Goal: Task Accomplishment & Management: Manage account settings

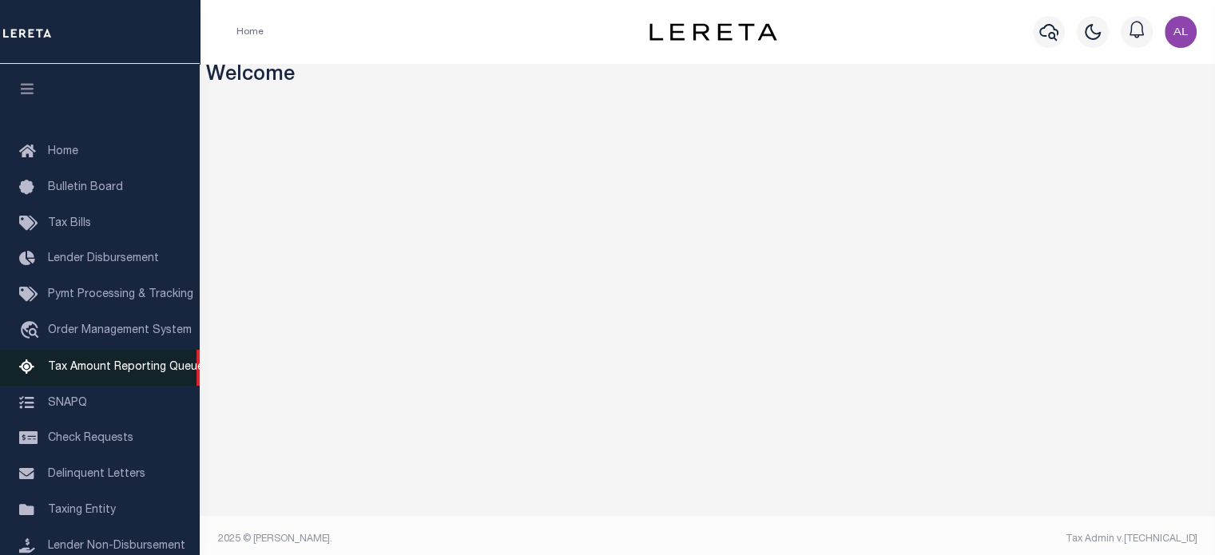
click at [111, 379] on link "Tax Amount Reporting Queue" at bounding box center [100, 368] width 200 height 36
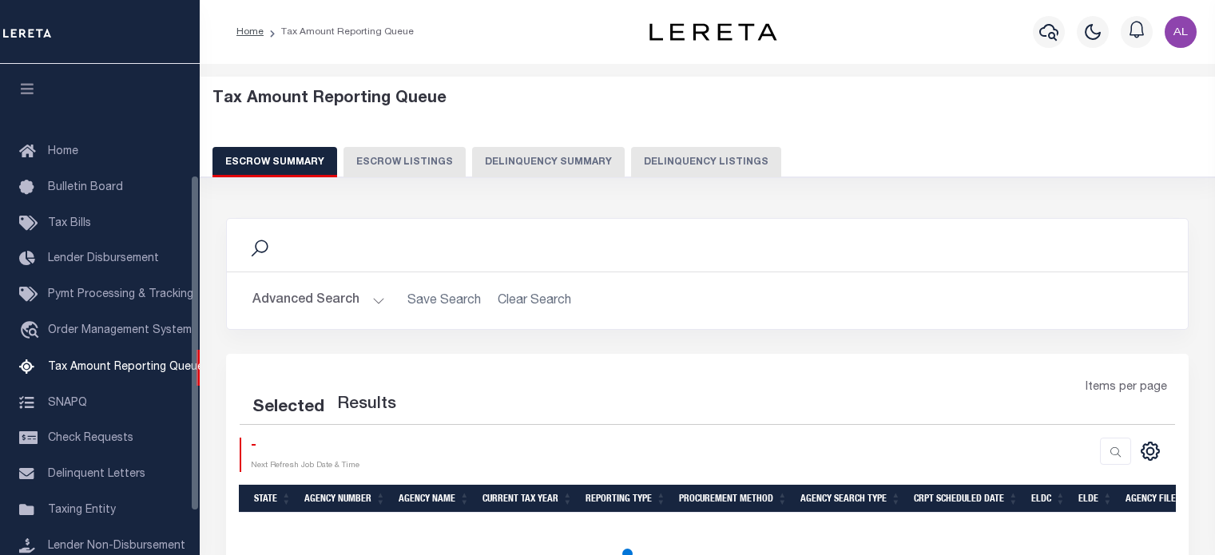
select select "100"
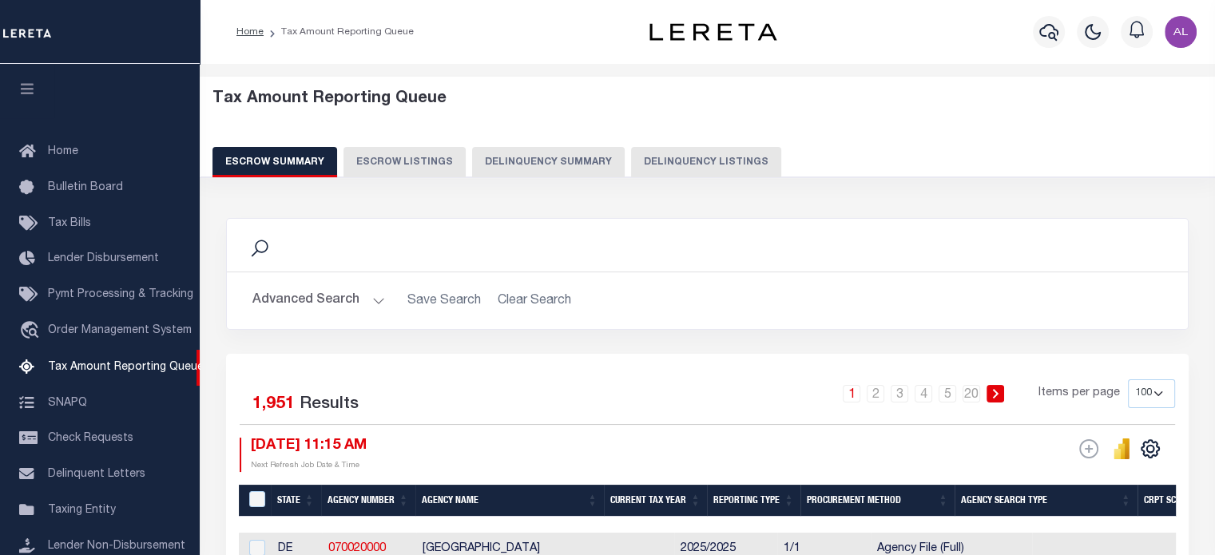
scroll to position [163, 0]
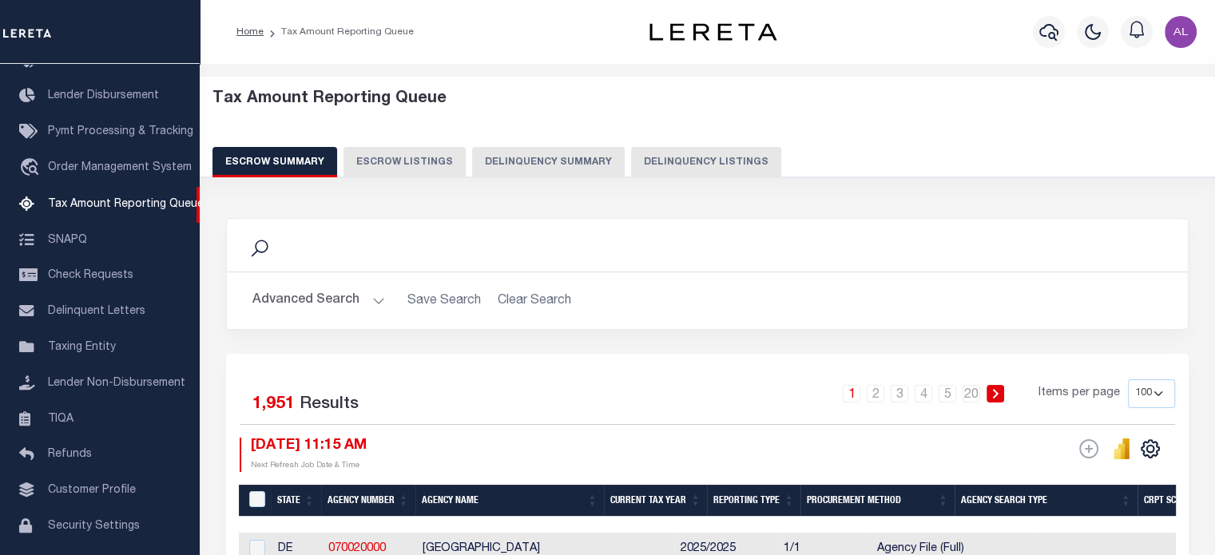
click at [555, 151] on button "Delinquency Summary" at bounding box center [548, 162] width 153 height 30
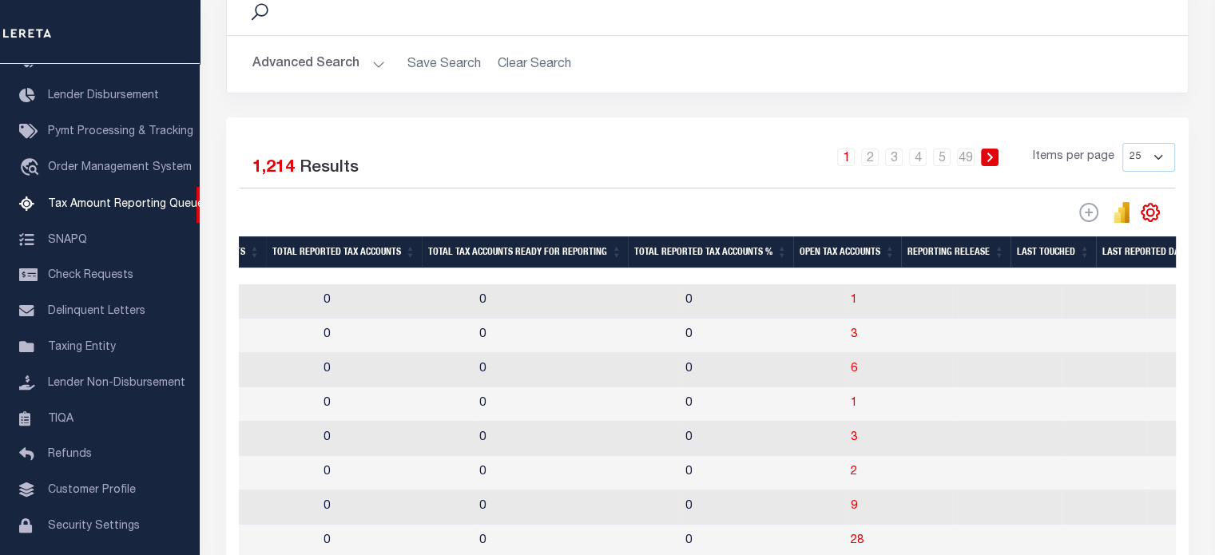
scroll to position [0, 2249]
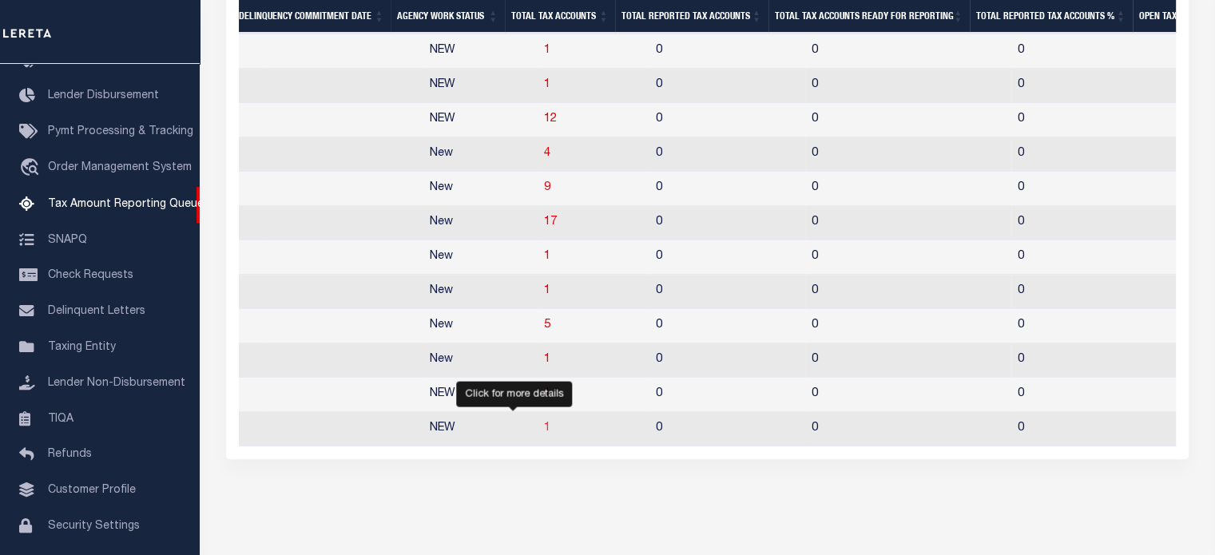
click at [544, 434] on span "1" at bounding box center [547, 427] width 6 height 11
select select "100"
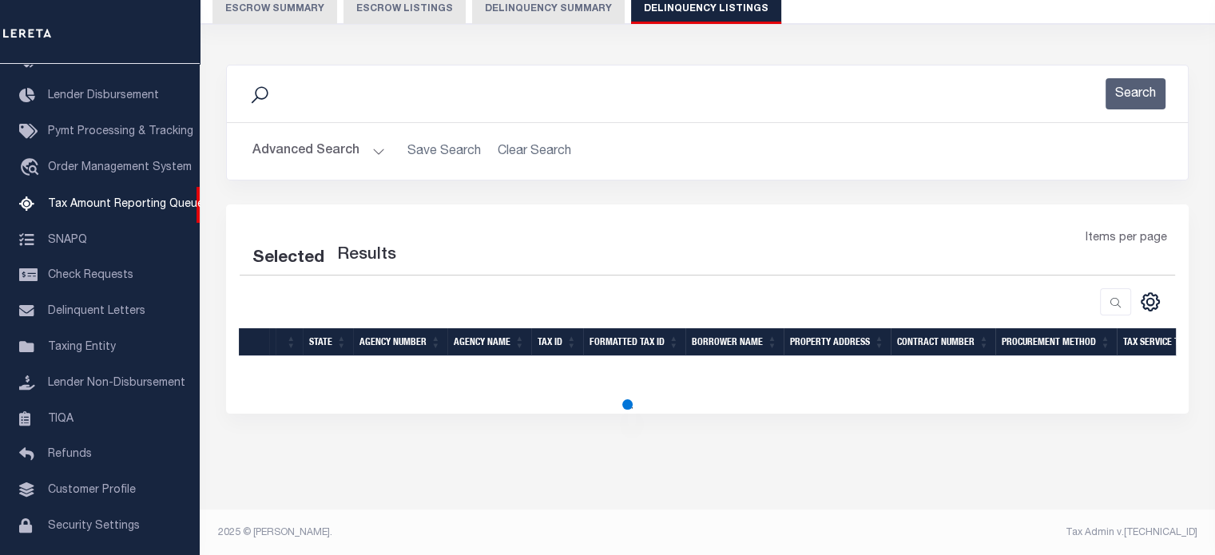
select select "100"
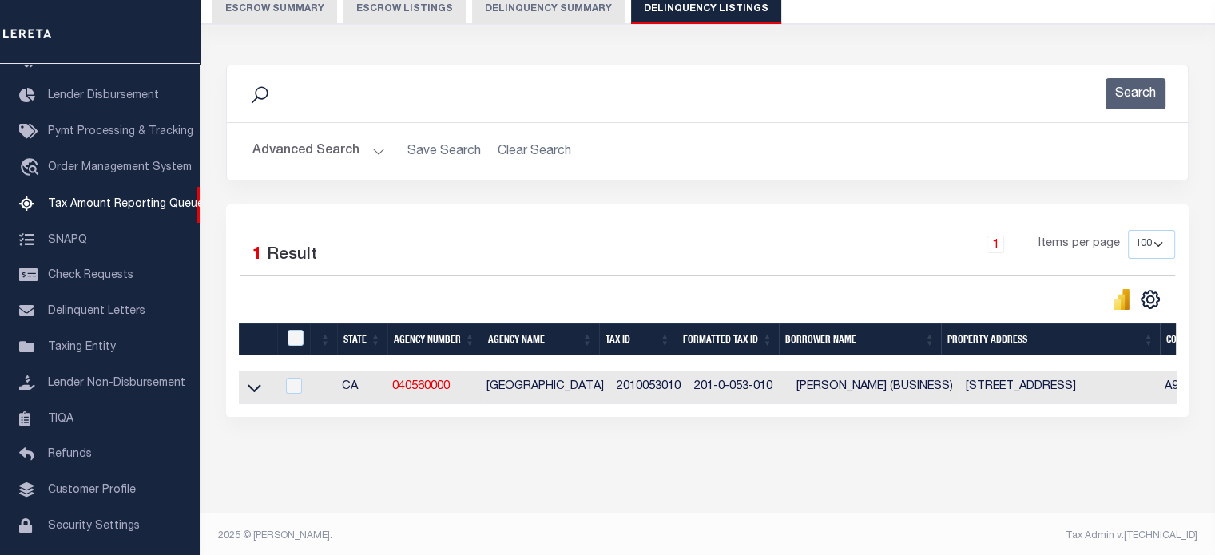
click at [246, 386] on link at bounding box center [254, 386] width 18 height 11
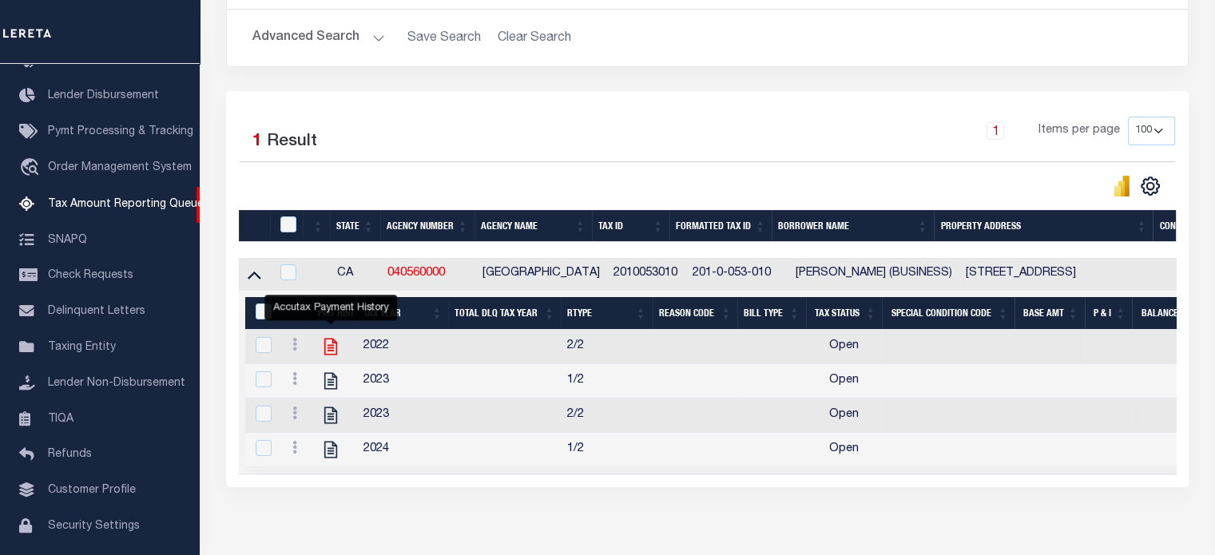
click at [335, 347] on icon "" at bounding box center [330, 346] width 21 height 21
checkbox input "true"
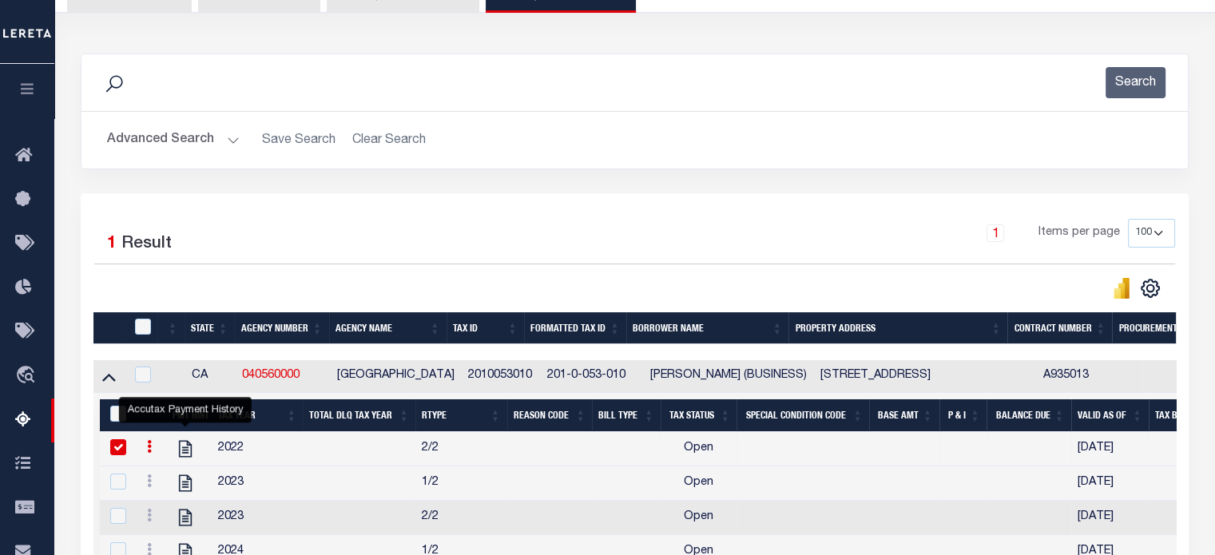
scroll to position [0, 0]
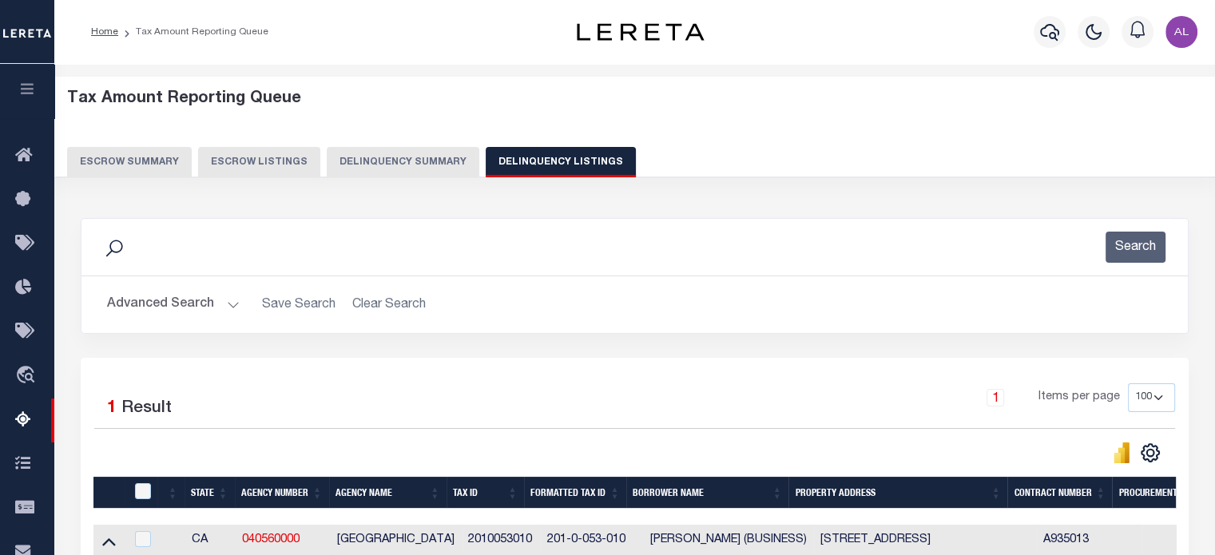
click at [417, 159] on button "Delinquency Summary" at bounding box center [403, 162] width 153 height 30
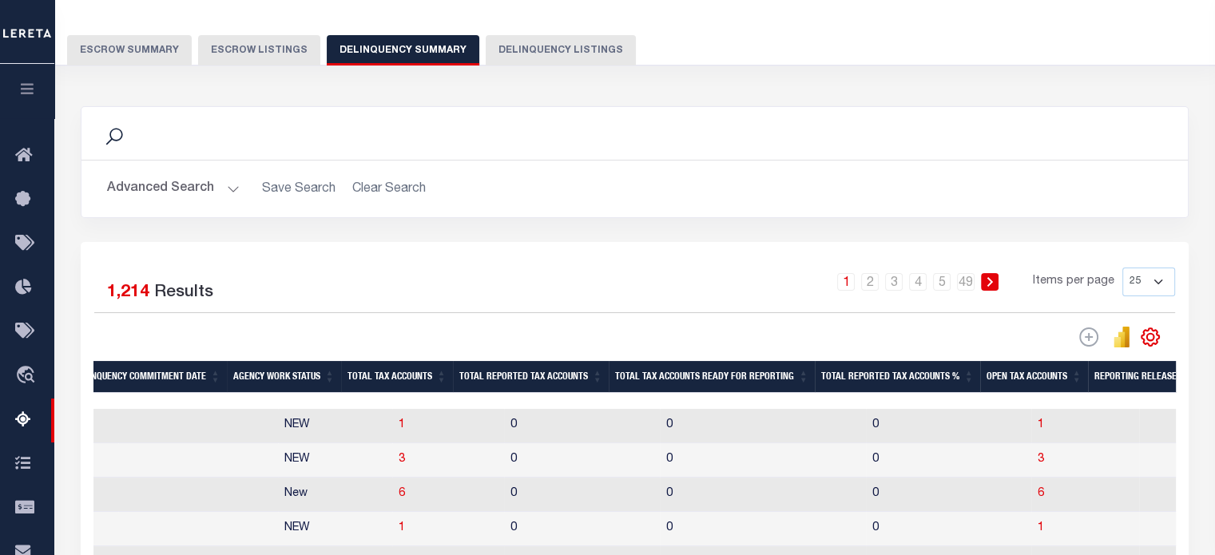
scroll to position [133, 0]
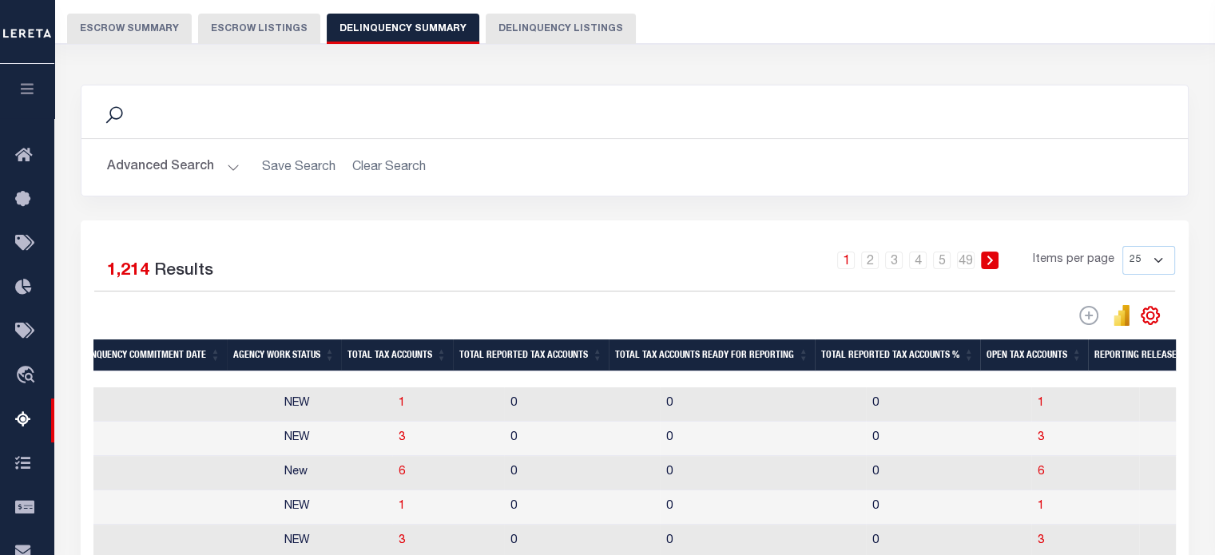
click at [233, 169] on button "Advanced Search" at bounding box center [173, 167] width 133 height 31
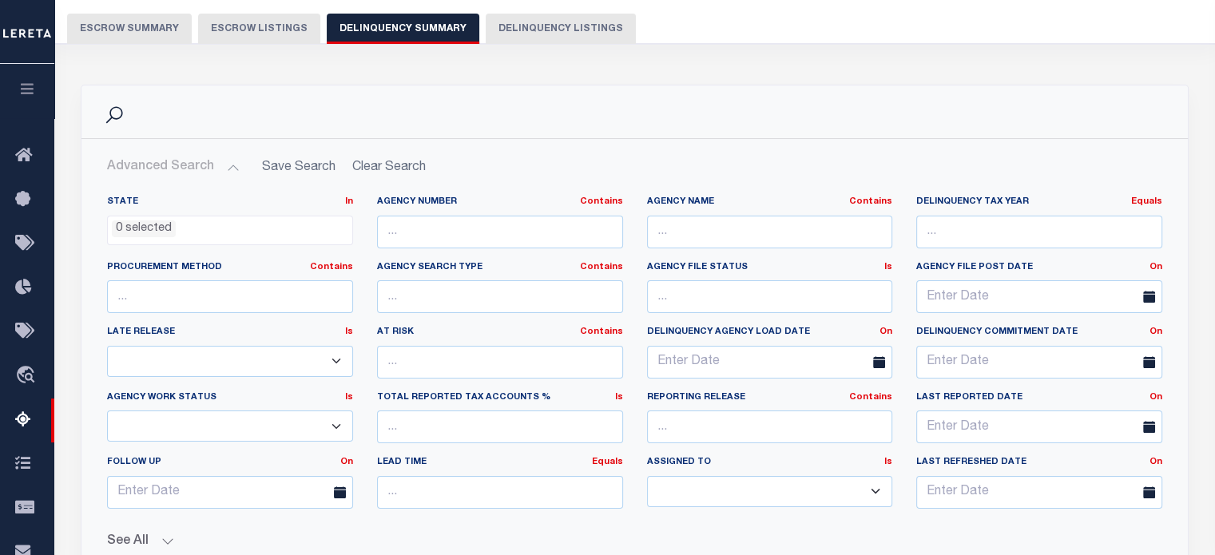
scroll to position [340, 0]
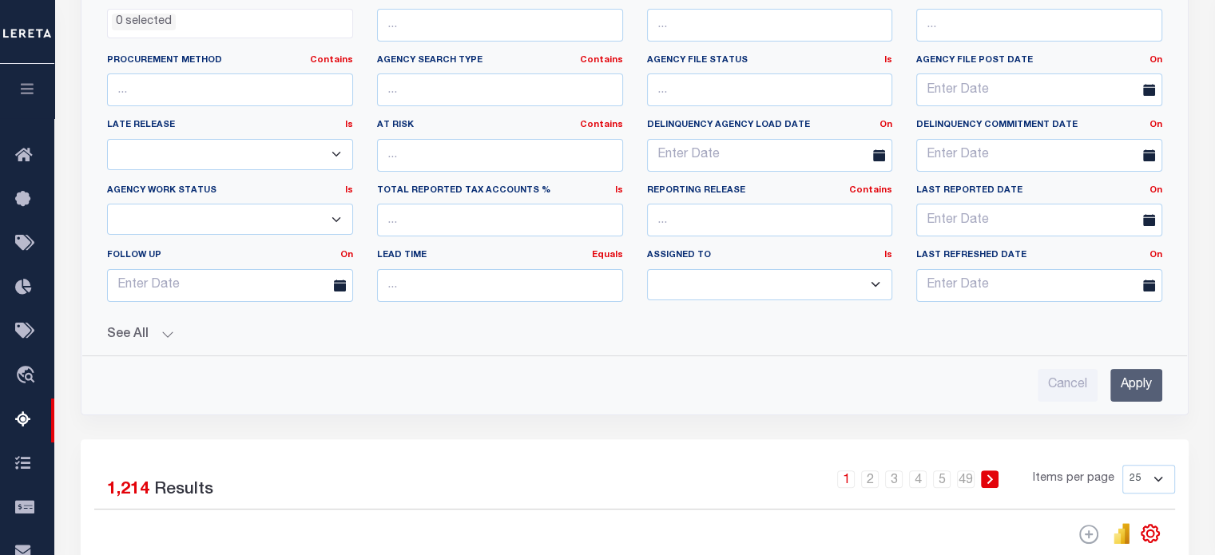
click at [164, 328] on button "See All" at bounding box center [634, 334] width 1055 height 15
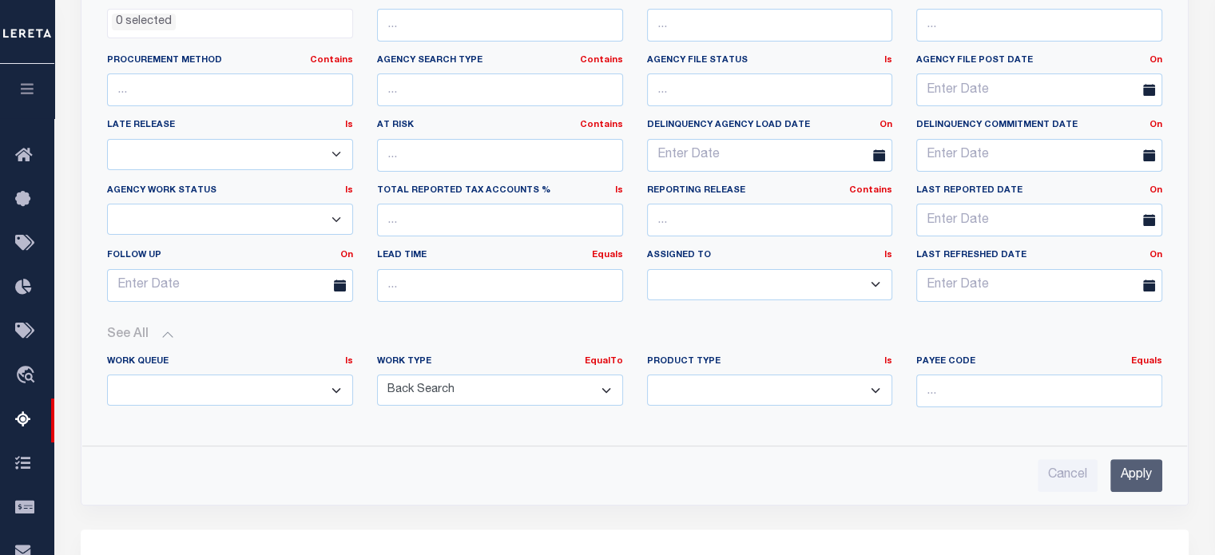
click at [501, 386] on select "Annual Delinquency Back Search Payment Status Check DTRACK" at bounding box center [500, 390] width 246 height 31
click at [680, 427] on div "Work Queue Is Is Contains --ALL-- Delinquent Escrow Work Type EqualTo Is Contai…" at bounding box center [634, 388] width 1079 height 91
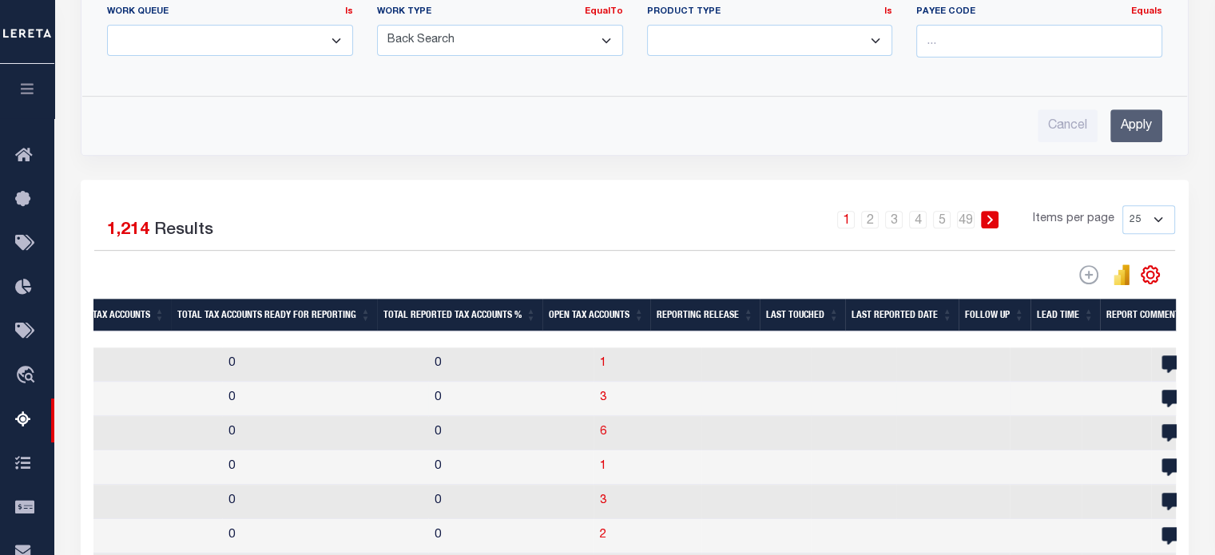
scroll to position [0, 1989]
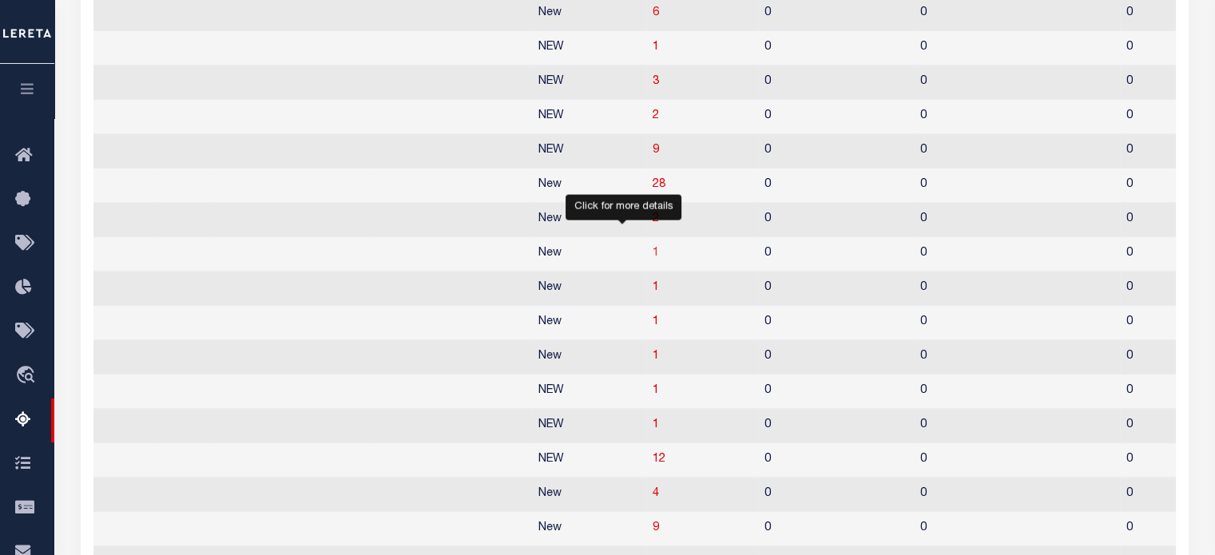
click at [652, 259] on span "1" at bounding box center [655, 253] width 6 height 11
select select "100"
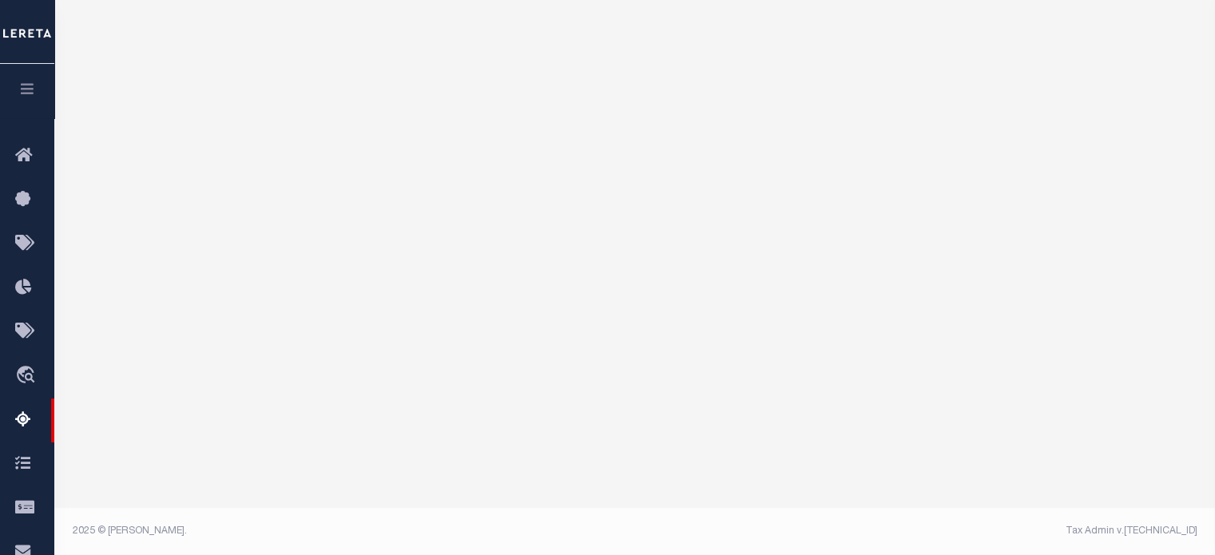
select select "100"
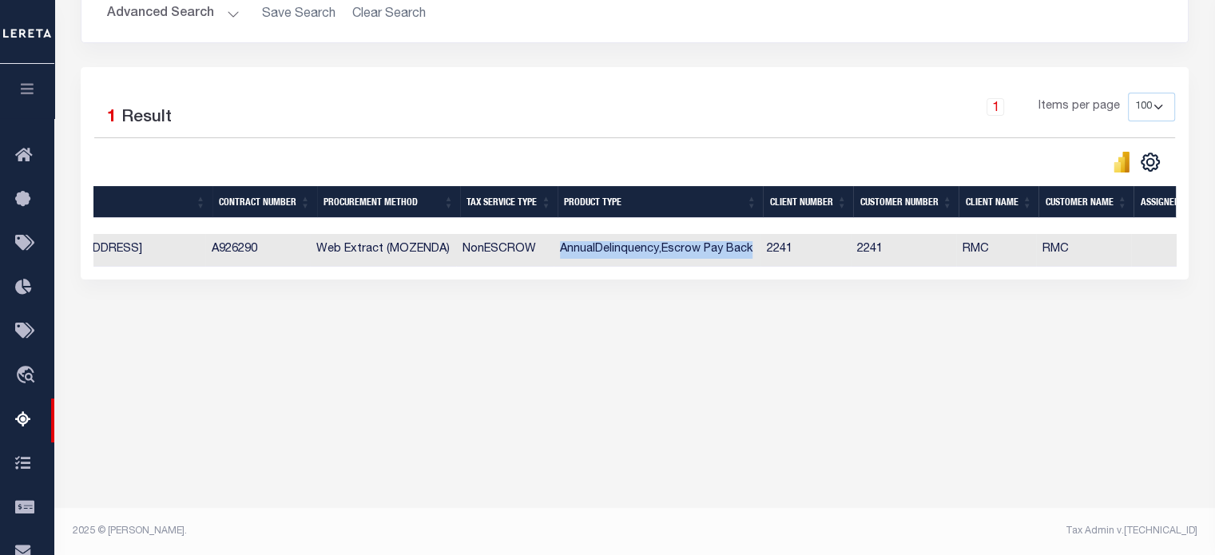
drag, startPoint x: 757, startPoint y: 250, endPoint x: 565, endPoint y: 253, distance: 191.7
click at [565, 253] on td "AnnualDelinquency,Escrow Pay Back" at bounding box center [656, 250] width 207 height 33
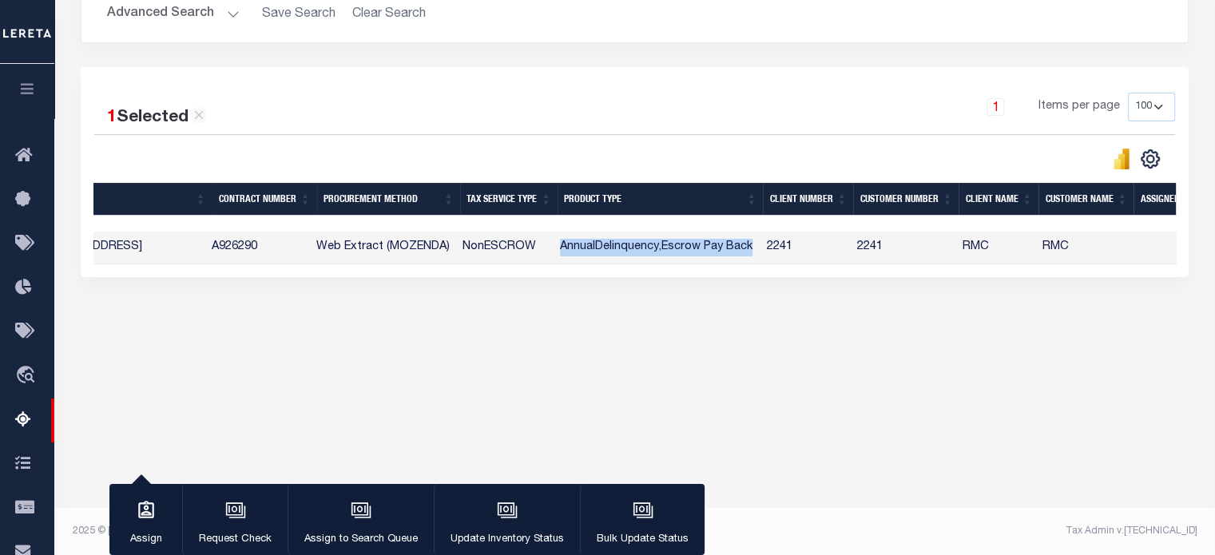
checkbox input "true"
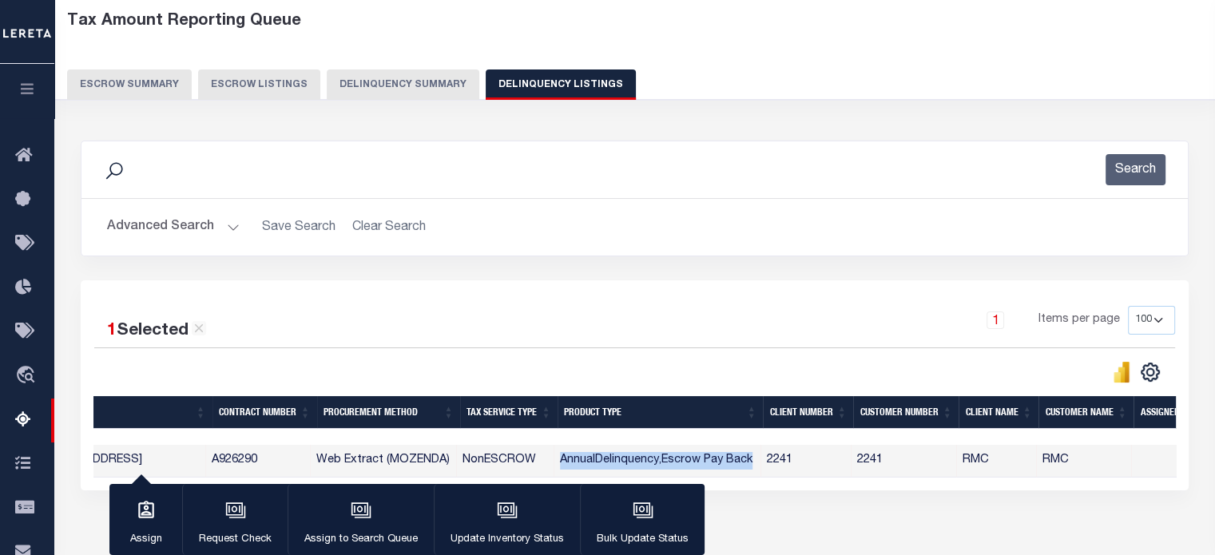
click at [410, 94] on button "Delinquency Summary" at bounding box center [403, 84] width 153 height 30
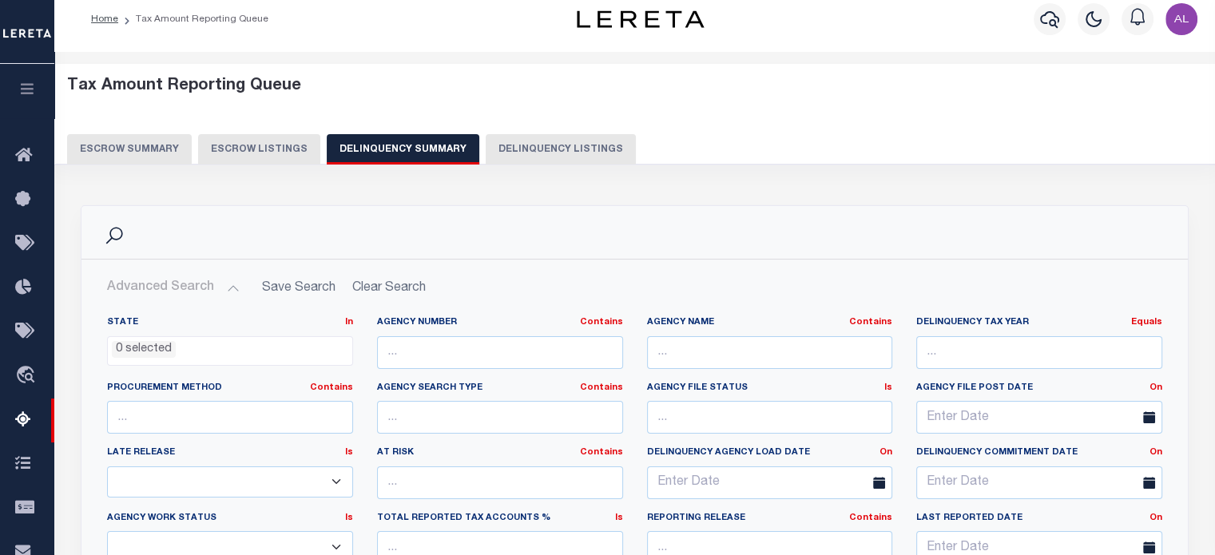
click at [231, 285] on button "Advanced Search" at bounding box center [173, 287] width 133 height 31
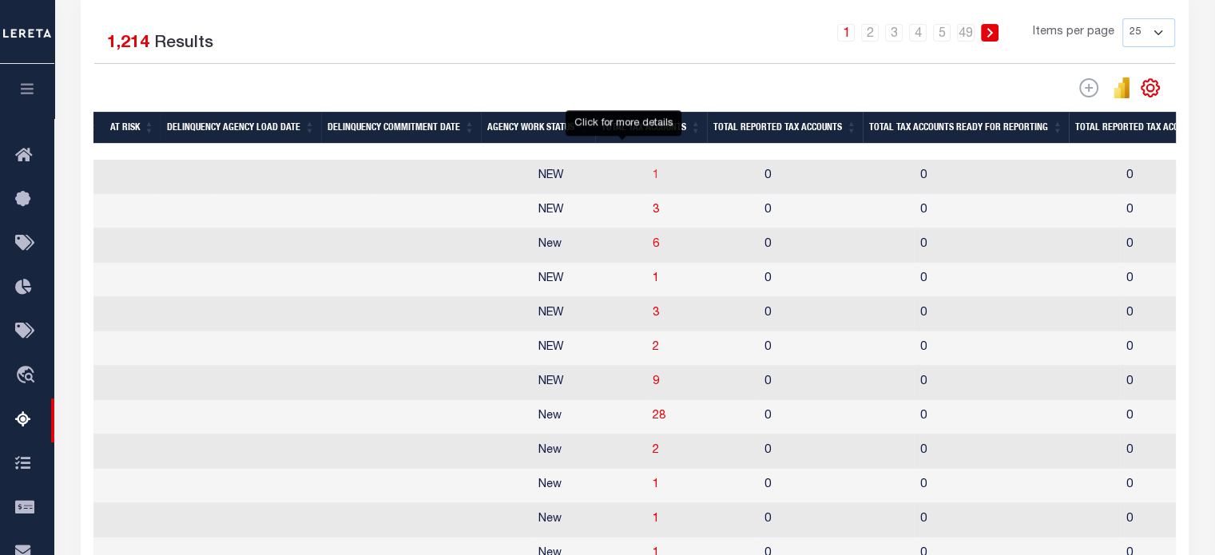
click at [652, 178] on span "1" at bounding box center [655, 175] width 6 height 11
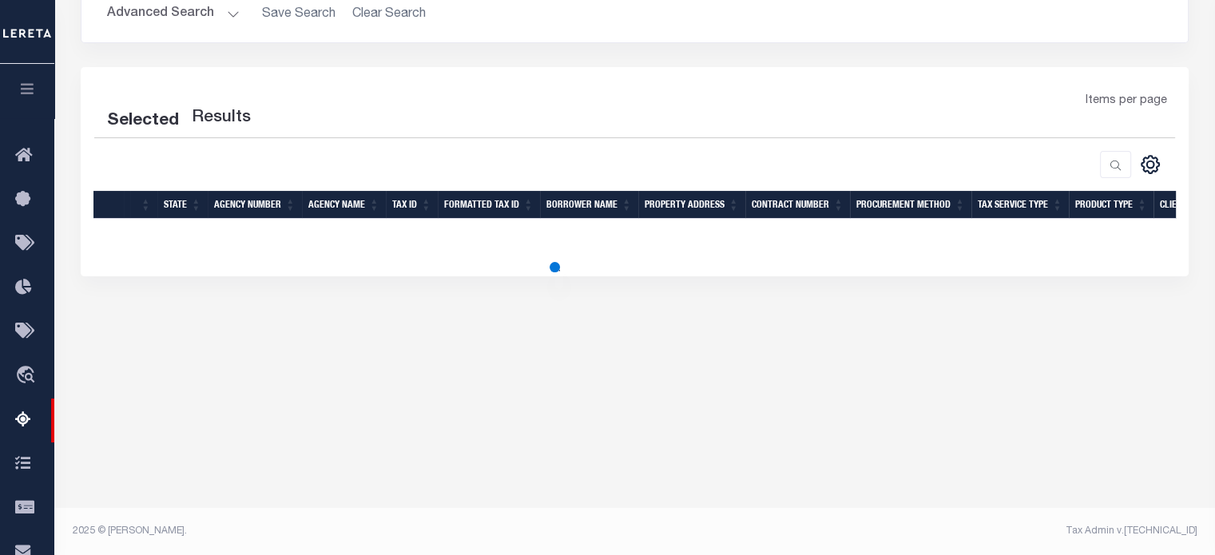
select select "100"
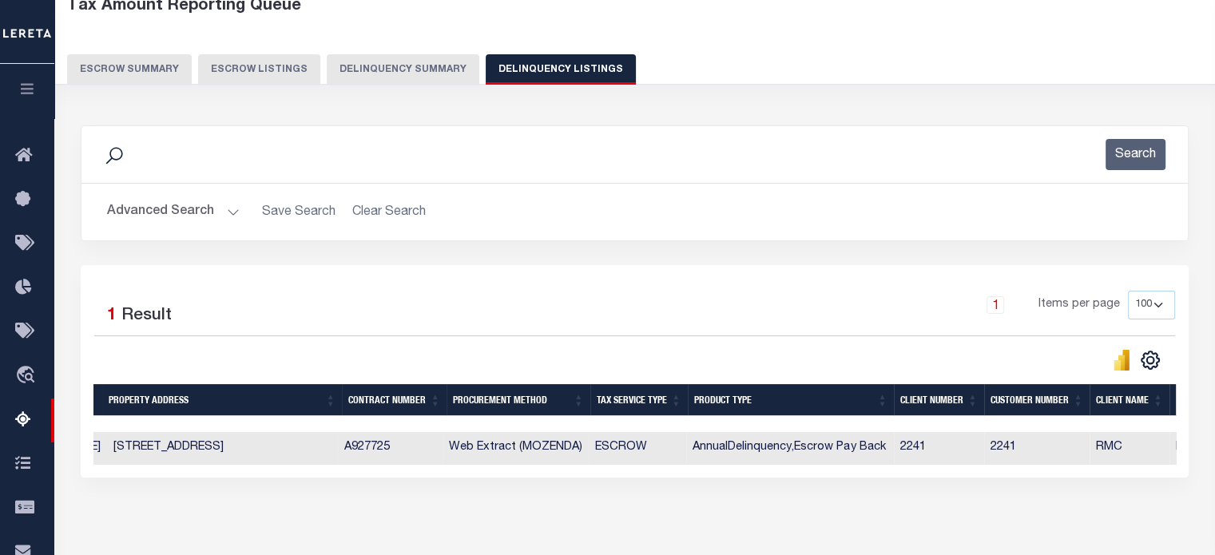
click at [371, 66] on button "Delinquency Summary" at bounding box center [403, 69] width 153 height 30
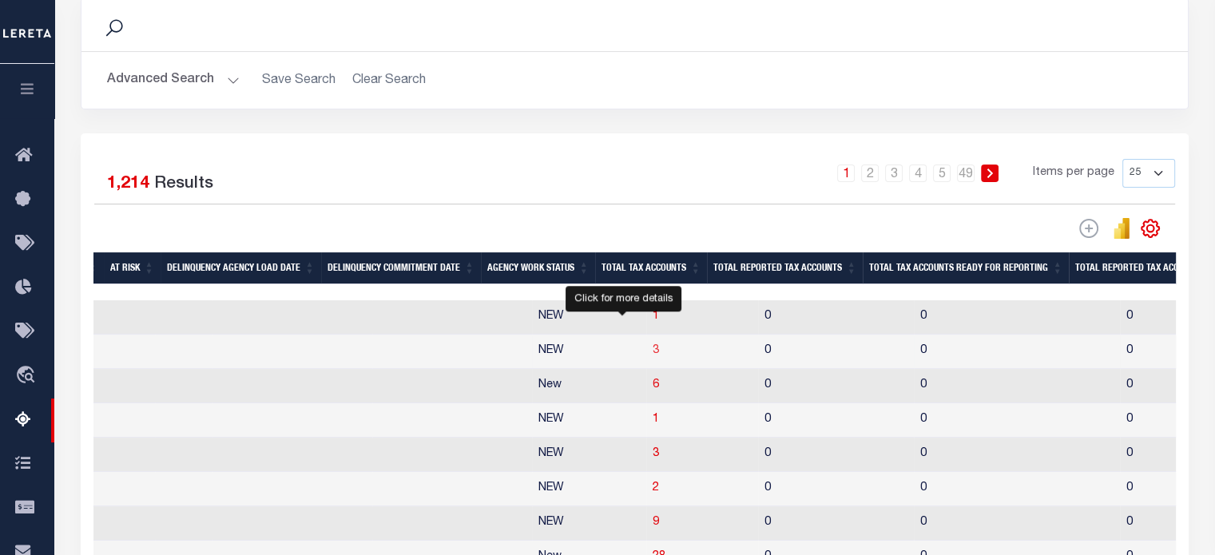
click at [652, 354] on span "3" at bounding box center [655, 350] width 6 height 11
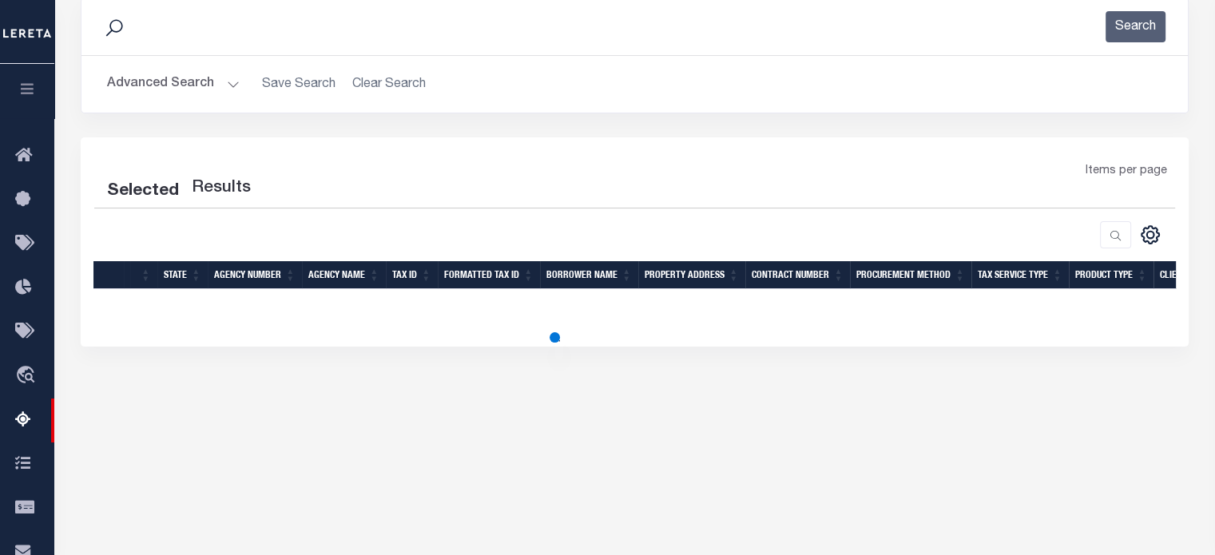
select select "100"
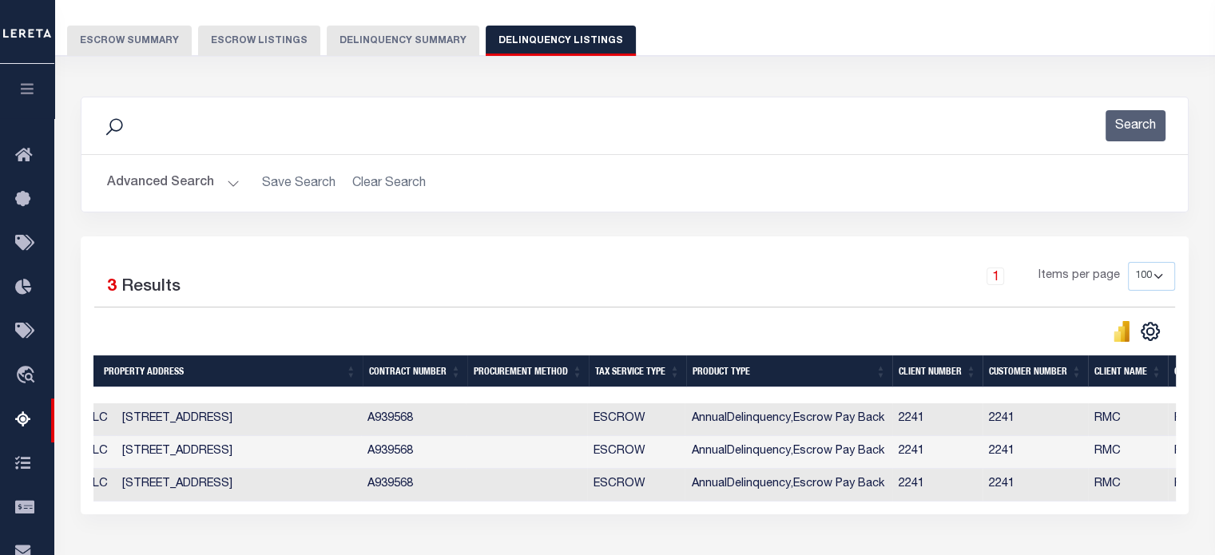
click at [359, 24] on div "Tax Amount Reporting Queue Escrow Summary Escrow Listings Delinquency Summary" at bounding box center [635, 12] width 1136 height 88
click at [362, 30] on button "Delinquency Summary" at bounding box center [403, 41] width 153 height 30
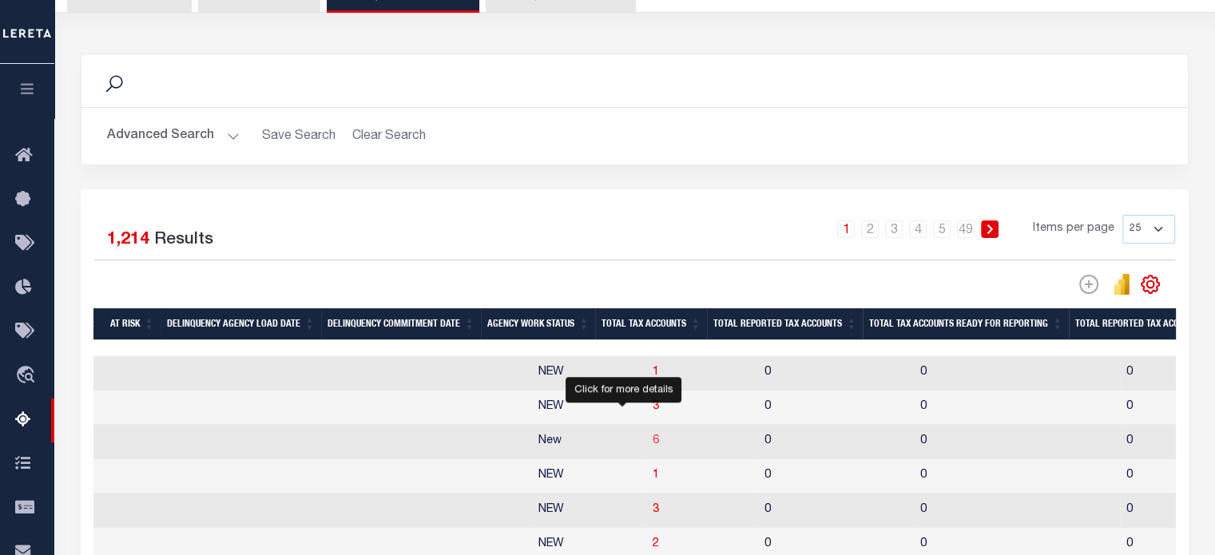
click at [652, 446] on span "6" at bounding box center [655, 440] width 6 height 11
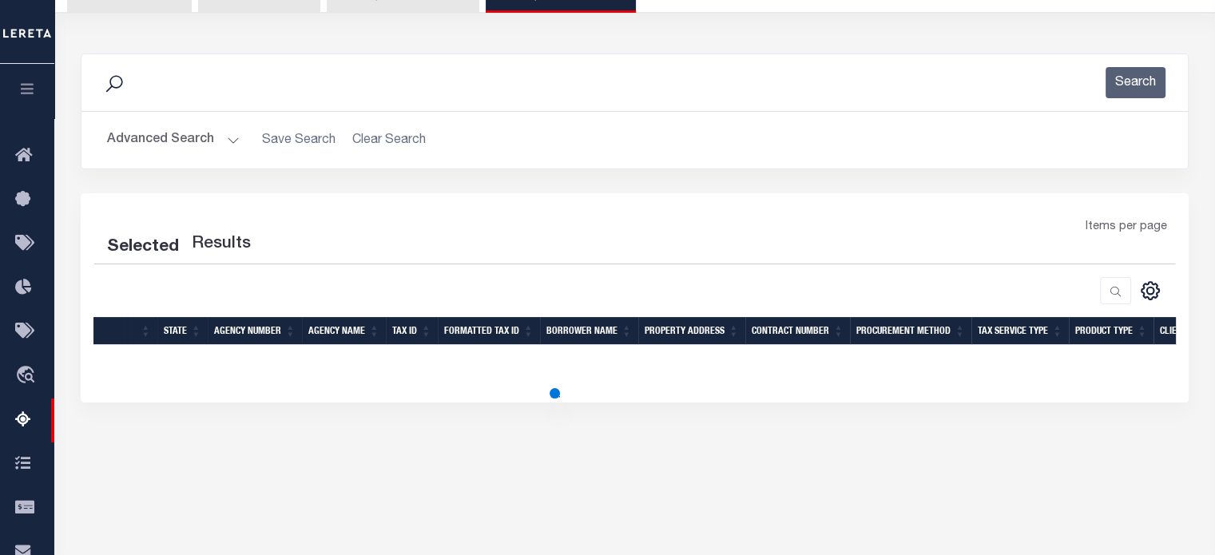
select select "100"
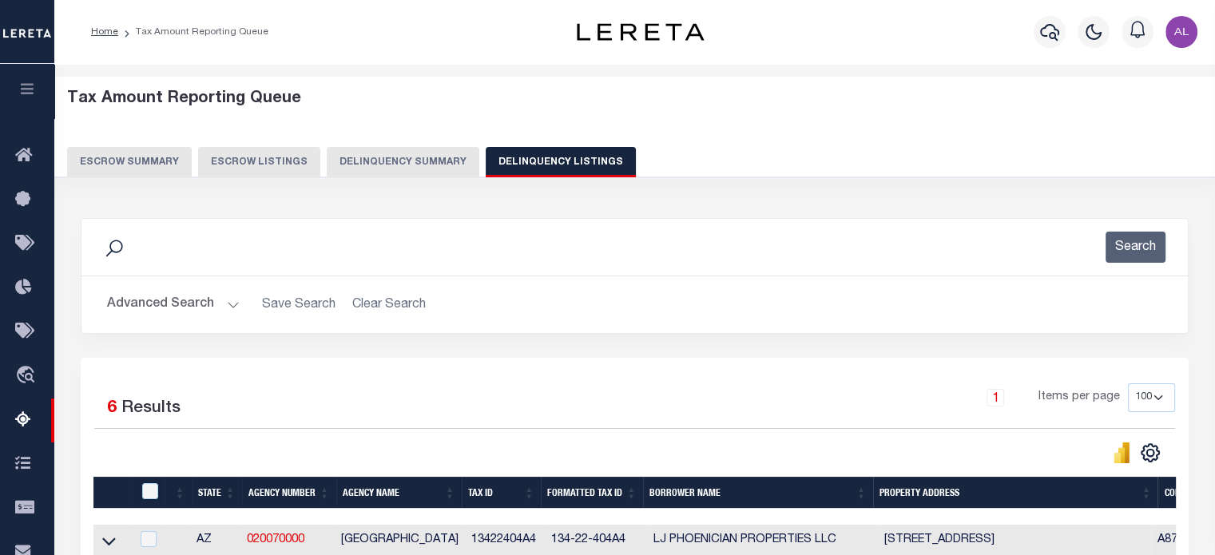
click at [405, 145] on div "Tax Amount Reporting Queue Escrow Summary Escrow Listings Delinquency Summary" at bounding box center [635, 133] width 1136 height 88
click at [407, 160] on button "Delinquency Summary" at bounding box center [403, 162] width 153 height 30
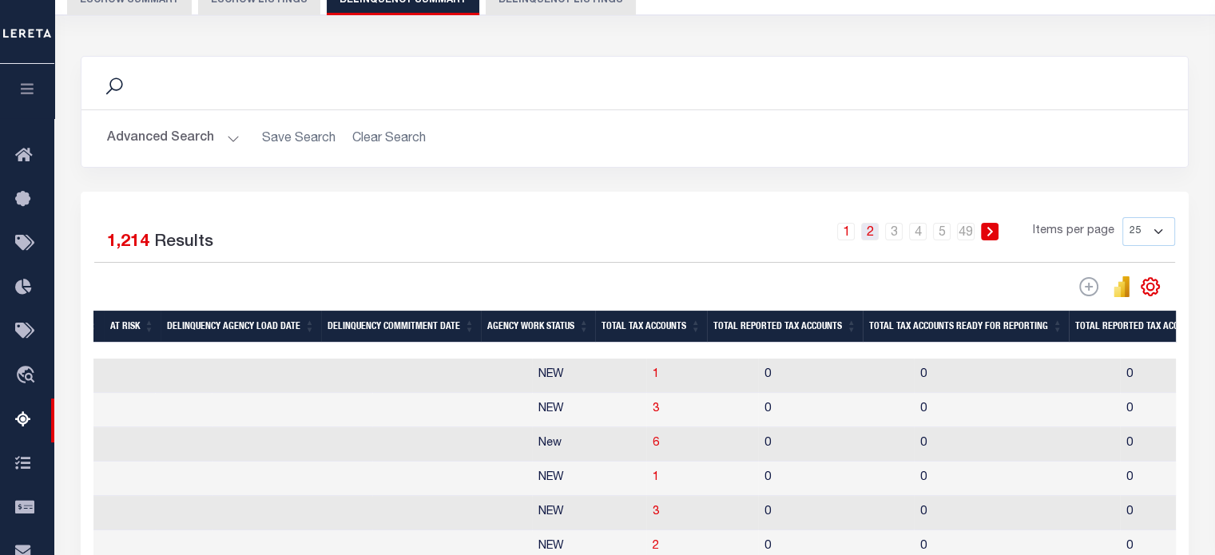
click at [873, 229] on link "2" at bounding box center [870, 232] width 18 height 18
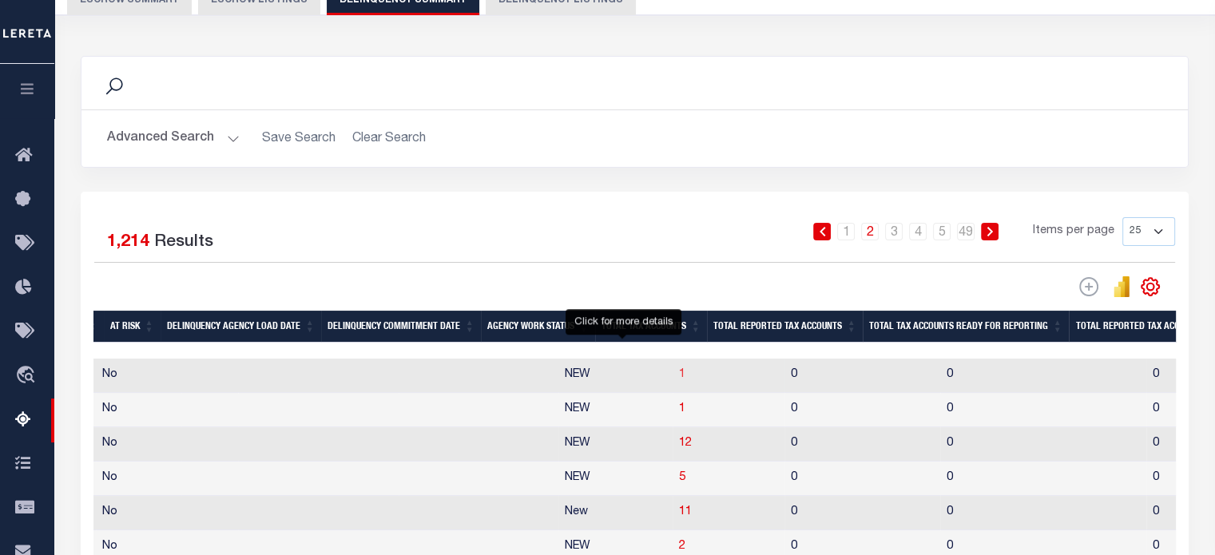
click at [679, 375] on span "1" at bounding box center [682, 374] width 6 height 11
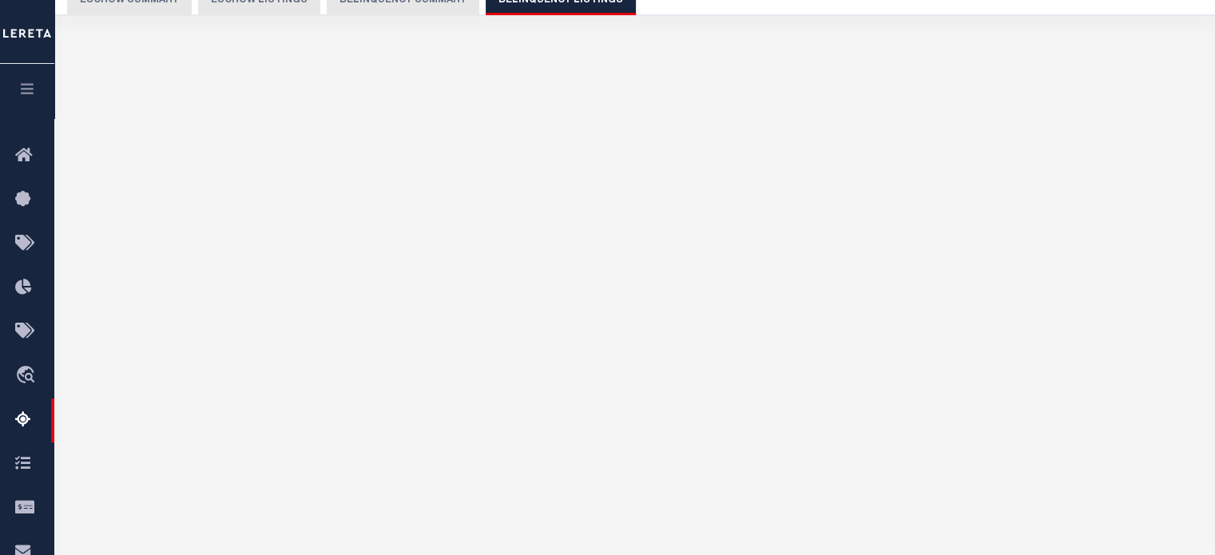
select select "100"
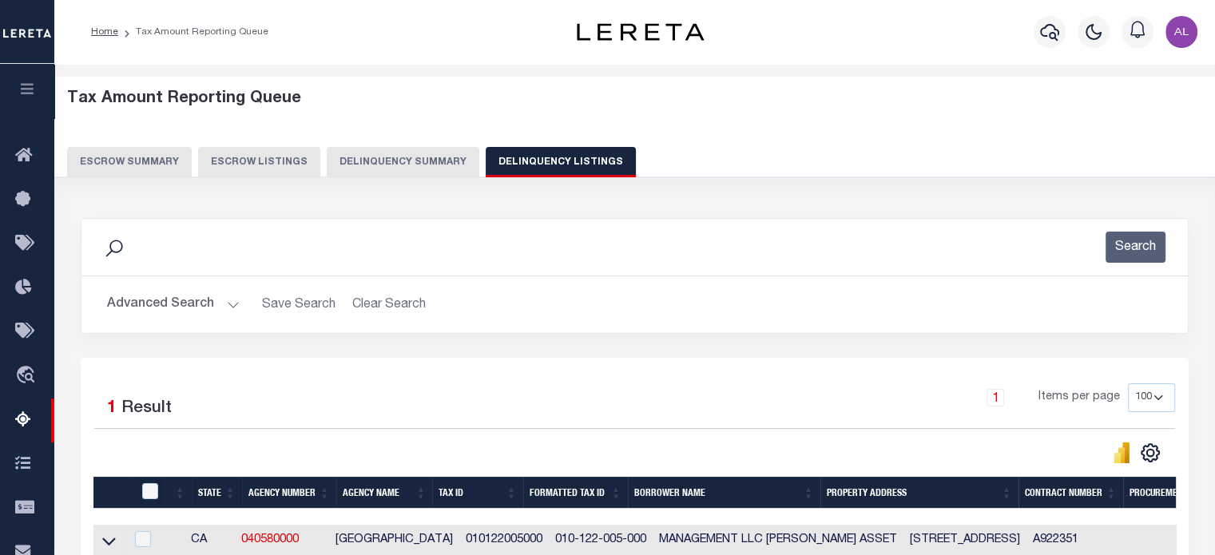
click at [410, 149] on button "Delinquency Summary" at bounding box center [403, 162] width 153 height 30
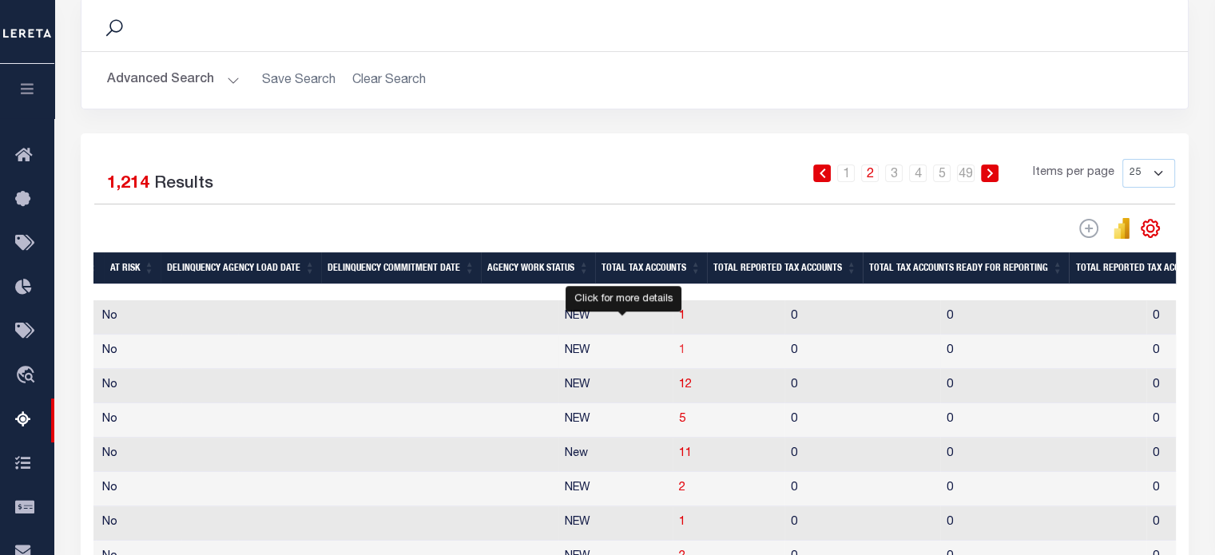
click at [679, 354] on span "1" at bounding box center [682, 350] width 6 height 11
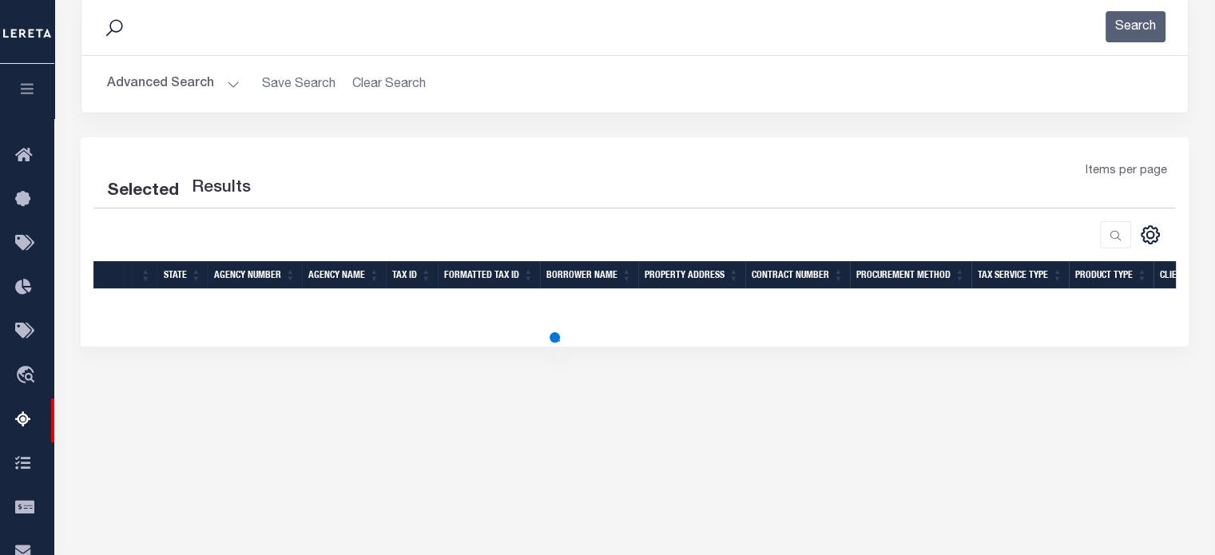
select select "100"
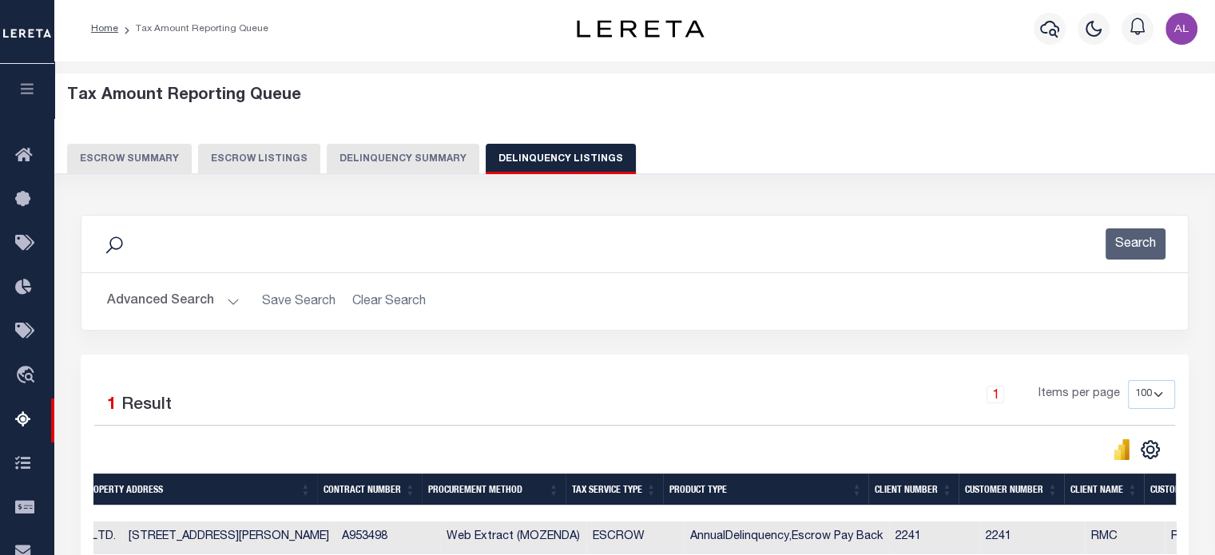
click at [406, 157] on button "Delinquency Summary" at bounding box center [403, 159] width 153 height 30
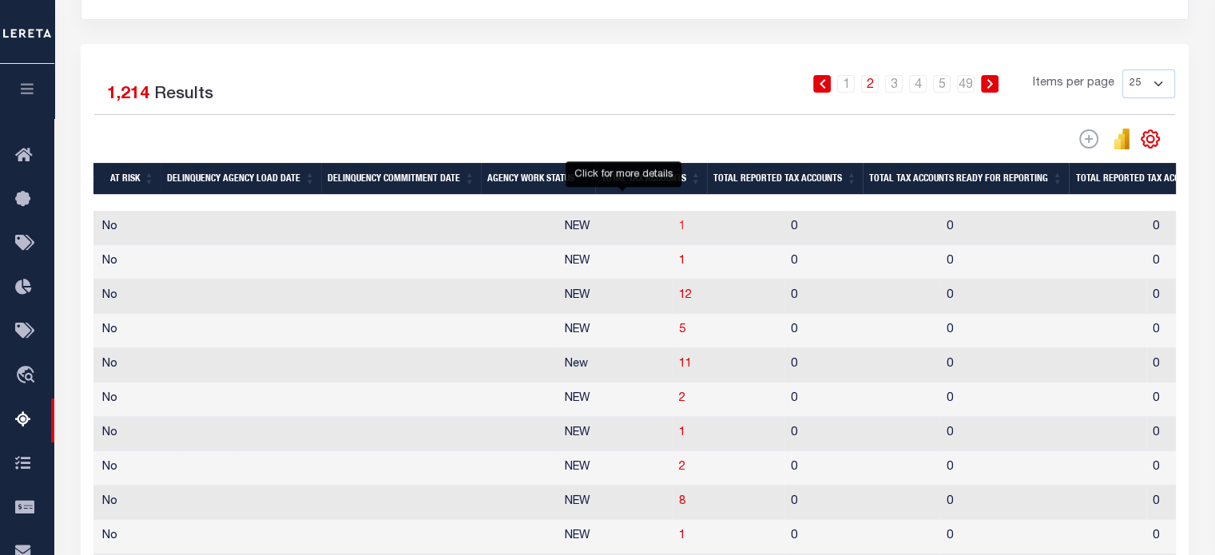
click at [679, 230] on span "1" at bounding box center [682, 226] width 6 height 11
select select "100"
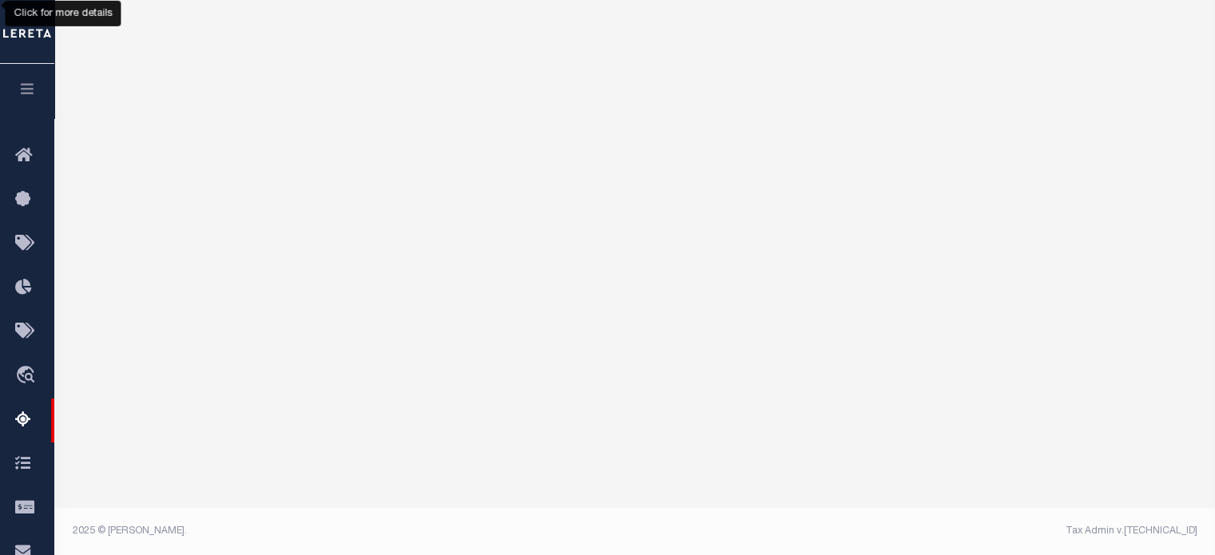
select select "100"
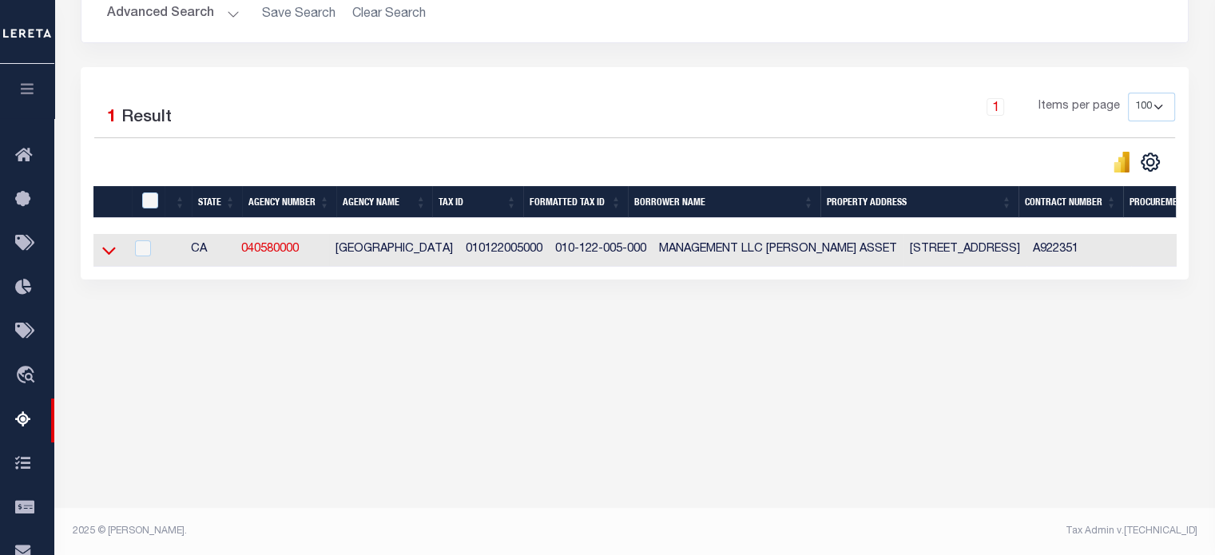
click at [111, 247] on icon at bounding box center [109, 250] width 14 height 17
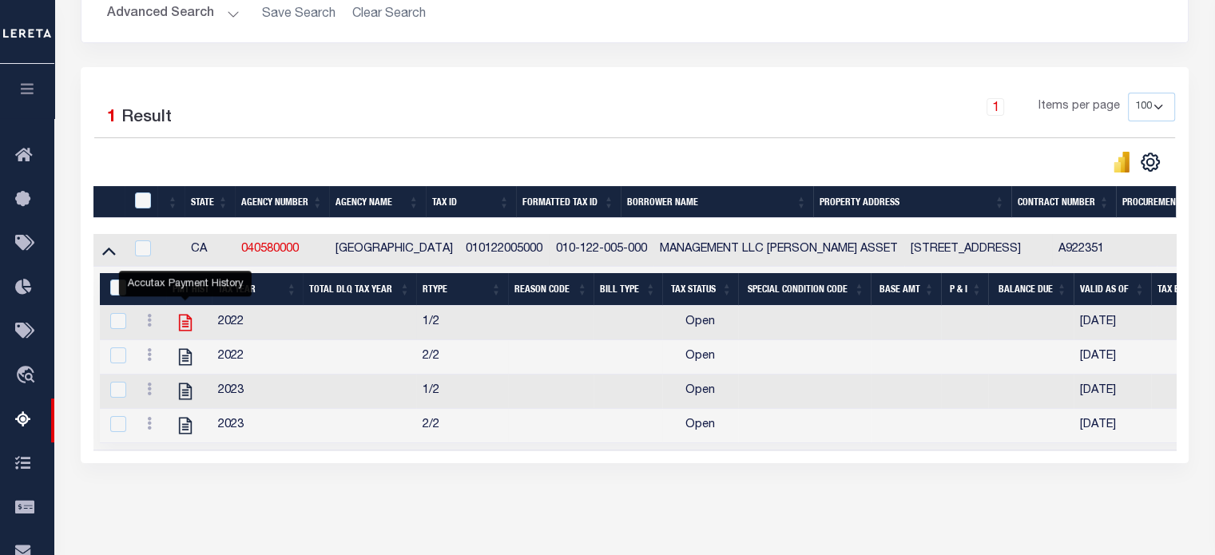
click at [180, 316] on icon "" at bounding box center [185, 323] width 13 height 17
checkbox input "true"
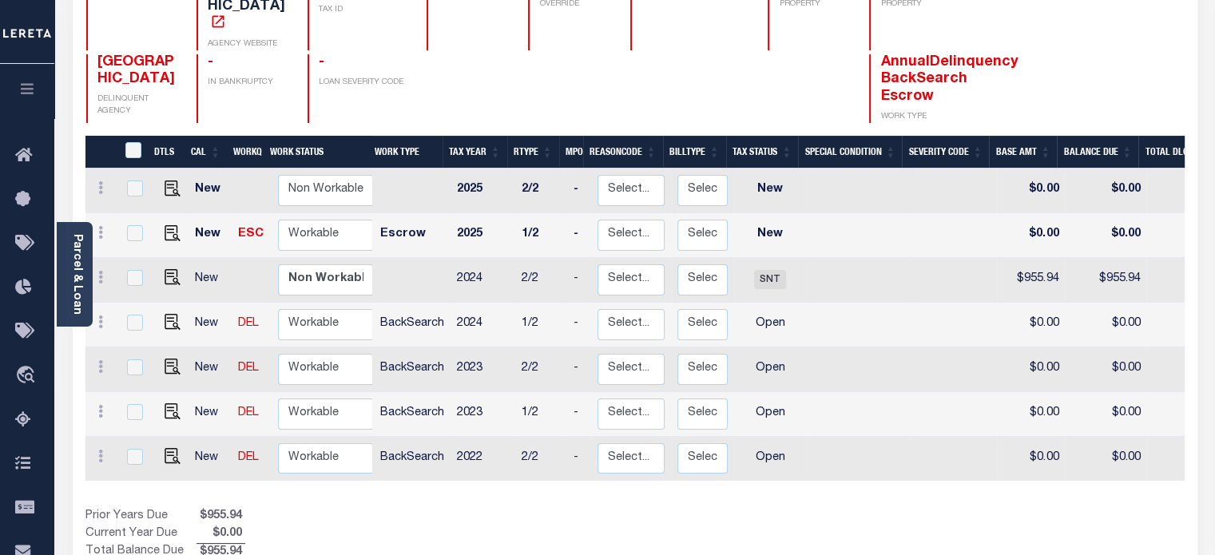
scroll to position [203, 0]
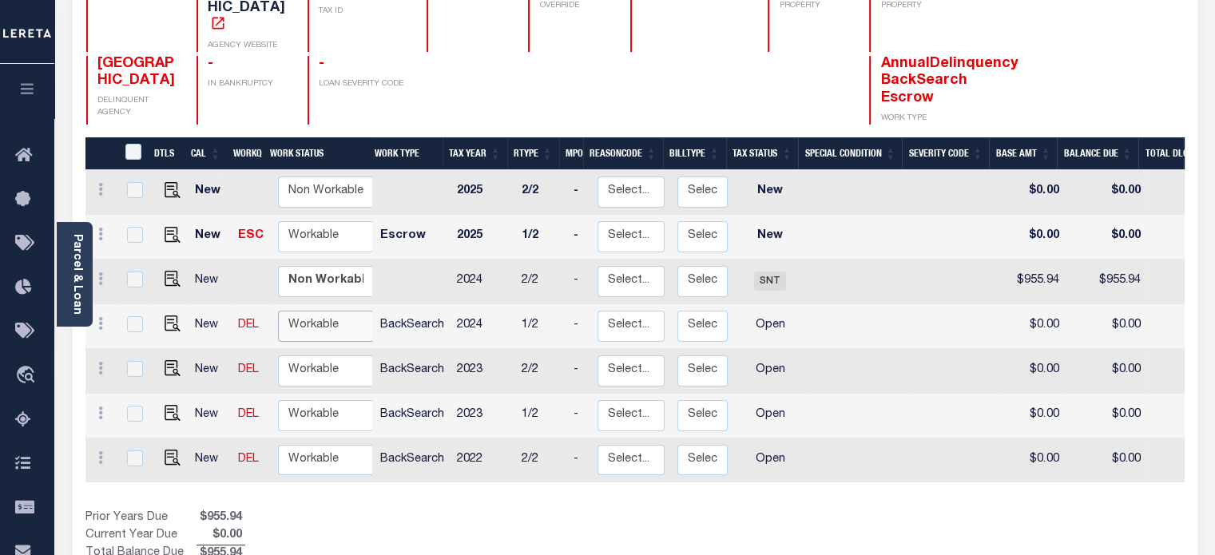
click at [326, 311] on select "Non Workable Workable" at bounding box center [326, 326] width 96 height 31
checkbox input "true"
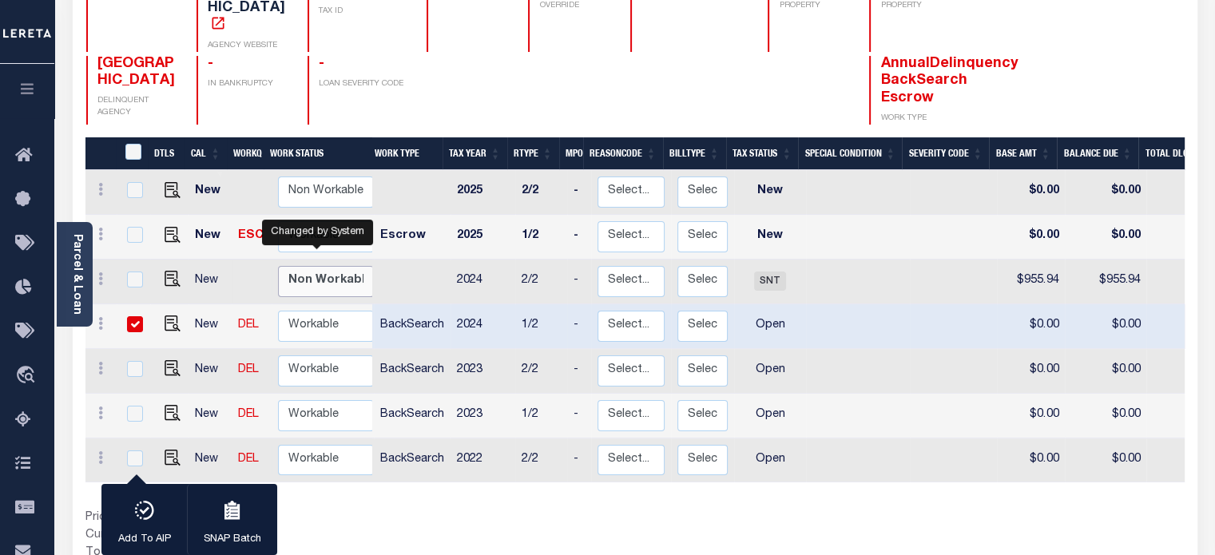
click at [319, 266] on select "Non Workable Workable" at bounding box center [326, 281] width 96 height 31
checkbox input "true"
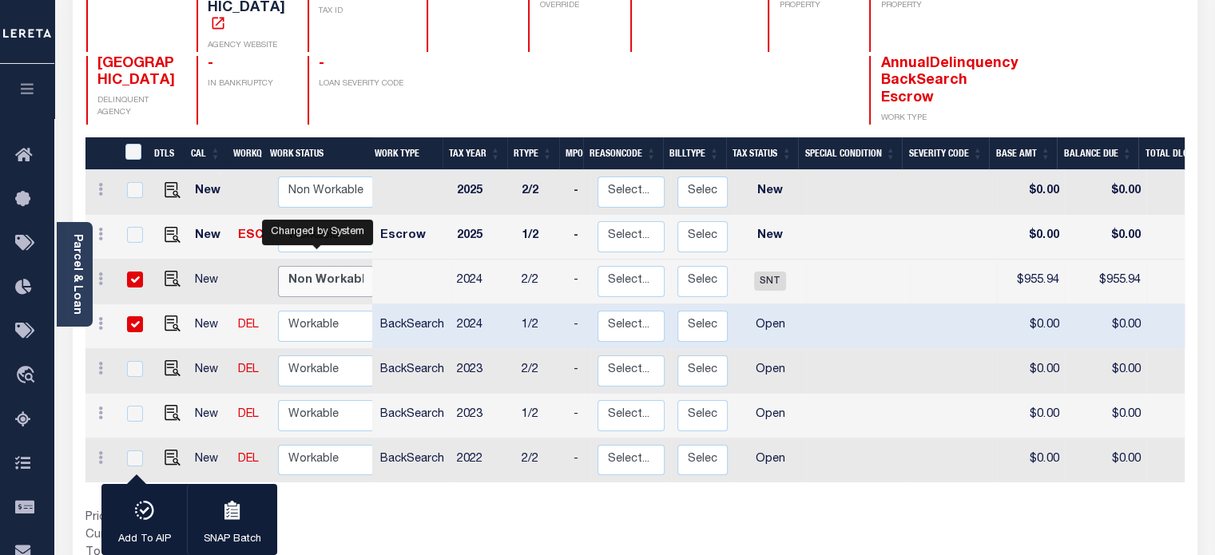
click at [319, 266] on select "Non Workable Workable" at bounding box center [326, 281] width 96 height 31
checkbox input "false"
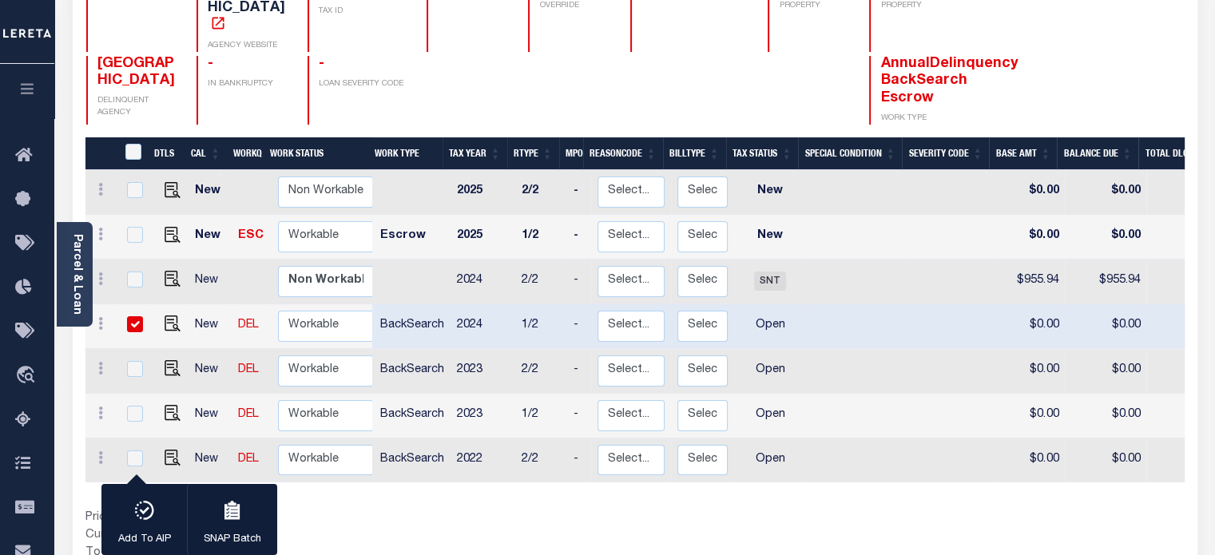
click at [382, 304] on td "BackSearch" at bounding box center [412, 326] width 77 height 45
checkbox input "false"
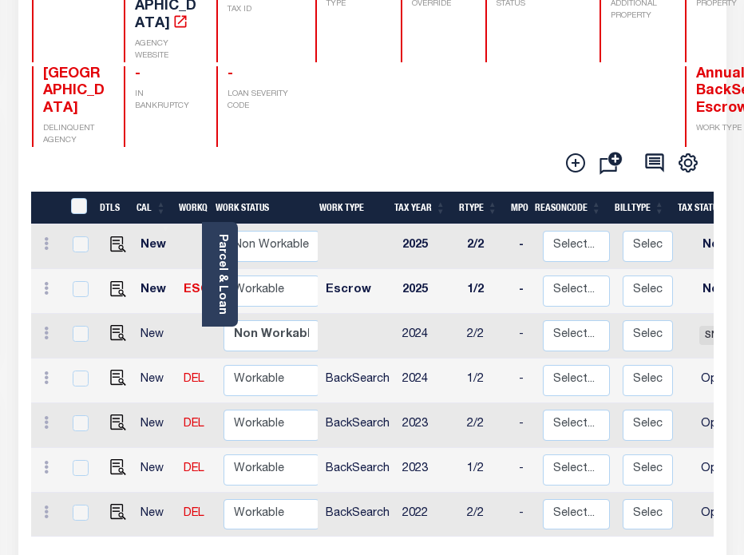
scroll to position [1, 0]
click at [41, 507] on link at bounding box center [47, 513] width 18 height 13
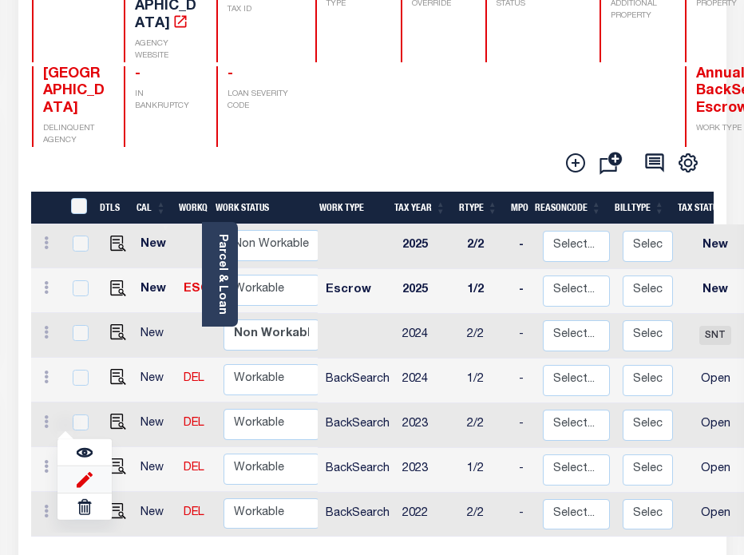
click at [78, 471] on img at bounding box center [85, 479] width 16 height 17
select select "OP2"
type input "$0.00"
type input "[DATE]"
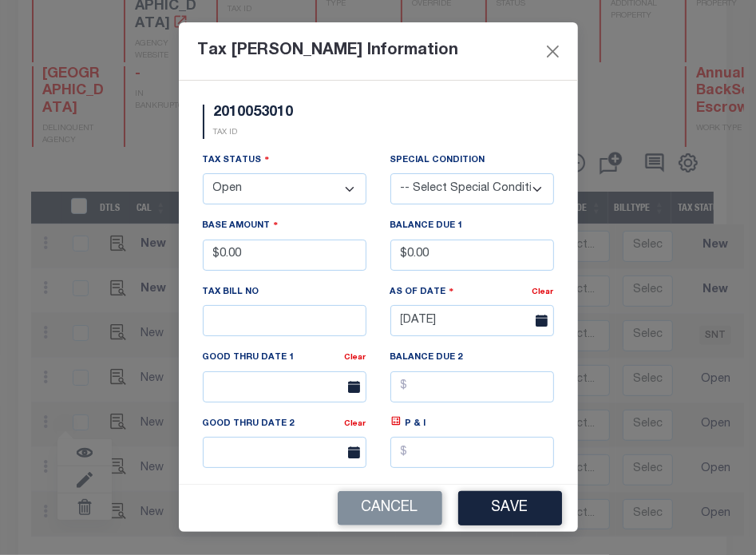
click at [324, 185] on select "- Select Status - Open Due/Unpaid Paid Incomplete No Tax Due Internal Refund Pr…" at bounding box center [285, 188] width 164 height 31
click at [294, 190] on select "- Select Status - Open Due/Unpaid Paid Incomplete No Tax Due Internal Refund Pr…" at bounding box center [285, 188] width 164 height 31
select select "PYD"
click at [203, 175] on select "- Select Status - Open Due/Unpaid Paid Incomplete No Tax Due Internal Refund Pr…" at bounding box center [285, 188] width 164 height 31
drag, startPoint x: 463, startPoint y: 260, endPoint x: 334, endPoint y: 267, distance: 129.5
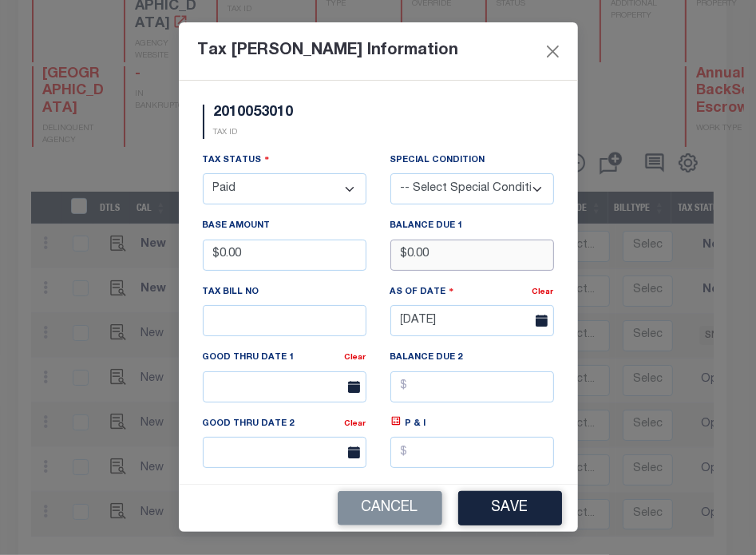
click at [334, 267] on div "Tax Status - Select Status - Open Due/Unpaid Paid Incomplete No Tax Due Interna…" at bounding box center [378, 343] width 375 height 383
type input "$5.00"
click at [509, 501] on button "Save" at bounding box center [510, 508] width 104 height 34
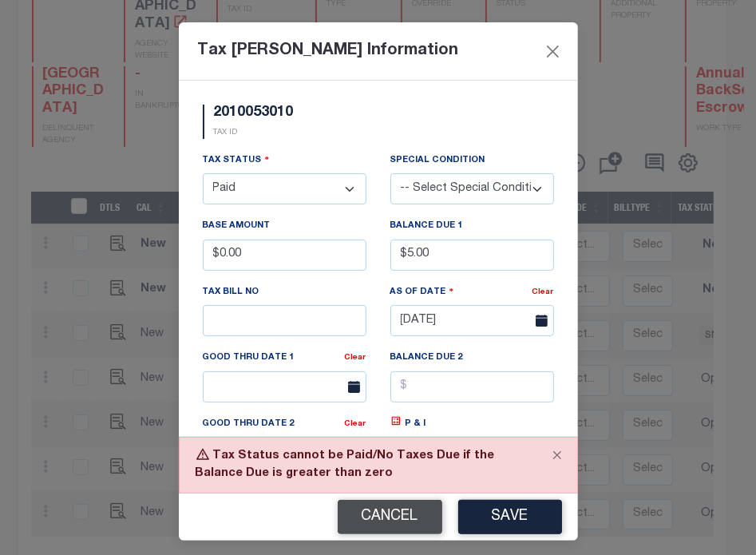
click at [404, 520] on button "Cancel" at bounding box center [390, 517] width 105 height 34
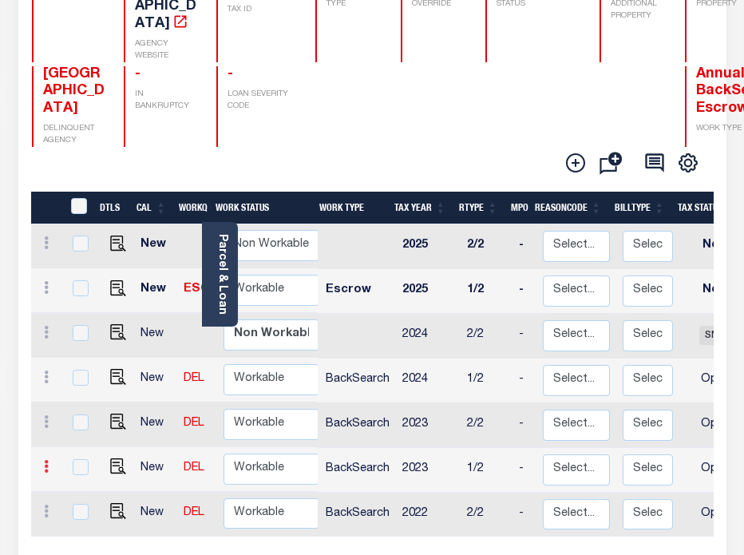
click at [46, 460] on icon at bounding box center [46, 466] width 5 height 13
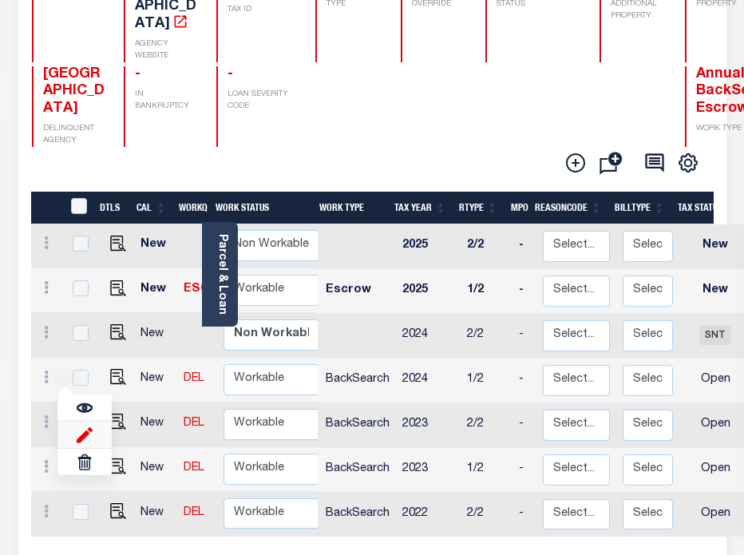
click at [85, 426] on img at bounding box center [85, 434] width 16 height 17
type input "$0.00"
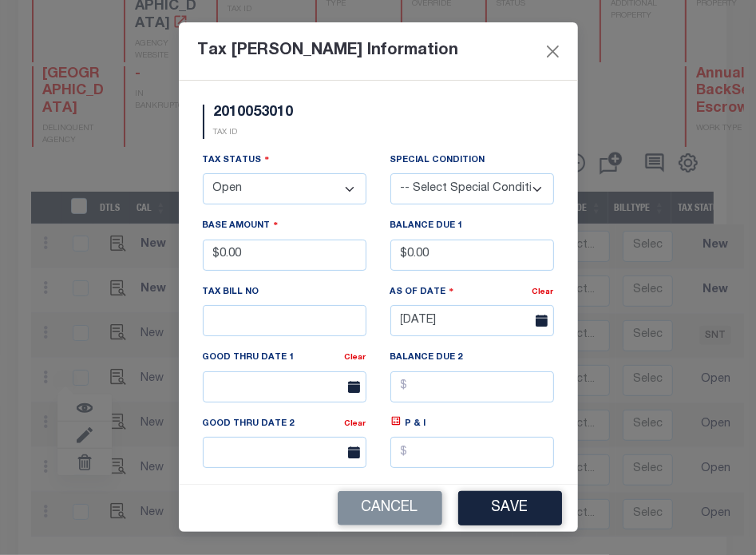
click at [303, 191] on select "- Select Status - Open Due/Unpaid Paid Incomplete No Tax Due Internal Refund Pr…" at bounding box center [285, 188] width 164 height 31
click at [256, 191] on select "- Select Status - Open Due/Unpaid Paid Incomplete No Tax Due Internal Refund Pr…" at bounding box center [285, 188] width 164 height 31
select select "PYD"
click at [203, 175] on select "- Select Status - Open Due/Unpaid Paid Incomplete No Tax Due Internal Refund Pr…" at bounding box center [285, 188] width 164 height 31
click at [402, 259] on input "$0.00" at bounding box center [472, 255] width 164 height 31
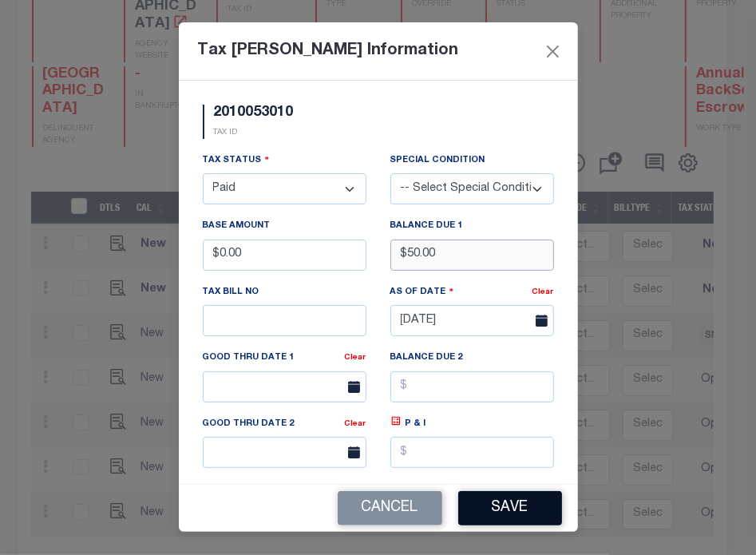
type input "$50.00"
click at [537, 506] on button "Save" at bounding box center [510, 508] width 104 height 34
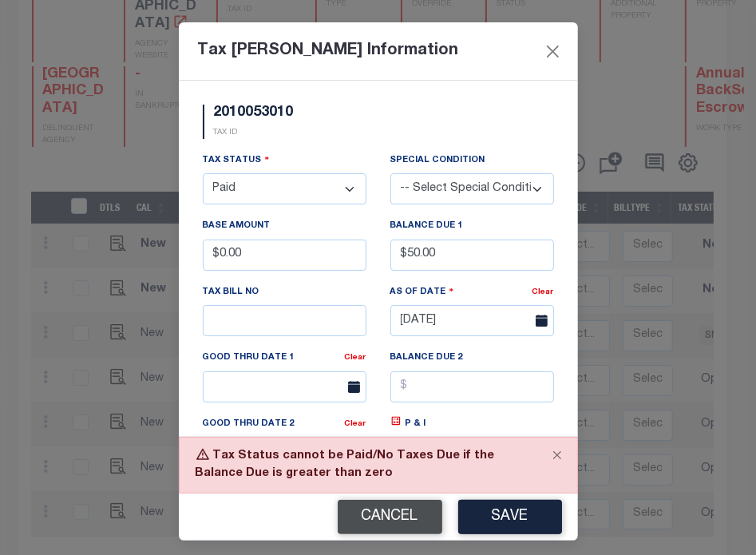
click at [379, 523] on button "Cancel" at bounding box center [390, 517] width 105 height 34
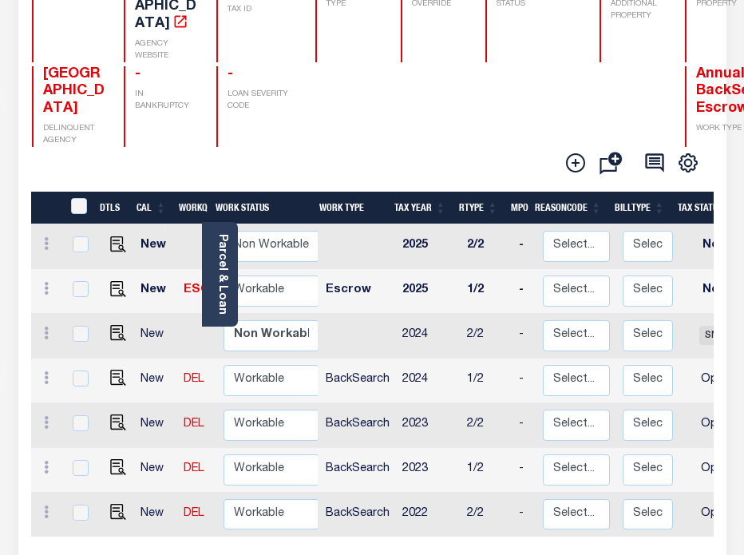
scroll to position [0, 0]
click at [34, 403] on td at bounding box center [46, 425] width 31 height 45
checkbox input "true"
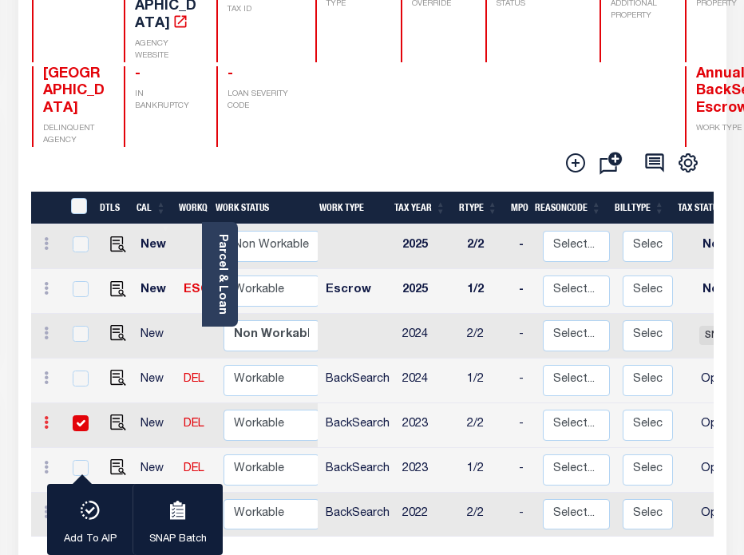
click at [42, 418] on link at bounding box center [47, 424] width 18 height 13
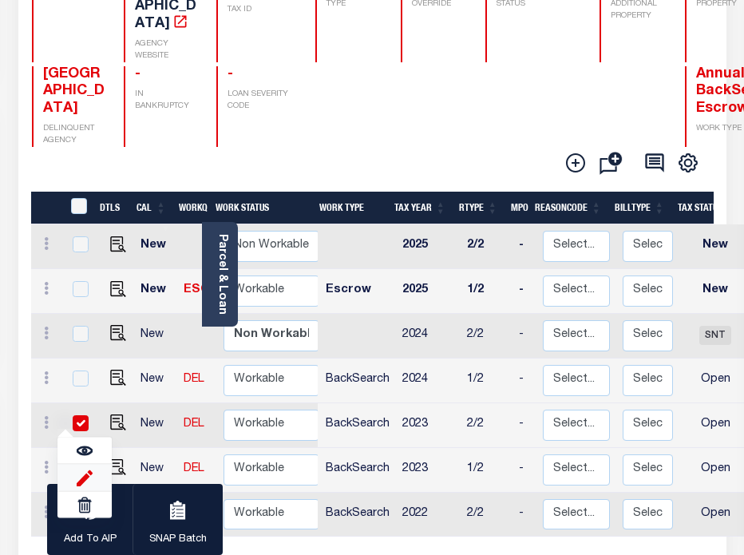
click at [84, 470] on img at bounding box center [85, 478] width 16 height 17
type input "$0.00"
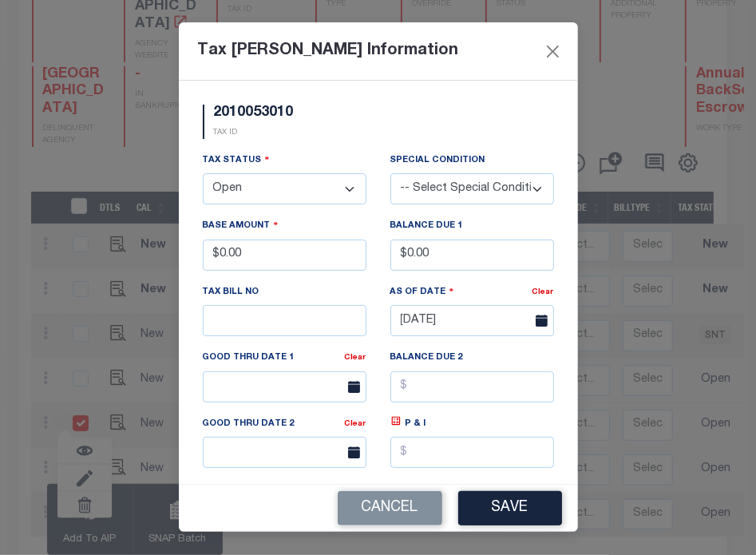
click at [266, 193] on select "- Select Status - Open Due/Unpaid Paid Incomplete No Tax Due Internal Refund Pr…" at bounding box center [285, 188] width 164 height 31
click at [253, 180] on select "- Select Status - Open Due/Unpaid Paid Incomplete No Tax Due Internal Refund Pr…" at bounding box center [285, 188] width 164 height 31
select select "PYD"
click at [203, 175] on select "- Select Status - Open Due/Unpaid Paid Incomplete No Tax Due Internal Refund Pr…" at bounding box center [285, 188] width 164 height 31
click at [406, 258] on input "$0.00" at bounding box center [472, 255] width 164 height 31
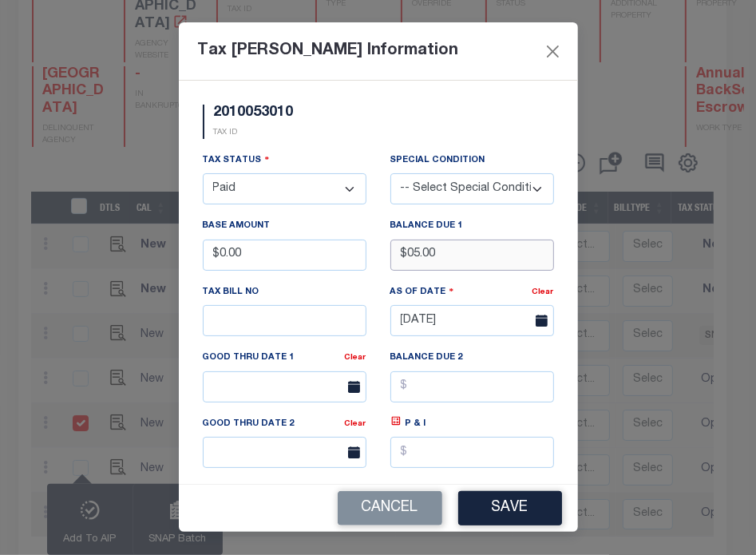
type input "$05.00"
click at [494, 501] on button "Save" at bounding box center [510, 508] width 104 height 34
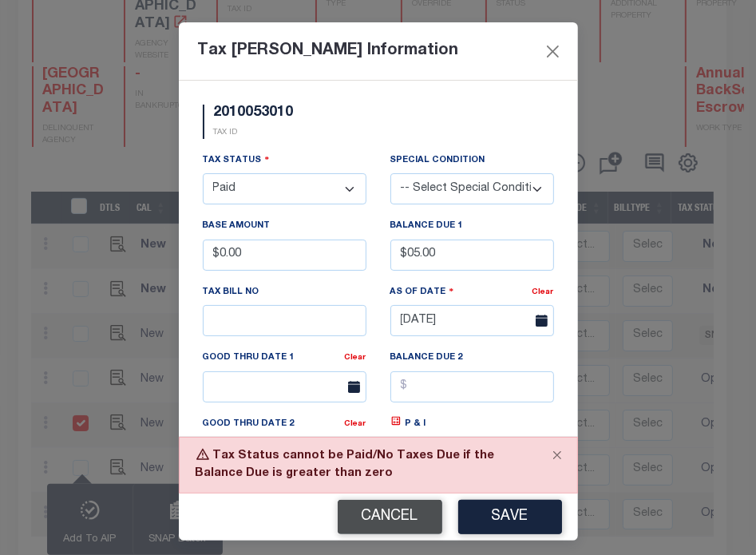
click at [406, 525] on button "Cancel" at bounding box center [390, 517] width 105 height 34
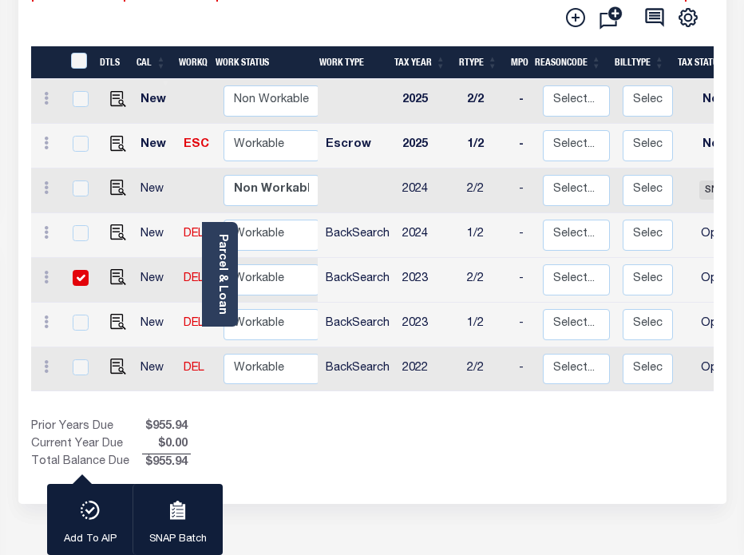
scroll to position [357, 0]
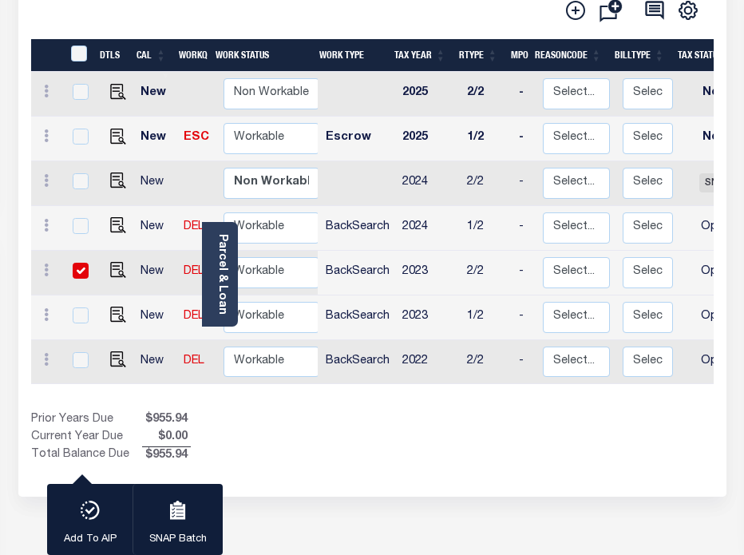
click at [77, 263] on input "checkbox" at bounding box center [81, 271] width 16 height 16
checkbox input "false"
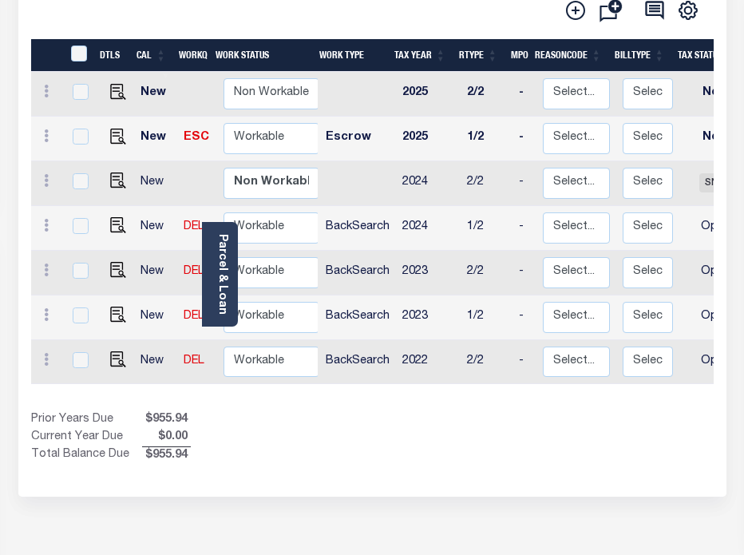
click at [449, 460] on div "1 Selected 7 Results 1 Items per page 25 50 100 CA STATE TAX ID" at bounding box center [372, 134] width 708 height 724
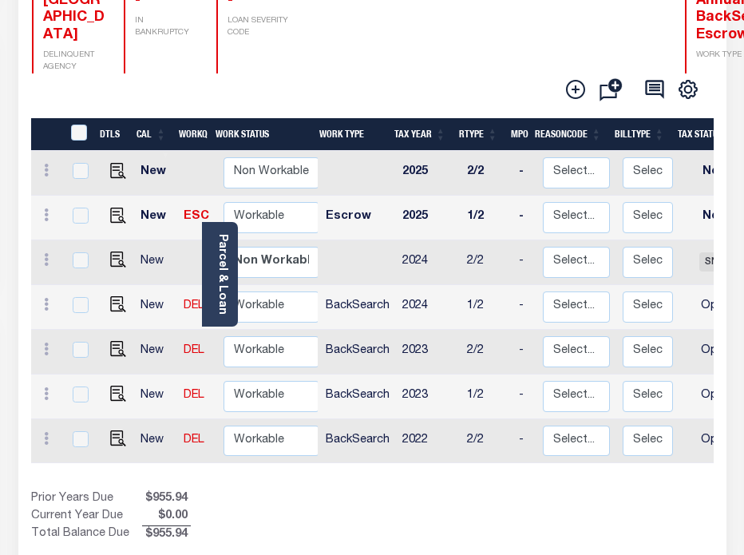
scroll to position [240, 0]
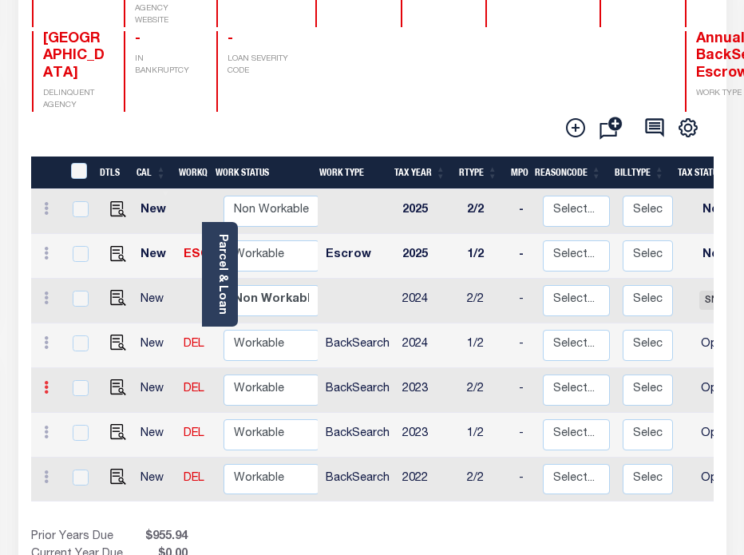
click at [42, 383] on link at bounding box center [47, 389] width 18 height 13
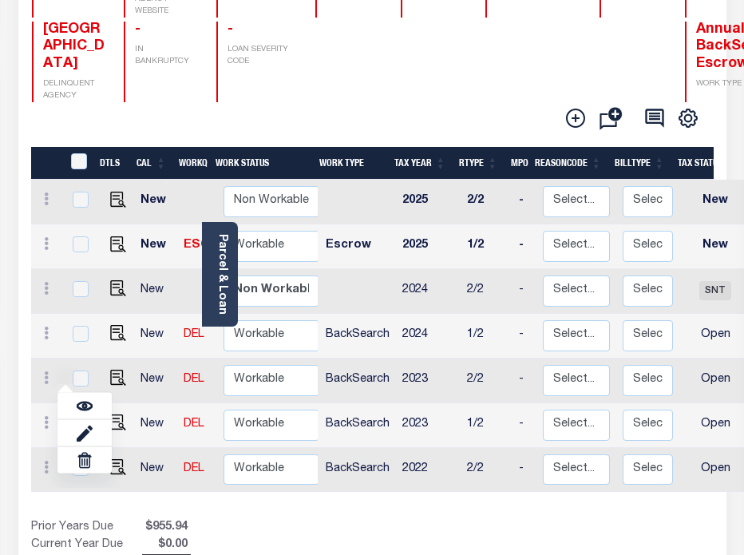
scroll to position [249, 0]
click at [351, 465] on td "BackSearch" at bounding box center [357, 470] width 77 height 45
checkbox input "true"
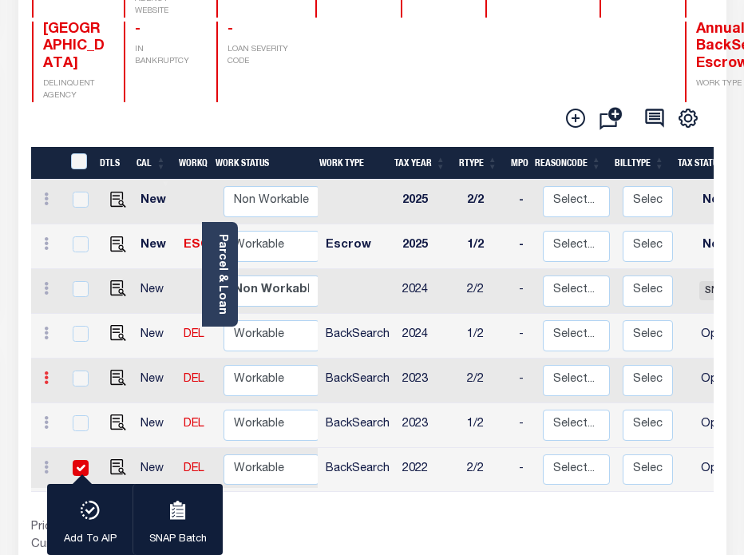
click at [44, 371] on icon at bounding box center [46, 377] width 5 height 13
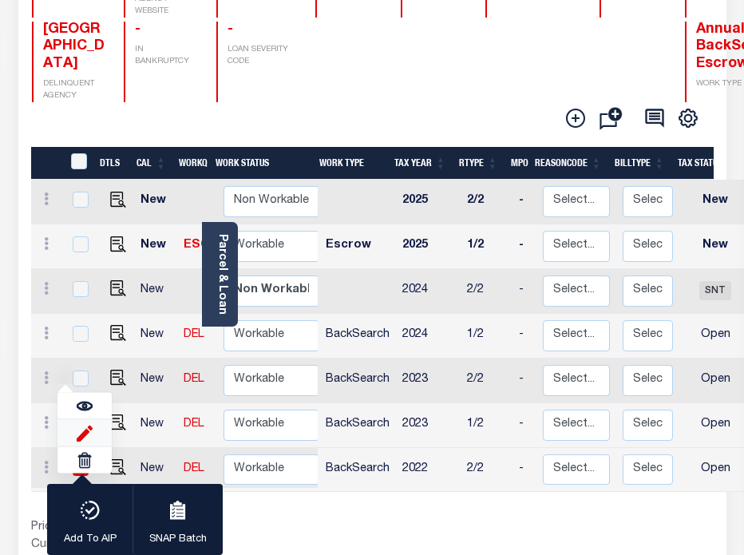
click at [85, 425] on img at bounding box center [85, 433] width 16 height 17
type input "$0.00"
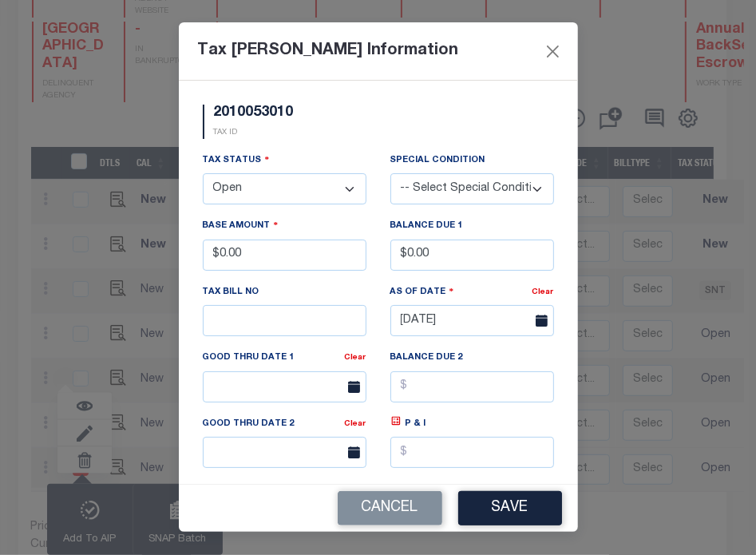
click at [280, 200] on select "- Select Status - Open Due/Unpaid Paid Incomplete No Tax Due Internal Refund Pr…" at bounding box center [285, 188] width 164 height 31
click at [267, 194] on select "- Select Status - Open Due/Unpaid Paid Incomplete No Tax Due Internal Refund Pr…" at bounding box center [285, 188] width 164 height 31
select select "PYD"
click at [203, 175] on select "- Select Status - Open Due/Unpaid Paid Incomplete No Tax Due Internal Refund Pr…" at bounding box center [285, 188] width 164 height 31
click at [553, 411] on div "Balance Due 2" at bounding box center [473, 381] width 188 height 65
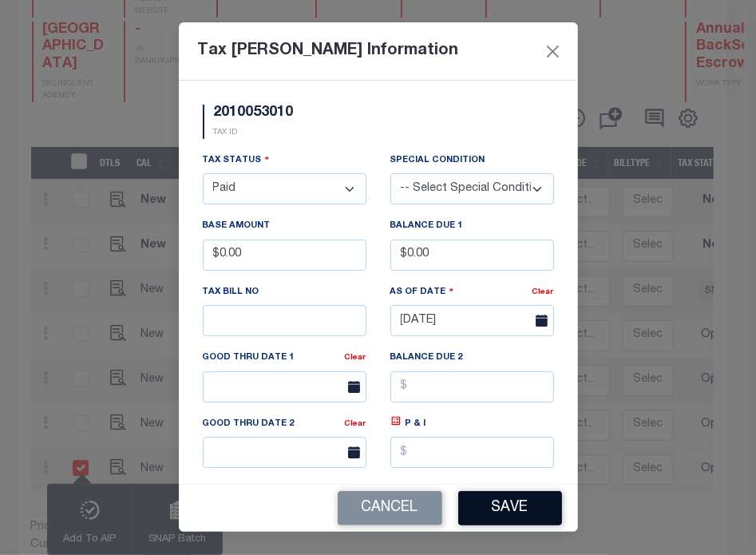
click at [501, 507] on button "Save" at bounding box center [510, 508] width 104 height 34
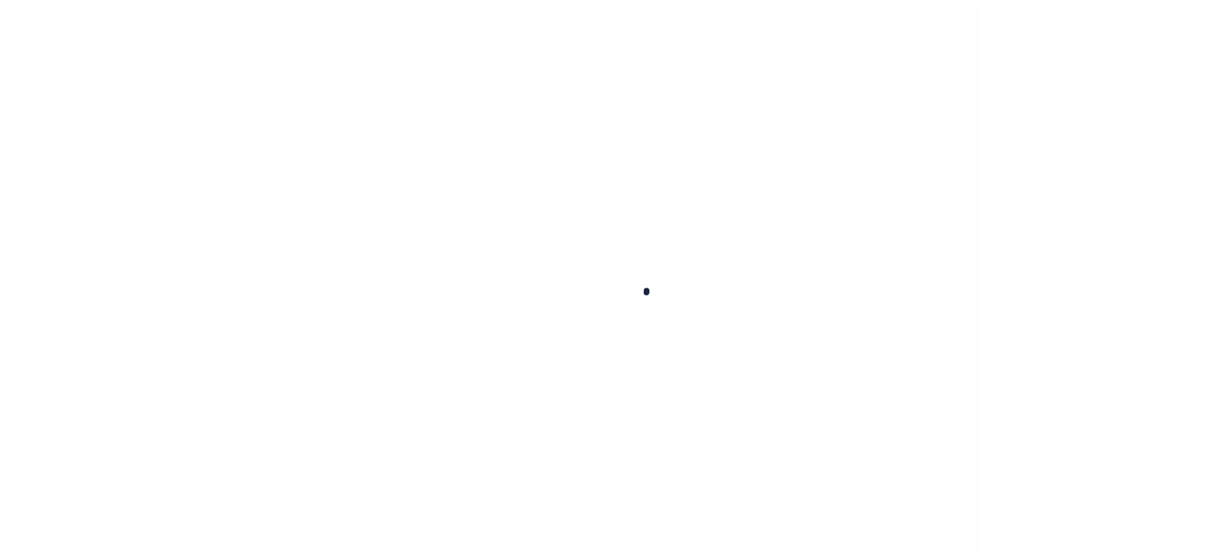
scroll to position [218, 0]
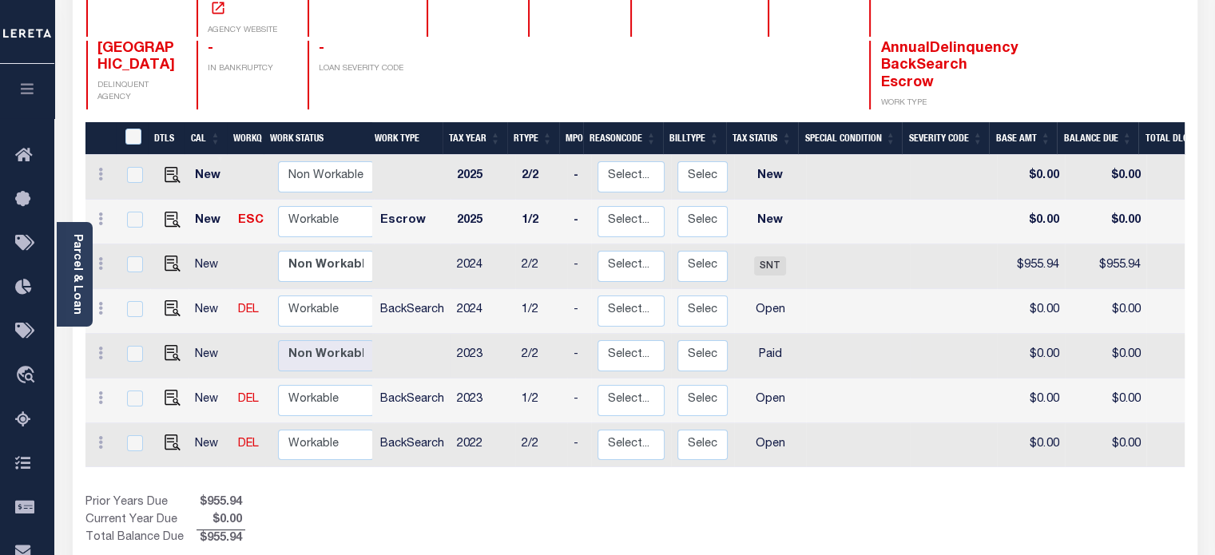
click at [437, 334] on td at bounding box center [412, 356] width 77 height 45
checkbox input "true"
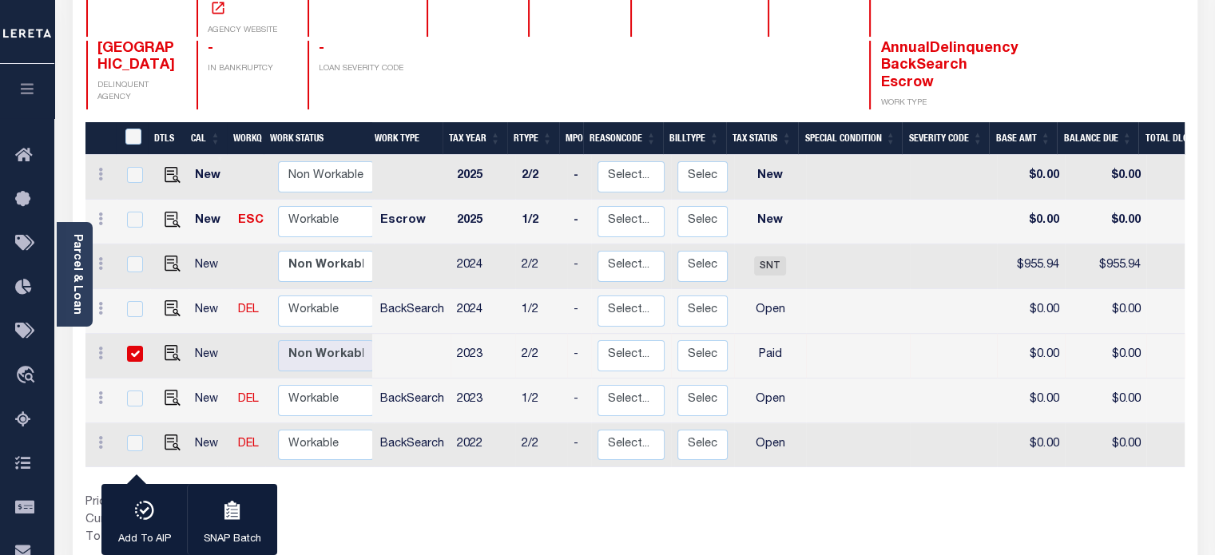
click at [241, 334] on td at bounding box center [252, 356] width 40 height 45
checkbox input "false"
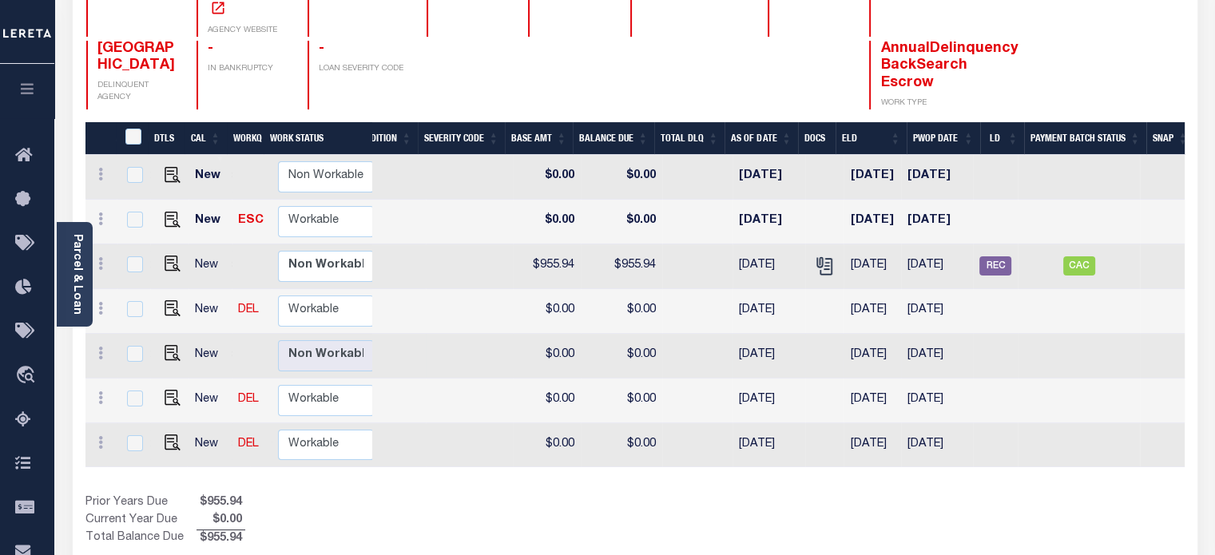
scroll to position [0, 0]
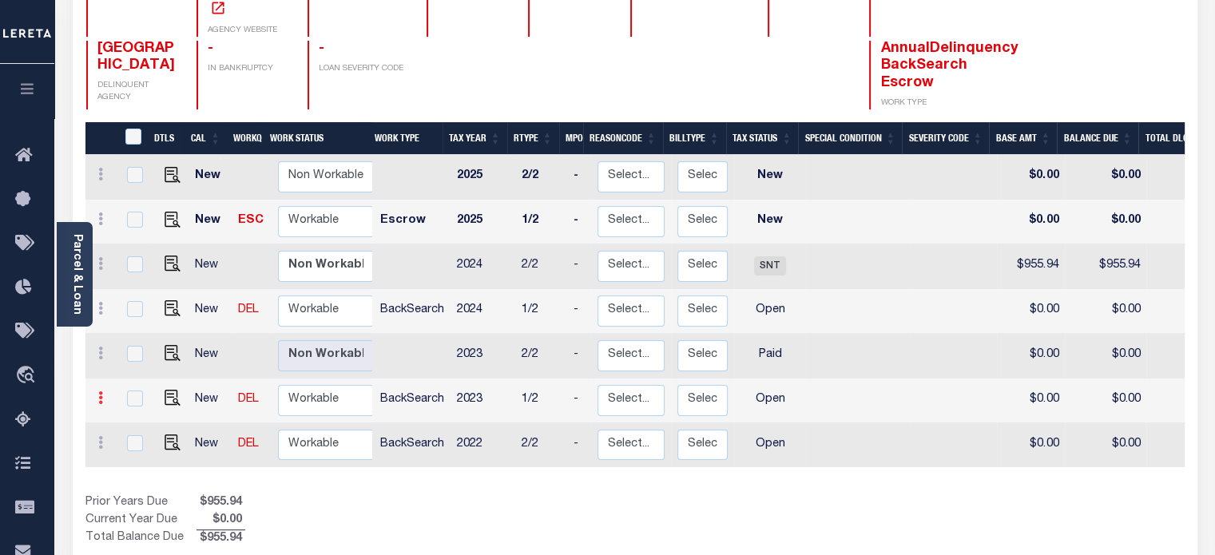
click at [99, 391] on icon at bounding box center [100, 397] width 5 height 13
click at [151, 353] on link at bounding box center [139, 366] width 54 height 26
select select "OP2"
type input "$0.00"
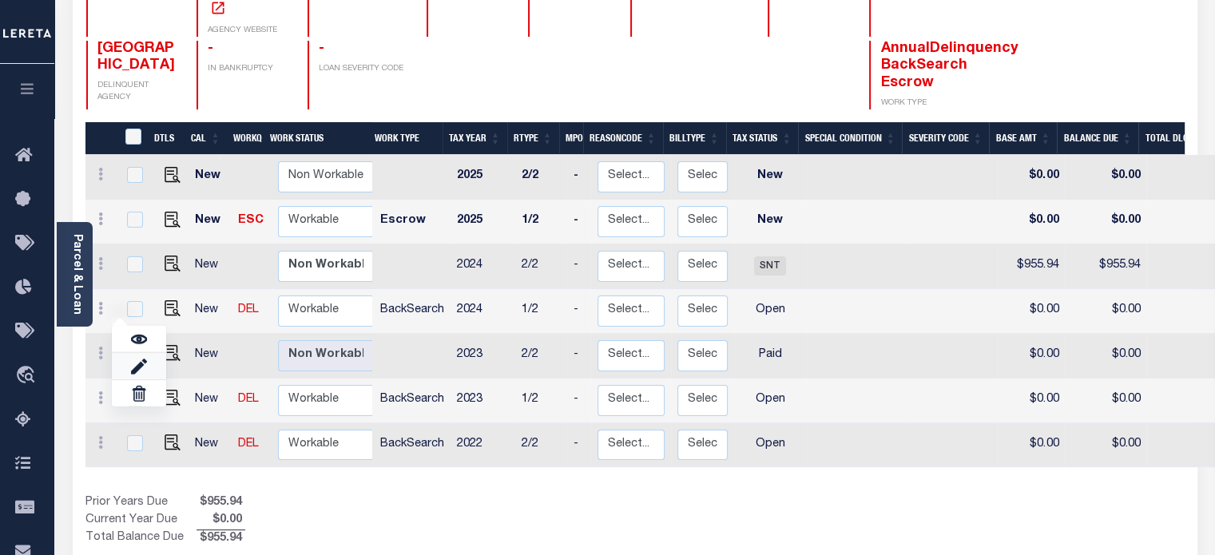
type input "[DATE]"
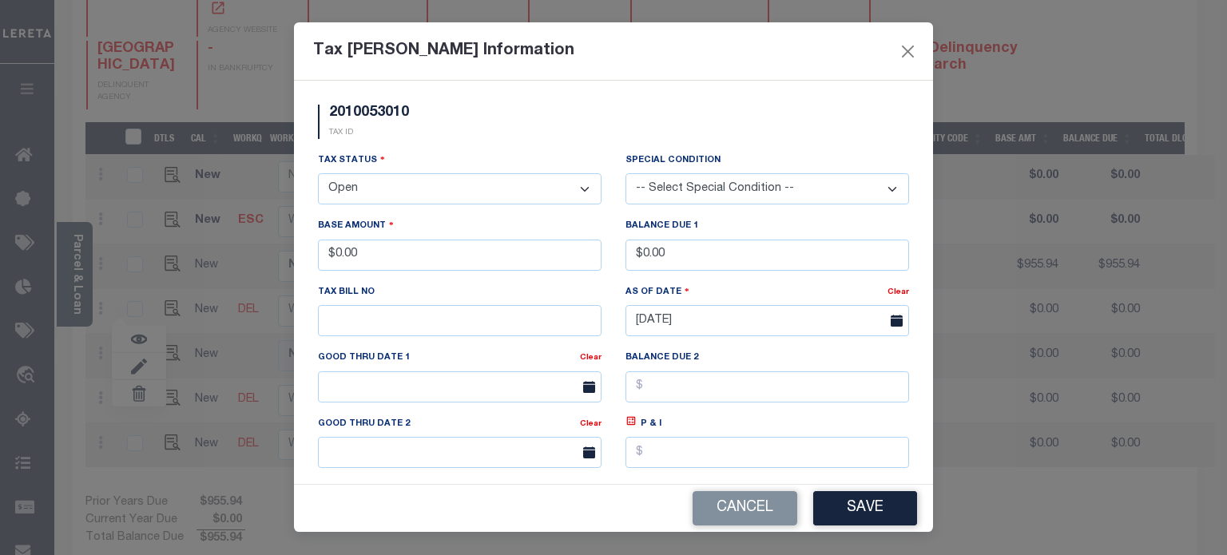
click at [687, 183] on select "-- Select Special Condition -- 3RD PARTY TAX LIEN AGENCY TAX LIEN (A.K.A Inside…" at bounding box center [766, 188] width 283 height 31
click at [661, 196] on select "-- Select Special Condition -- 3RD PARTY TAX LIEN AGENCY TAX LIEN (A.K.A Inside…" at bounding box center [766, 188] width 283 height 31
select select "5"
click at [625, 174] on select "-- Select Special Condition -- 3RD PARTY TAX LIEN AGENCY TAX LIEN (A.K.A Inside…" at bounding box center [766, 188] width 283 height 31
click at [743, 511] on button "Save" at bounding box center [865, 508] width 104 height 34
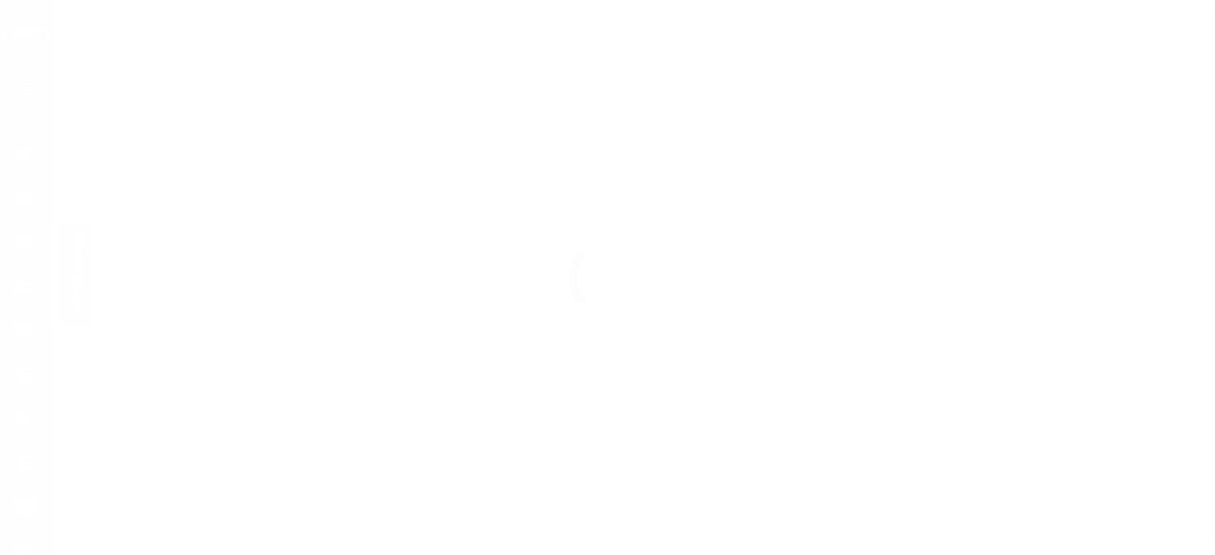
scroll to position [218, 0]
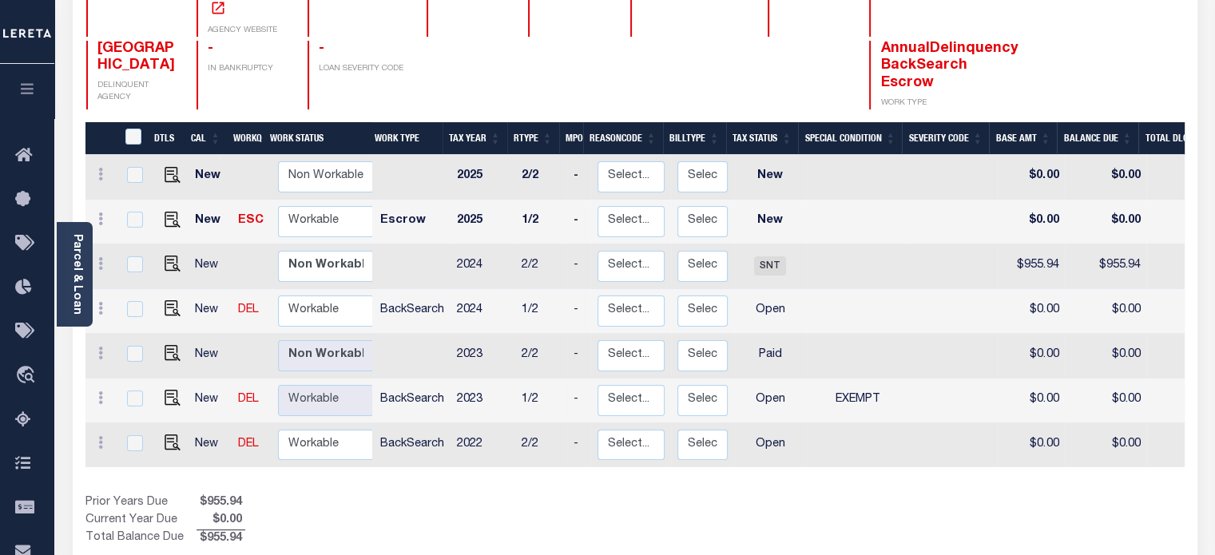
click at [855, 394] on span "EXEMPT" at bounding box center [857, 399] width 45 height 11
checkbox input "true"
click at [855, 394] on span "EXEMPT" at bounding box center [857, 399] width 45 height 11
checkbox input "false"
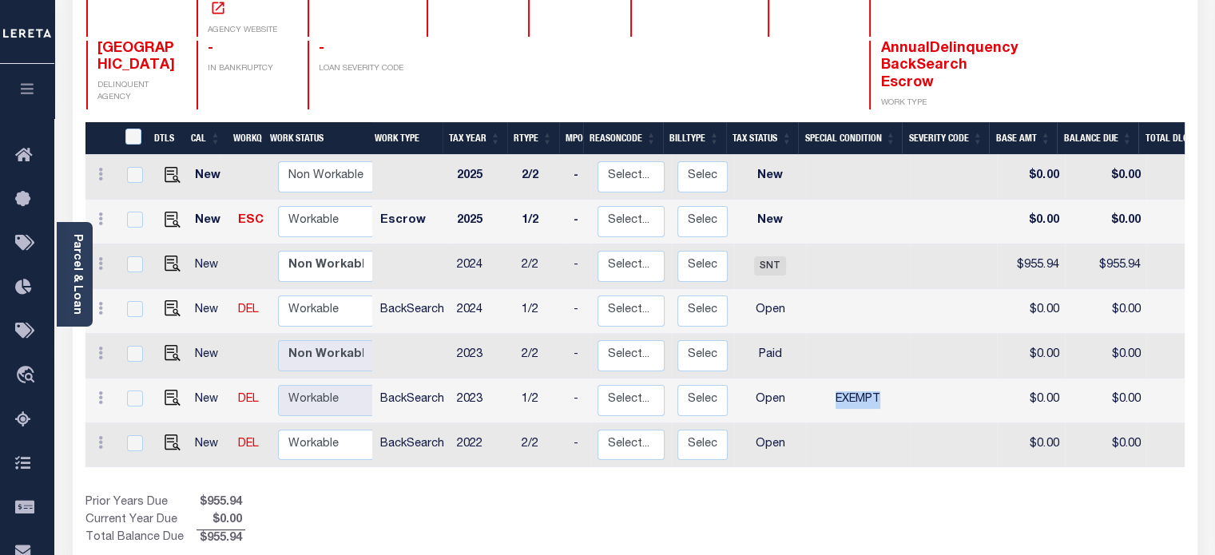
checkbox input "false"
click at [842, 510] on div "Show Tax Lines before Bill Release Date Prior Years Due $955.94 Current Year Du…" at bounding box center [634, 521] width 1099 height 54
click at [99, 391] on icon at bounding box center [100, 397] width 5 height 13
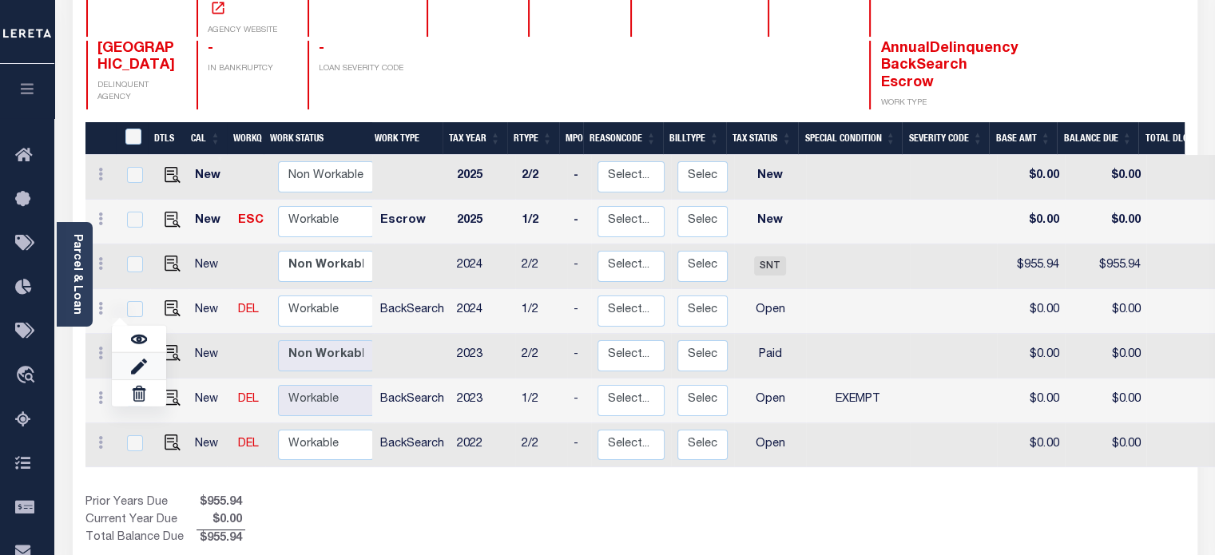
click at [147, 353] on link at bounding box center [139, 366] width 54 height 26
select select "OP2"
select select "5"
type input "$0.00"
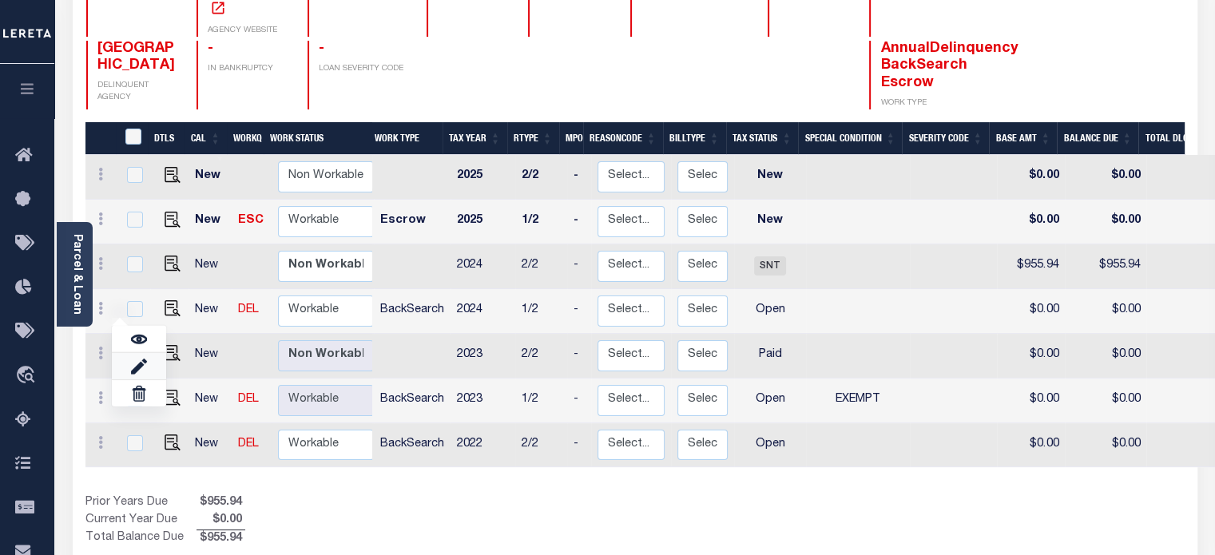
type input "[DATE]"
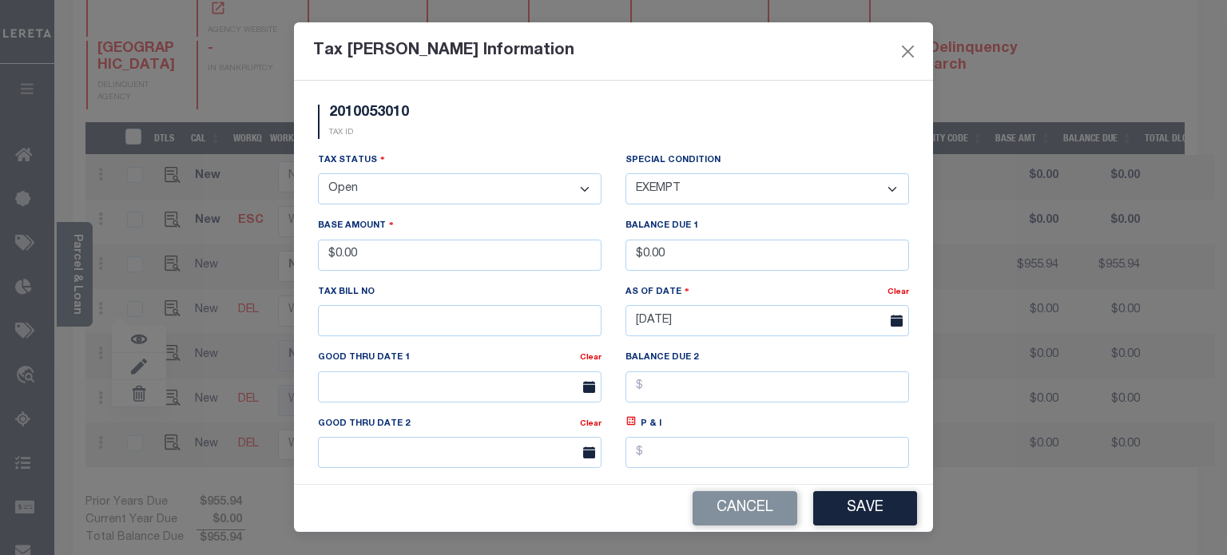
click at [699, 187] on select "-- Select Special Condition -- 3RD PARTY TAX LIEN AGENCY TAX LIEN (A.K.A Inside…" at bounding box center [766, 188] width 283 height 31
click at [703, 180] on select "-- Select Special Condition -- 3RD PARTY TAX LIEN AGENCY TAX LIEN (A.K.A Inside…" at bounding box center [766, 188] width 283 height 31
select select "1"
click at [625, 174] on select "-- Select Special Condition -- 3RD PARTY TAX LIEN AGENCY TAX LIEN (A.K.A Inside…" at bounding box center [766, 188] width 283 height 31
click at [846, 516] on button "Save" at bounding box center [865, 508] width 104 height 34
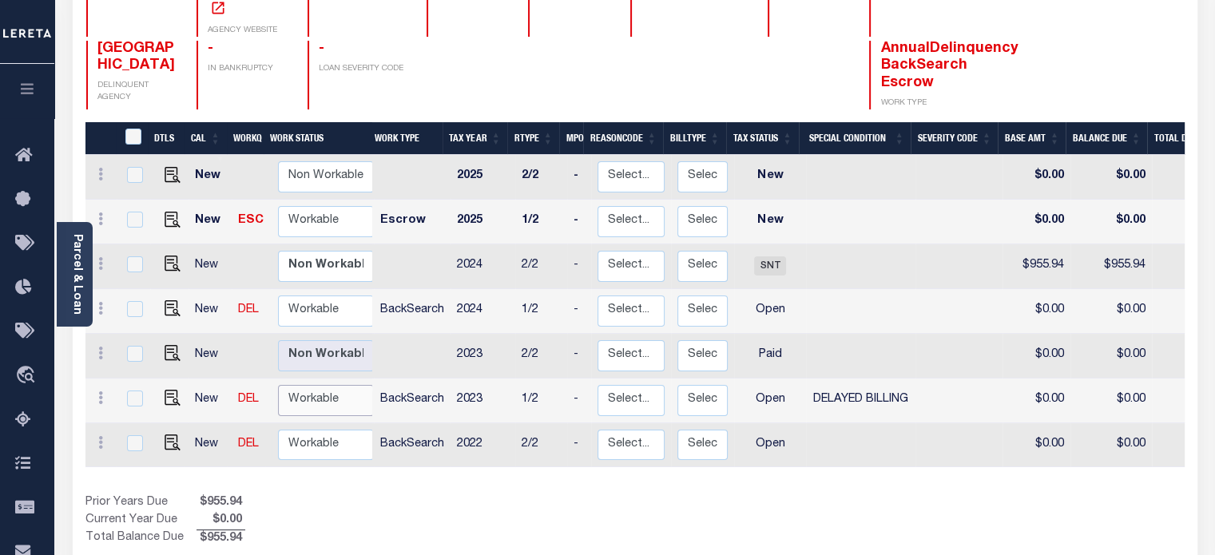
click at [319, 385] on select "Non Workable Workable" at bounding box center [326, 400] width 96 height 31
checkbox input "true"
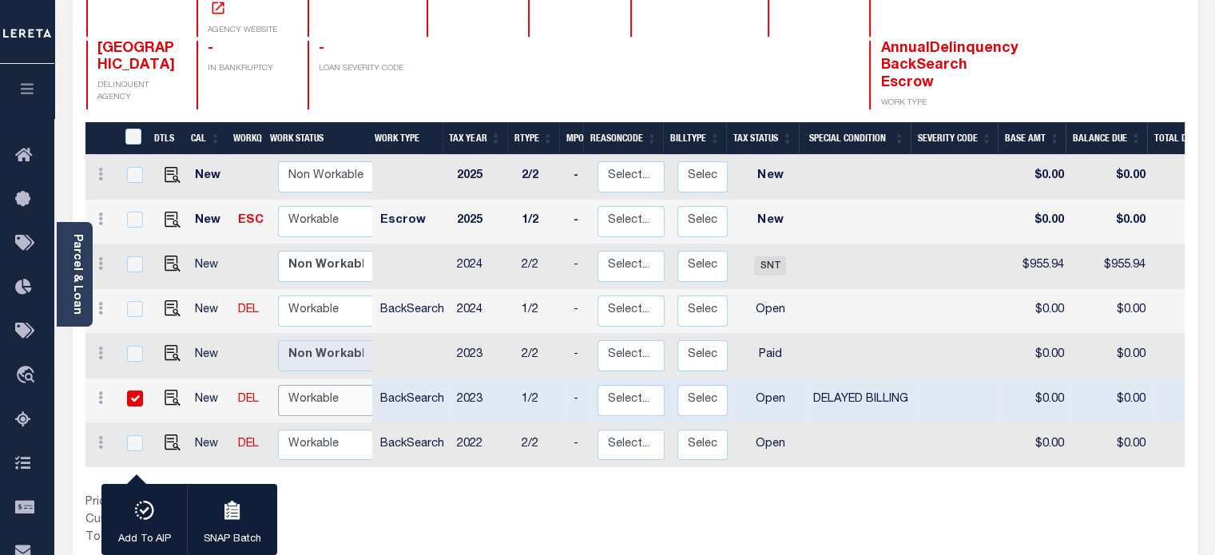
click at [325, 385] on select "Non Workable Workable" at bounding box center [326, 400] width 96 height 31
checkbox input "false"
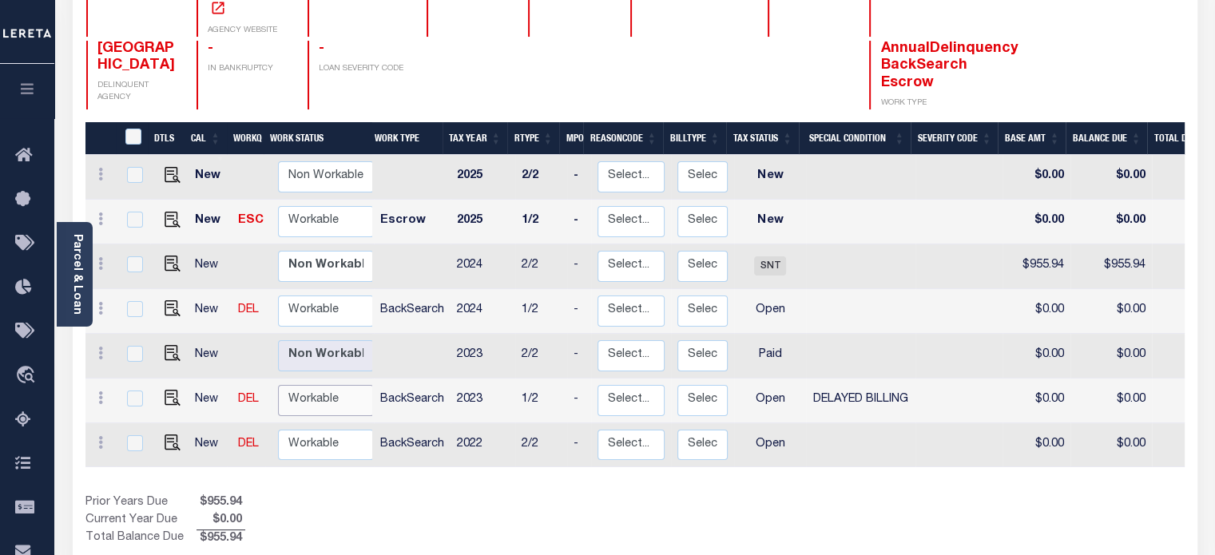
click at [325, 385] on select "Non Workable Workable" at bounding box center [326, 400] width 96 height 31
checkbox input "true"
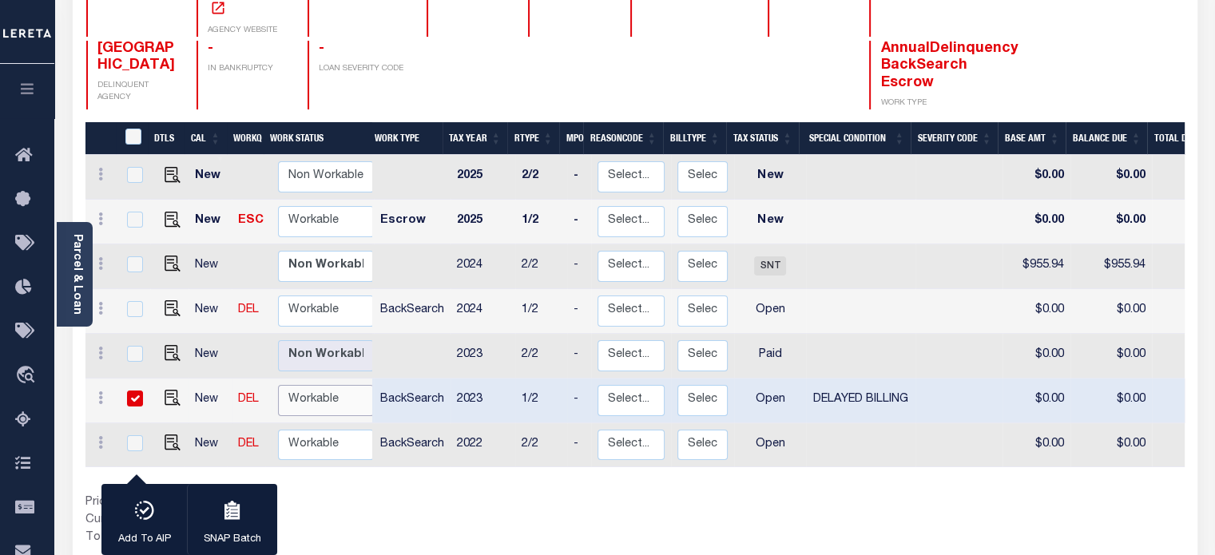
click at [325, 385] on select "Non Workable Workable" at bounding box center [326, 400] width 96 height 31
checkbox input "false"
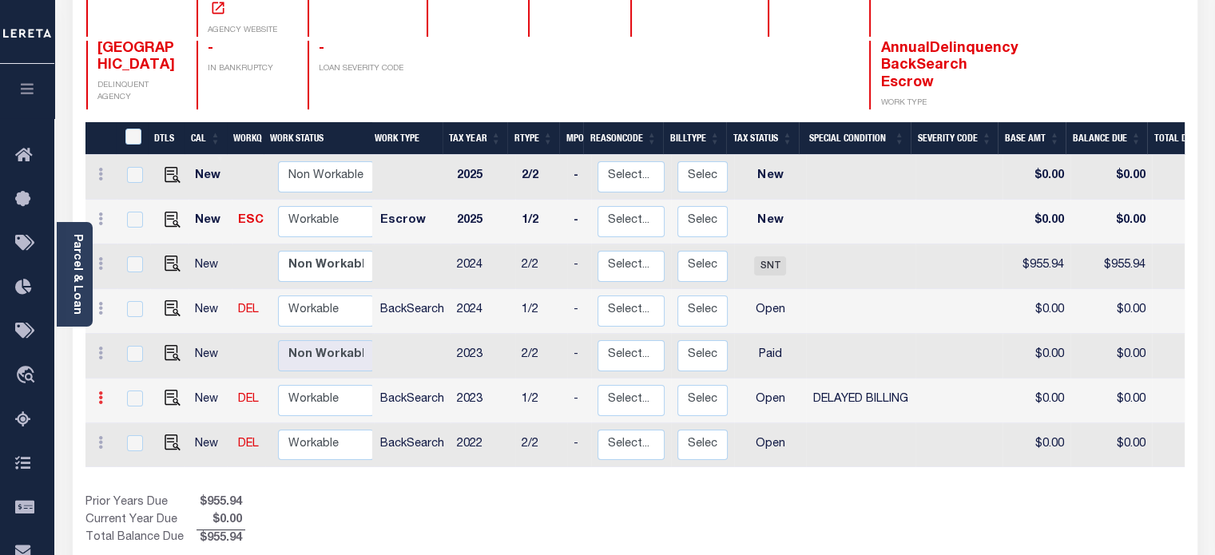
click at [100, 391] on icon at bounding box center [100, 397] width 5 height 13
click at [153, 353] on link at bounding box center [139, 366] width 54 height 26
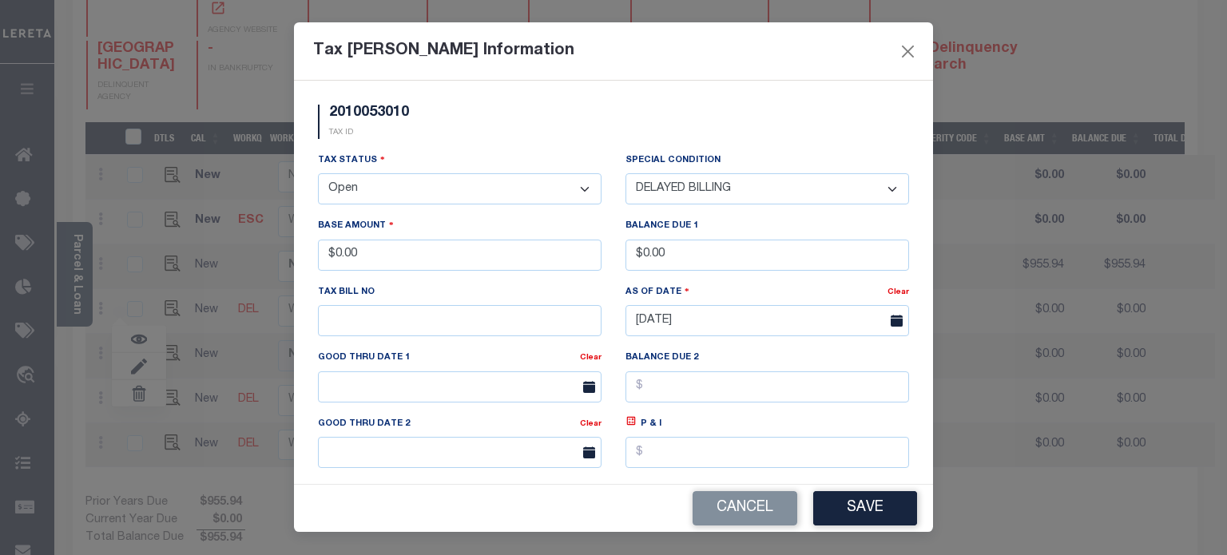
click at [737, 193] on select "-- Select Special Condition -- 3RD PARTY TAX LIEN AGENCY TAX LIEN (A.K.A Inside…" at bounding box center [766, 188] width 283 height 31
select select "5"
click at [625, 174] on select "-- Select Special Condition -- 3RD PARTY TAX LIEN AGENCY TAX LIEN (A.K.A Inside…" at bounding box center [766, 188] width 283 height 31
click at [866, 498] on button "Save" at bounding box center [865, 508] width 104 height 34
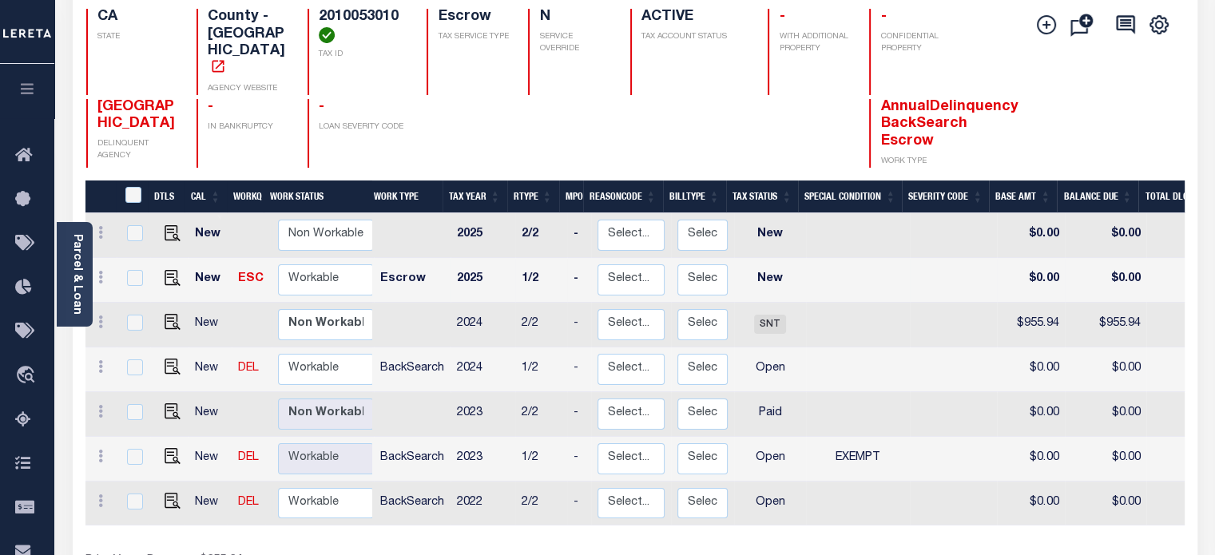
scroll to position [6, 0]
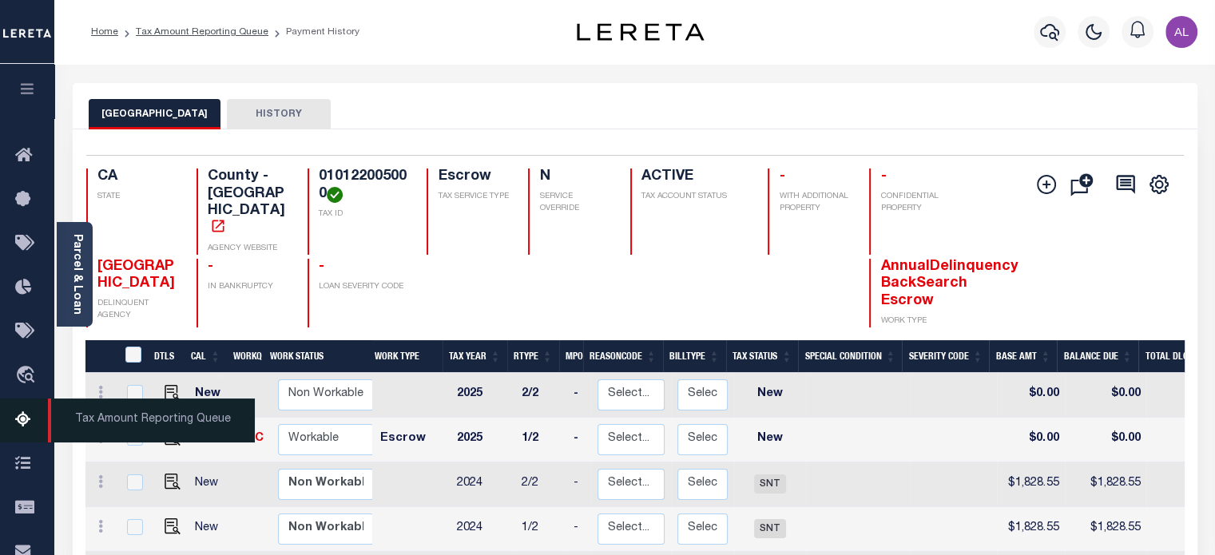
click at [25, 414] on icon at bounding box center [28, 420] width 26 height 20
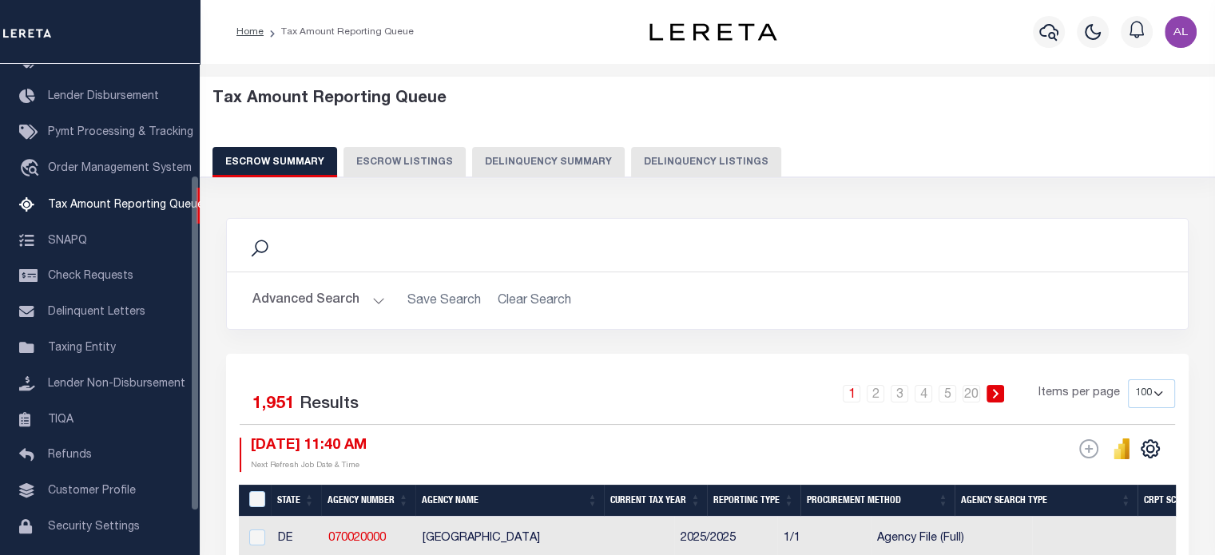
click at [549, 168] on button "Delinquency Summary" at bounding box center [548, 162] width 153 height 30
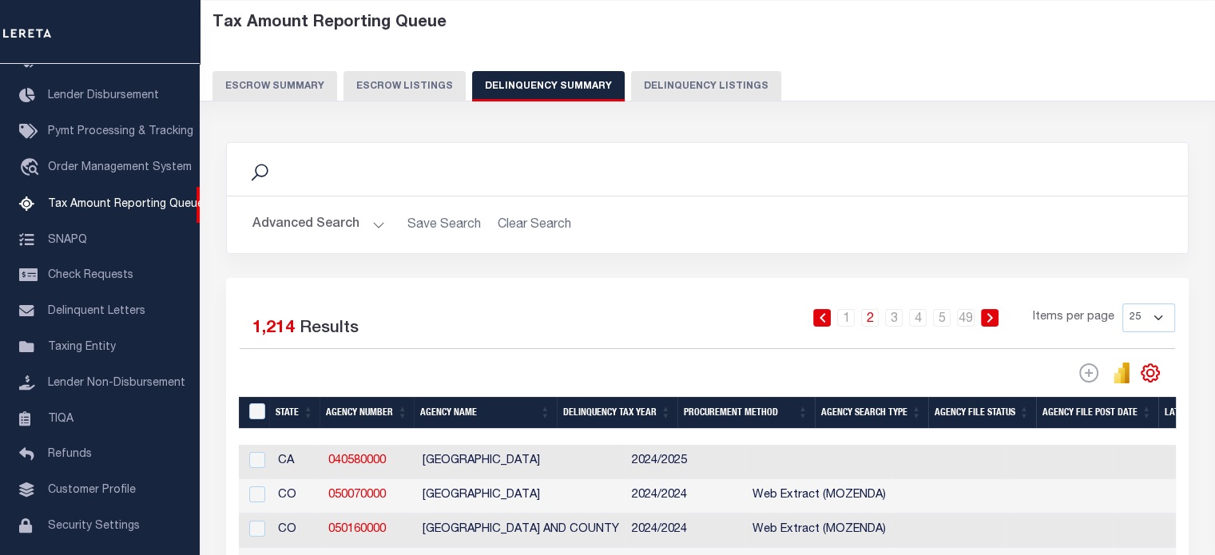
scroll to position [77, 0]
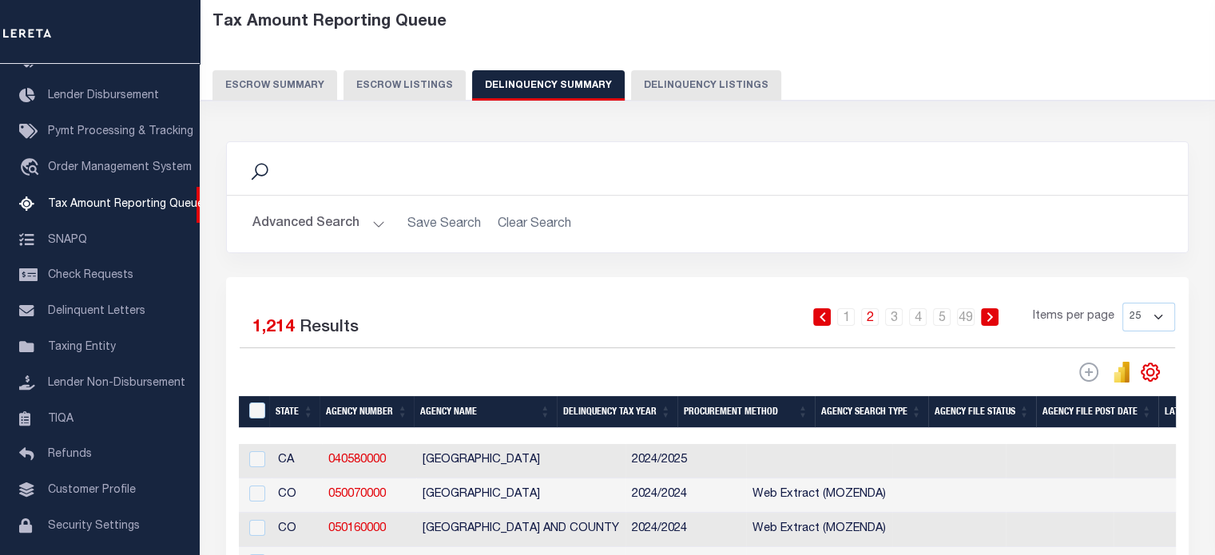
click at [374, 227] on button "Advanced Search" at bounding box center [318, 223] width 133 height 31
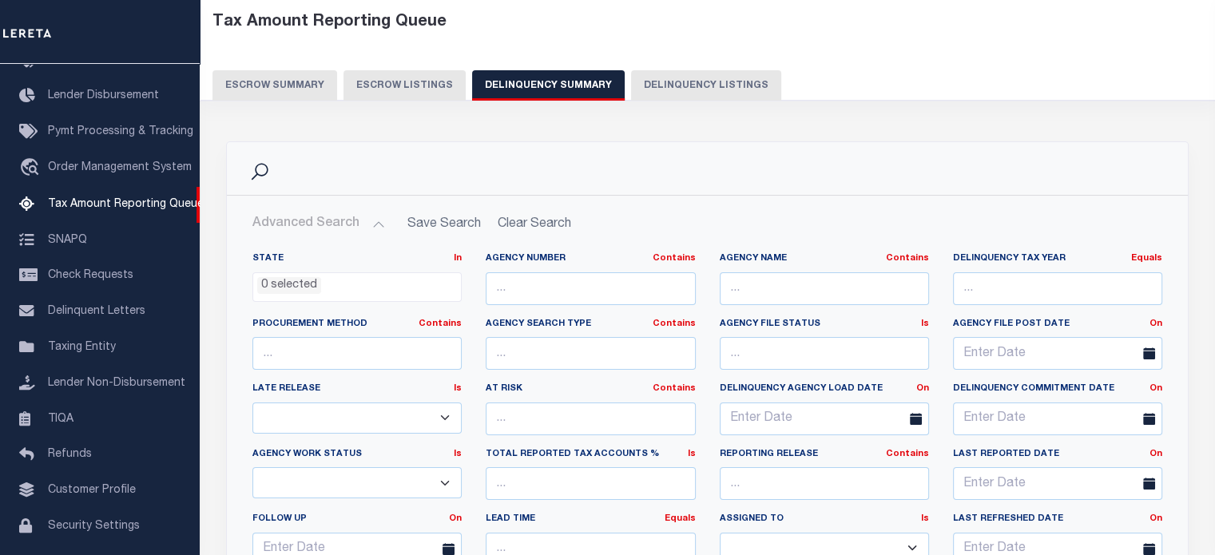
click at [369, 220] on button "Advanced Search" at bounding box center [318, 223] width 133 height 31
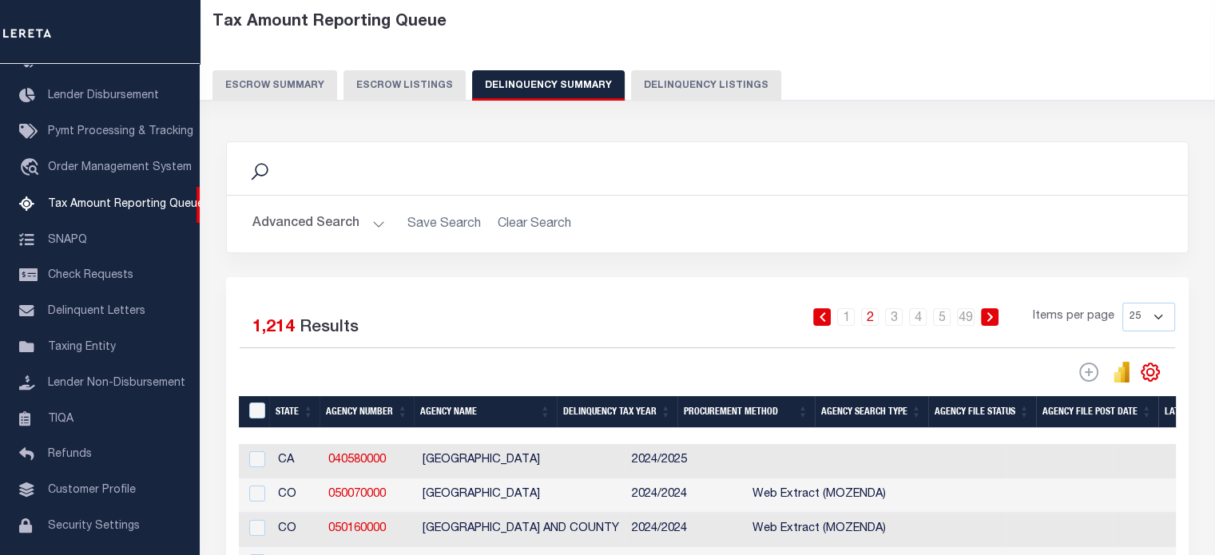
click at [723, 79] on button "Delinquency Listings" at bounding box center [706, 85] width 150 height 30
select select "100"
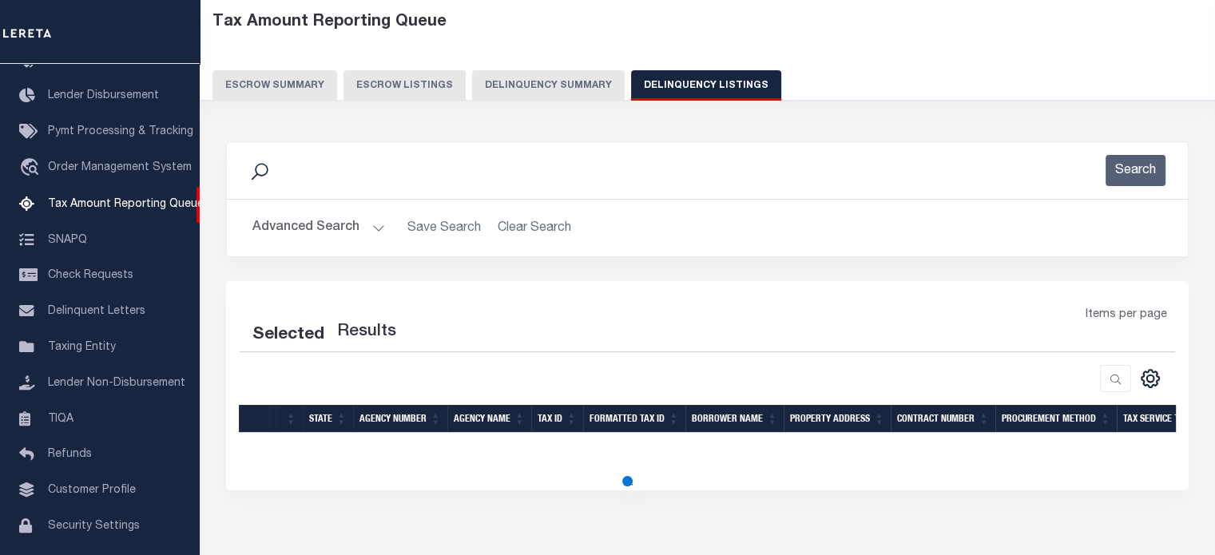
click at [375, 228] on button "Advanced Search" at bounding box center [318, 227] width 133 height 31
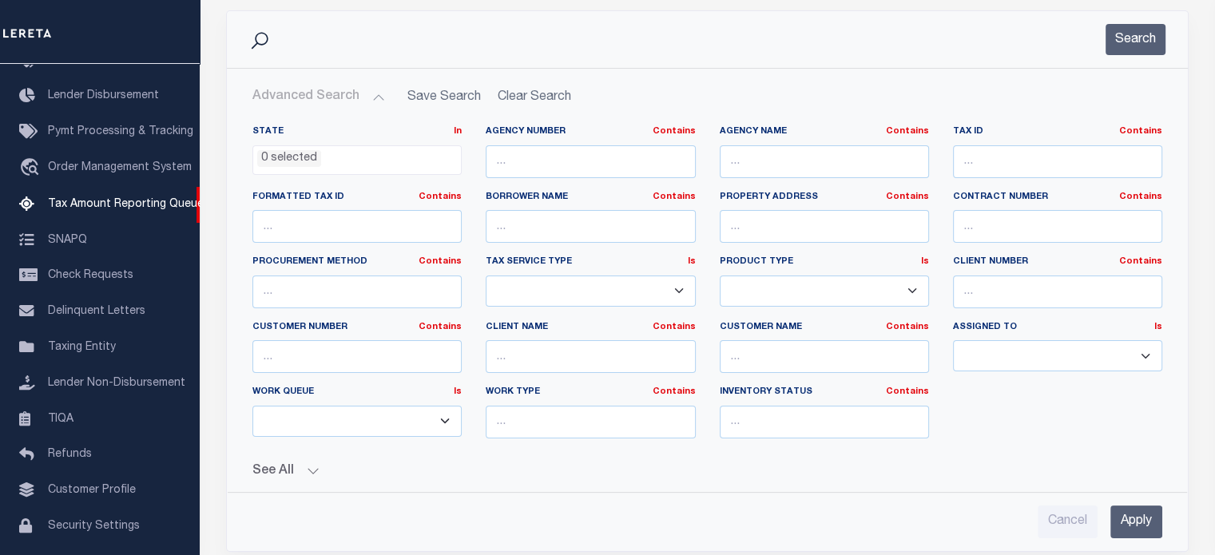
scroll to position [208, 0]
click at [1039, 164] on input "text" at bounding box center [1057, 161] width 209 height 33
paste input "440162400O0140000"
type input "440162400O0140000"
click at [1139, 517] on input "Apply" at bounding box center [1136, 521] width 52 height 33
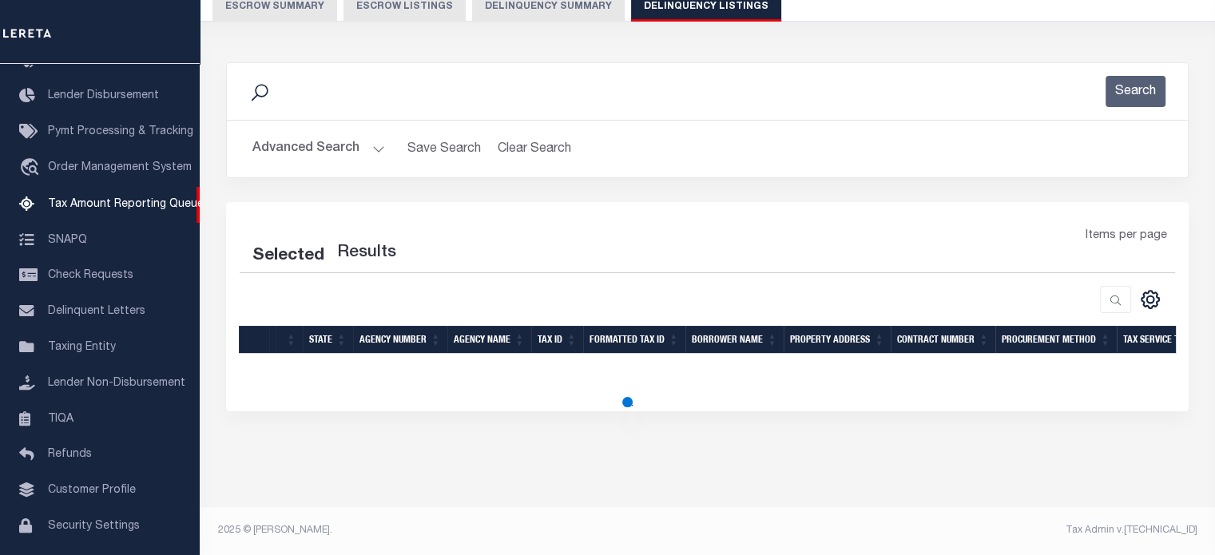
select select "100"
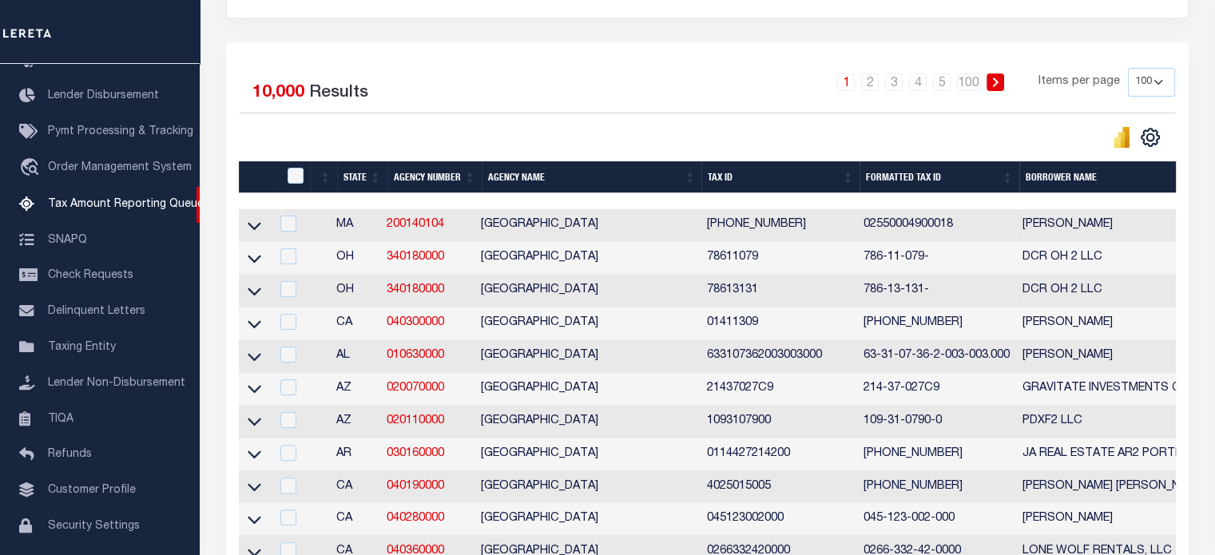
scroll to position [0, 0]
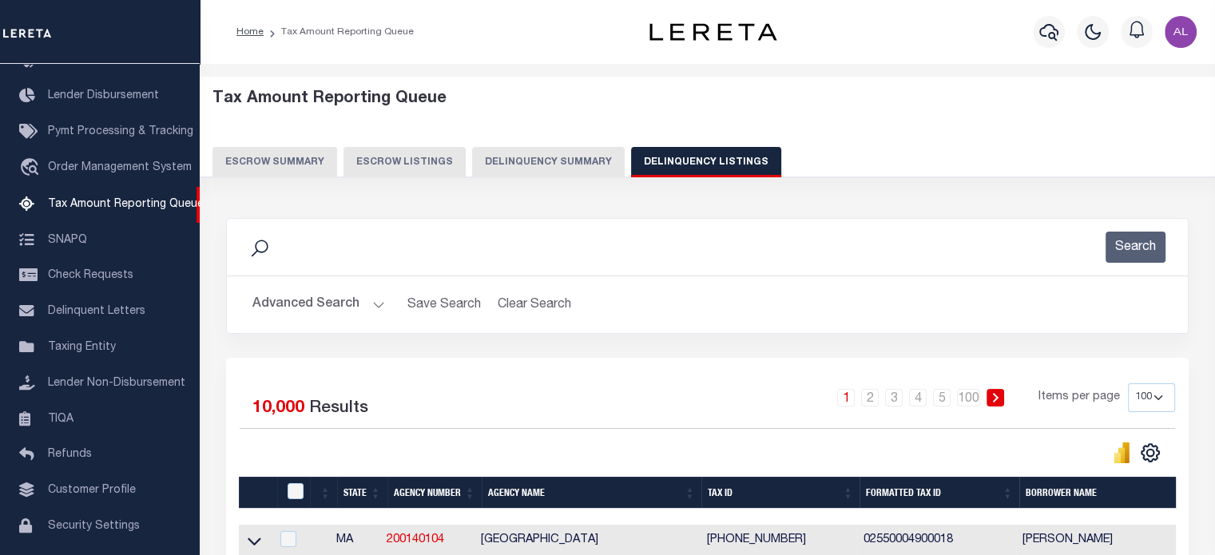
click at [372, 306] on button "Advanced Search" at bounding box center [318, 304] width 133 height 31
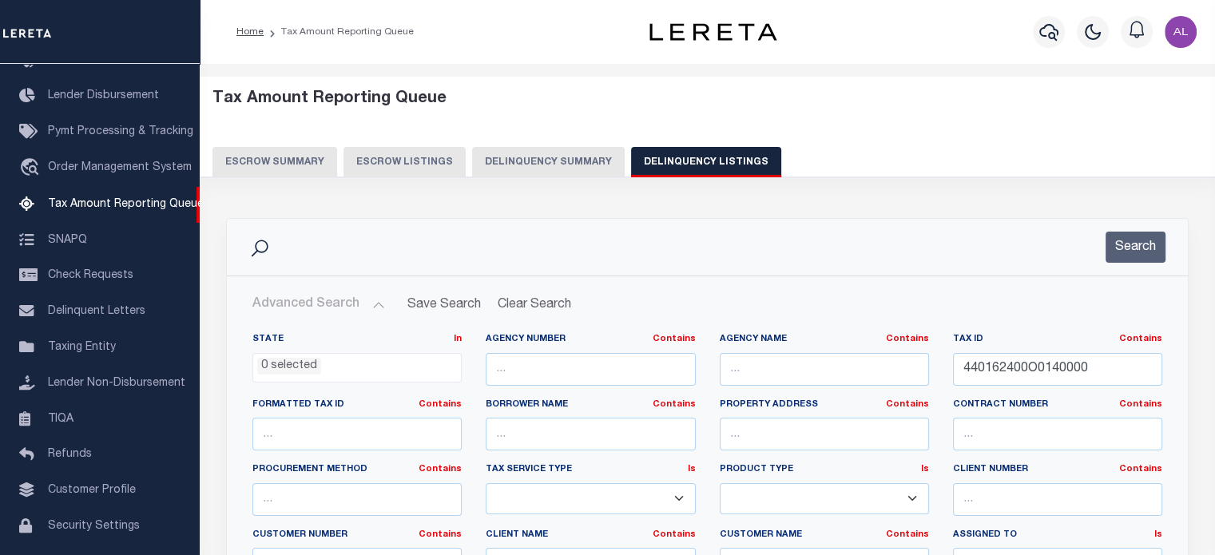
scroll to position [334, 0]
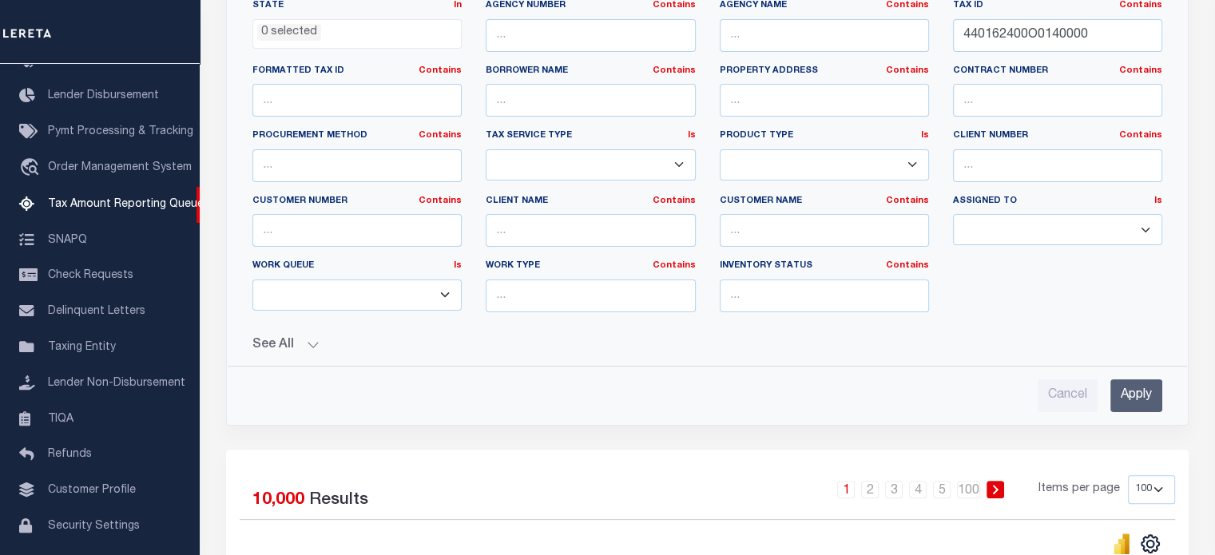
click at [1143, 404] on input "Apply" at bounding box center [1136, 395] width 52 height 33
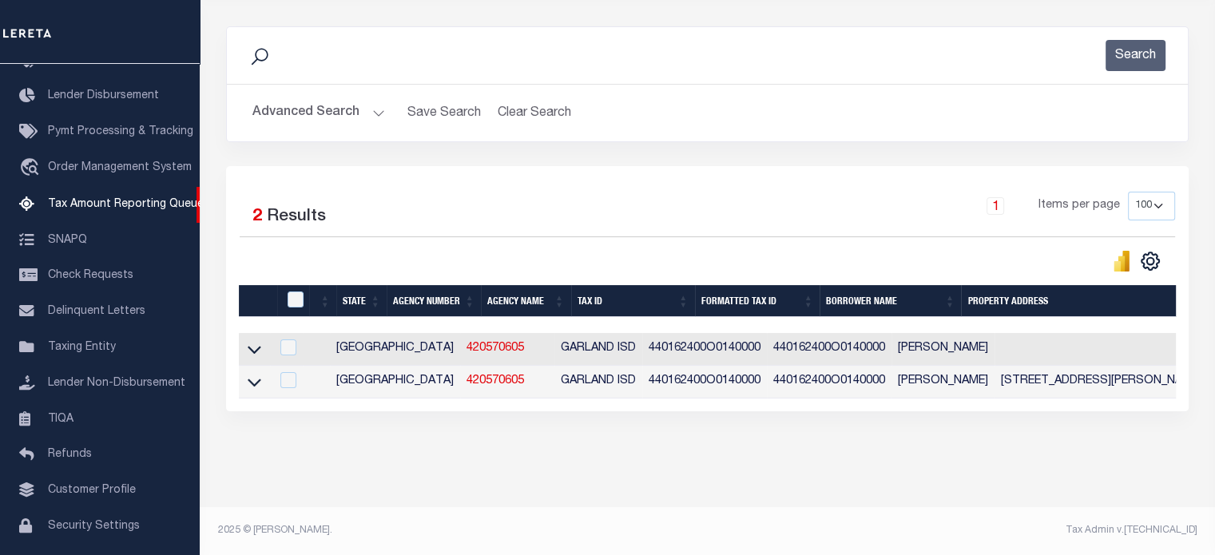
drag, startPoint x: 414, startPoint y: 339, endPoint x: 586, endPoint y: 226, distance: 205.7
click at [586, 226] on div "Selected 2 Results 1 Items per page 10 25 50 100 500" at bounding box center [707, 232] width 961 height 81
click at [466, 343] on link "420570605" at bounding box center [494, 348] width 57 height 11
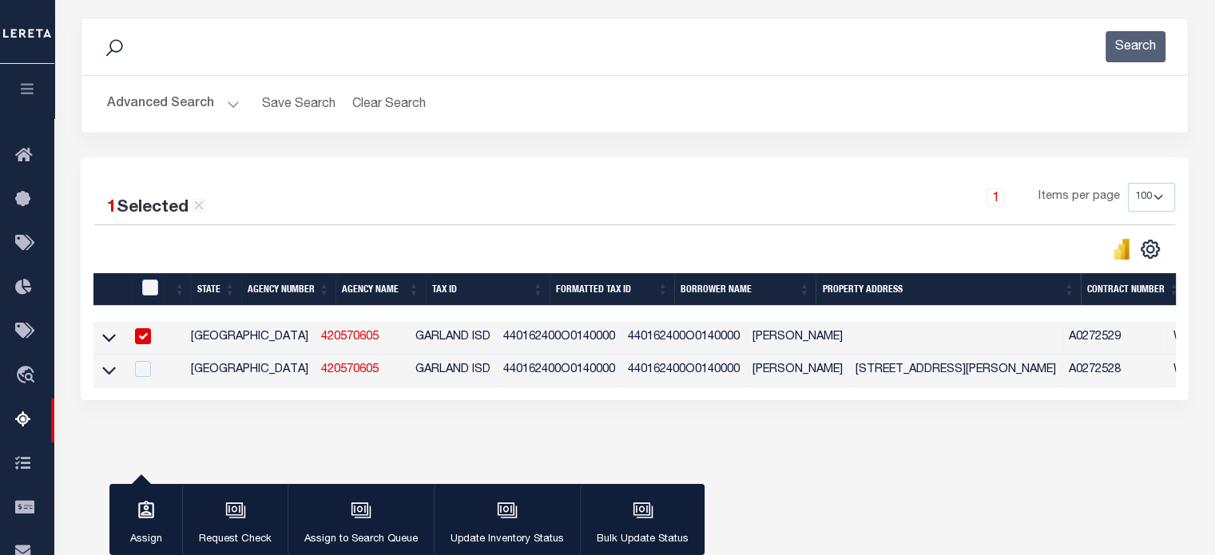
drag, startPoint x: 303, startPoint y: 338, endPoint x: 230, endPoint y: 341, distance: 73.5
click at [230, 341] on tr "TX 420570605 GARLAND ISD 440162400O0140000 440162400O0140000 George J Tomasovic…" at bounding box center [1189, 338] width 2193 height 33
drag, startPoint x: 271, startPoint y: 337, endPoint x: 550, endPoint y: 185, distance: 317.3
click at [550, 185] on div "1 Items per page 10 25 50 100 500" at bounding box center [773, 204] width 804 height 42
click at [143, 335] on input "checkbox" at bounding box center [143, 336] width 16 height 16
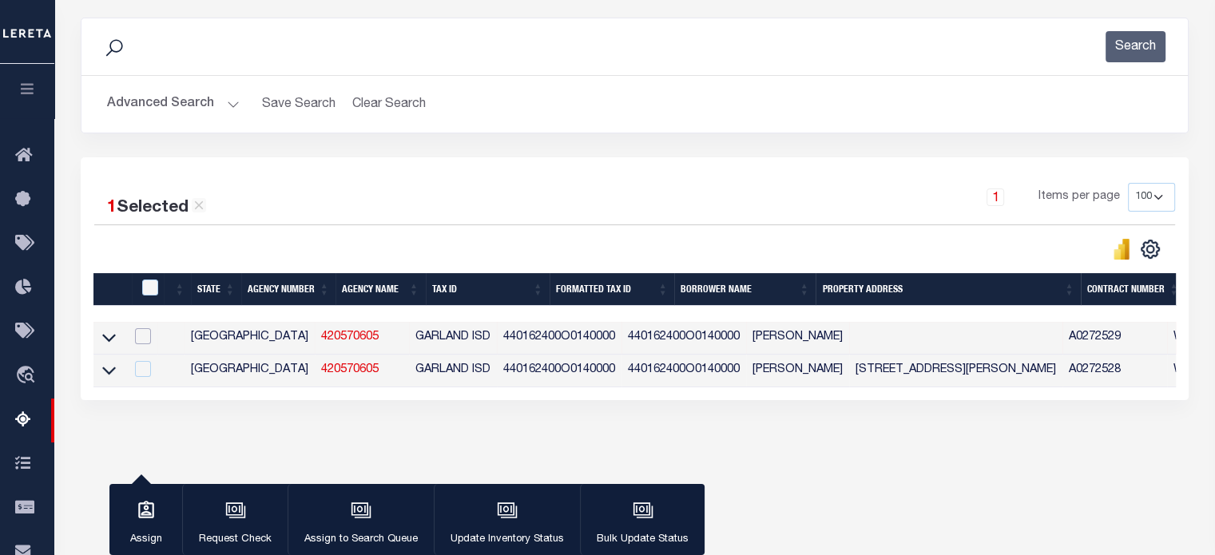
checkbox input "false"
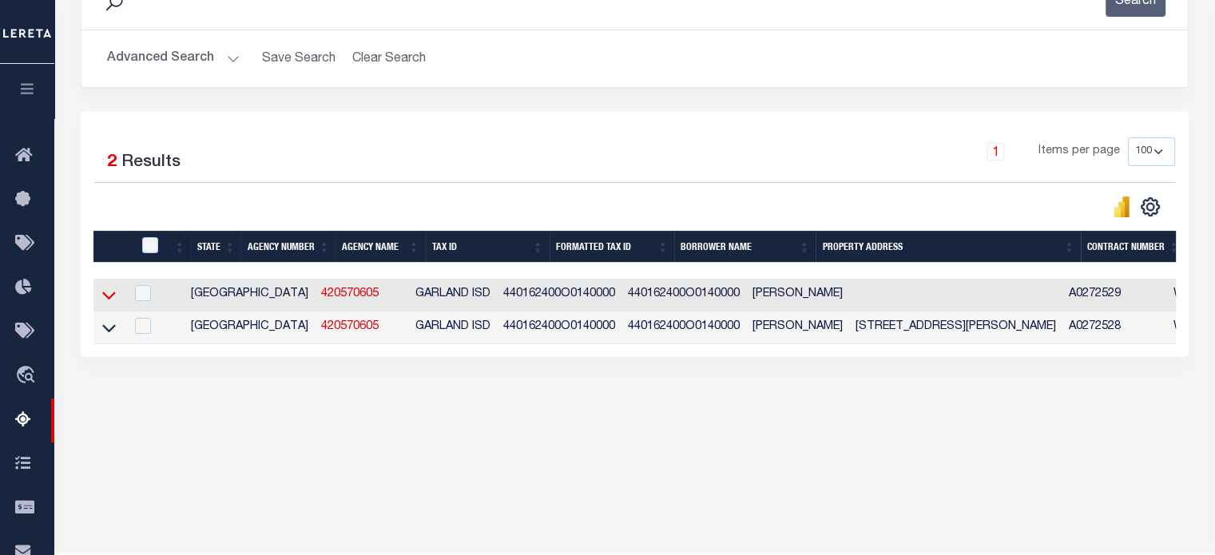
click at [105, 295] on icon at bounding box center [109, 296] width 14 height 8
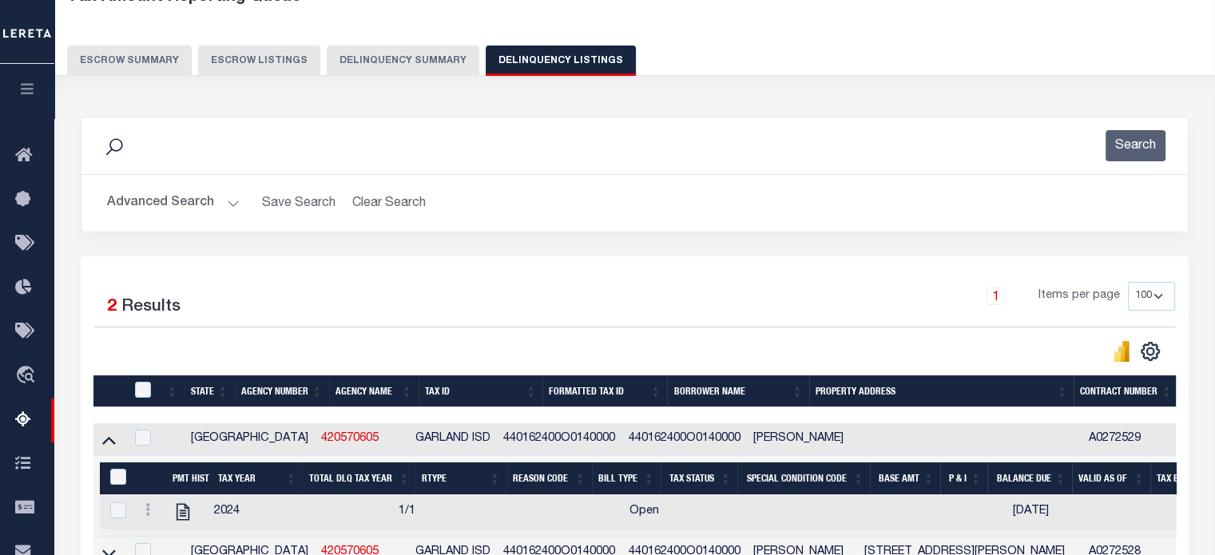
click at [399, 57] on button "Delinquency Summary" at bounding box center [403, 61] width 153 height 30
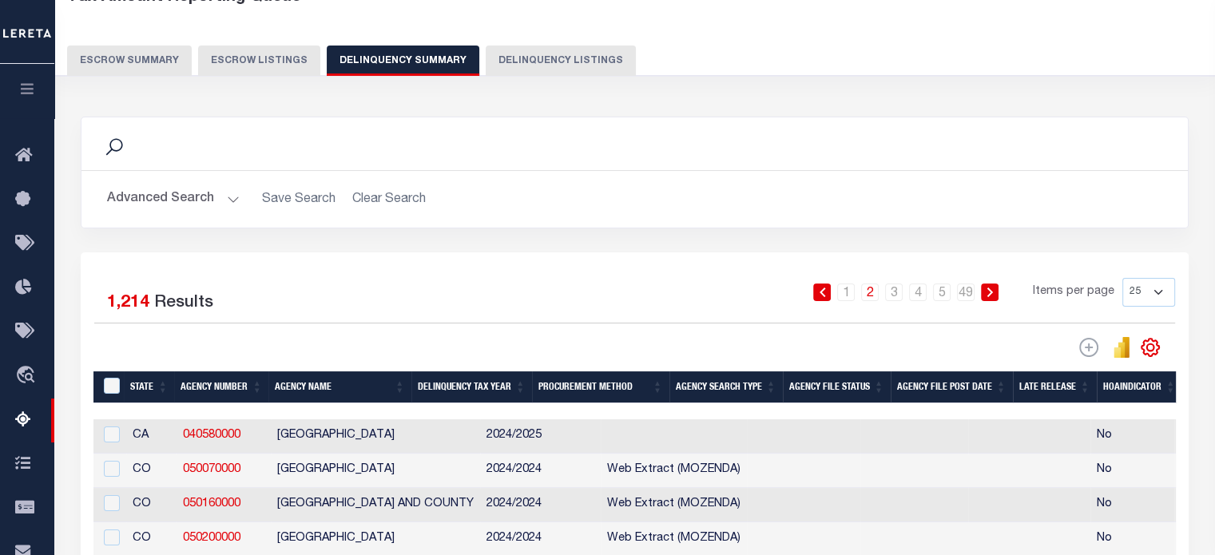
click at [227, 200] on button "Advanced Search" at bounding box center [173, 199] width 133 height 31
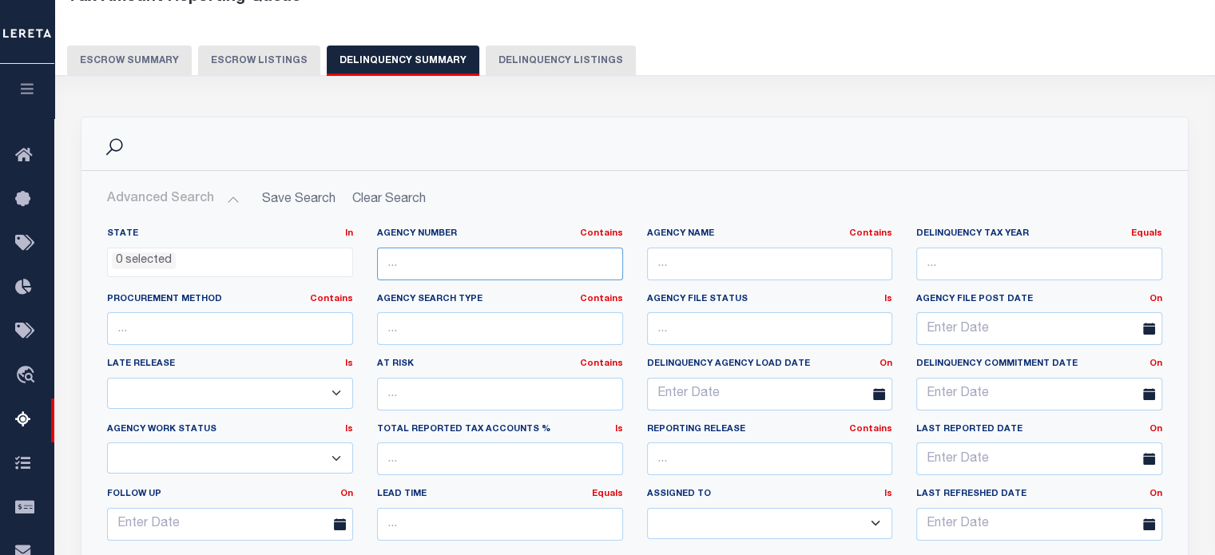
click at [495, 258] on input "text" at bounding box center [500, 264] width 246 height 33
paste input "420570605"
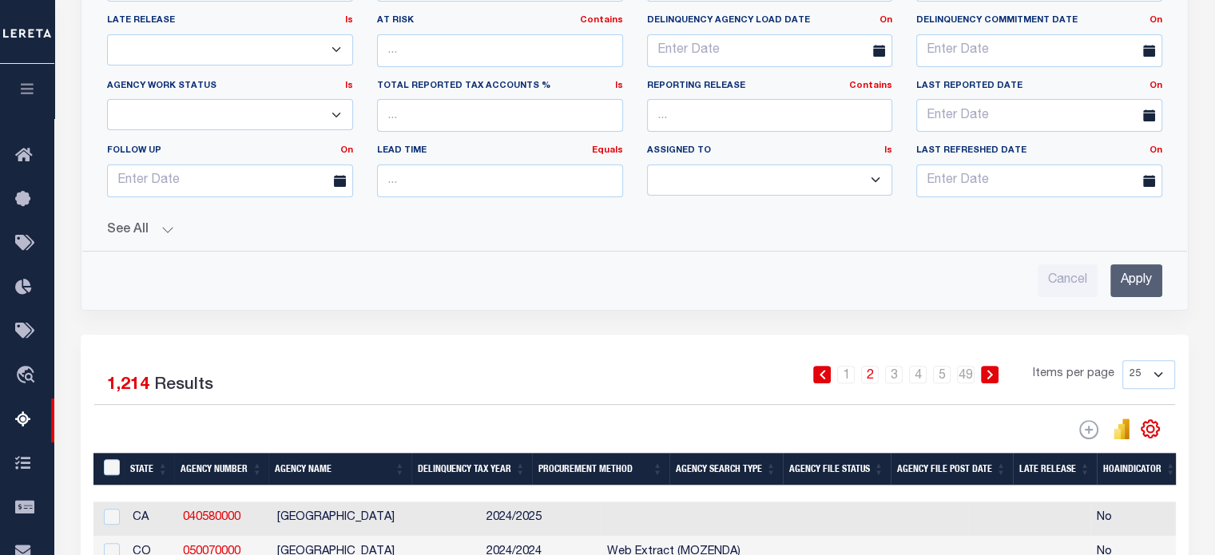
type input "420570605"
click at [1152, 278] on input "Apply" at bounding box center [1136, 280] width 52 height 33
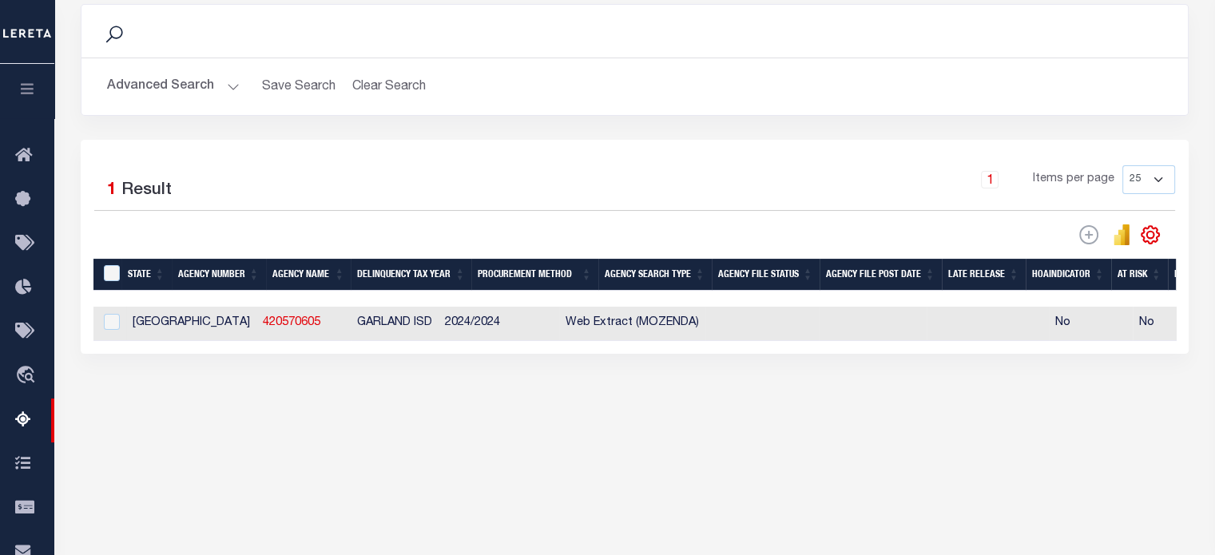
drag, startPoint x: 328, startPoint y: 358, endPoint x: 418, endPoint y: 362, distance: 90.3
click at [418, 354] on div "Selected 1 Result 1 Items per page 25 100 200 500 1000" at bounding box center [635, 247] width 1108 height 214
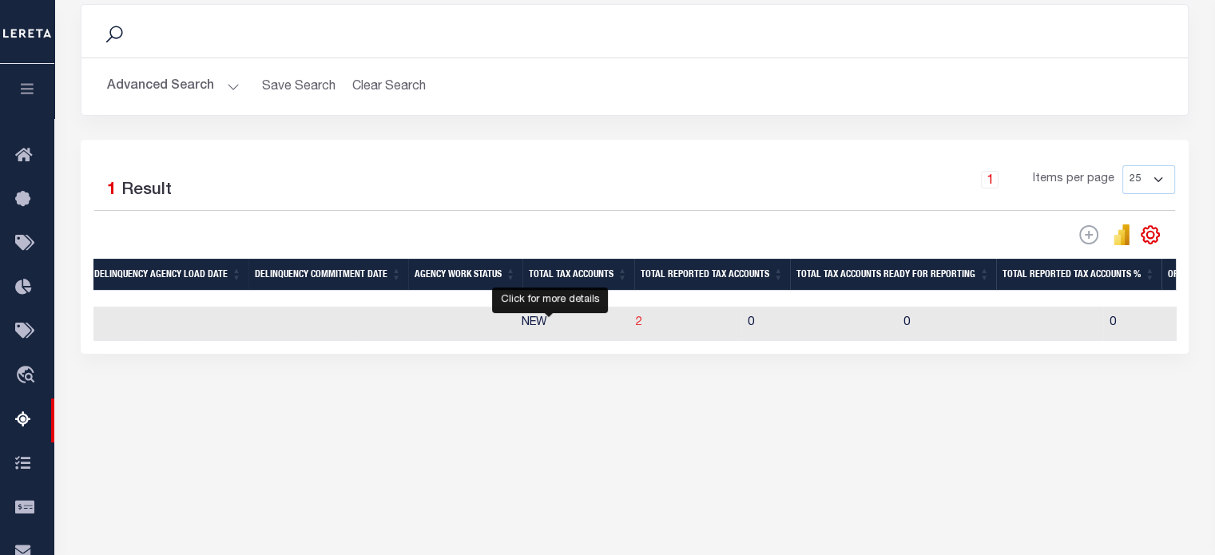
click at [636, 323] on span "2" at bounding box center [639, 322] width 6 height 11
select select "100"
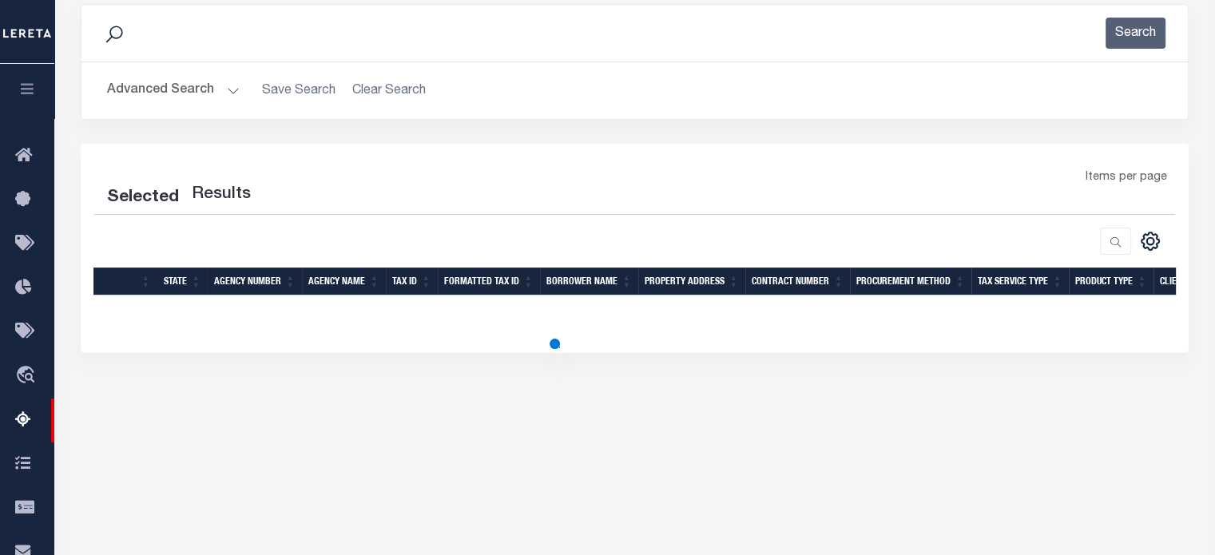
select select "100"
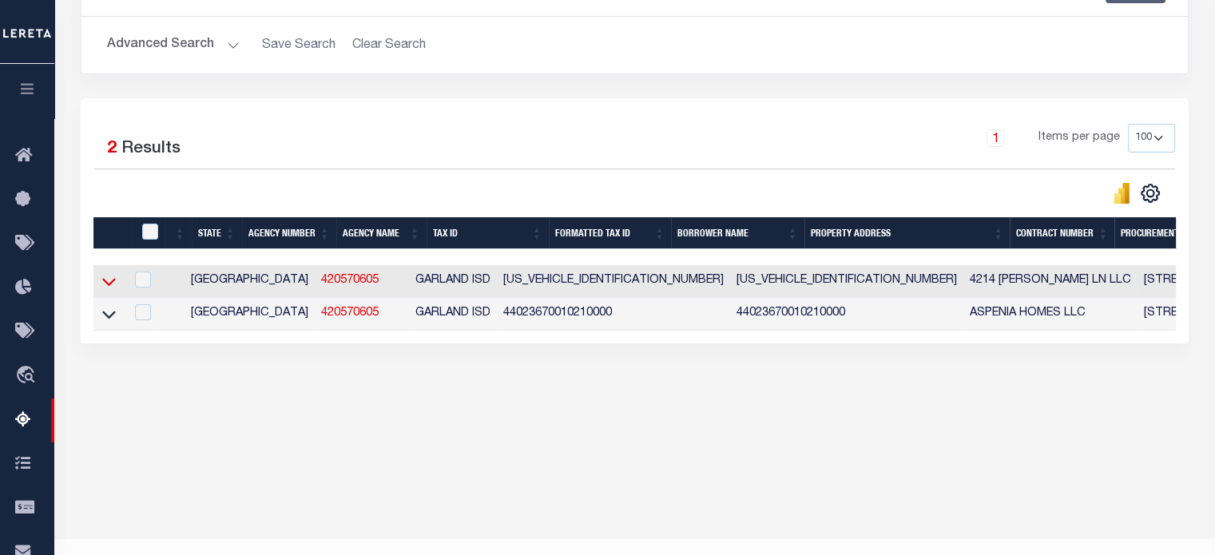
click at [110, 284] on icon at bounding box center [109, 283] width 14 height 8
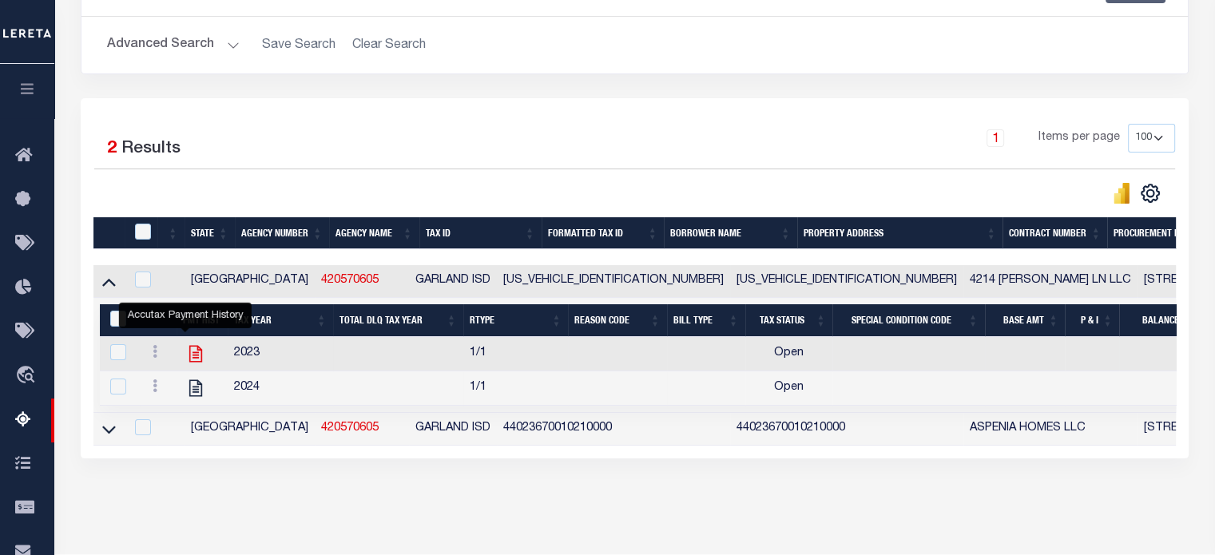
click at [189, 354] on icon "" at bounding box center [195, 354] width 13 height 17
checkbox input "true"
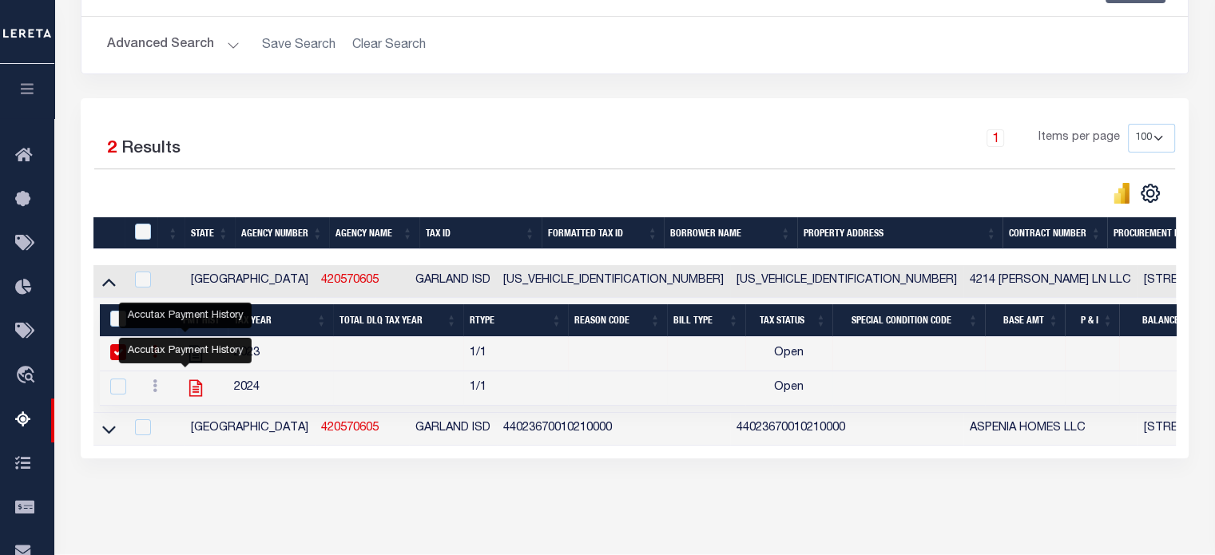
click at [185, 391] on icon "" at bounding box center [195, 388] width 21 height 21
checkbox input "true"
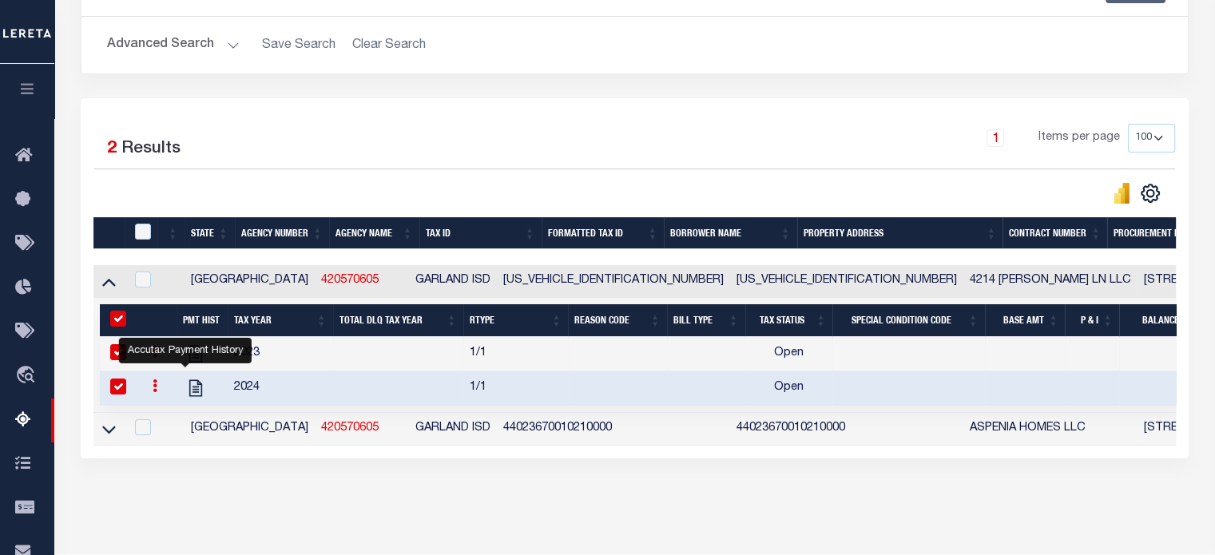
click at [97, 431] on td at bounding box center [108, 429] width 31 height 33
checkbox input "true"
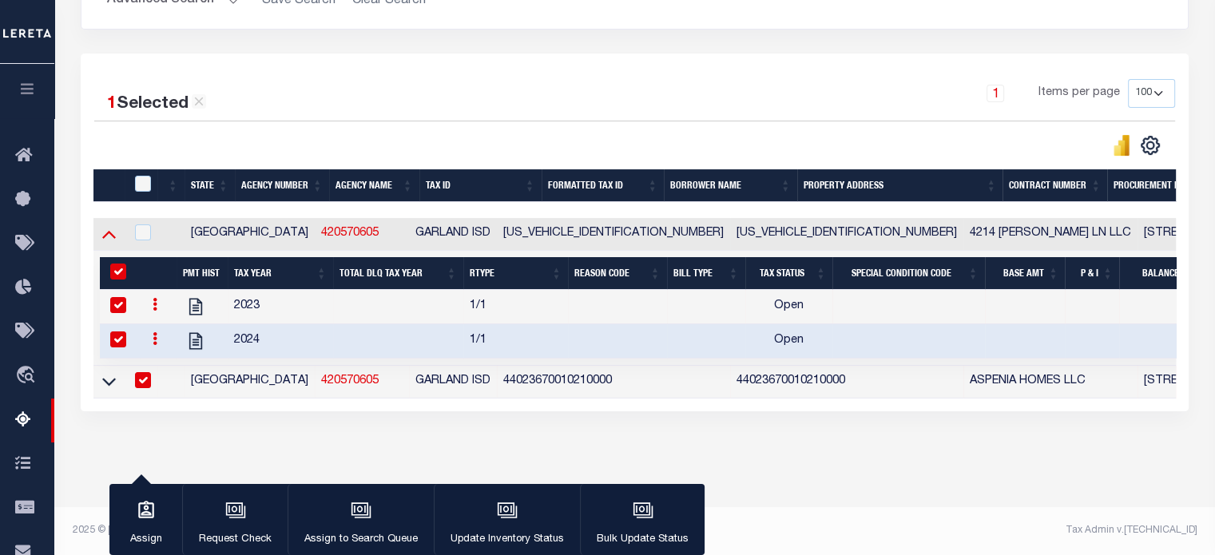
click at [109, 232] on icon at bounding box center [109, 236] width 14 height 8
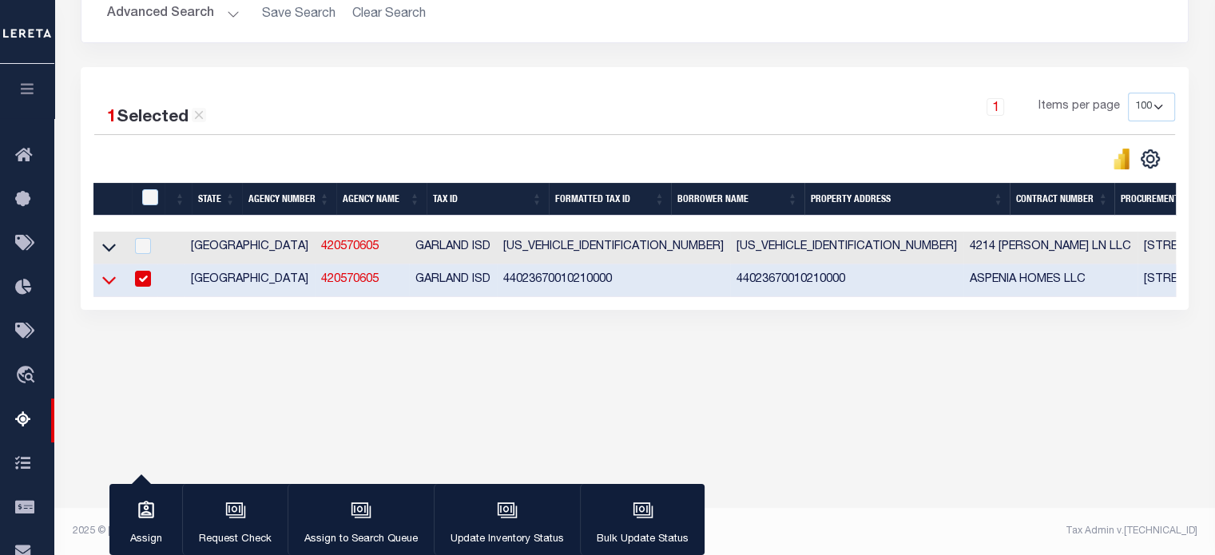
click at [109, 283] on icon at bounding box center [109, 279] width 14 height 17
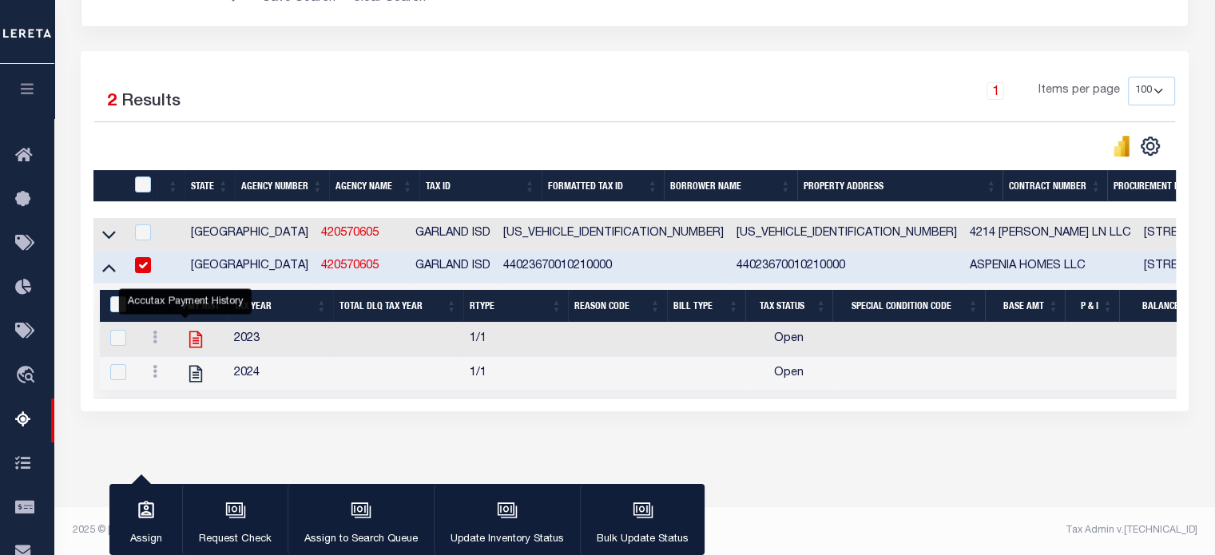
click at [185, 329] on icon "" at bounding box center [195, 339] width 21 height 21
checkbox input "true"
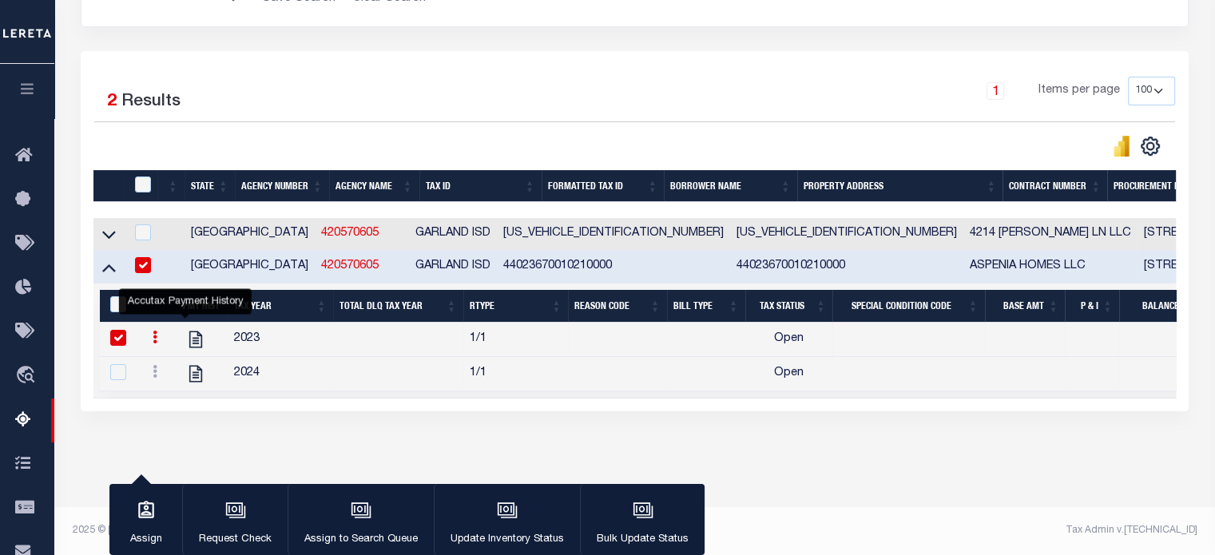
click at [188, 376] on td at bounding box center [202, 374] width 52 height 34
checkbox input "true"
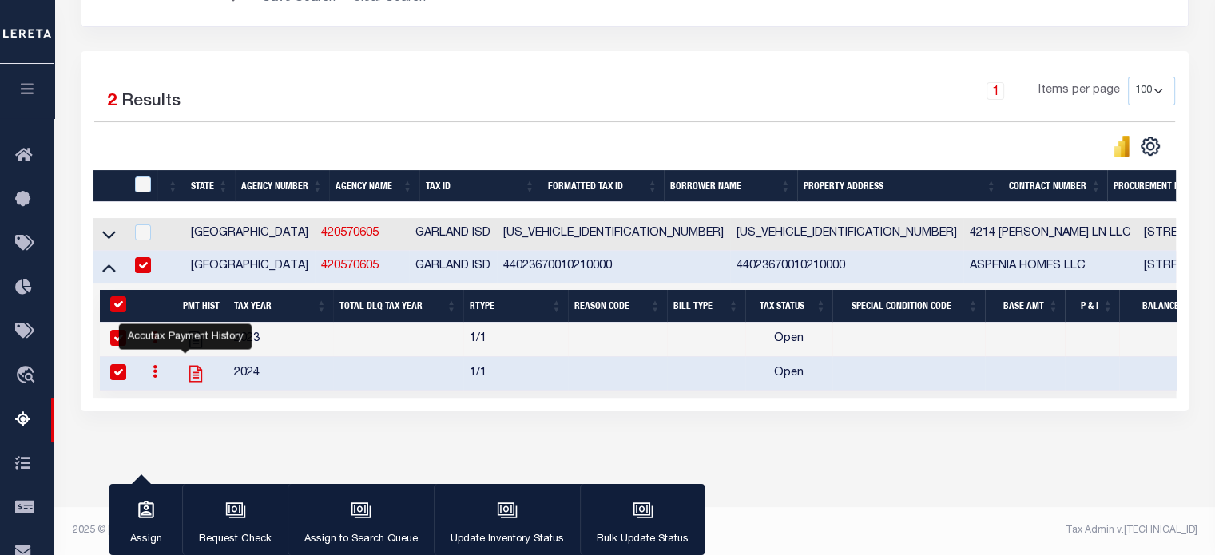
click at [185, 363] on icon "" at bounding box center [195, 373] width 21 height 21
checkbox input "false"
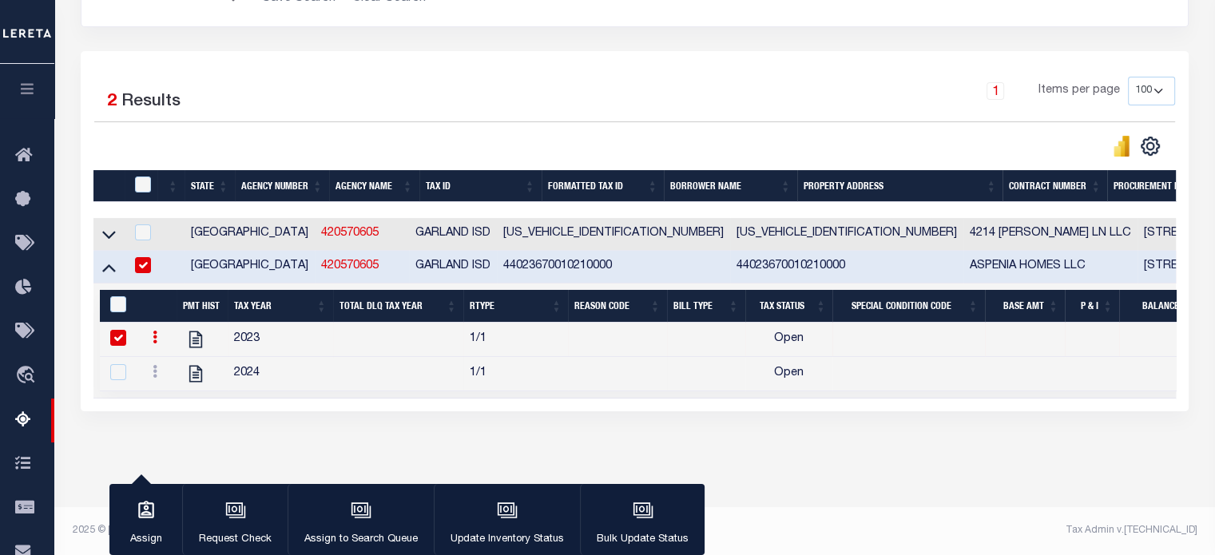
click at [656, 448] on div "Data sync process is currently running, you may face some response delays. Sear…" at bounding box center [634, 177] width 1129 height 564
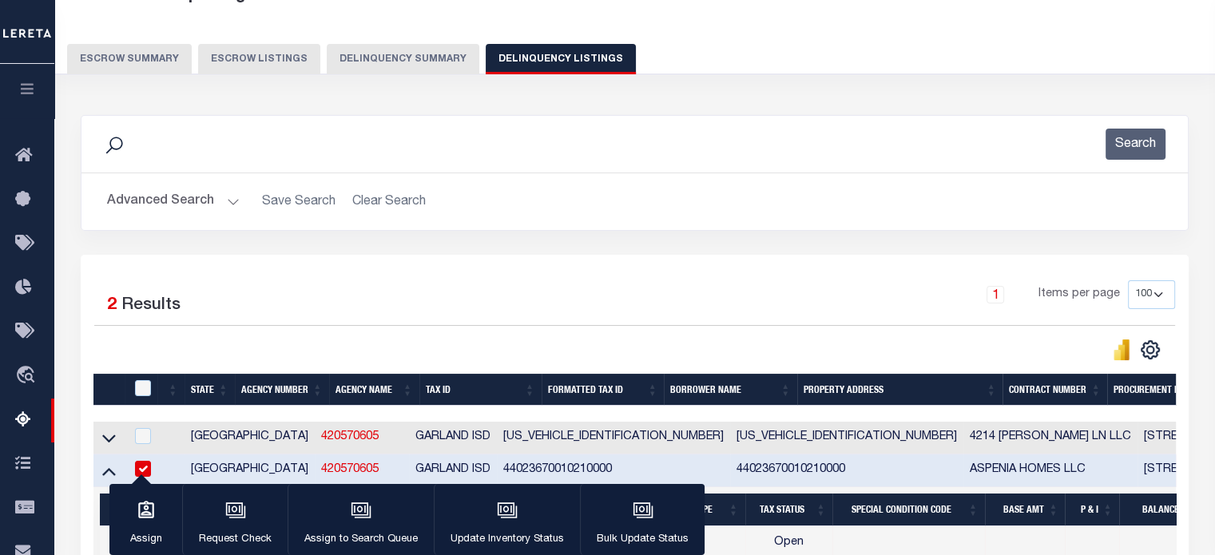
click at [774, 130] on div "Search" at bounding box center [634, 144] width 1080 height 31
click at [139, 468] on input "checkbox" at bounding box center [143, 469] width 16 height 16
checkbox input "false"
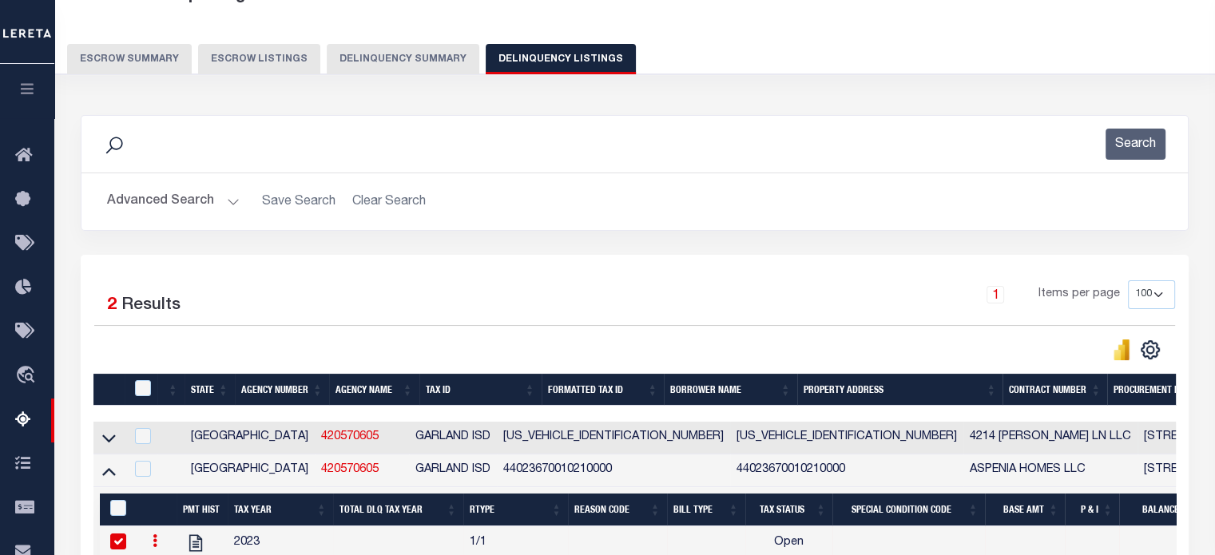
click at [685, 297] on div "1 Items per page 10 25 50 100 500" at bounding box center [773, 301] width 804 height 42
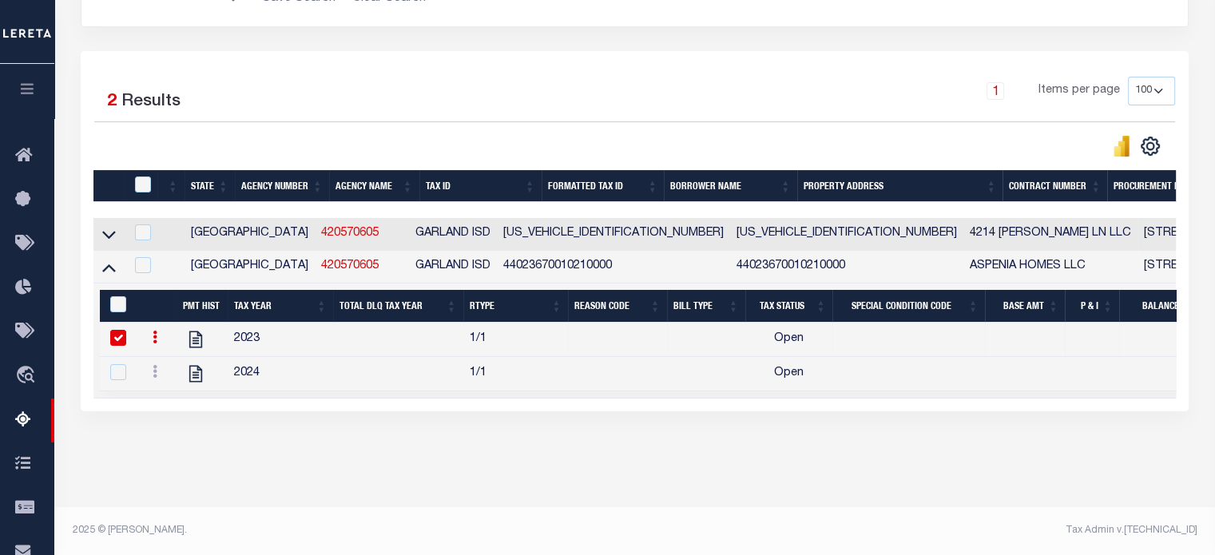
click at [115, 330] on input "checkbox" at bounding box center [118, 338] width 16 height 16
checkbox input "false"
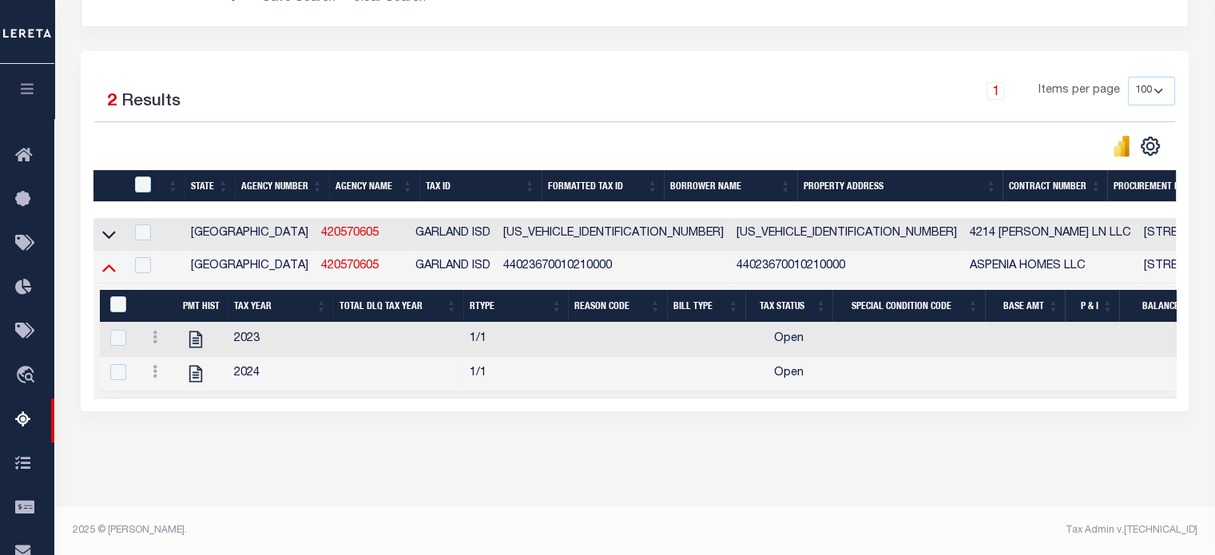
click at [105, 262] on icon at bounding box center [109, 267] width 14 height 17
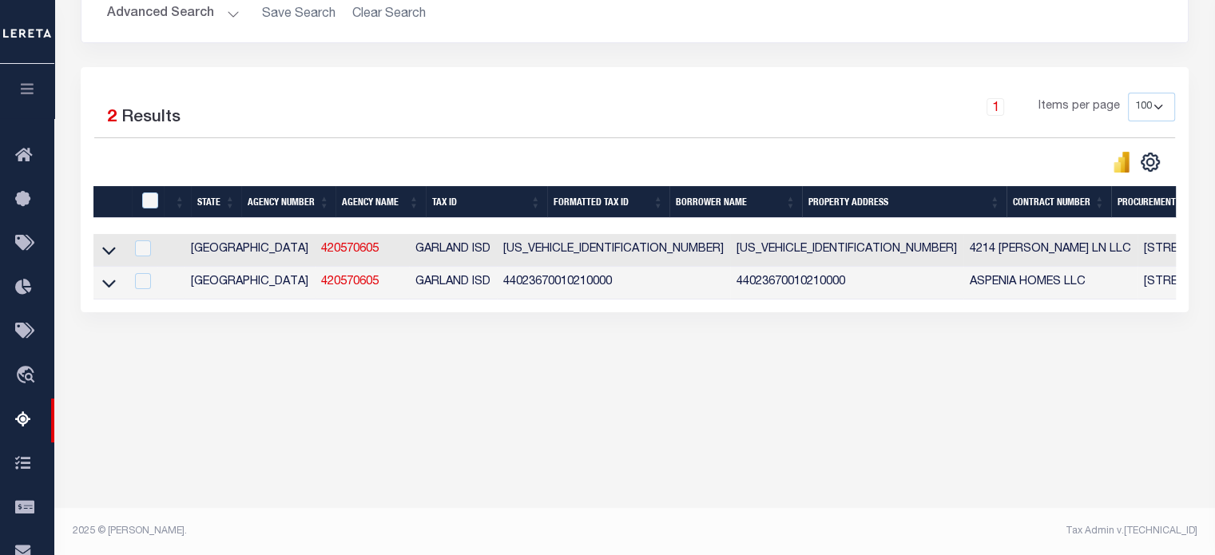
click at [663, 145] on div "1 Selected 2 Results 1 Items per page 10 25 50 100 500" at bounding box center [634, 133] width 1106 height 81
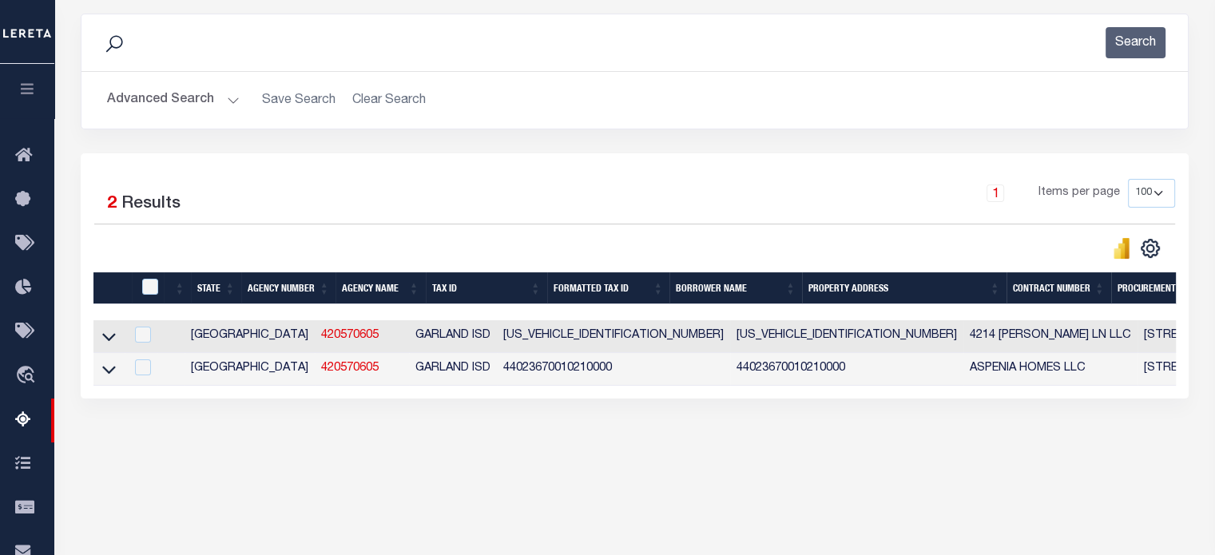
click at [719, 213] on div "1 Items per page 10 25 50 100 500" at bounding box center [773, 200] width 804 height 42
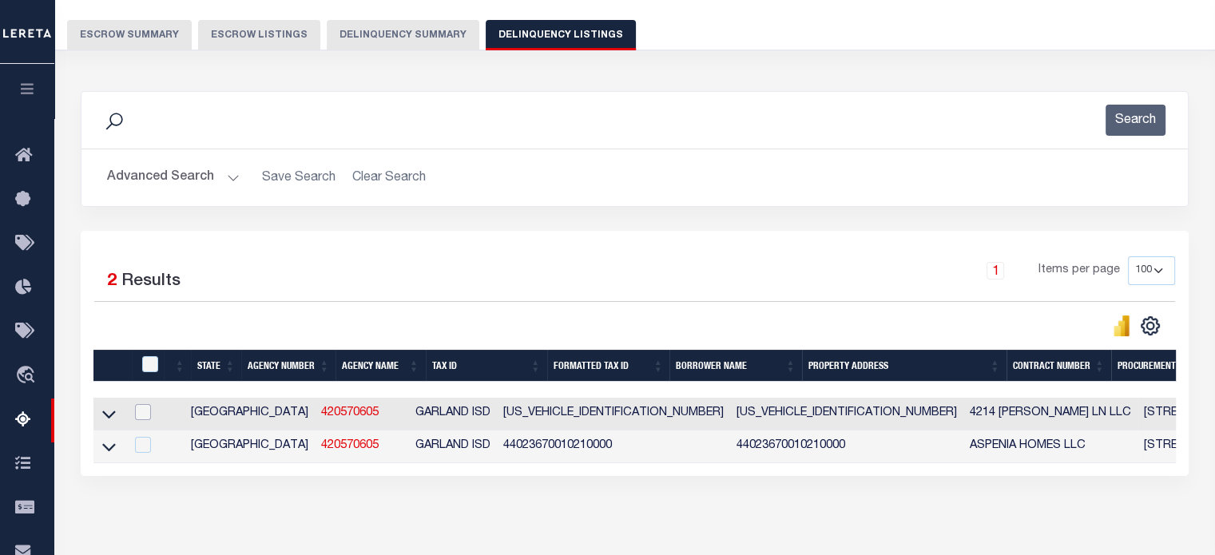
click at [143, 409] on input "checkbox" at bounding box center [143, 412] width 16 height 16
checkbox input "true"
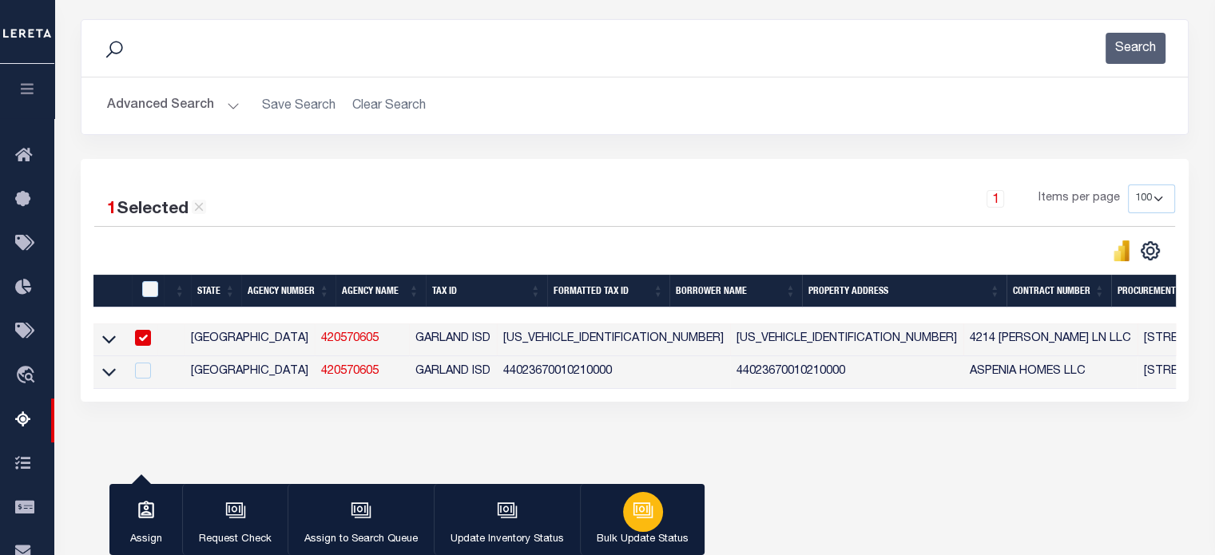
click at [638, 513] on icon "button" at bounding box center [642, 508] width 12 height 7
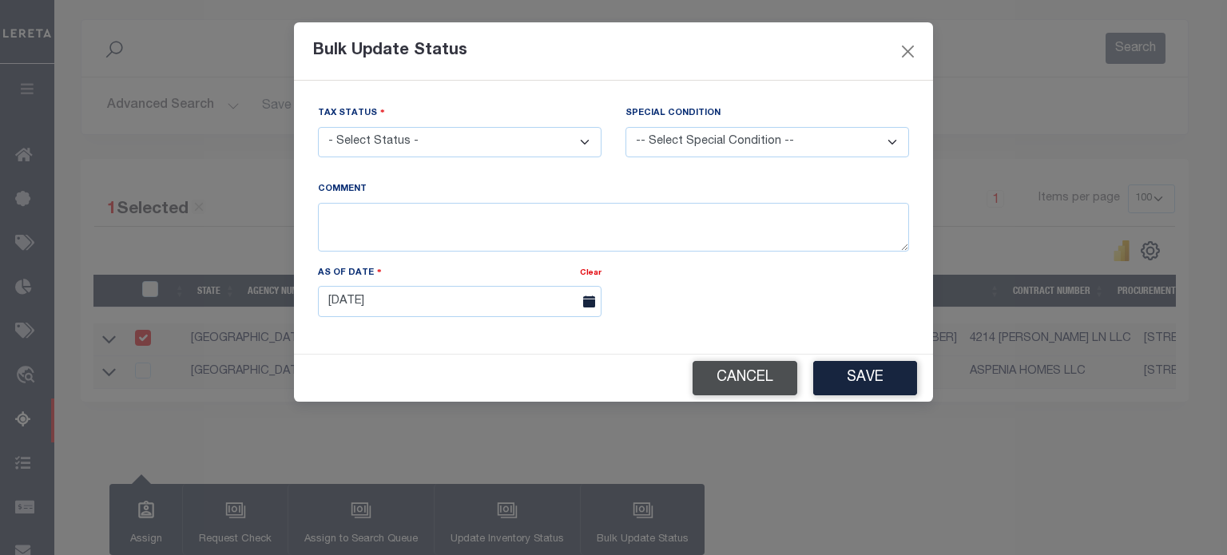
click at [745, 375] on button "Cancel" at bounding box center [744, 378] width 105 height 34
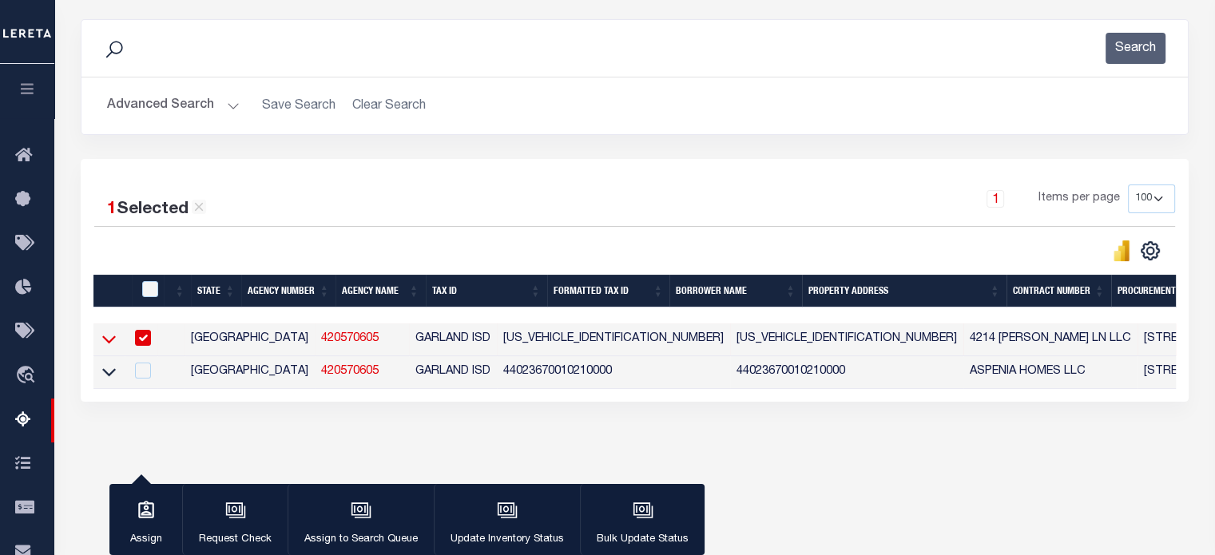
click at [104, 339] on icon at bounding box center [109, 340] width 14 height 8
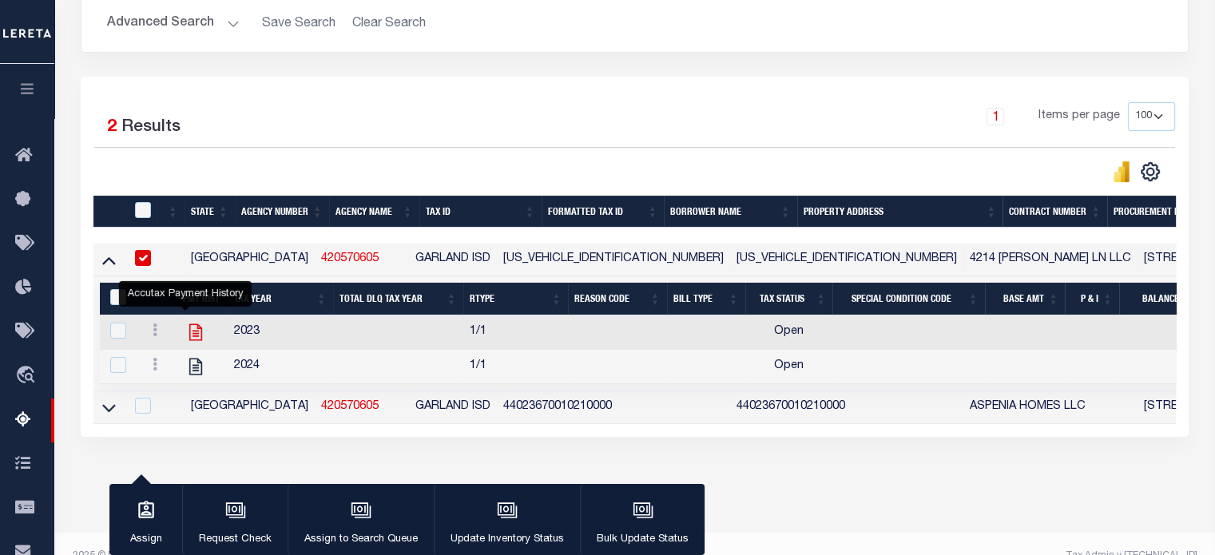
click at [185, 325] on icon "" at bounding box center [195, 332] width 21 height 21
checkbox input "false"
checkbox input "true"
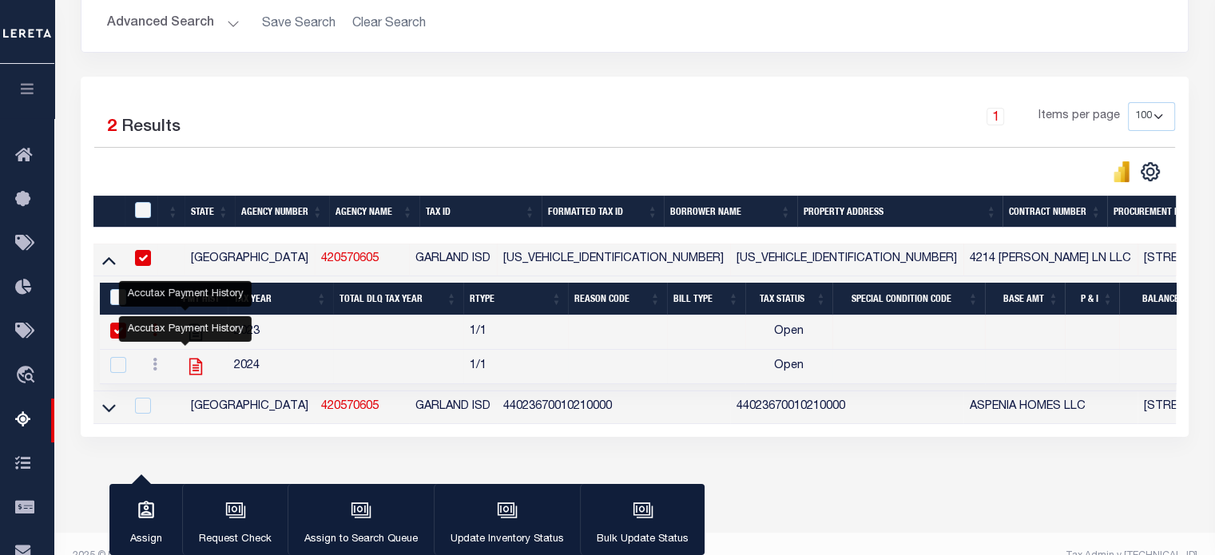
click at [189, 367] on icon "" at bounding box center [195, 366] width 21 height 21
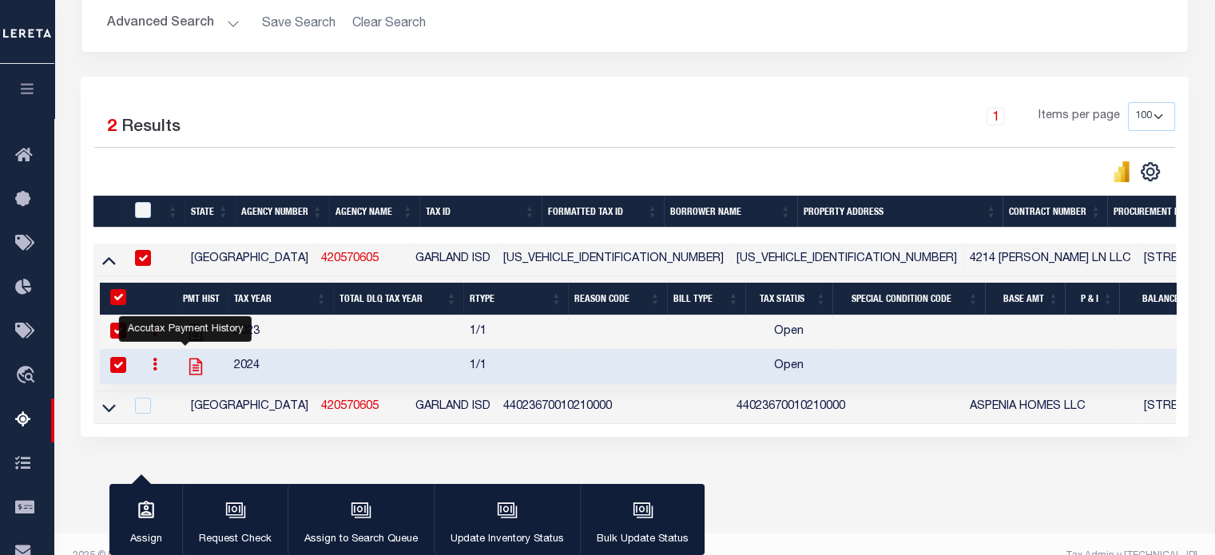
checkbox input "true"
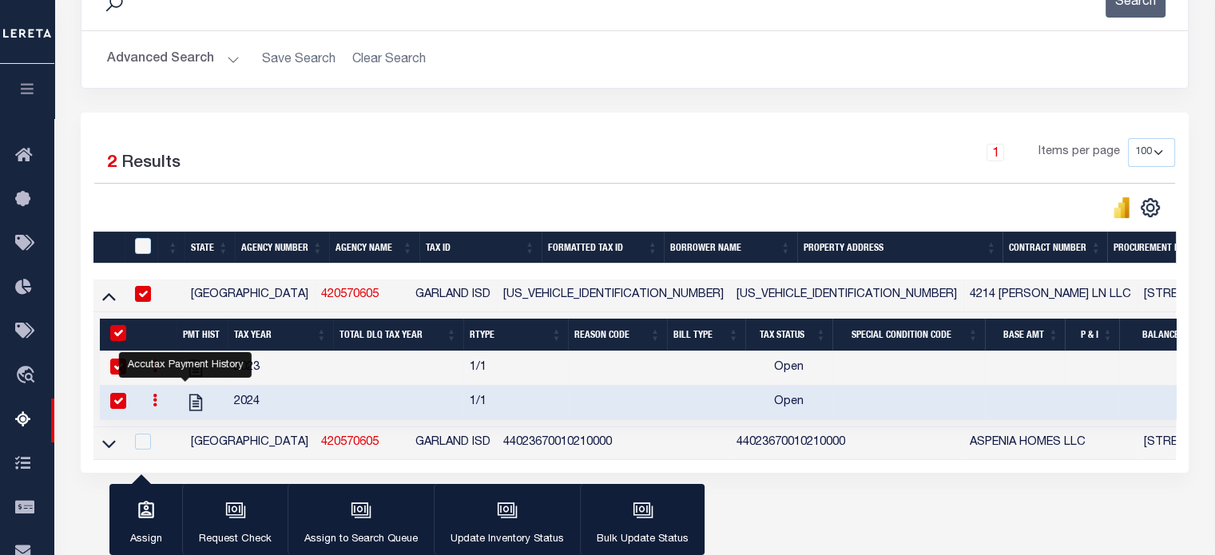
click at [444, 188] on div "1 Selected 2 Results 1 Items per page 10 25 50 100 500" at bounding box center [634, 178] width 1106 height 81
click at [121, 332] on input "&nbsp;" at bounding box center [118, 333] width 16 height 16
checkbox input "false"
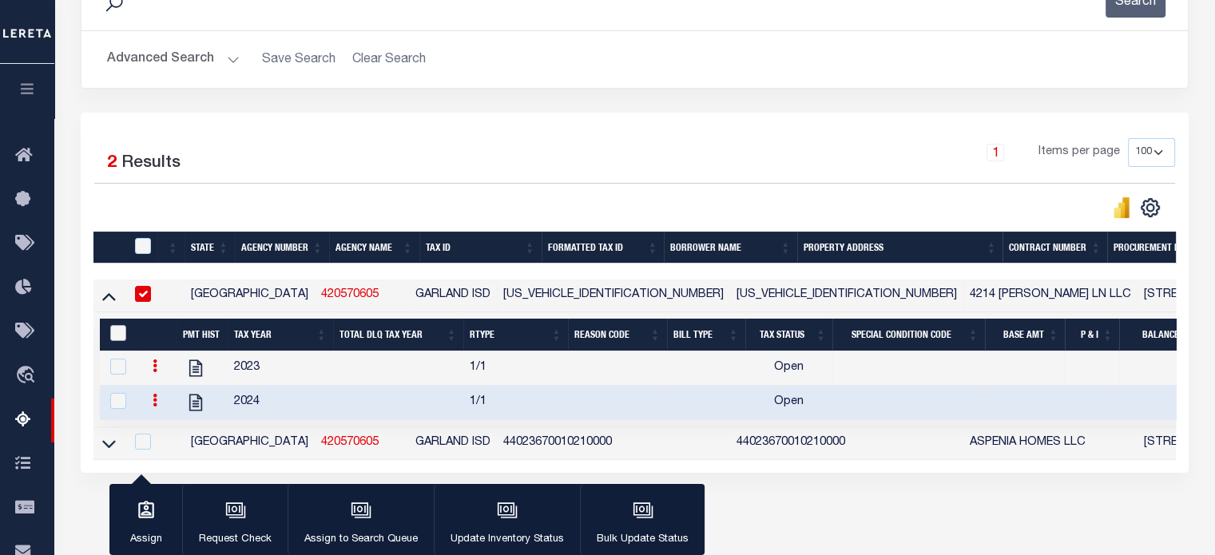
checkbox input "false"
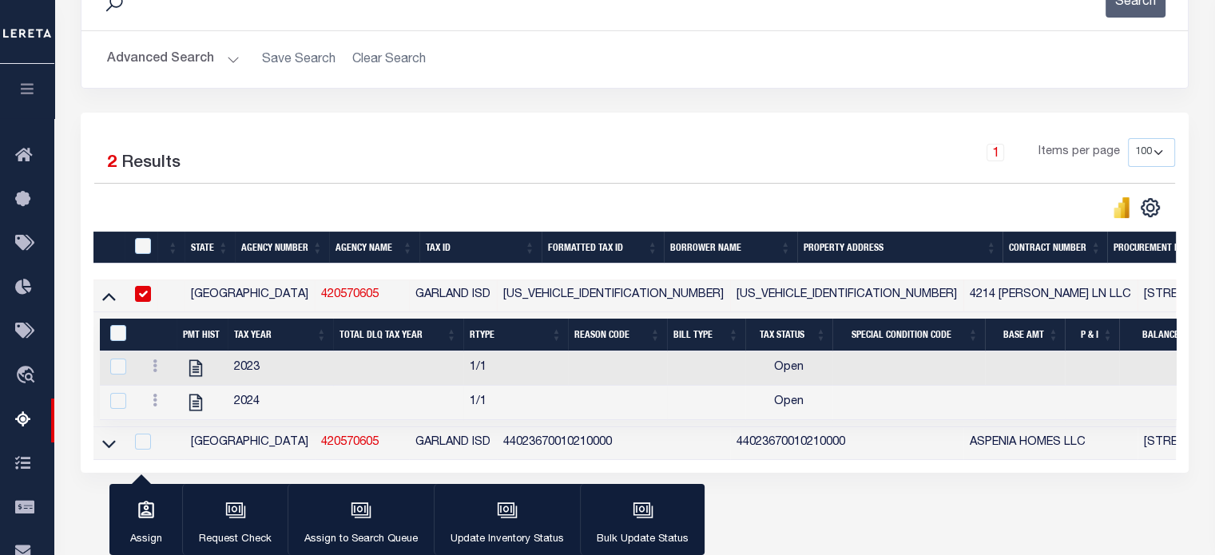
click at [739, 113] on div "1 Selected 2 Results 1 Items per page 10 25 50 100 500" at bounding box center [635, 293] width 1108 height 360
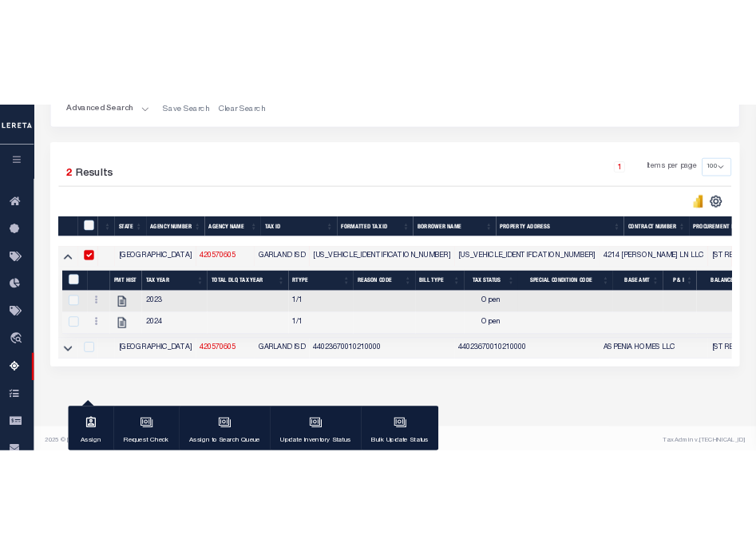
scroll to position [306, 0]
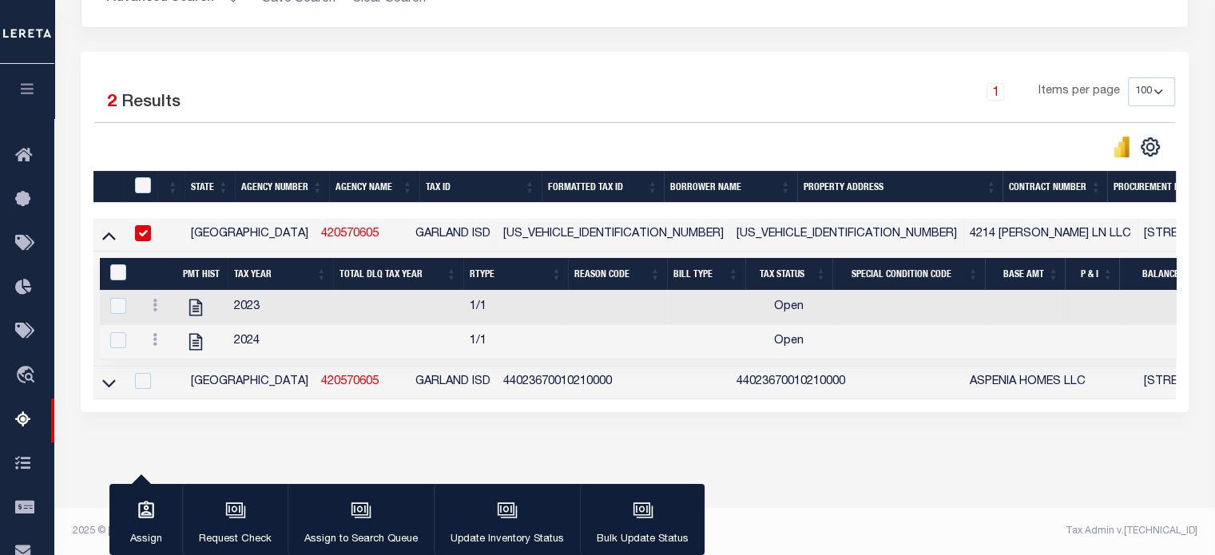
click at [138, 238] on input "checkbox" at bounding box center [143, 233] width 16 height 16
checkbox input "false"
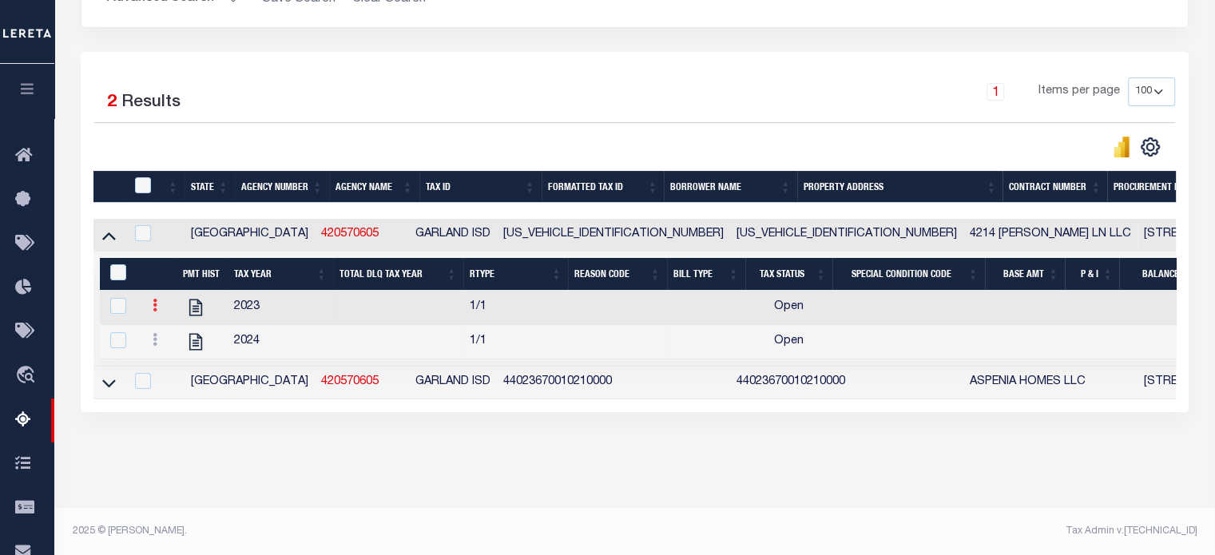
click at [153, 303] on icon at bounding box center [155, 305] width 5 height 13
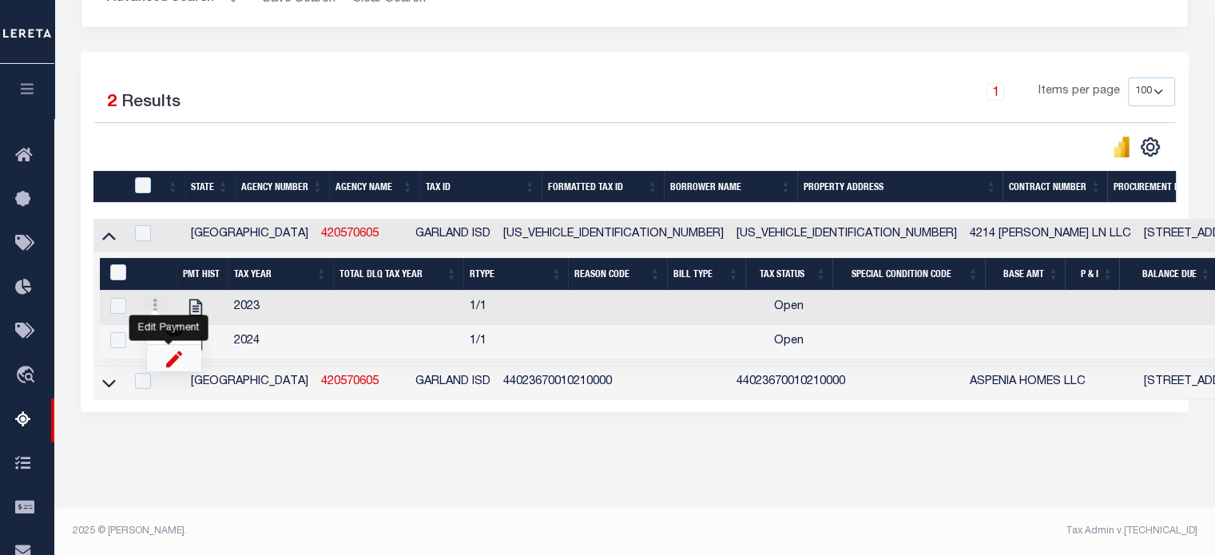
click at [166, 355] on img "" at bounding box center [174, 358] width 16 height 17
select select "OP2"
select select
type input "[DATE]"
checkbox input "true"
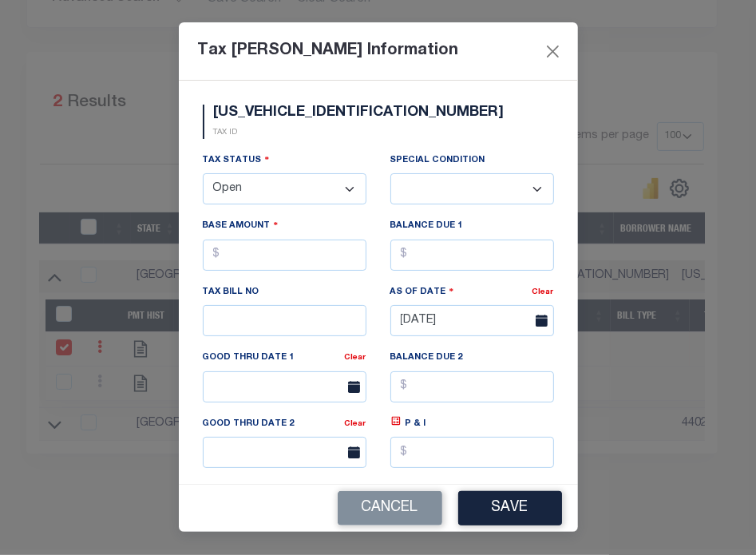
click at [303, 191] on select "- Select Status - Open Due/Unpaid Paid Incomplete No Tax Due Internal Refund Pr…" at bounding box center [285, 188] width 164 height 31
select select "PYD"
click at [203, 175] on select "- Select Status - Open Due/Unpaid Paid Incomplete No Tax Due Internal Refund Pr…" at bounding box center [285, 188] width 164 height 31
select select "0"
click at [412, 250] on input "text" at bounding box center [472, 255] width 164 height 31
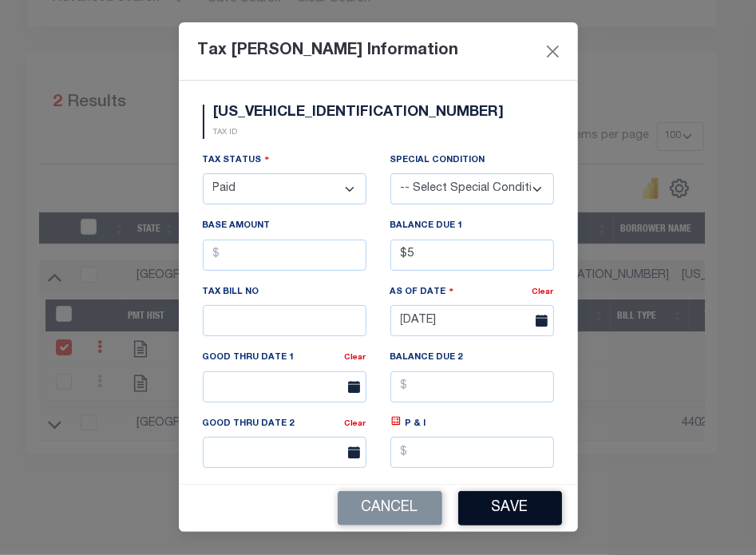
type input "$5.00"
click at [512, 508] on button "Save" at bounding box center [510, 508] width 104 height 34
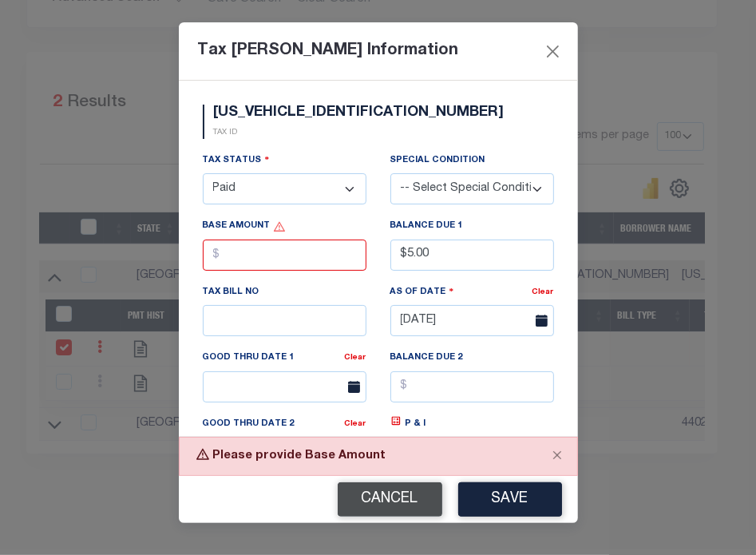
click at [406, 502] on button "Cancel" at bounding box center [390, 499] width 105 height 34
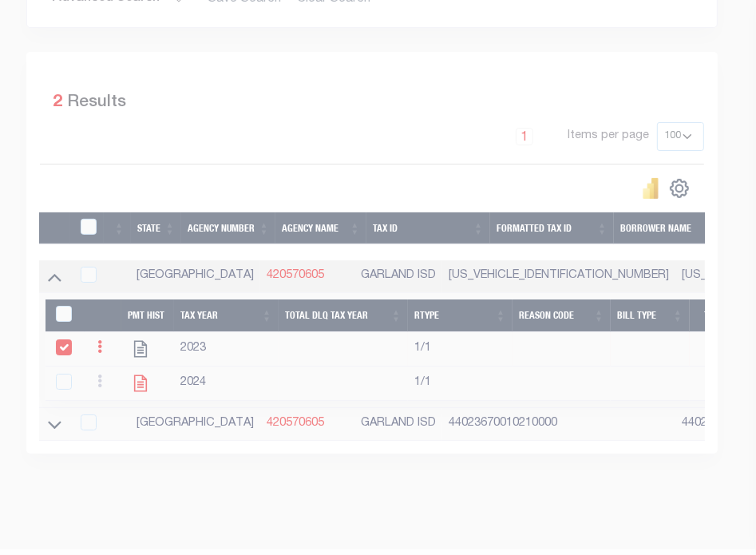
select select "OP2"
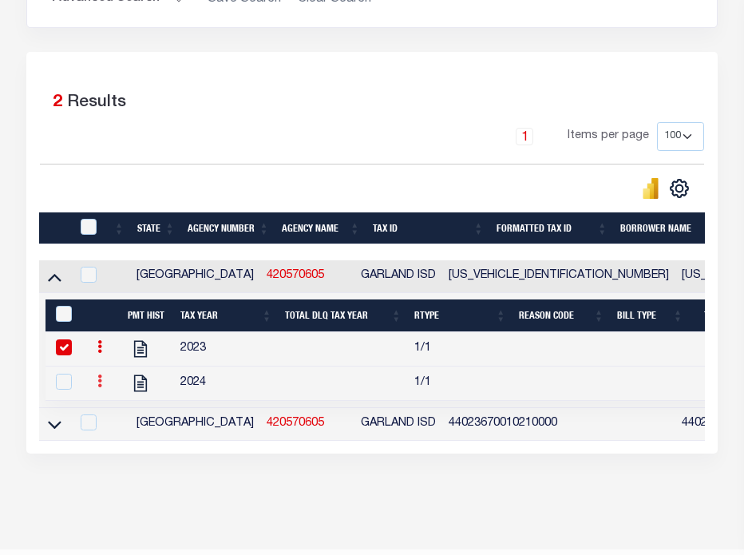
click at [92, 386] on link at bounding box center [100, 383] width 18 height 13
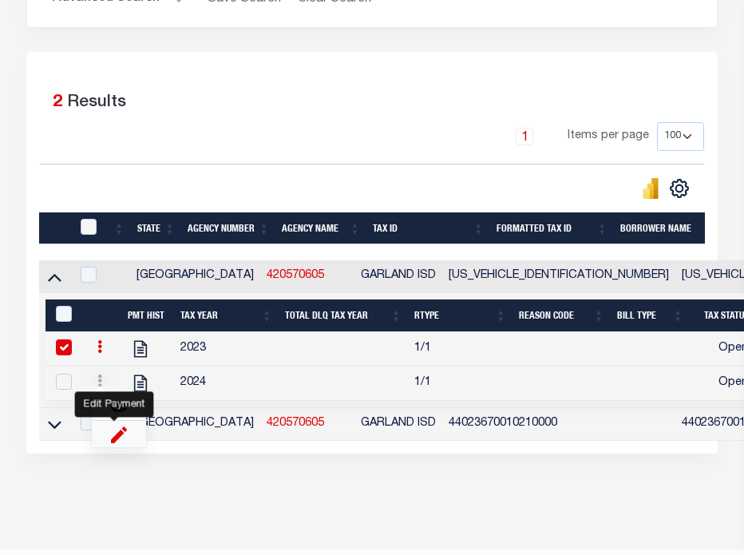
click at [120, 442] on img "" at bounding box center [119, 434] width 16 height 17
select select
checkbox input "true"
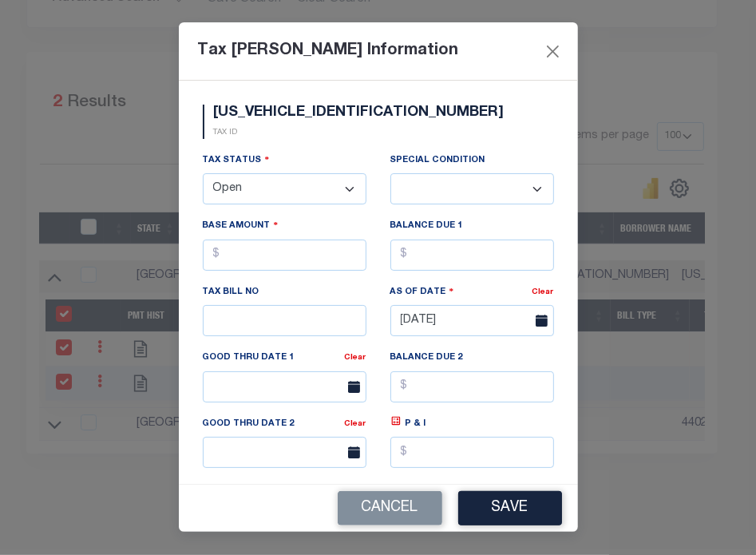
click at [292, 176] on select "- Select Status - Open Due/Unpaid Paid Incomplete No Tax Due Internal Refund Pr…" at bounding box center [285, 188] width 164 height 31
select select "PYD"
click at [203, 175] on select "- Select Status - Open Due/Unpaid Paid Incomplete No Tax Due Internal Refund Pr…" at bounding box center [285, 188] width 164 height 31
select select "0"
click at [431, 260] on input "text" at bounding box center [472, 255] width 164 height 31
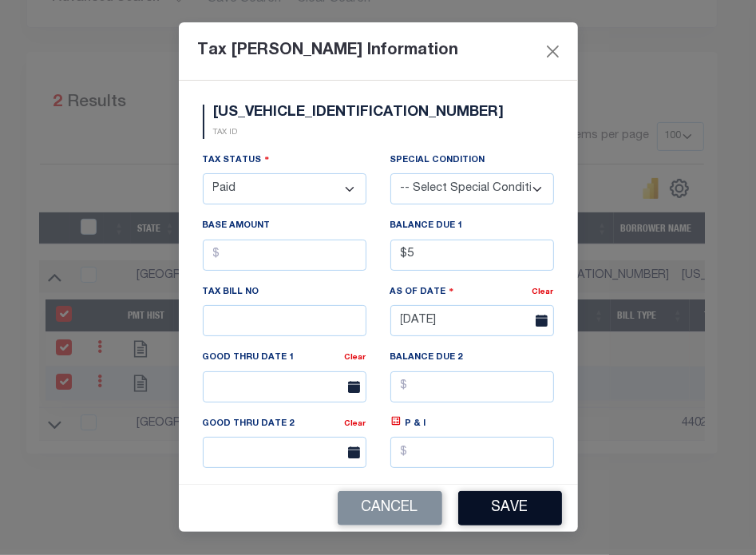
type input "$5.00"
click at [537, 504] on button "Save" at bounding box center [510, 508] width 104 height 34
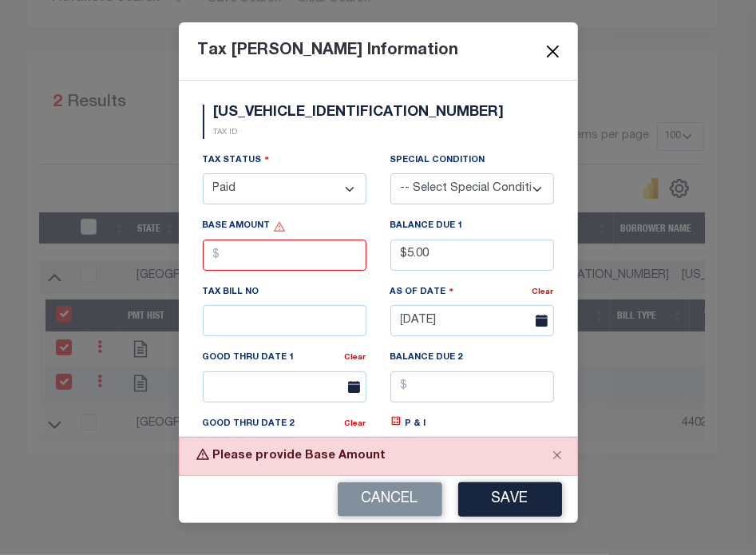
click at [547, 54] on button "Close" at bounding box center [552, 51] width 21 height 21
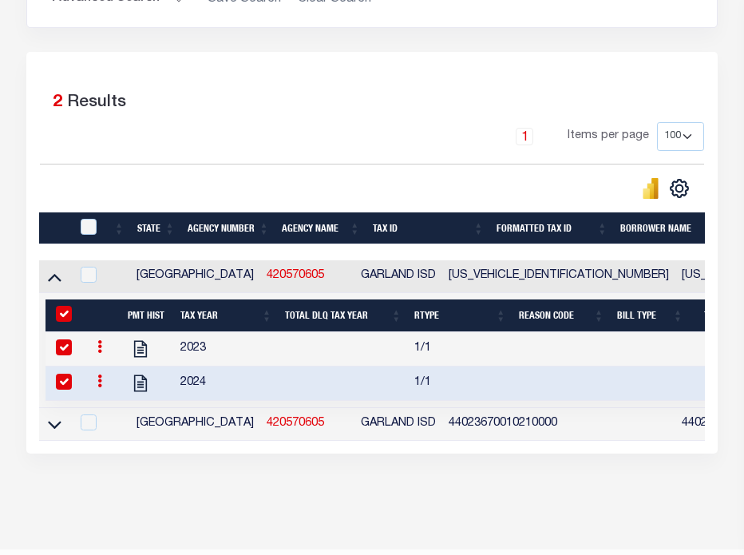
click at [66, 315] on input "&nbsp;" at bounding box center [64, 314] width 16 height 16
checkbox input "false"
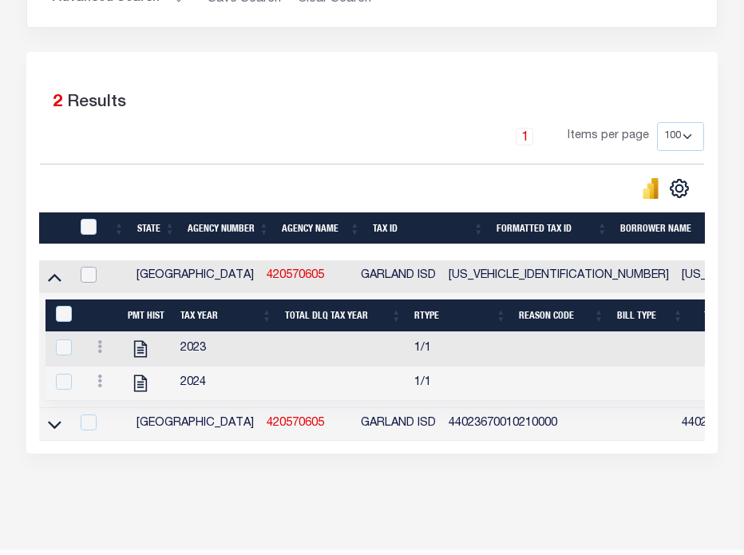
click at [87, 274] on input "checkbox" at bounding box center [89, 275] width 16 height 16
checkbox input "true"
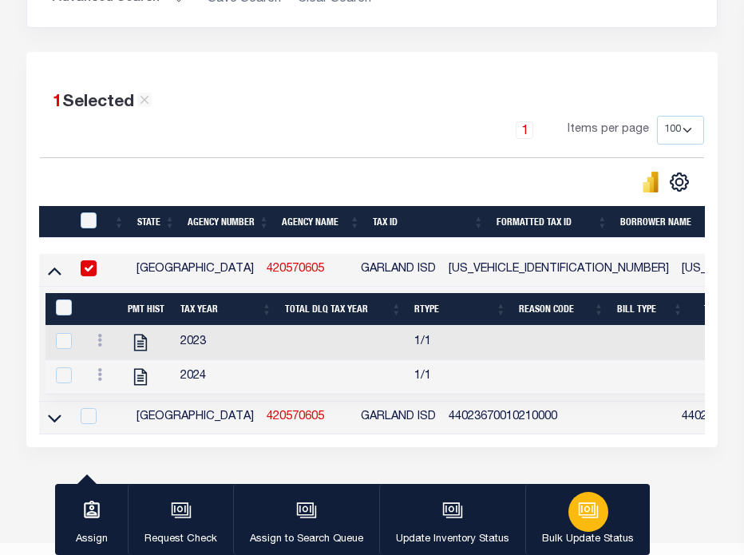
click at [581, 523] on div "button" at bounding box center [589, 512] width 40 height 40
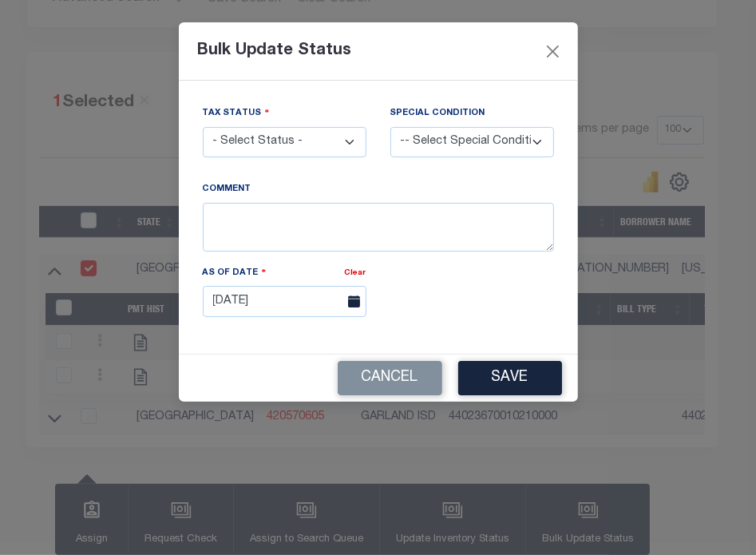
click at [426, 141] on select "-- Select Special Condition -- 3RD PARTY TAX LIEN AGENCY TAX LIEN (A.K.A Inside…" at bounding box center [472, 142] width 164 height 31
click at [256, 133] on select "- Select Status - Paid No Tax Due" at bounding box center [285, 142] width 164 height 31
click at [474, 148] on select "-- Select Special Condition -- 3RD PARTY TAX LIEN AGENCY TAX LIEN (A.K.A Inside…" at bounding box center [472, 142] width 164 height 31
select select "5"
click at [390, 127] on select "-- Select Special Condition -- 3RD PARTY TAX LIEN AGENCY TAX LIEN (A.K.A Inside…" at bounding box center [472, 142] width 164 height 31
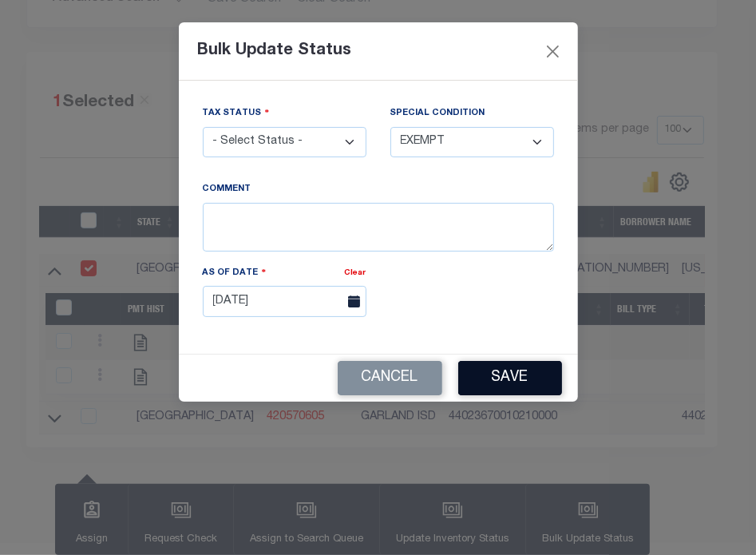
click at [505, 368] on button "Save" at bounding box center [510, 378] width 104 height 34
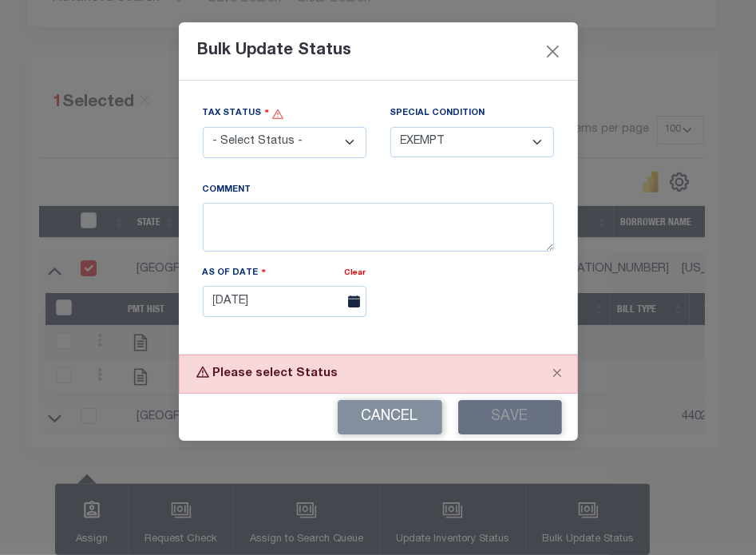
click at [310, 149] on select "- Select Status - Paid No Tax Due" at bounding box center [285, 142] width 164 height 31
select select "PYD"
click at [203, 128] on select "- Select Status - Paid No Tax Due" at bounding box center [285, 142] width 164 height 31
select select "0"
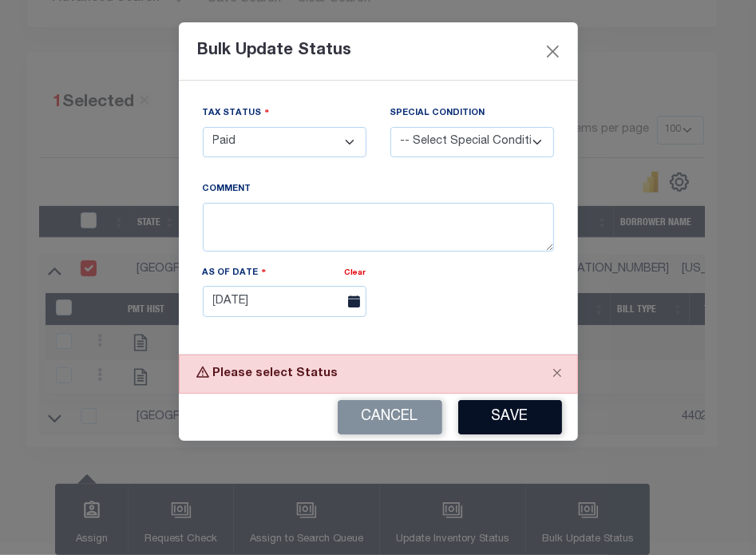
click at [521, 408] on button "Save" at bounding box center [510, 417] width 104 height 34
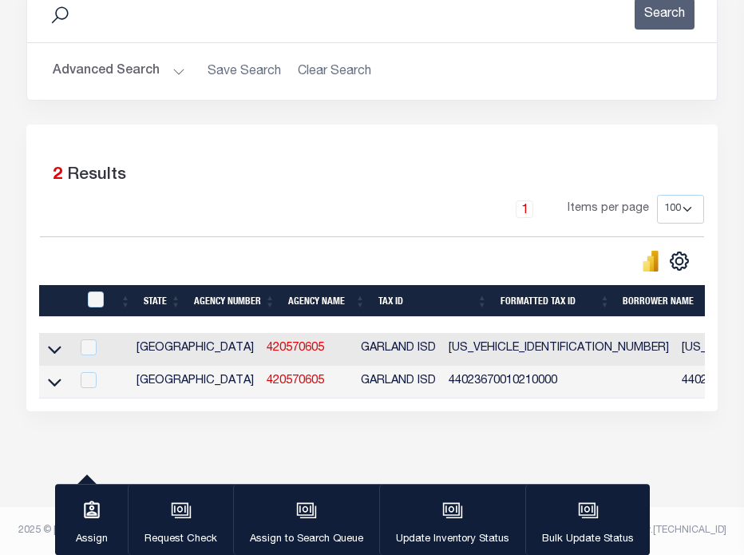
scroll to position [0, 0]
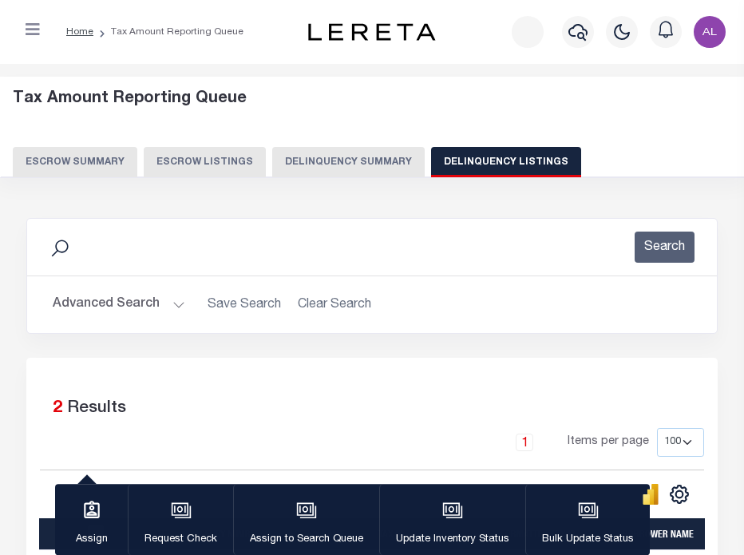
click at [332, 161] on button "Delinquency Summary" at bounding box center [348, 162] width 153 height 30
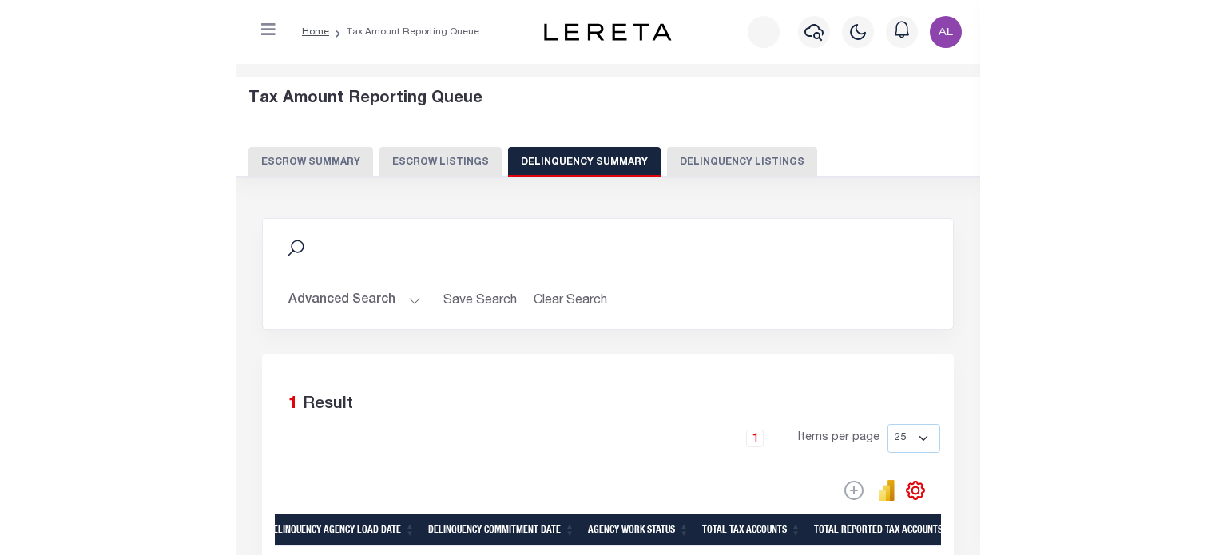
scroll to position [0, 1080]
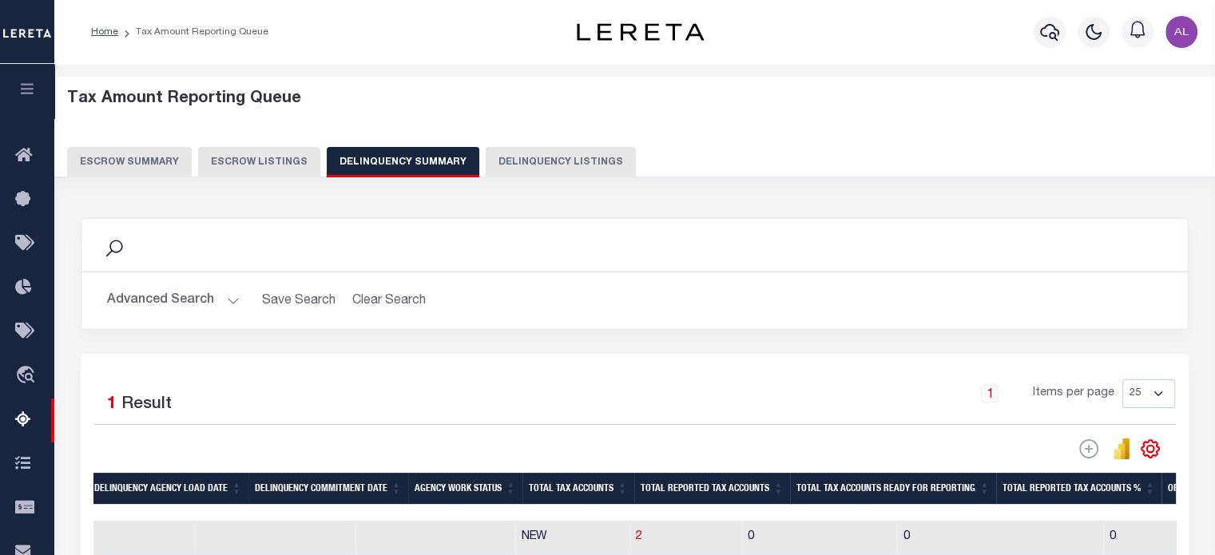
click at [227, 299] on button "Advanced Search" at bounding box center [173, 300] width 133 height 31
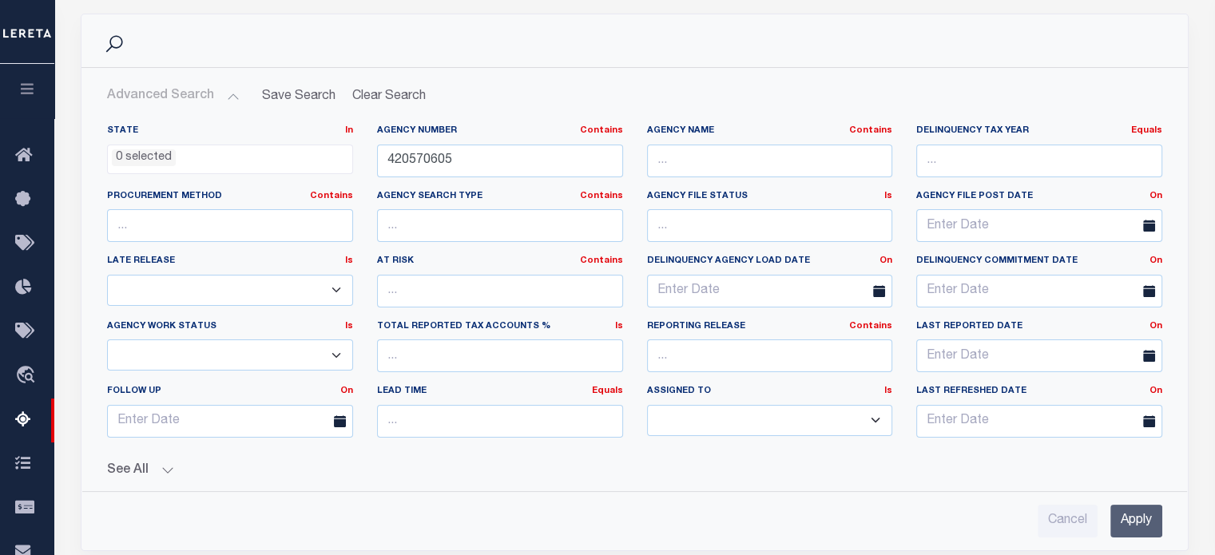
scroll to position [194, 0]
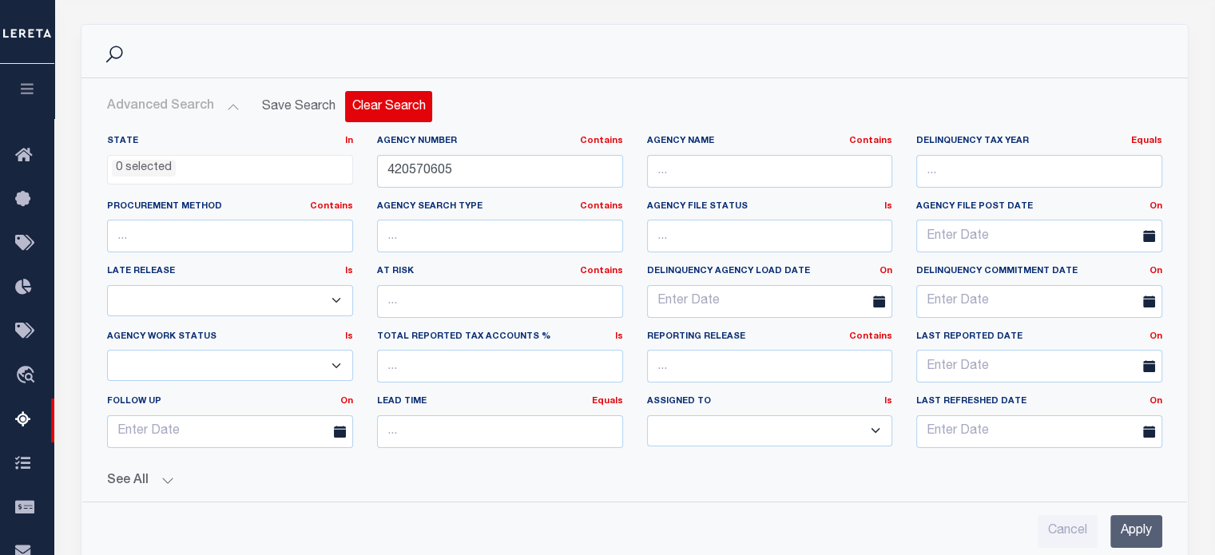
click at [377, 106] on button "Clear Search" at bounding box center [388, 106] width 87 height 31
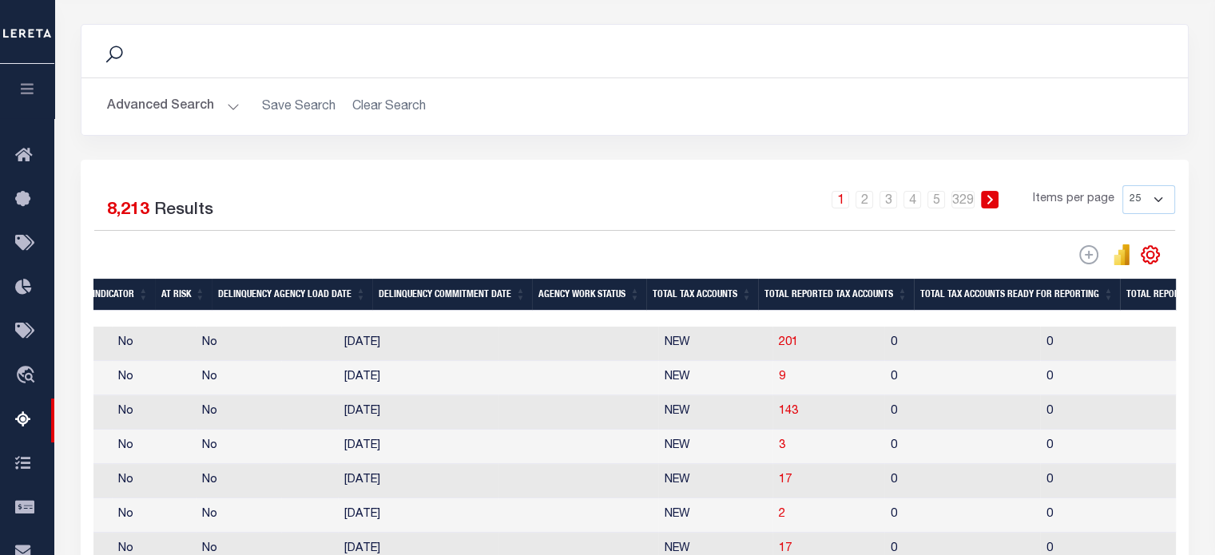
click at [219, 104] on button "Advanced Search" at bounding box center [173, 106] width 133 height 31
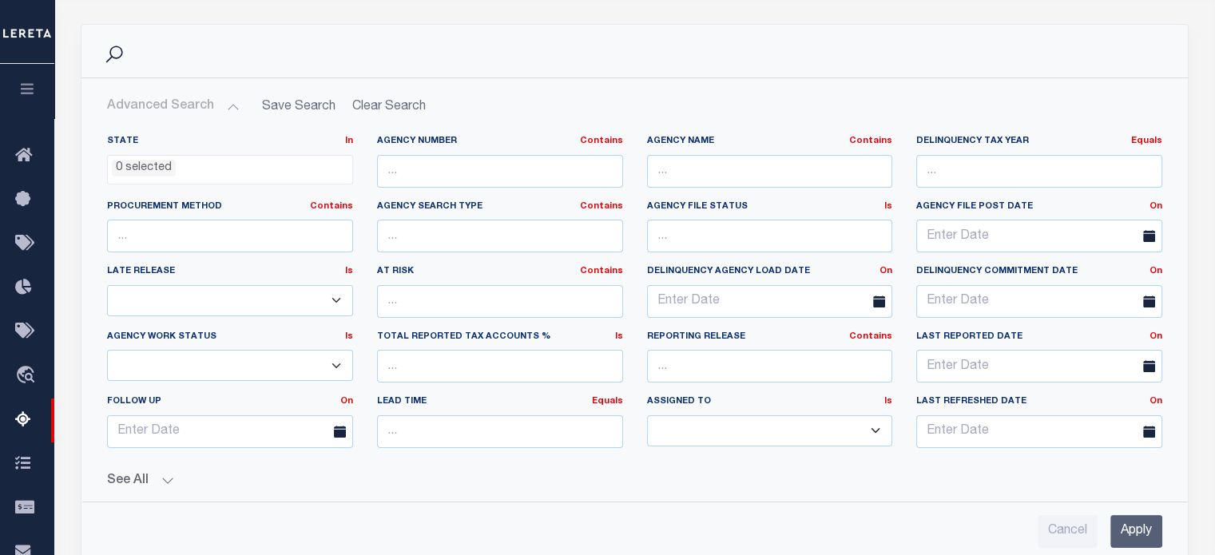
click at [157, 479] on button "See All" at bounding box center [634, 481] width 1055 height 15
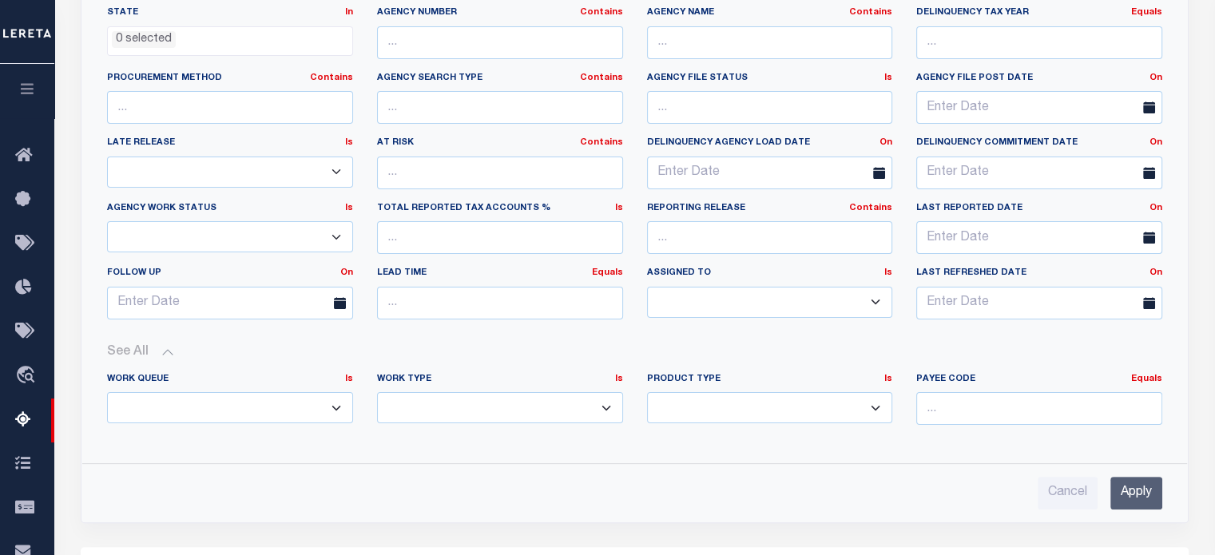
scroll to position [327, 0]
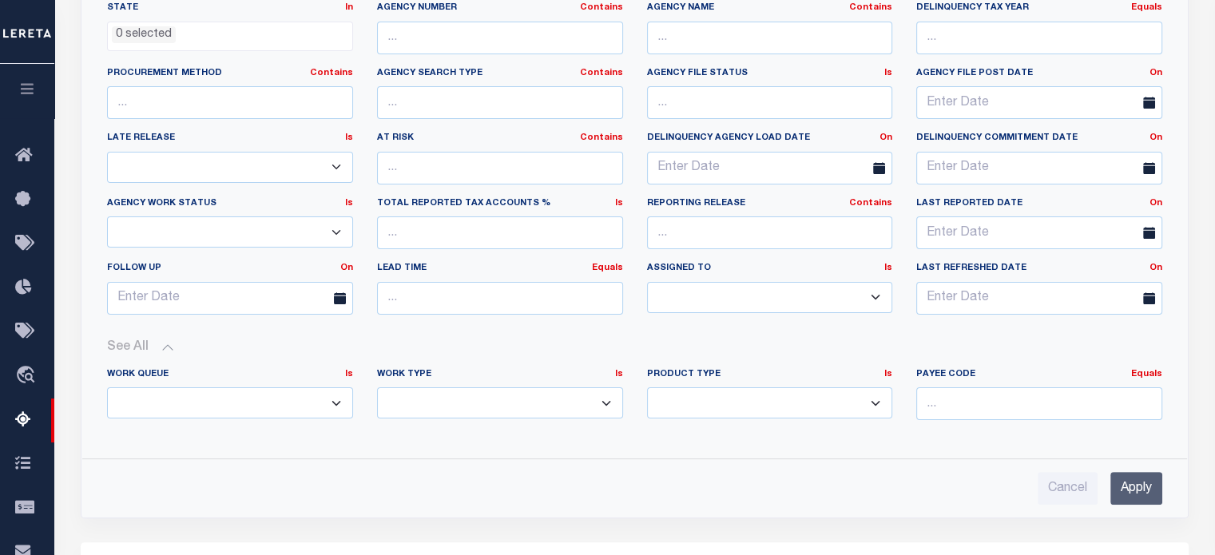
click at [479, 398] on select "Annual Delinquency Back Search Payment Status Check DTRACK" at bounding box center [500, 402] width 246 height 31
select select "AnnualDelinquency"
click at [377, 387] on select "Annual Delinquency Back Search Payment Status Check DTRACK" at bounding box center [500, 402] width 246 height 31
click at [1139, 477] on input "Apply" at bounding box center [1136, 488] width 52 height 33
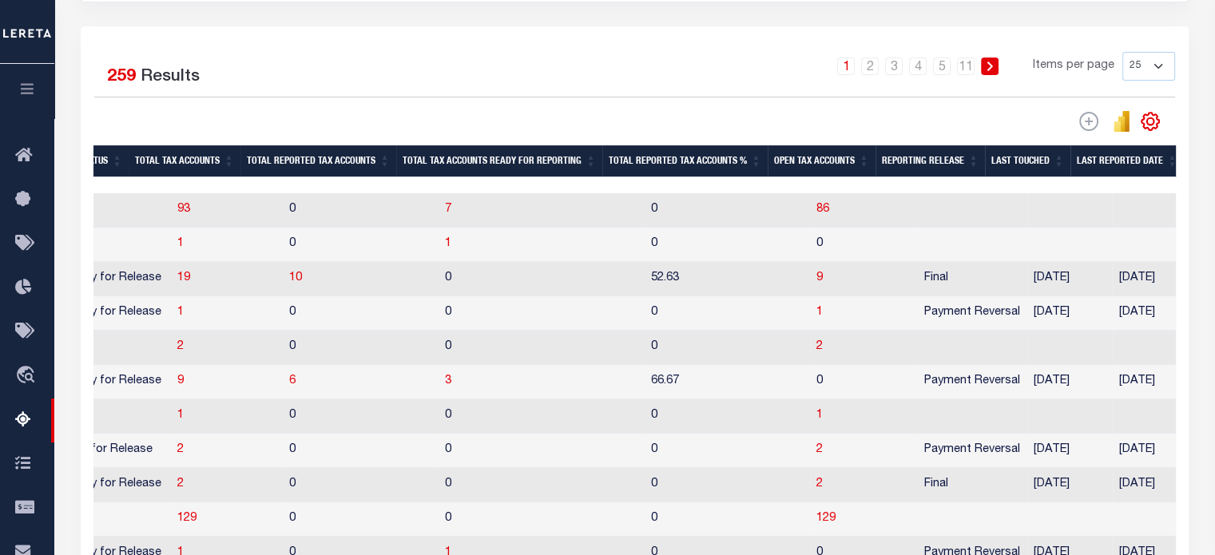
scroll to position [0, 1603]
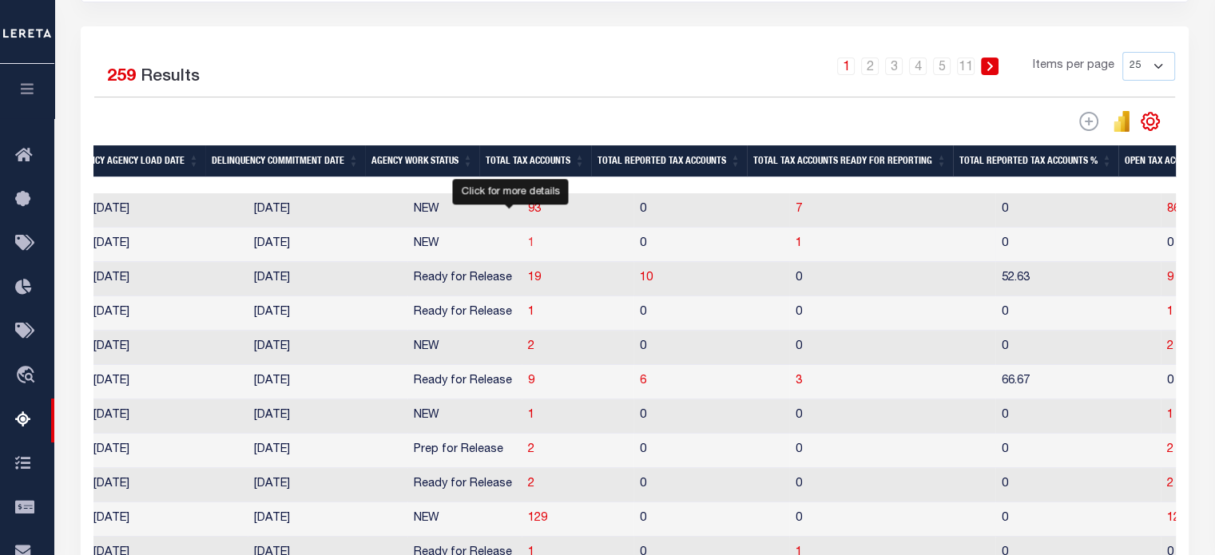
click at [528, 245] on span "1" at bounding box center [531, 243] width 6 height 11
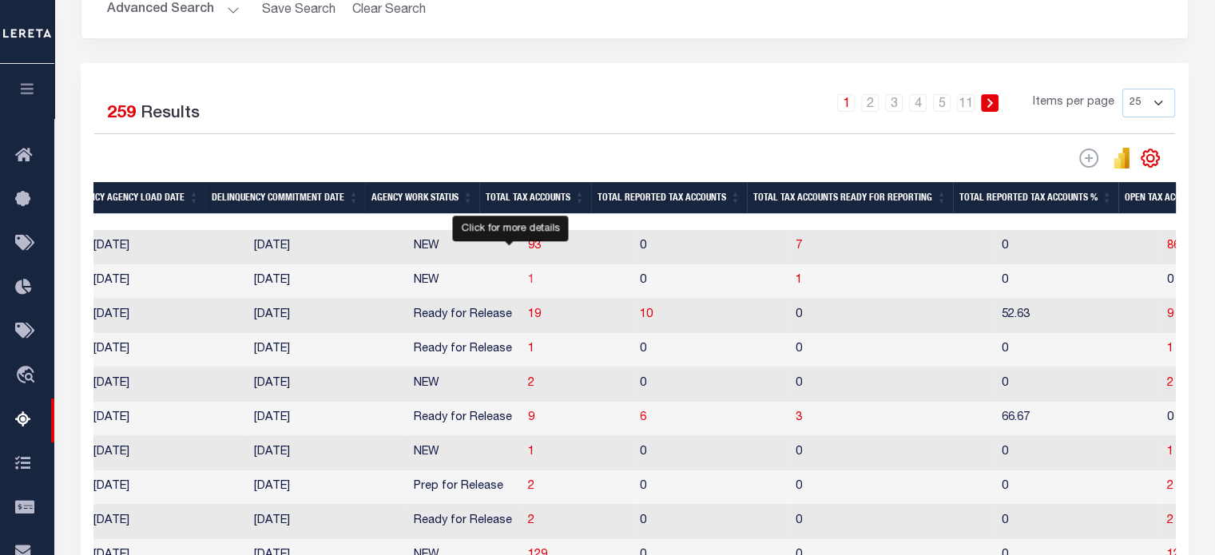
select select "100"
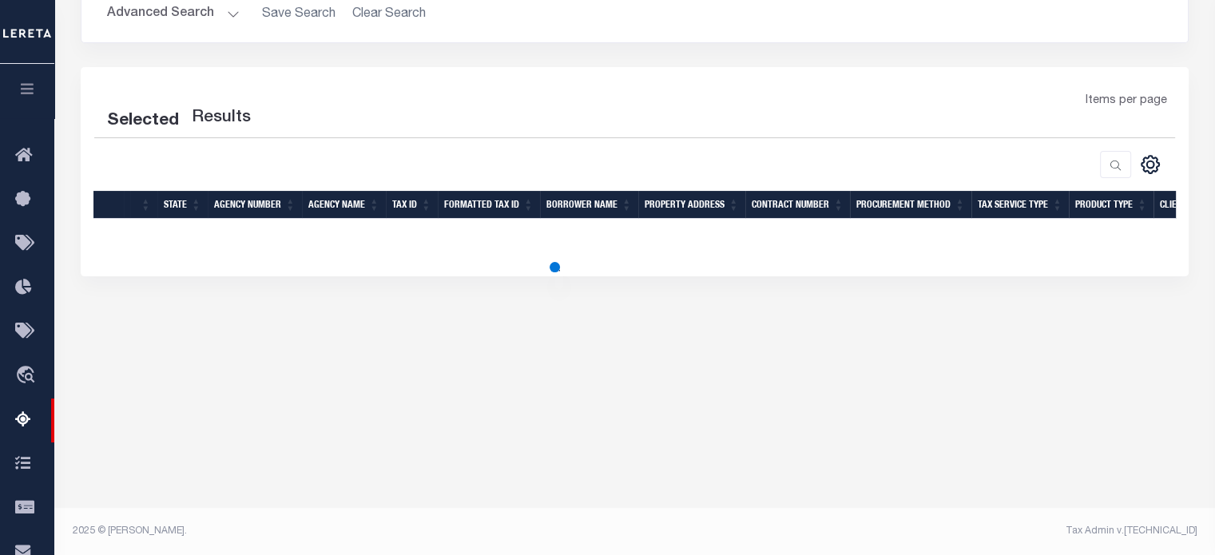
select select "100"
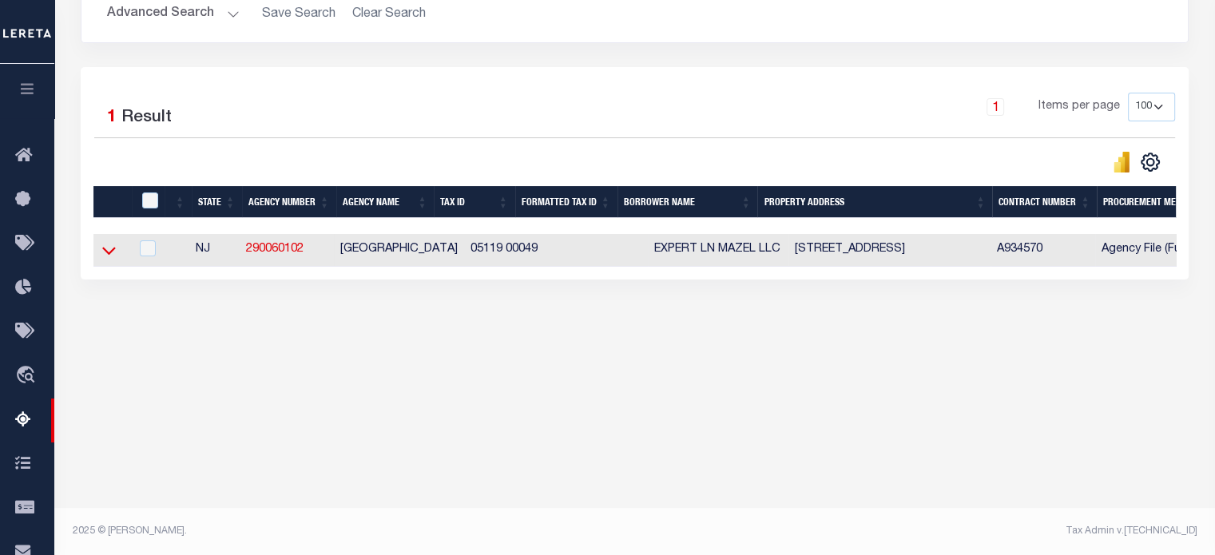
click at [105, 250] on icon at bounding box center [109, 252] width 14 height 8
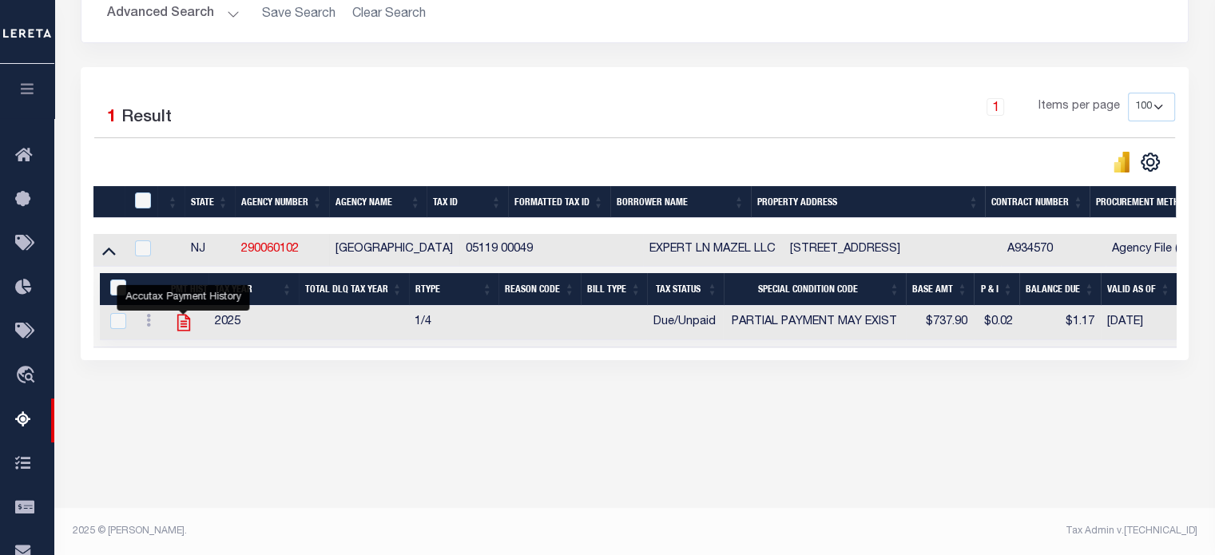
click at [181, 323] on icon "" at bounding box center [183, 322] width 21 height 21
checkbox input "true"
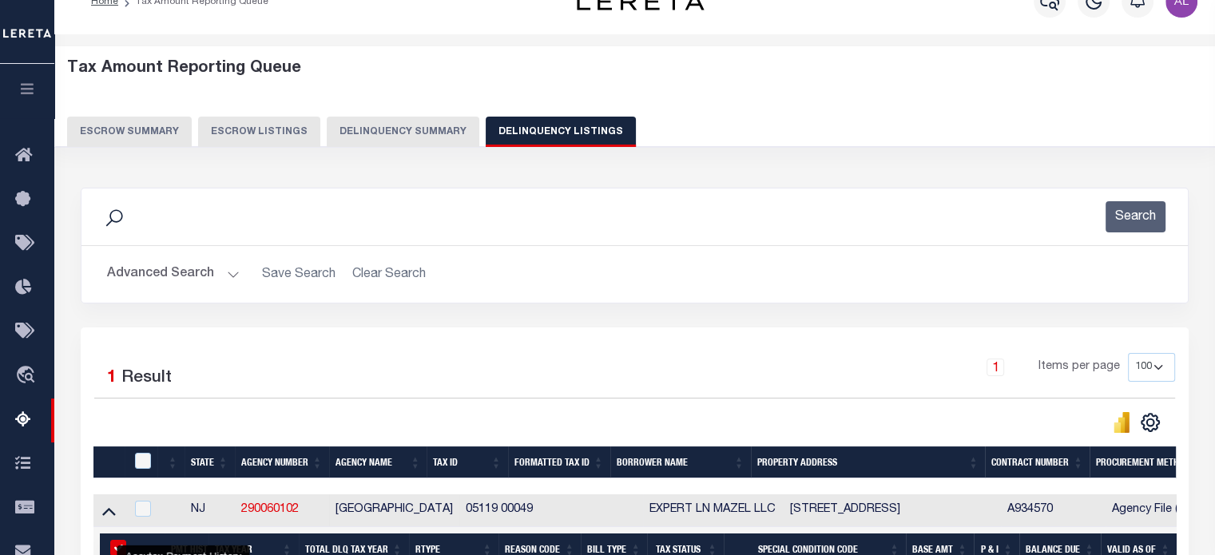
scroll to position [19, 0]
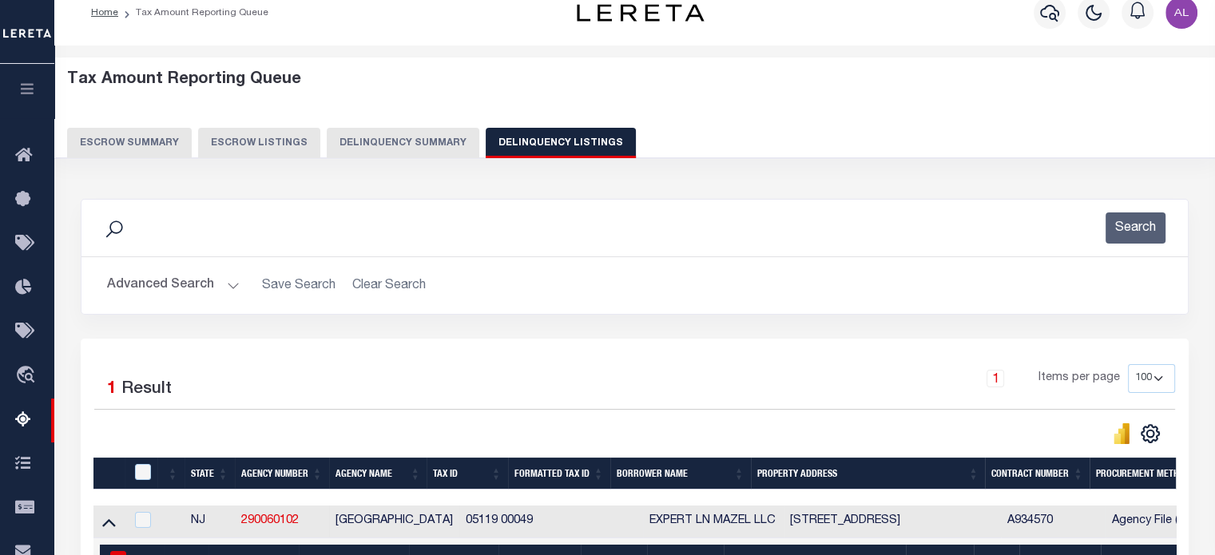
click at [396, 149] on button "Delinquency Summary" at bounding box center [403, 143] width 153 height 30
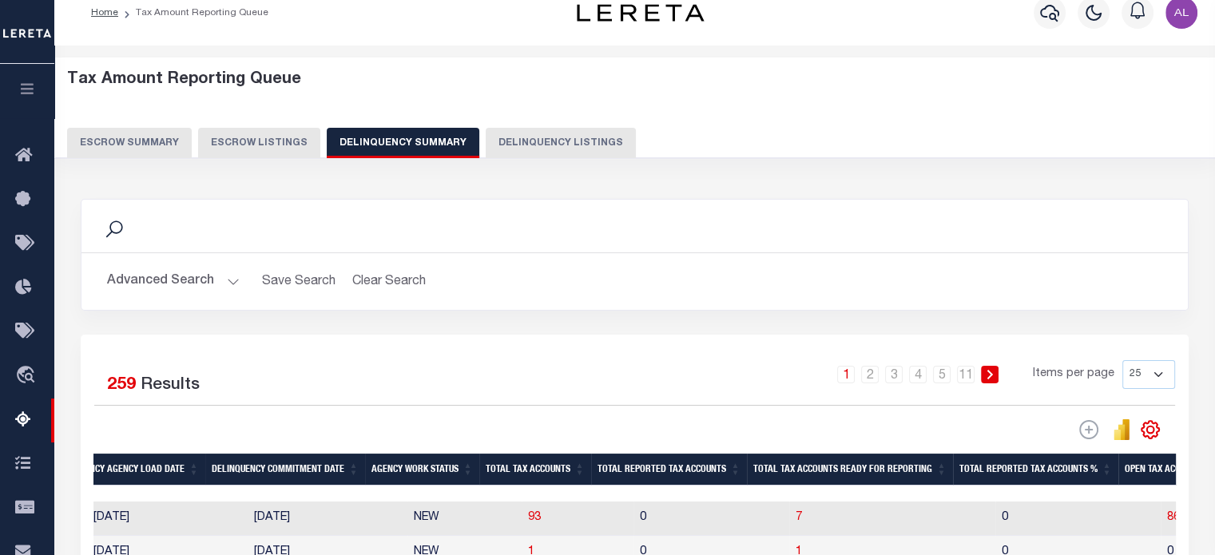
scroll to position [287, 0]
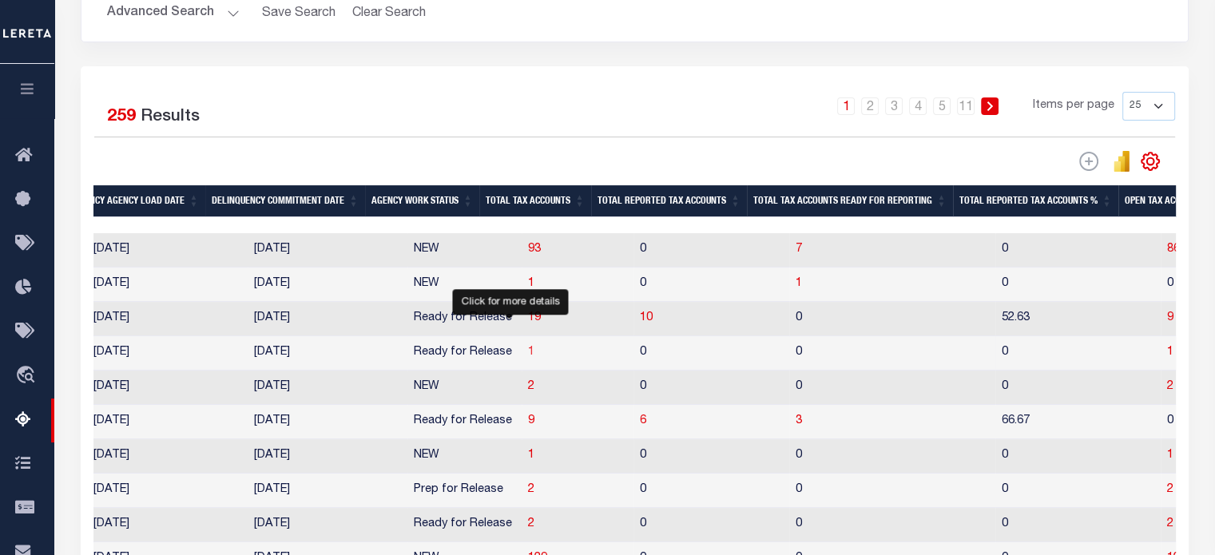
click at [528, 353] on span "1" at bounding box center [531, 352] width 6 height 11
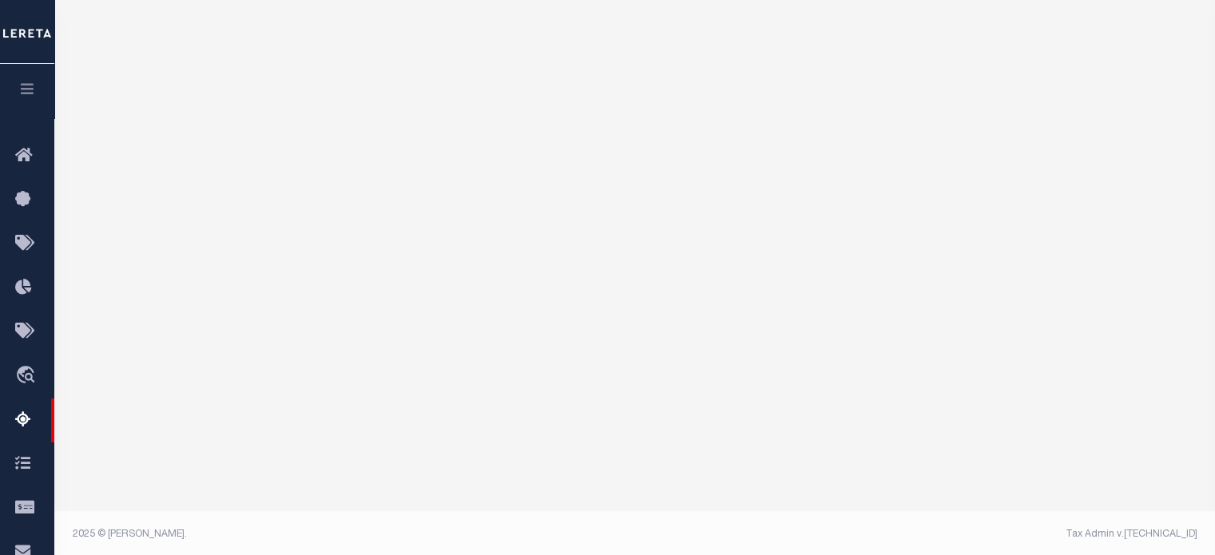
select select "100"
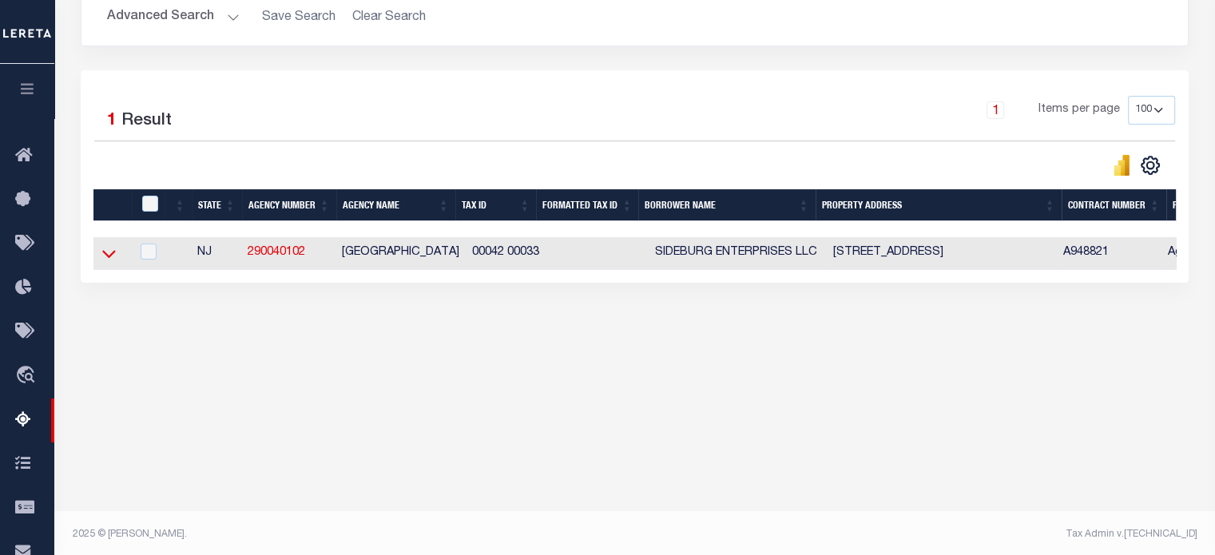
click at [102, 258] on icon at bounding box center [109, 253] width 14 height 17
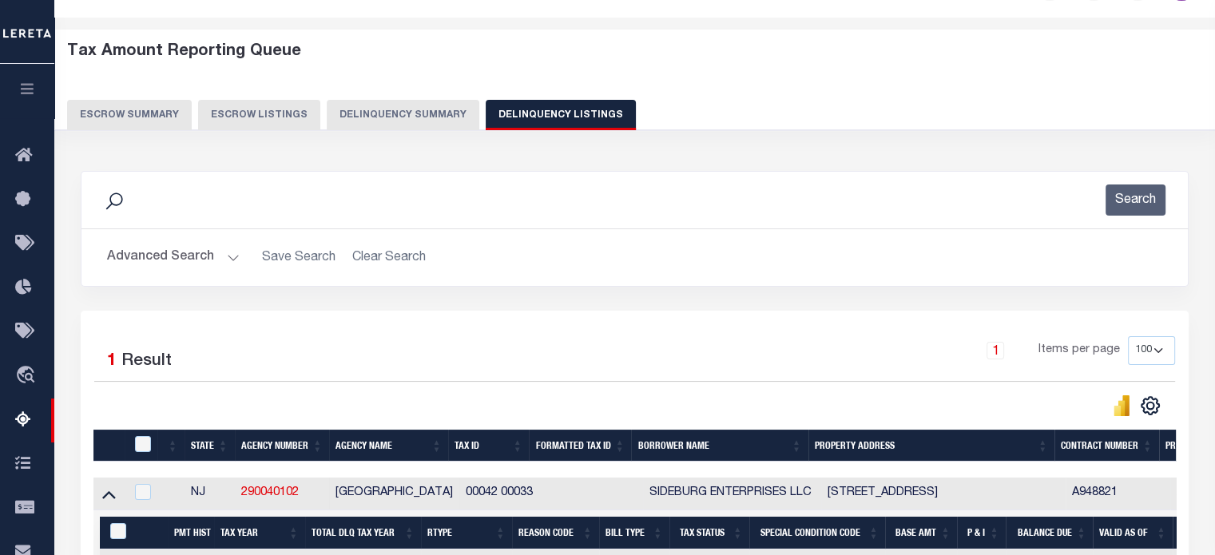
scroll to position [22, 0]
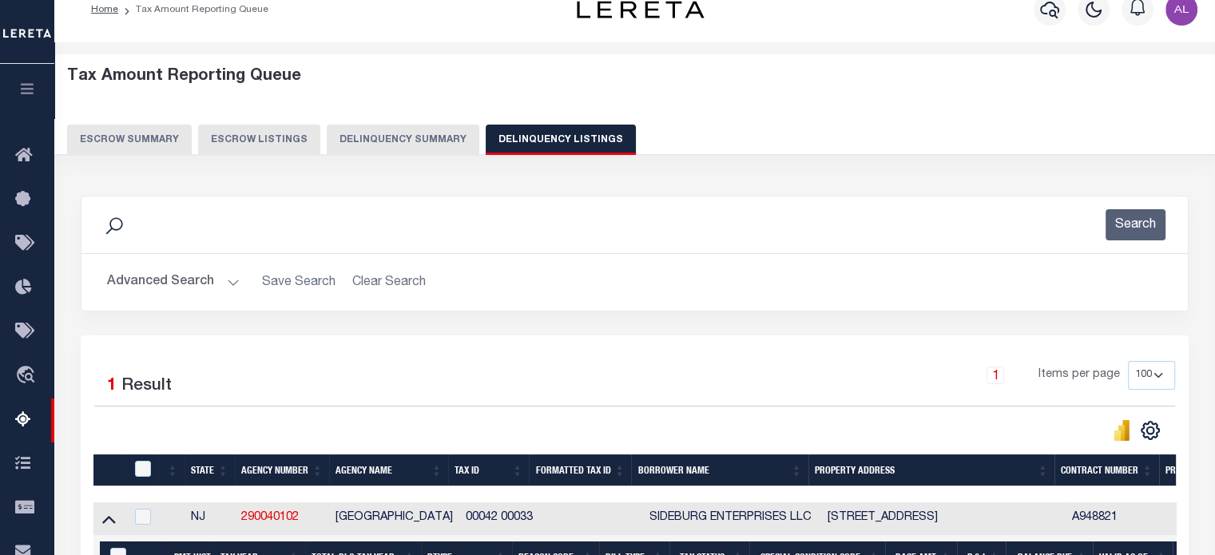
click at [401, 141] on button "Delinquency Summary" at bounding box center [403, 140] width 153 height 30
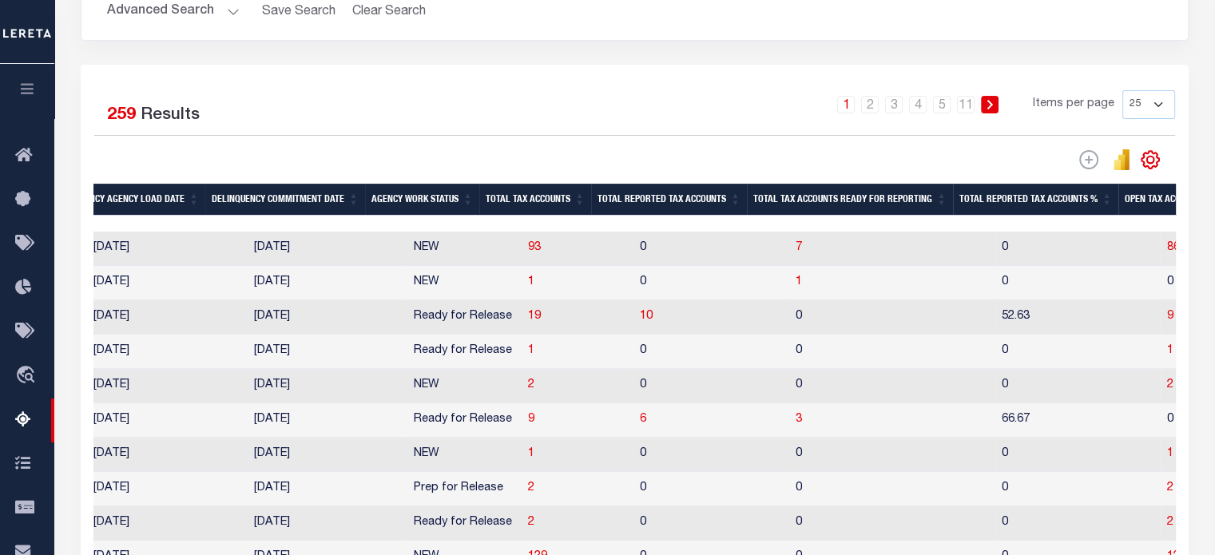
scroll to position [389, 0]
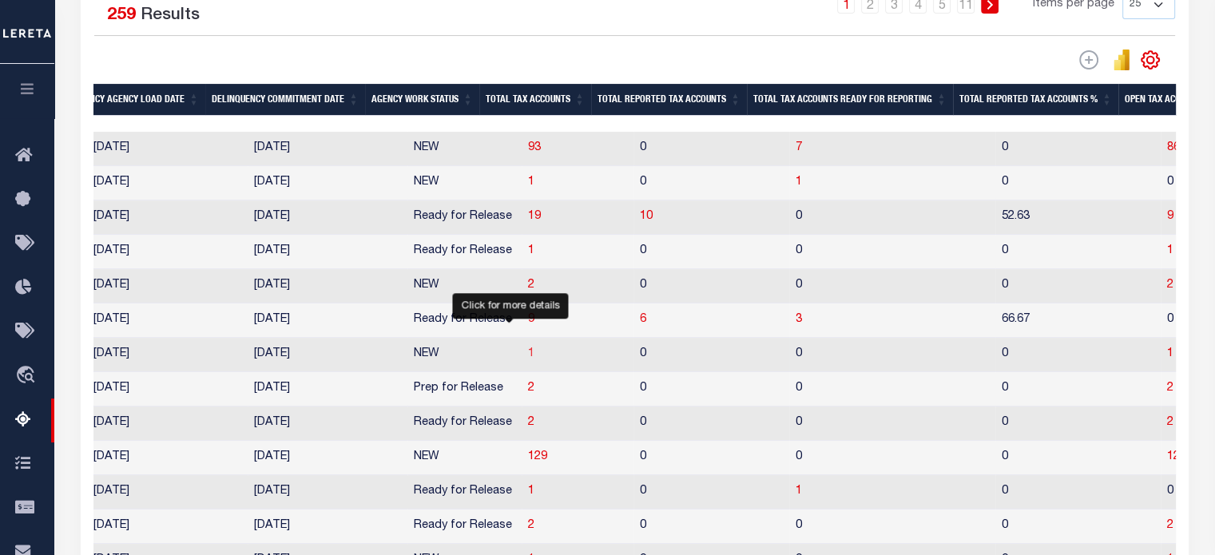
click at [528, 359] on span "1" at bounding box center [531, 353] width 6 height 11
select select "100"
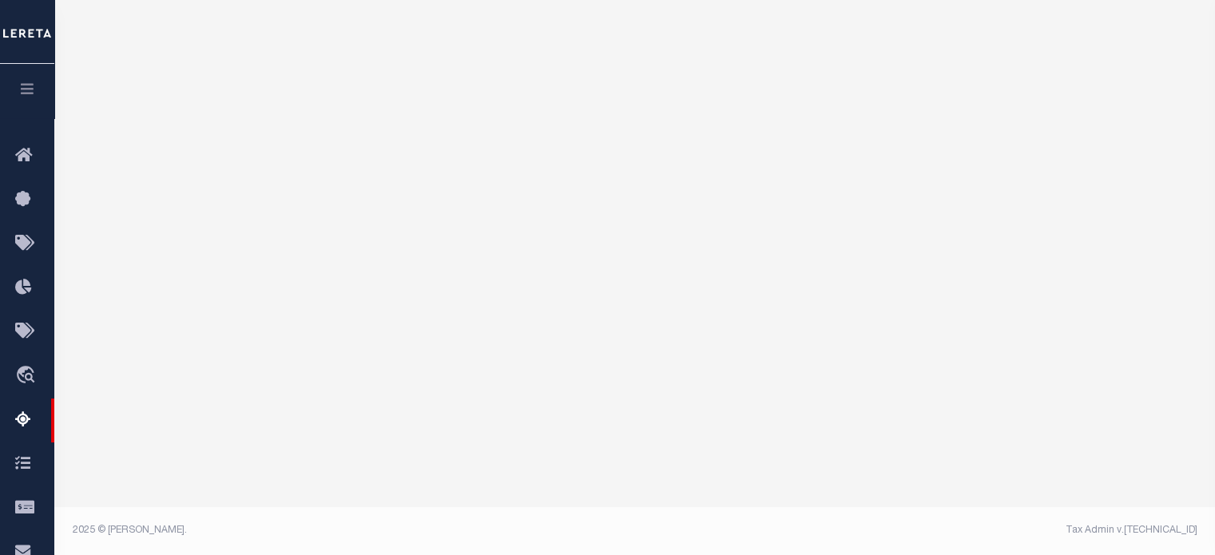
scroll to position [291, 0]
select select "100"
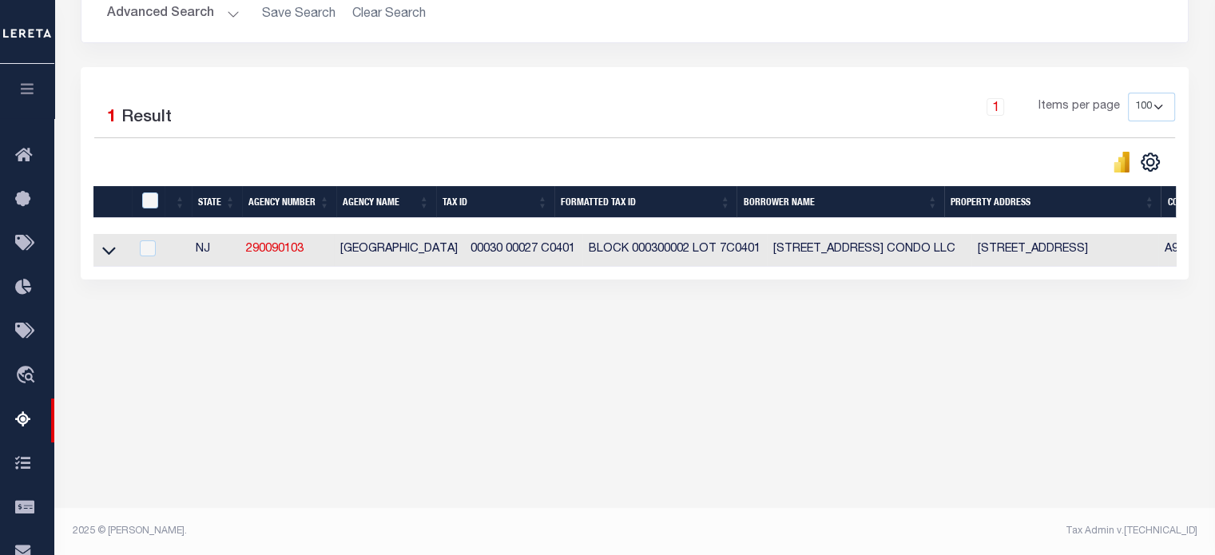
click at [100, 249] on link at bounding box center [109, 249] width 18 height 11
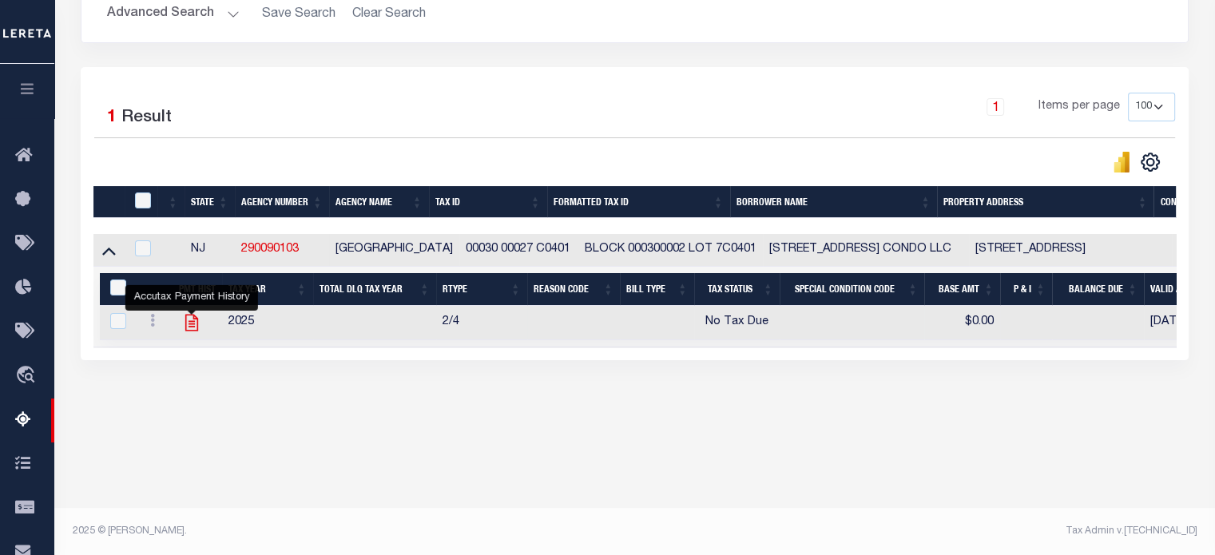
click at [192, 323] on icon "" at bounding box center [191, 322] width 21 height 21
checkbox input "true"
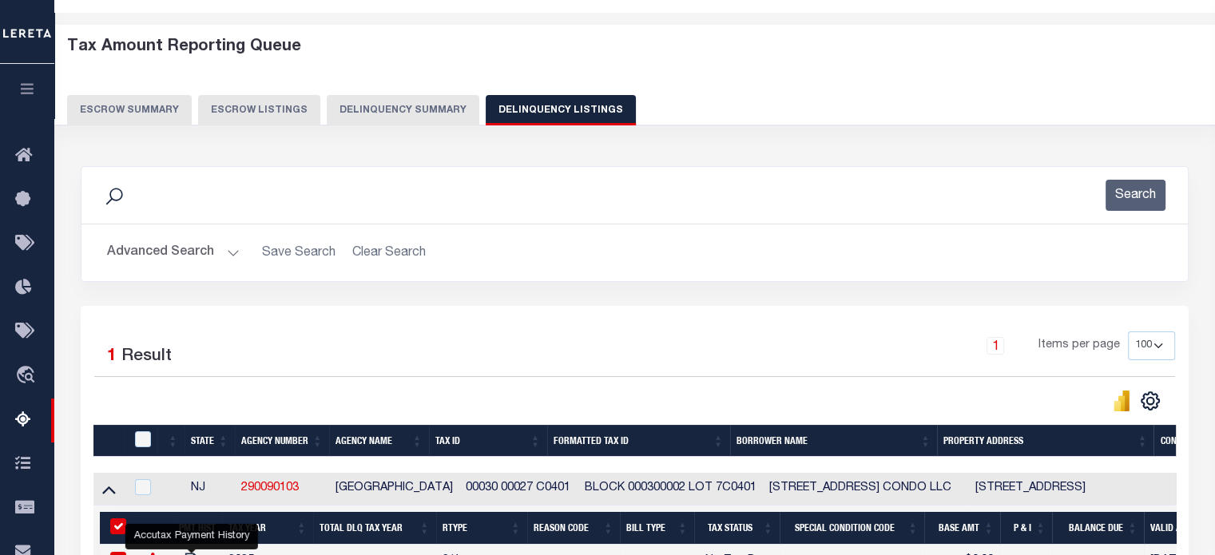
scroll to position [45, 0]
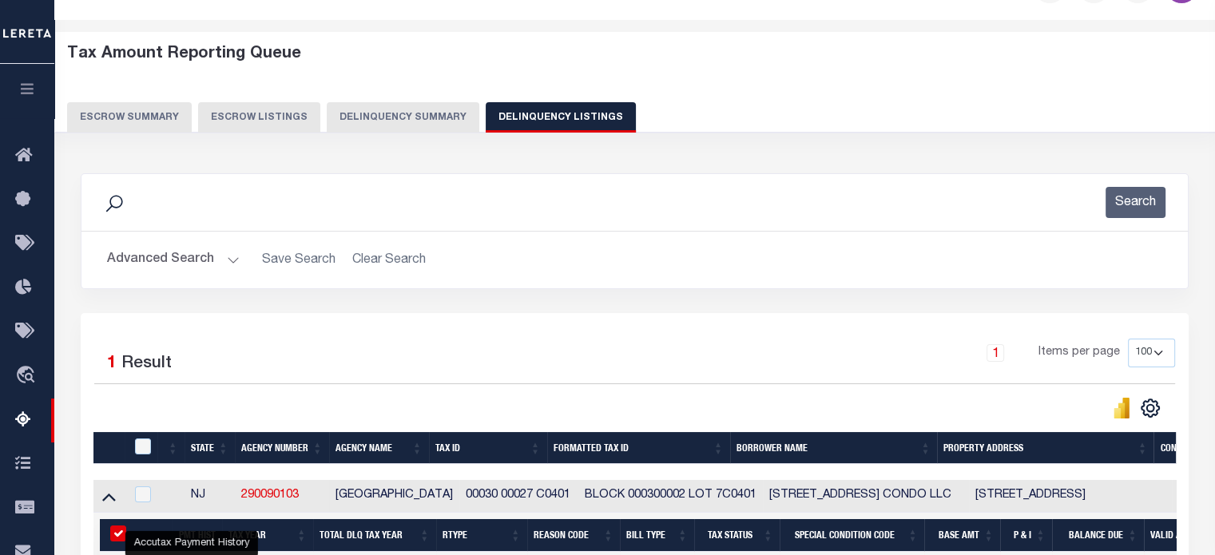
click at [404, 109] on button "Delinquency Summary" at bounding box center [403, 117] width 153 height 30
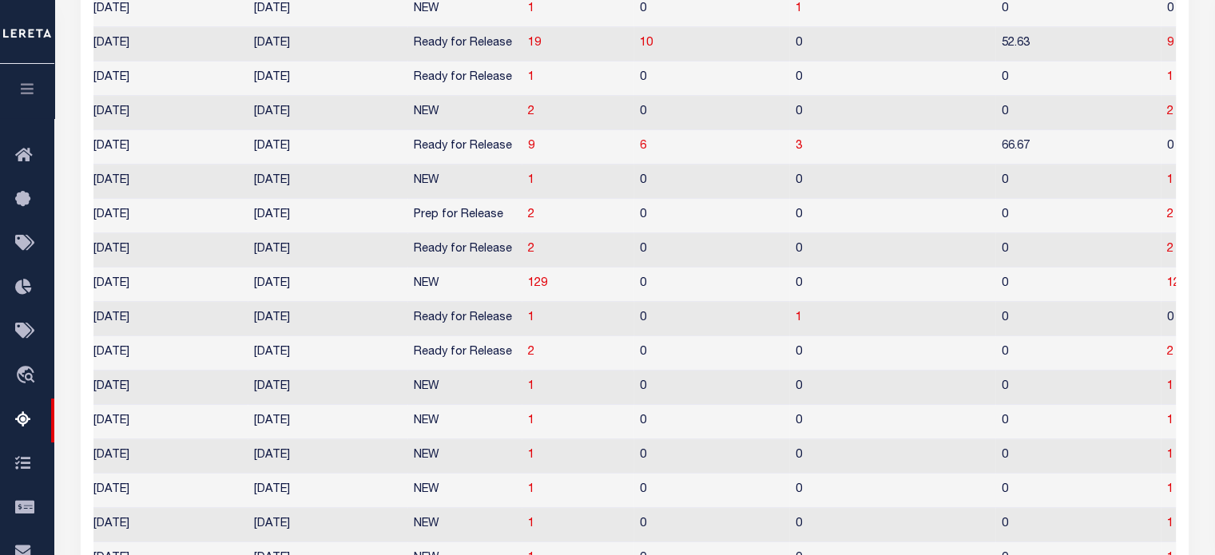
scroll to position [574, 0]
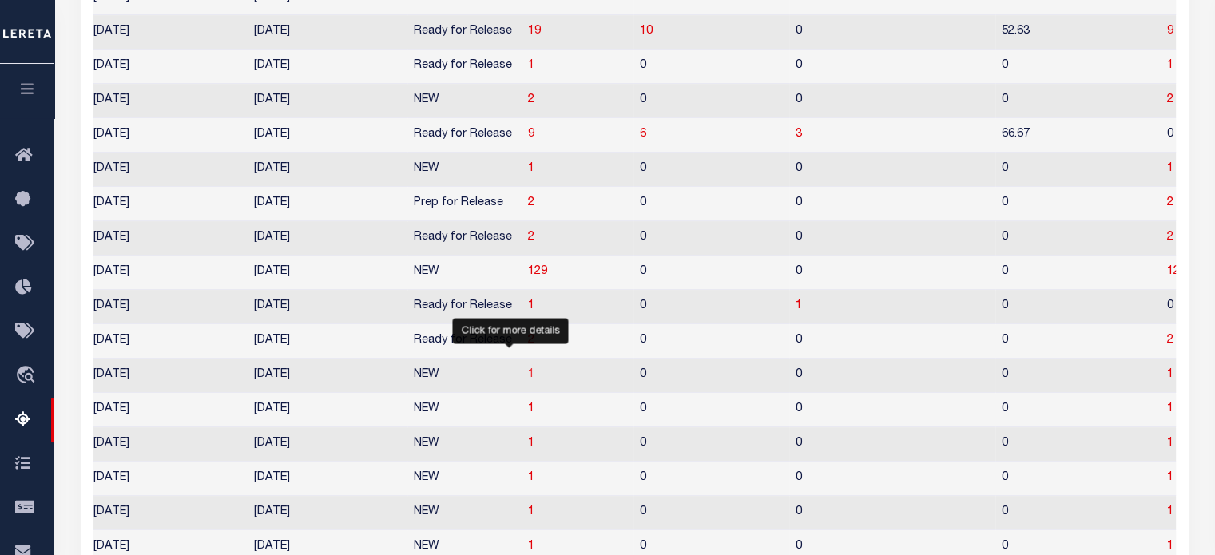
click at [528, 380] on span "1" at bounding box center [531, 374] width 6 height 11
select select "100"
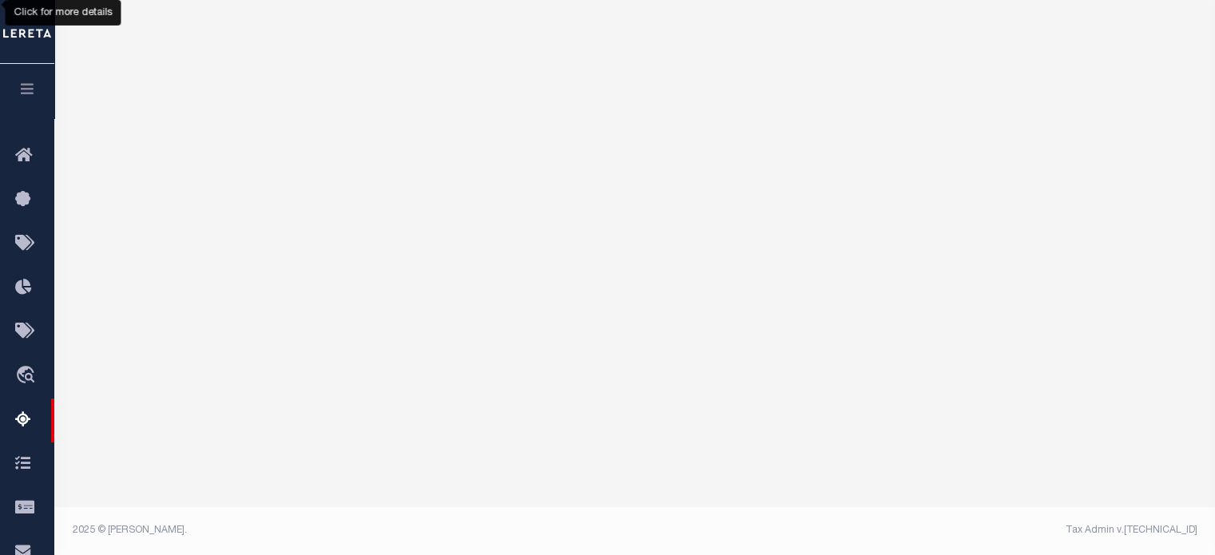
scroll to position [291, 0]
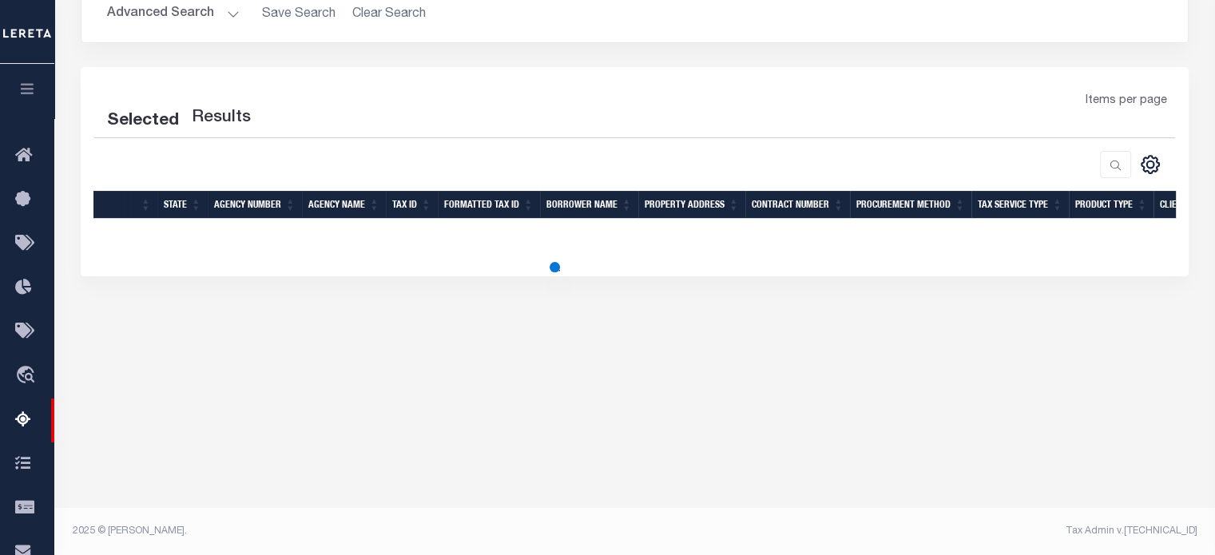
select select "100"
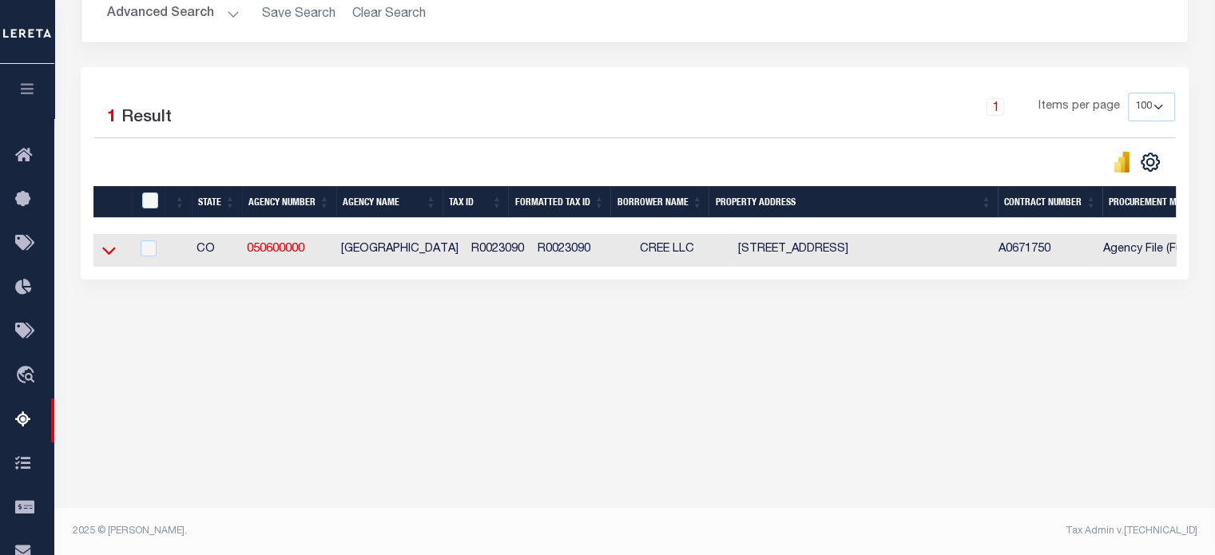
click at [109, 252] on icon at bounding box center [109, 250] width 14 height 17
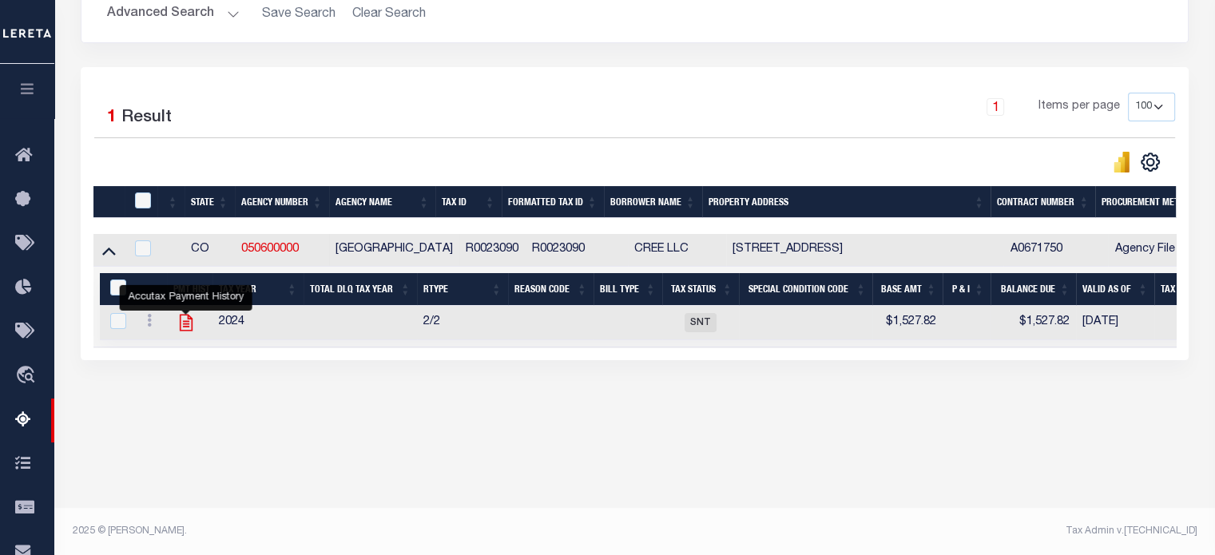
click at [184, 323] on icon "" at bounding box center [186, 323] width 13 height 17
checkbox input "true"
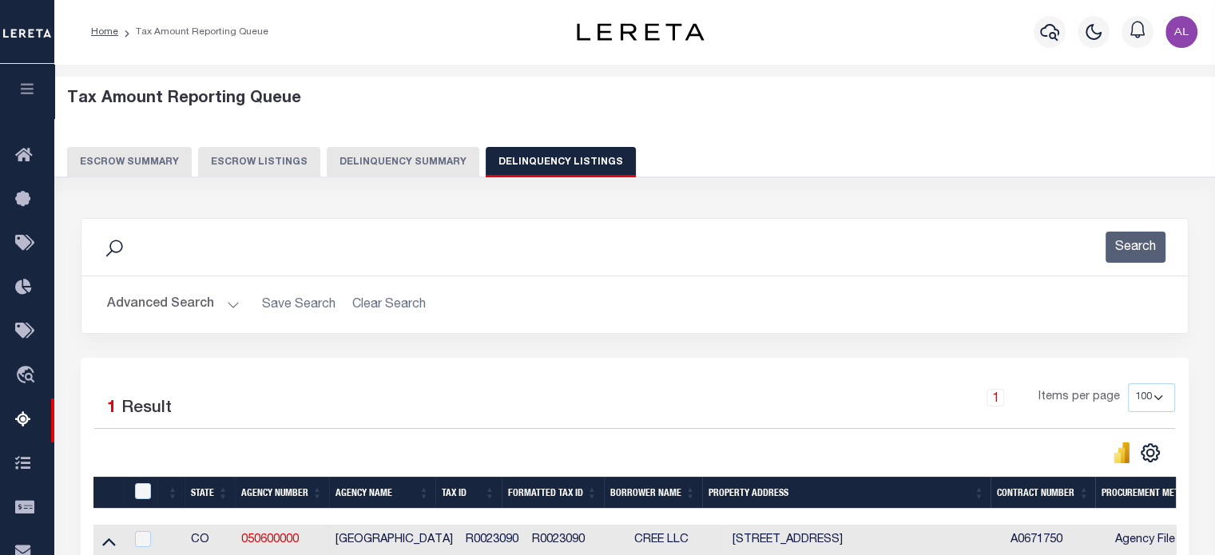
scroll to position [110, 0]
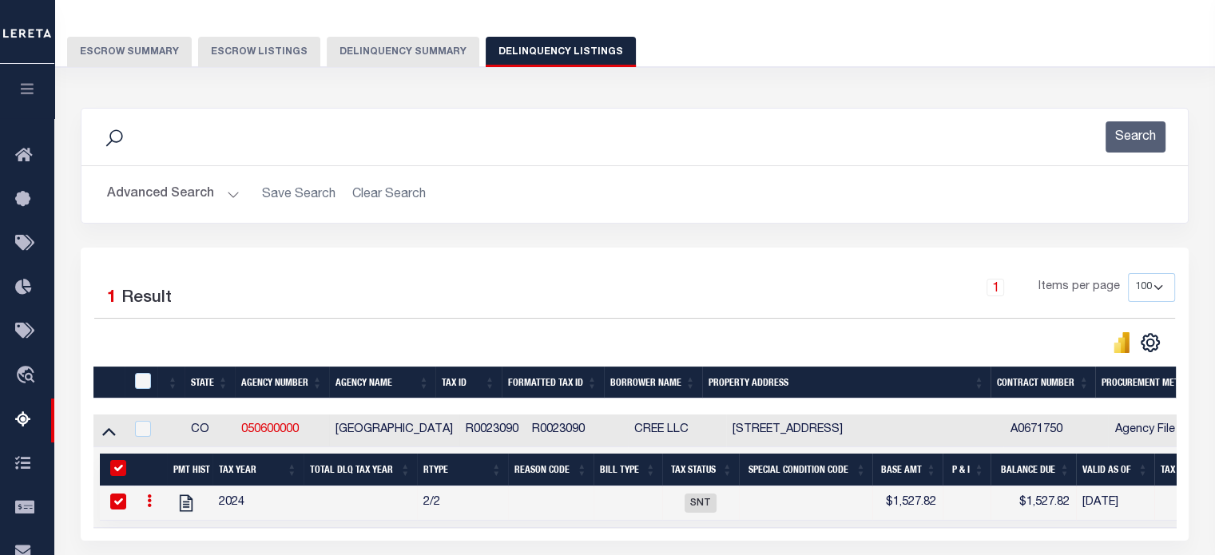
click at [224, 192] on button "Advanced Search" at bounding box center [173, 194] width 133 height 31
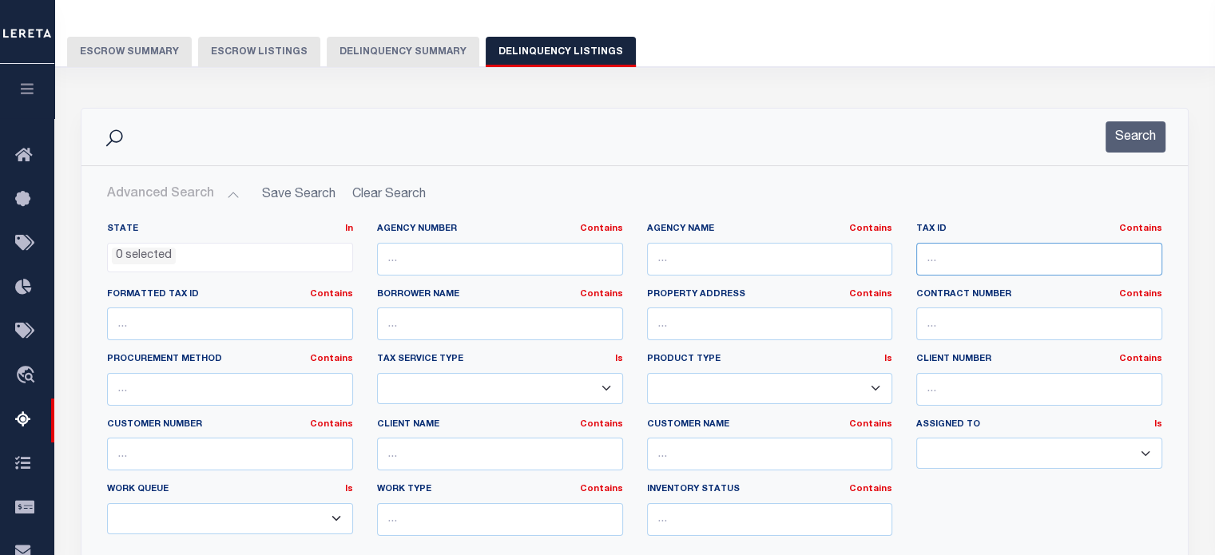
click at [1025, 266] on input "text" at bounding box center [1039, 259] width 246 height 33
paste input "6853-61-2020.000"
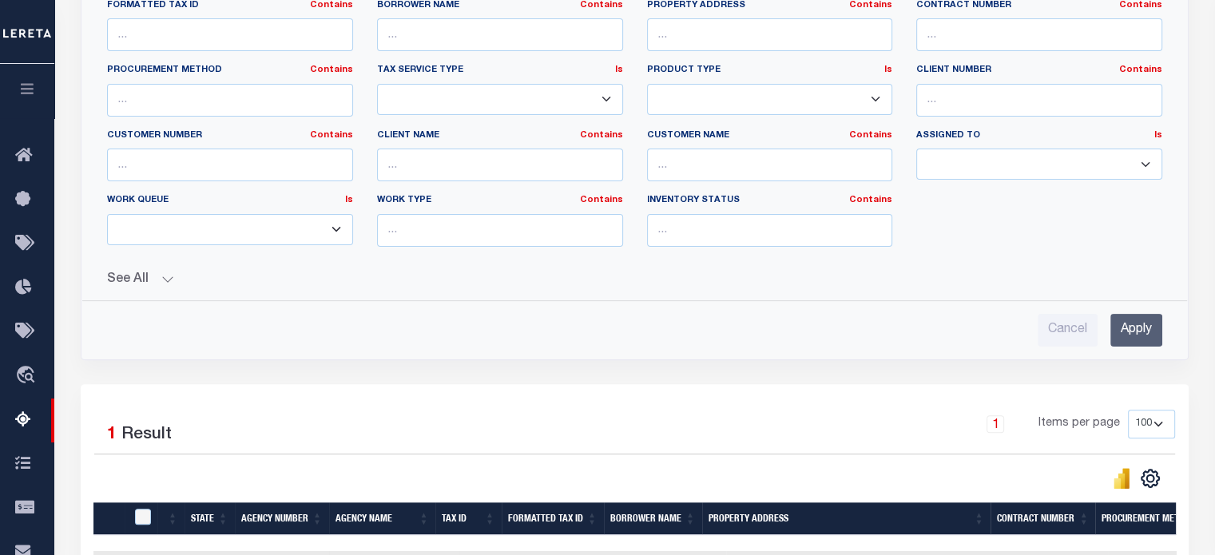
scroll to position [408, 0]
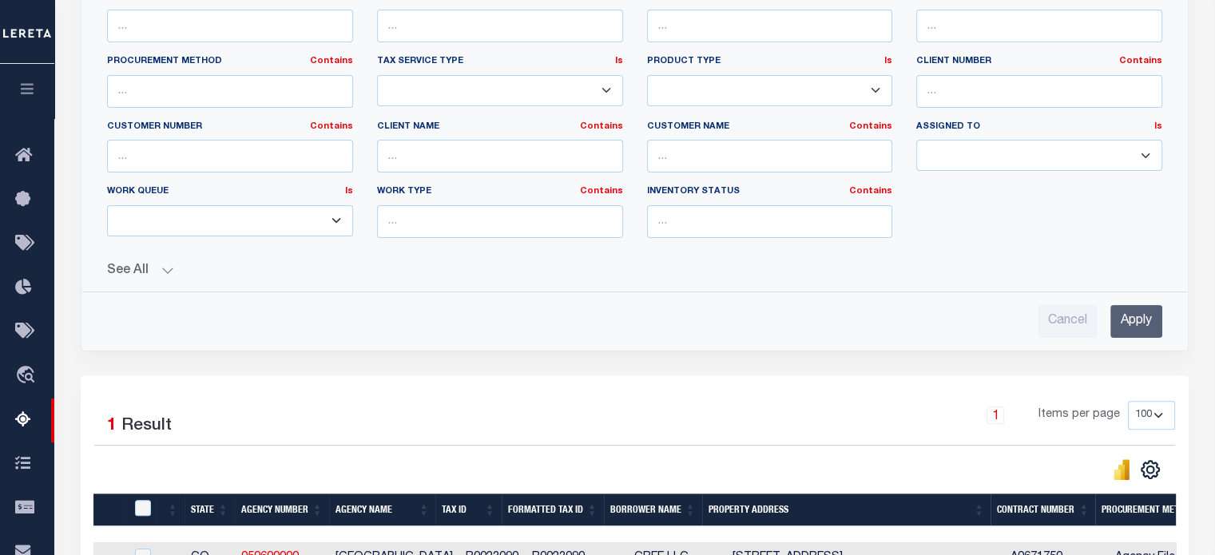
click at [1127, 309] on input "Apply" at bounding box center [1136, 321] width 52 height 33
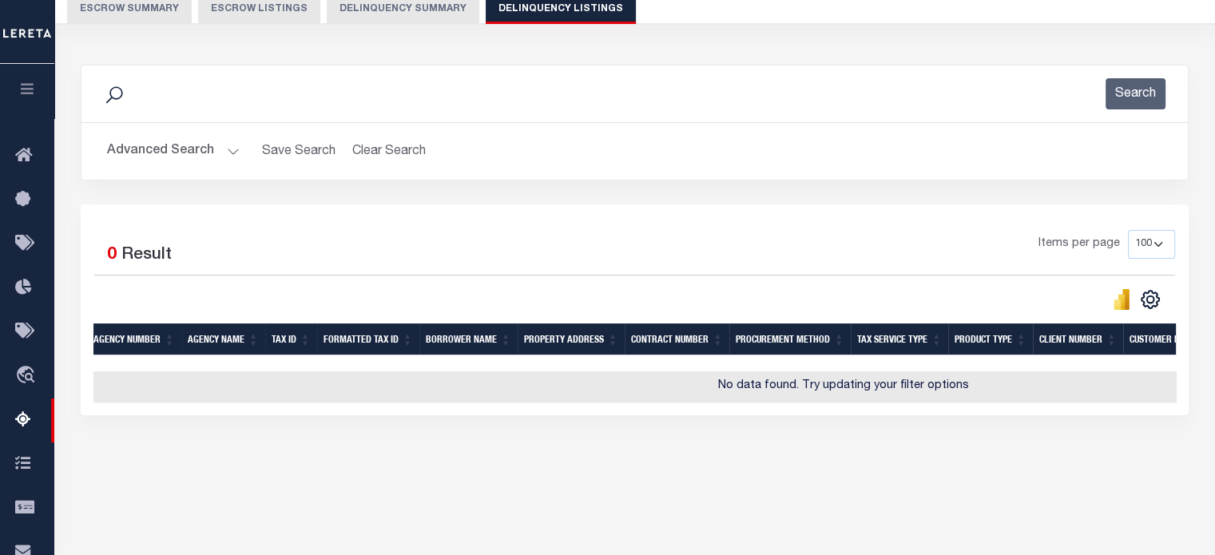
scroll to position [70, 0]
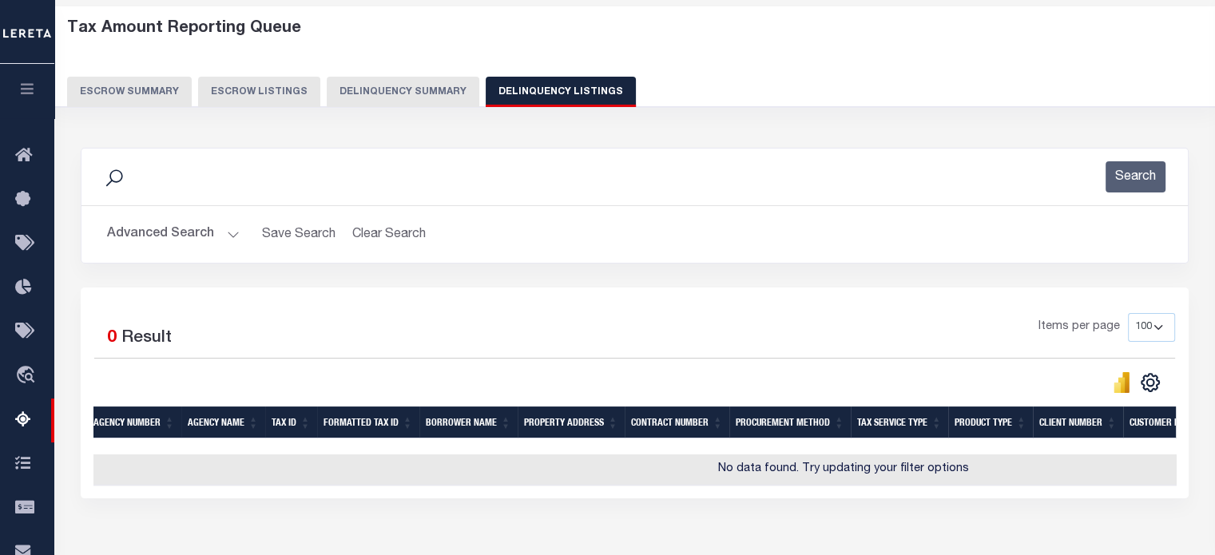
click at [217, 241] on button "Advanced Search" at bounding box center [173, 234] width 133 height 31
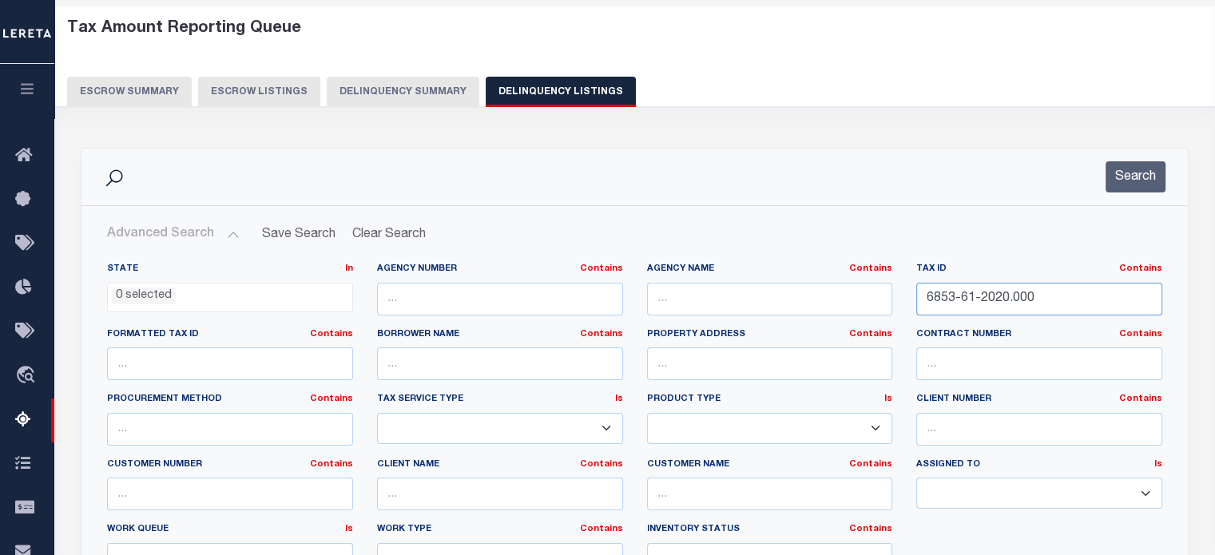
click at [1072, 293] on input "6853-61-2020.000" at bounding box center [1039, 299] width 246 height 33
paste input "275-05-"
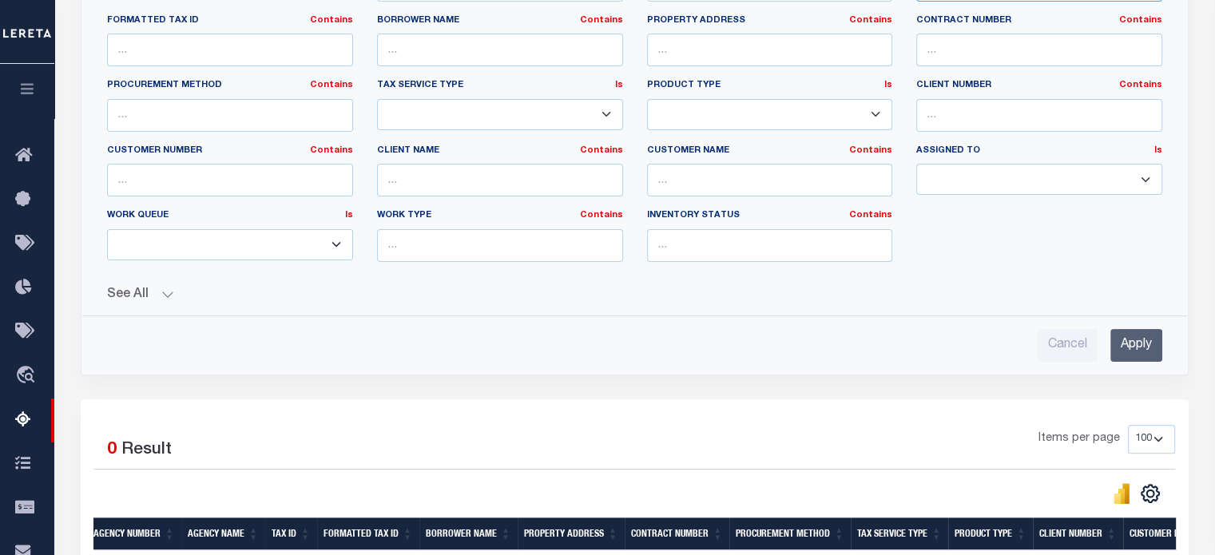
type input "275-05-00"
click at [1128, 330] on input "Apply" at bounding box center [1136, 345] width 52 height 33
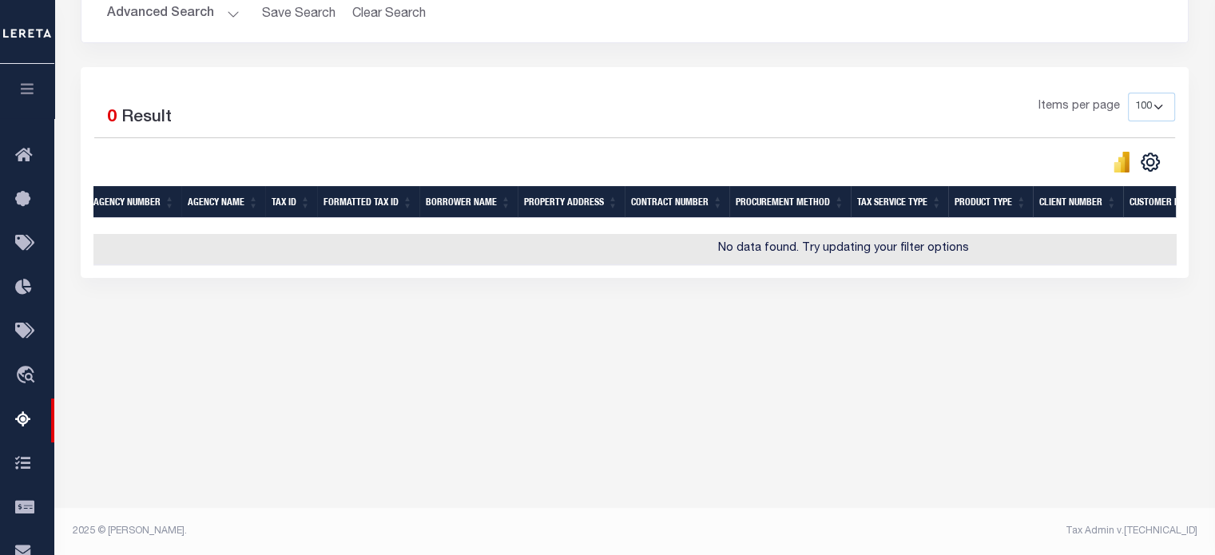
scroll to position [3, 0]
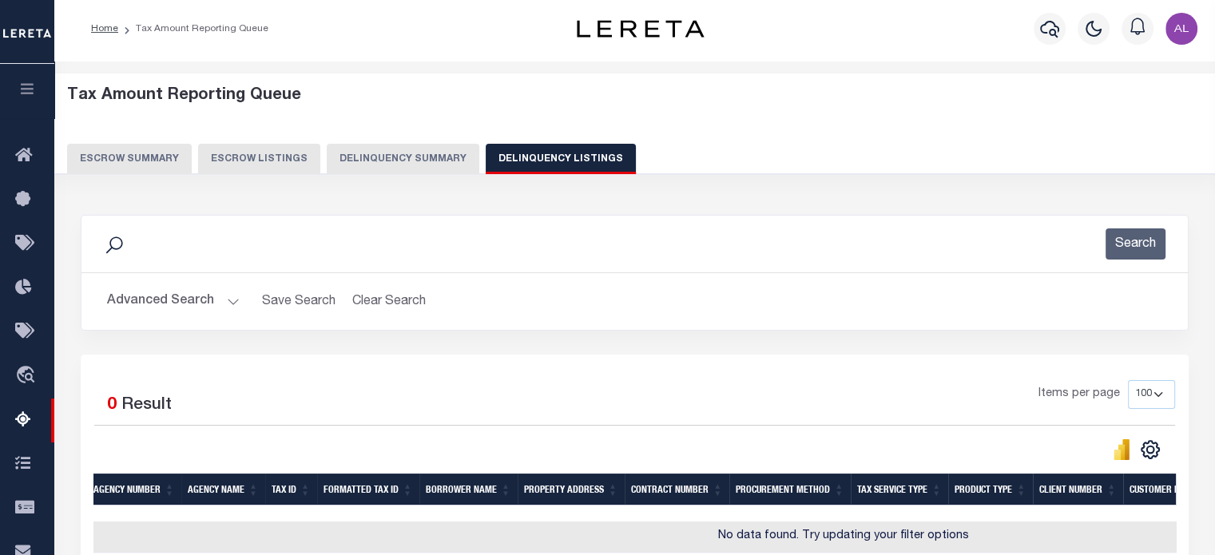
click at [233, 290] on button "Advanced Search" at bounding box center [173, 301] width 133 height 31
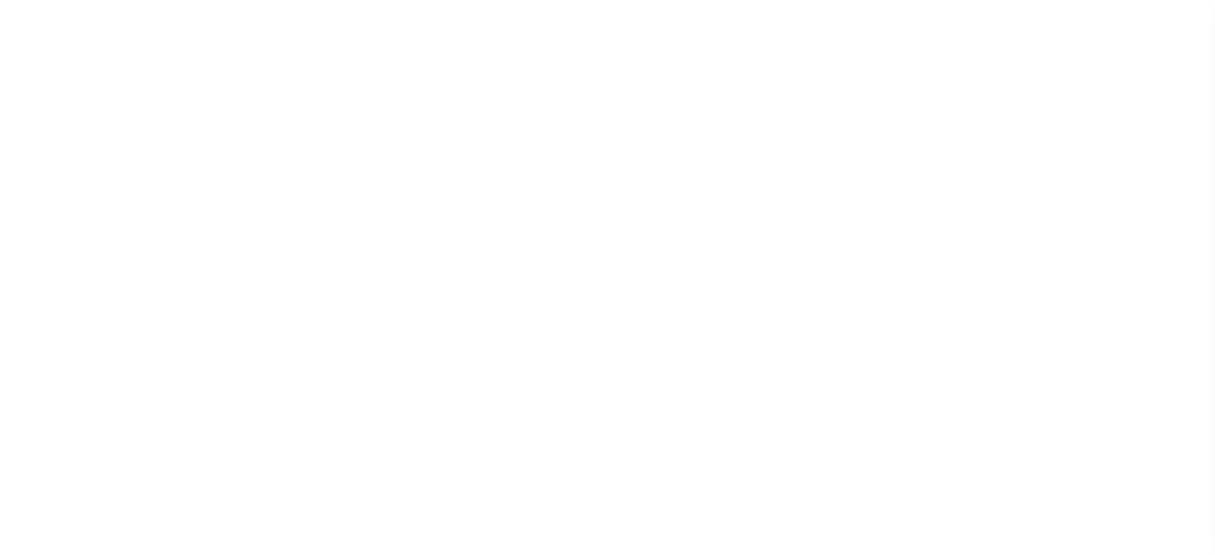
select select
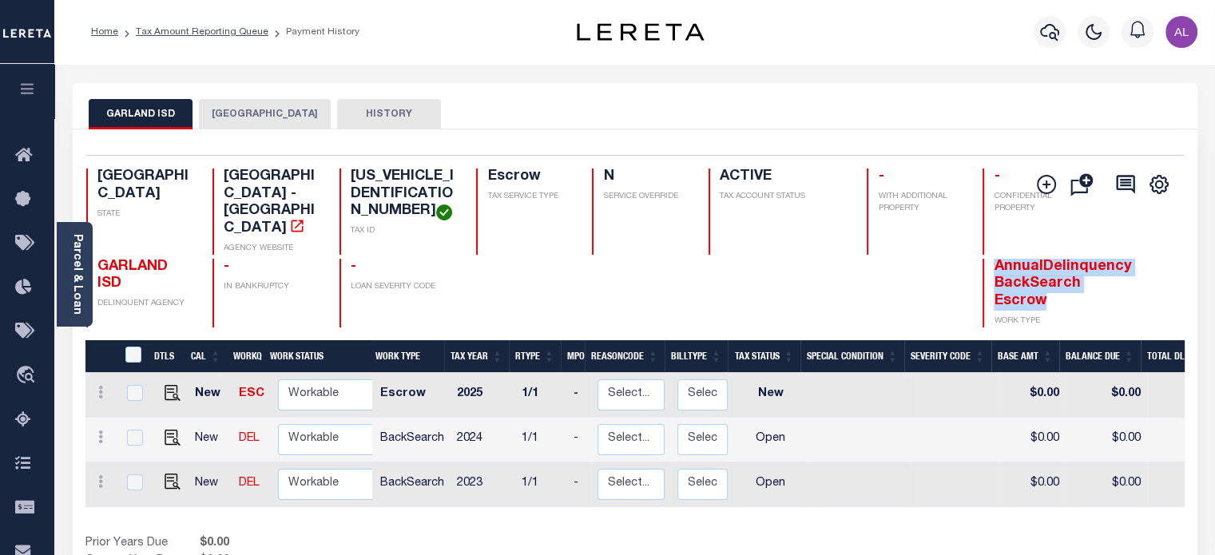
drag, startPoint x: 943, startPoint y: 289, endPoint x: 850, endPoint y: 251, distance: 101.0
click at [850, 259] on div "GARLAND ISD DELINQUENT AGENCY - IN BANKRUPTCY - LOAN SEVERITY CODE AnnualDelinq…" at bounding box center [623, 293] width 1074 height 69
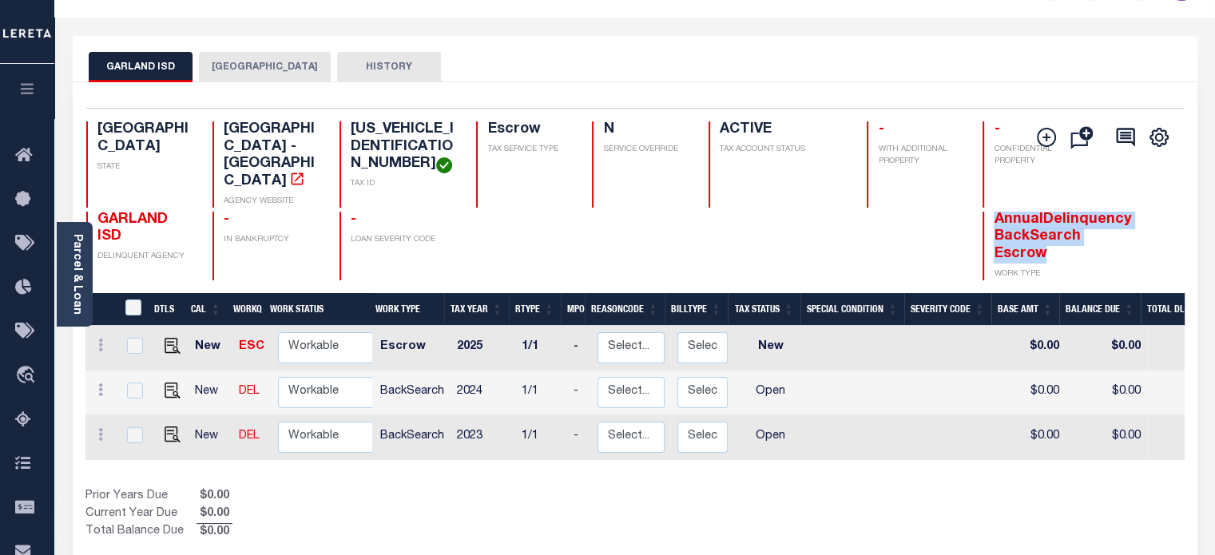
scroll to position [48, 0]
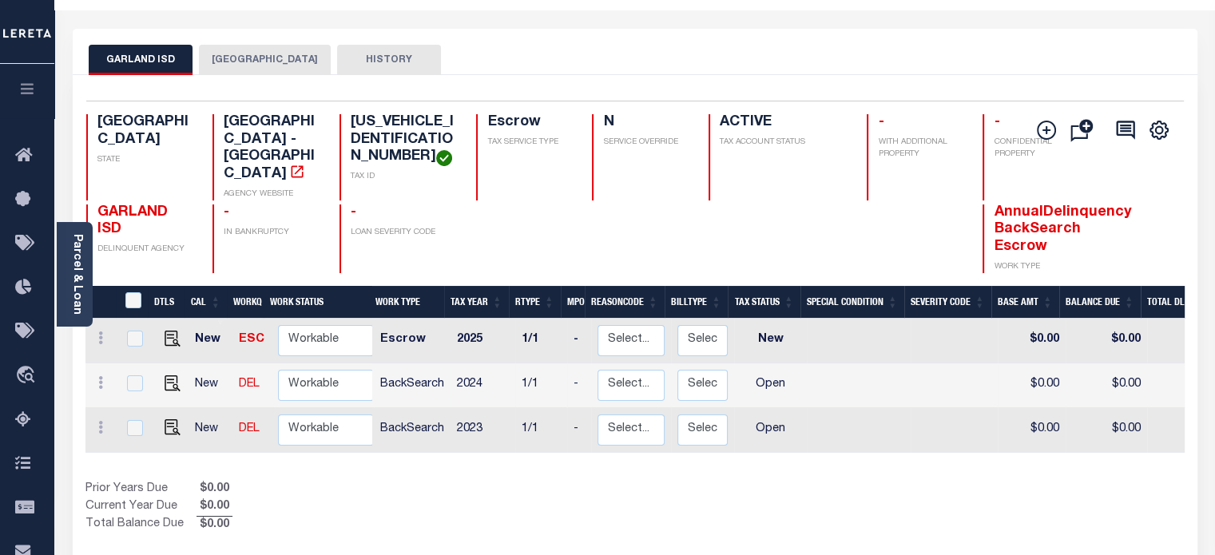
scroll to position [50, 0]
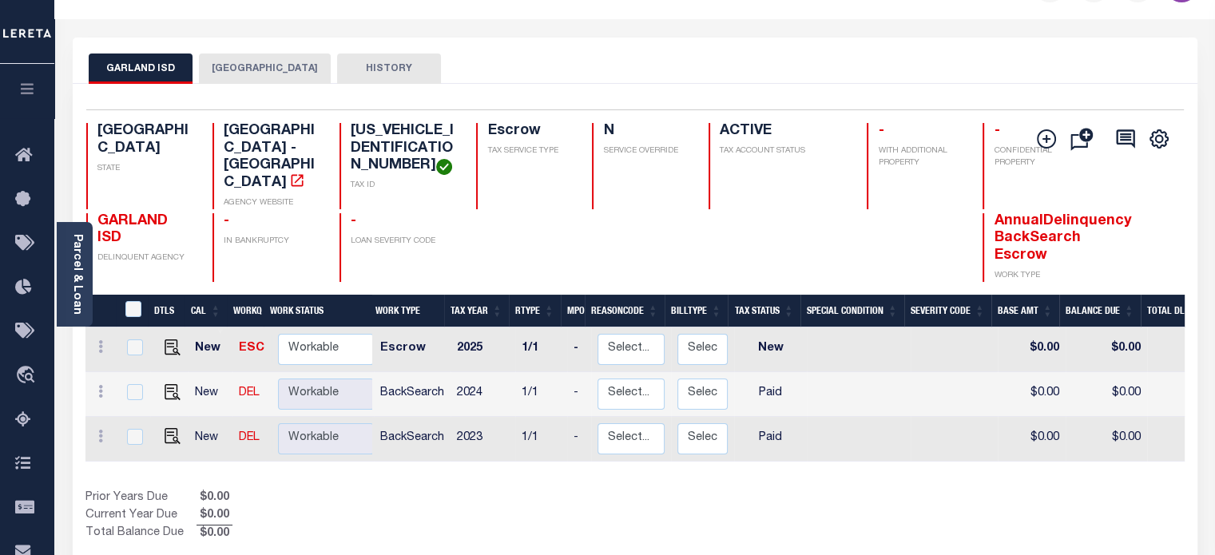
scroll to position [40, 0]
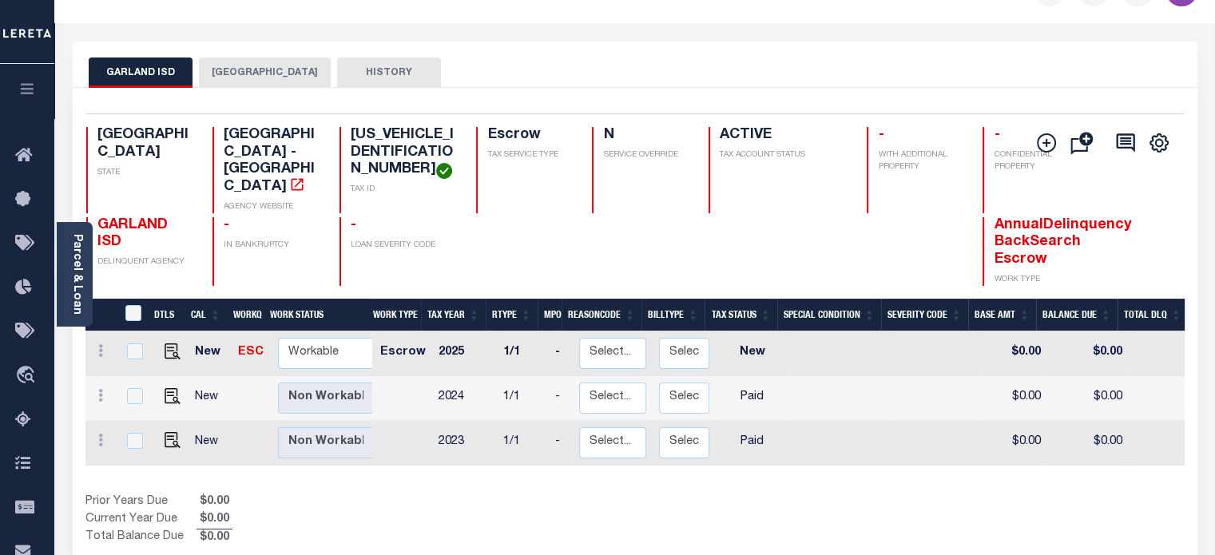
scroll to position [37, 0]
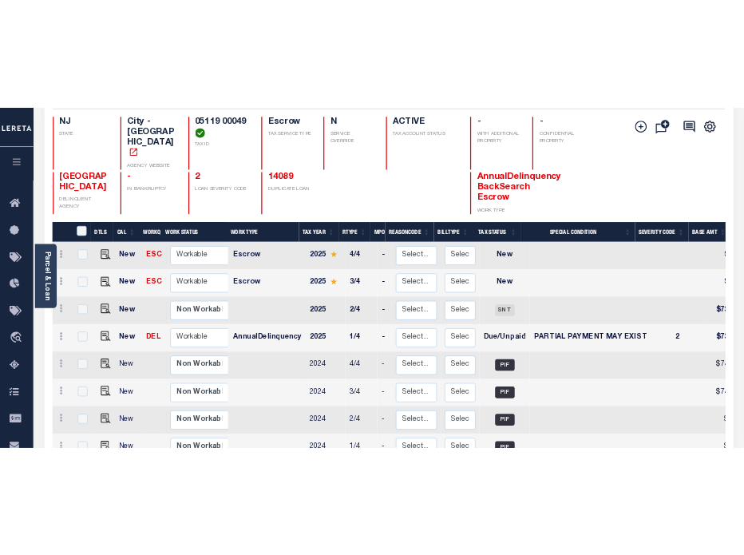
scroll to position [153, 0]
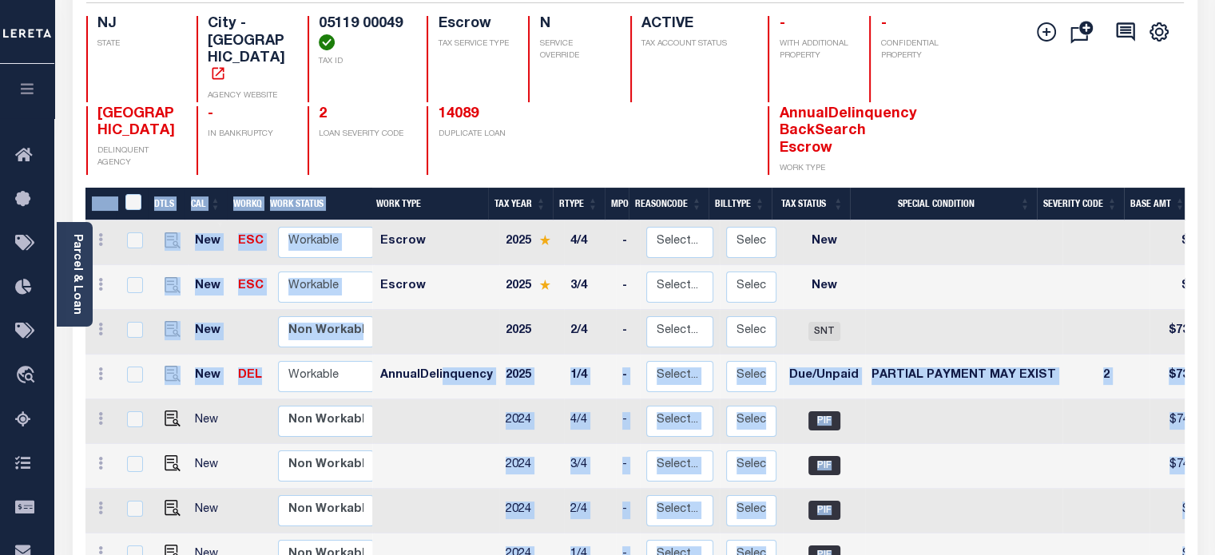
drag, startPoint x: 441, startPoint y: 349, endPoint x: 339, endPoint y: 350, distance: 102.2
click at [339, 350] on div "DTLS CAL WorkQ Work Status Work Type Tax Year RType MPO ReasonCode BillType Tax…" at bounding box center [634, 566] width 1099 height 757
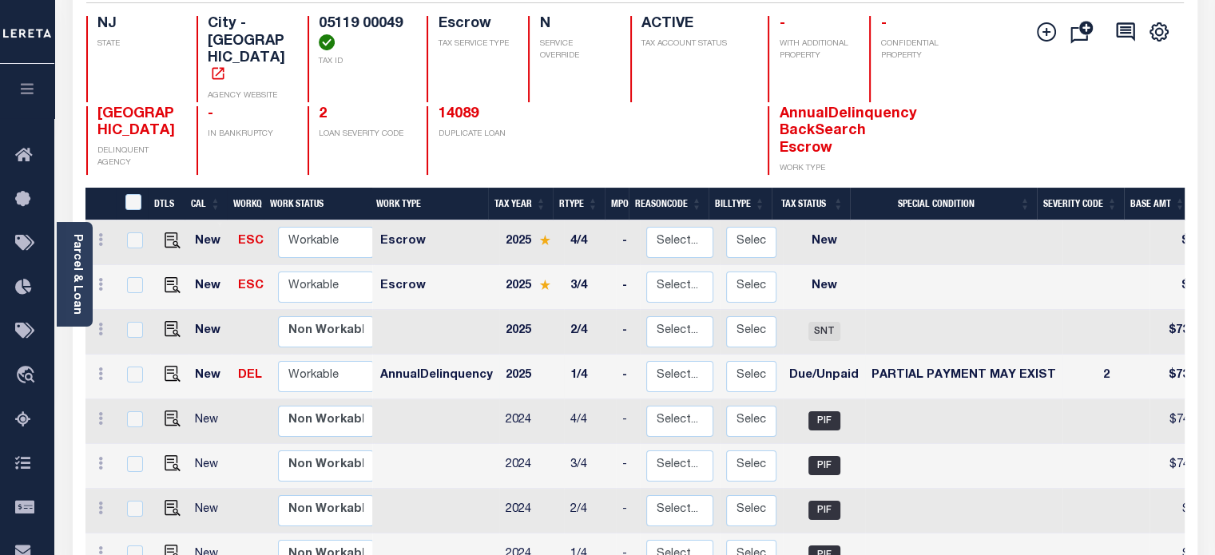
click at [394, 355] on td "AnnualDelinquency" at bounding box center [436, 377] width 125 height 45
checkbox input "true"
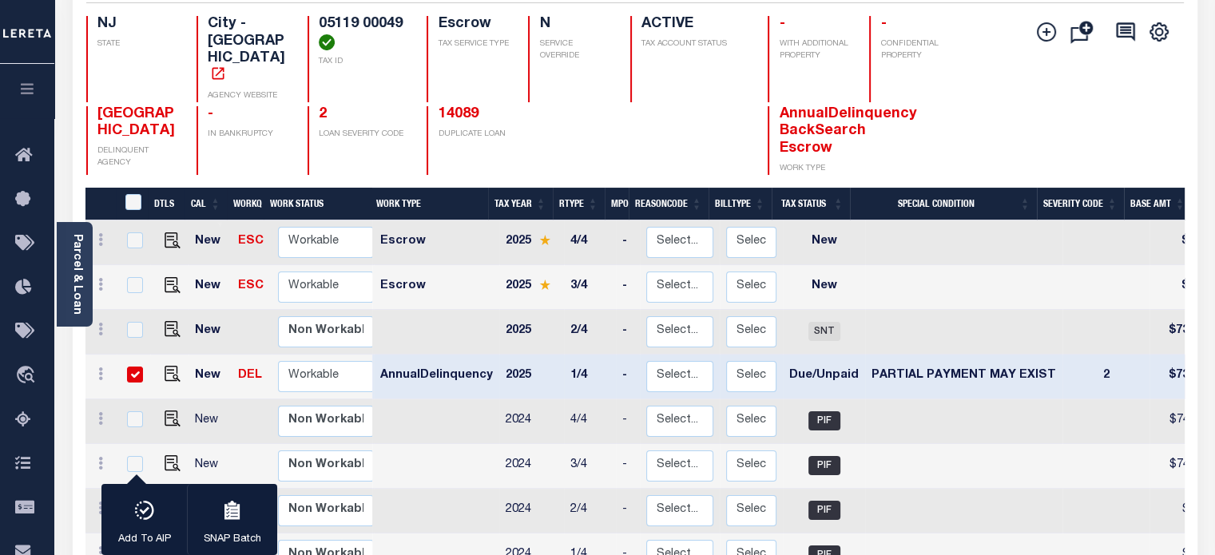
click at [394, 355] on td "AnnualDelinquency" at bounding box center [436, 377] width 125 height 45
checkbox input "false"
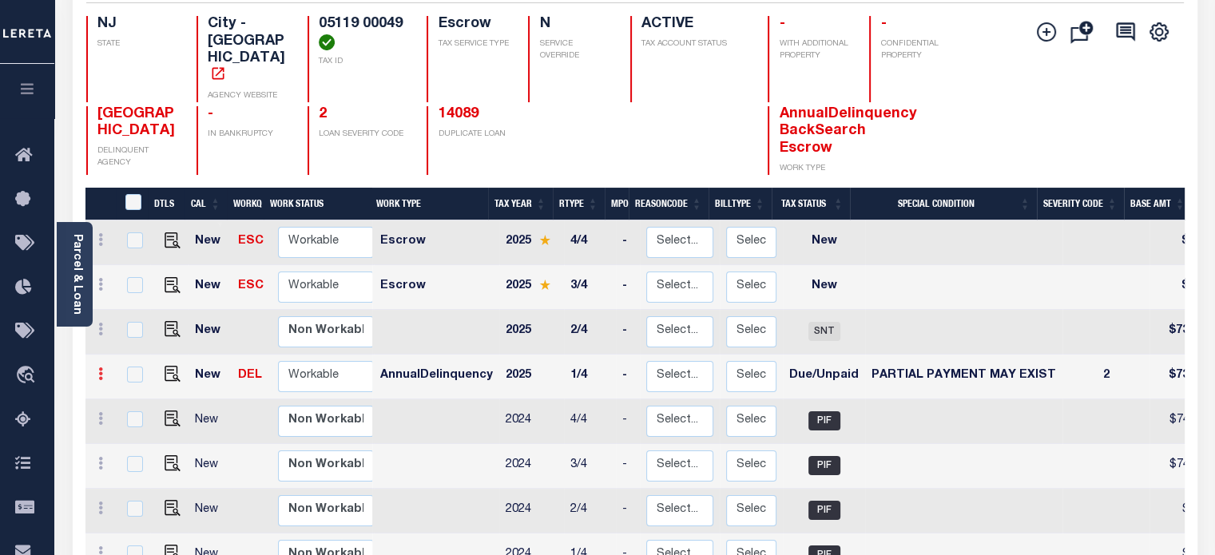
click at [98, 367] on icon at bounding box center [100, 373] width 5 height 13
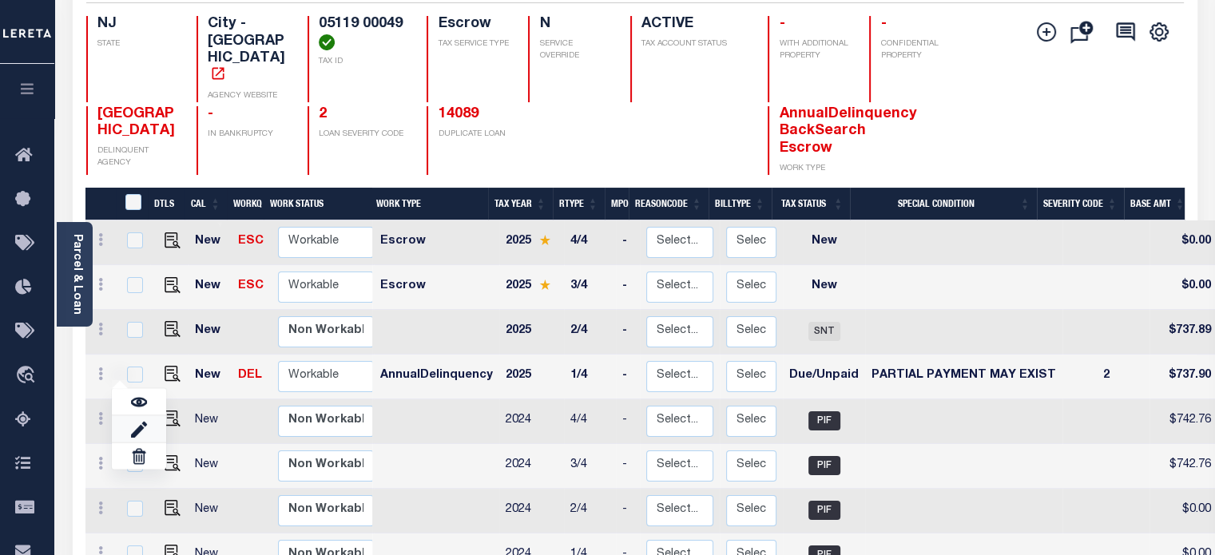
click at [129, 416] on link at bounding box center [139, 429] width 54 height 26
select select "DUE"
select select "15"
type input "$737.90"
type input "$1.17"
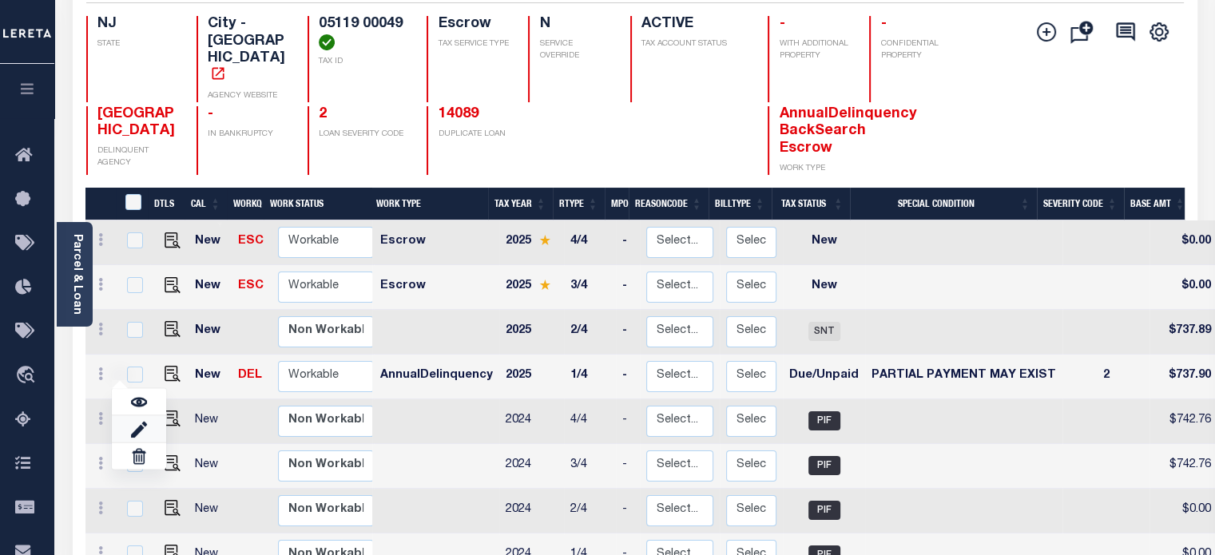
type input "[DATE]"
type input "04/30/2025"
type input "$0.02"
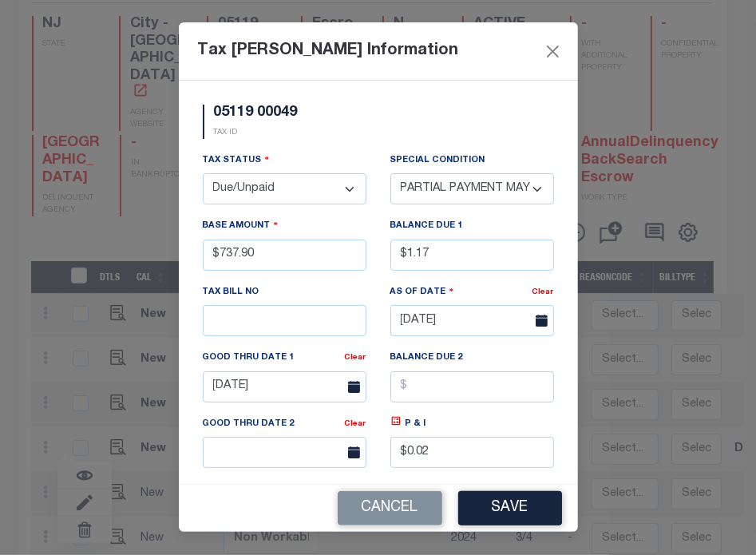
click at [296, 196] on select "- Select Status - Open Due/Unpaid Paid Incomplete No Tax Due Internal Refund Pr…" at bounding box center [285, 188] width 164 height 31
click at [275, 188] on select "- Select Status - Open Due/Unpaid Paid Incomplete No Tax Due Internal Refund Pr…" at bounding box center [285, 188] width 164 height 31
click at [275, 189] on select "- Select Status - Open Due/Unpaid Paid Incomplete No Tax Due Internal Refund Pr…" at bounding box center [285, 188] width 164 height 31
select select "PYD"
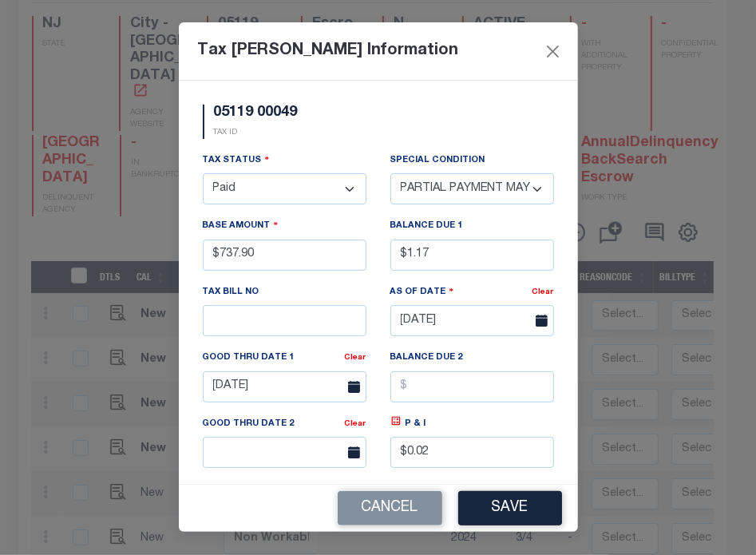
click at [203, 175] on select "- Select Status - Open Due/Unpaid Paid Incomplete No Tax Due Internal Refund Pr…" at bounding box center [285, 188] width 164 height 31
select select "0"
click at [520, 509] on button "Save" at bounding box center [510, 508] width 104 height 34
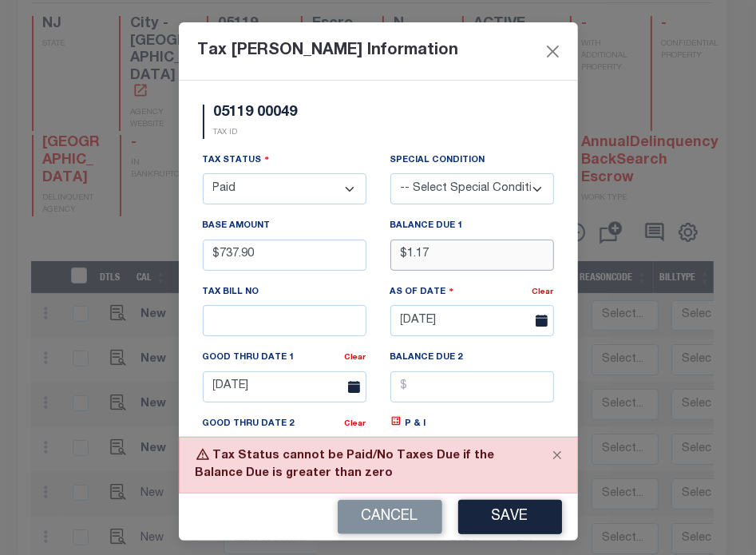
drag, startPoint x: 460, startPoint y: 256, endPoint x: 329, endPoint y: 262, distance: 131.1
click at [329, 262] on div "Tax Status - Select Status - Open Due/Unpaid Paid Incomplete No Tax Due Interna…" at bounding box center [378, 343] width 375 height 383
type input "$0.00"
click at [553, 456] on button "Close" at bounding box center [557, 455] width 40 height 35
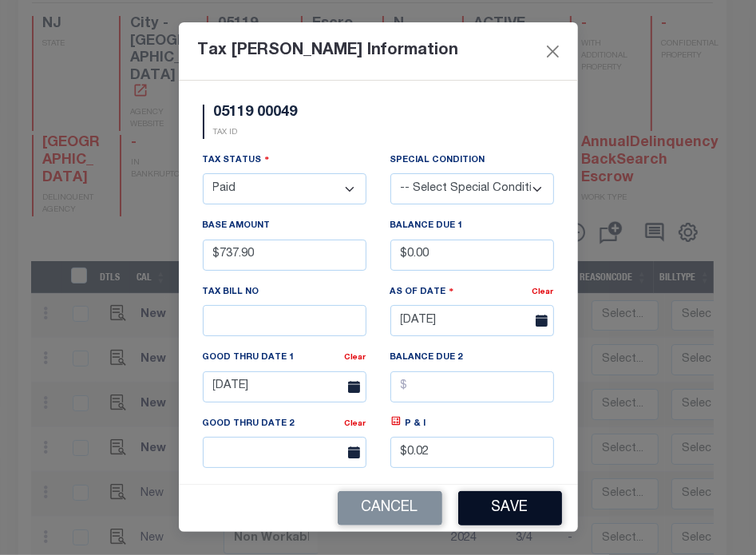
click at [535, 513] on button "Save" at bounding box center [510, 508] width 104 height 34
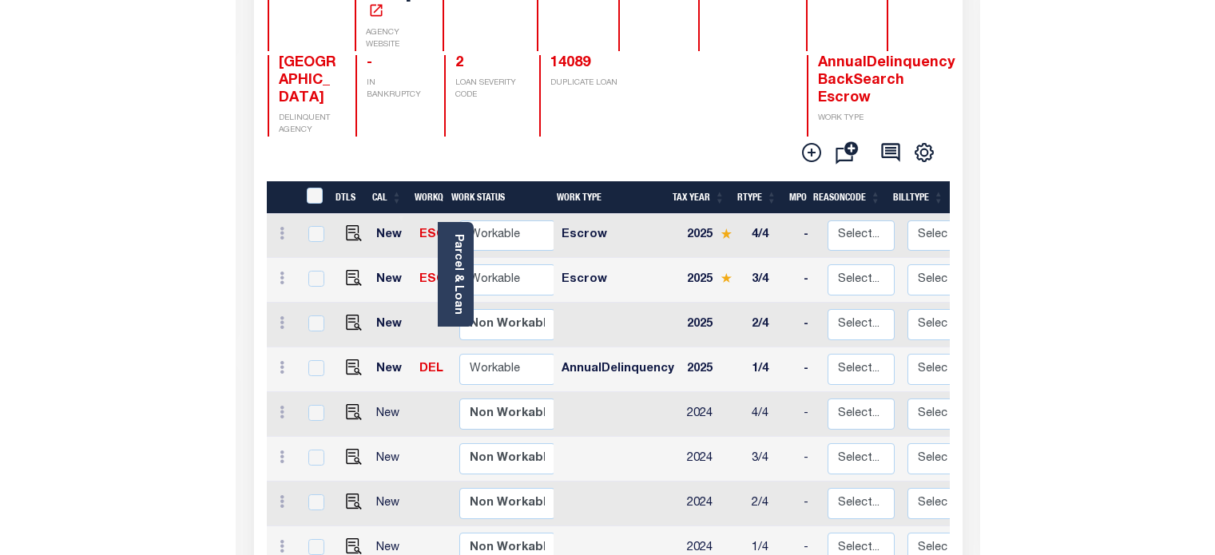
scroll to position [180, 0]
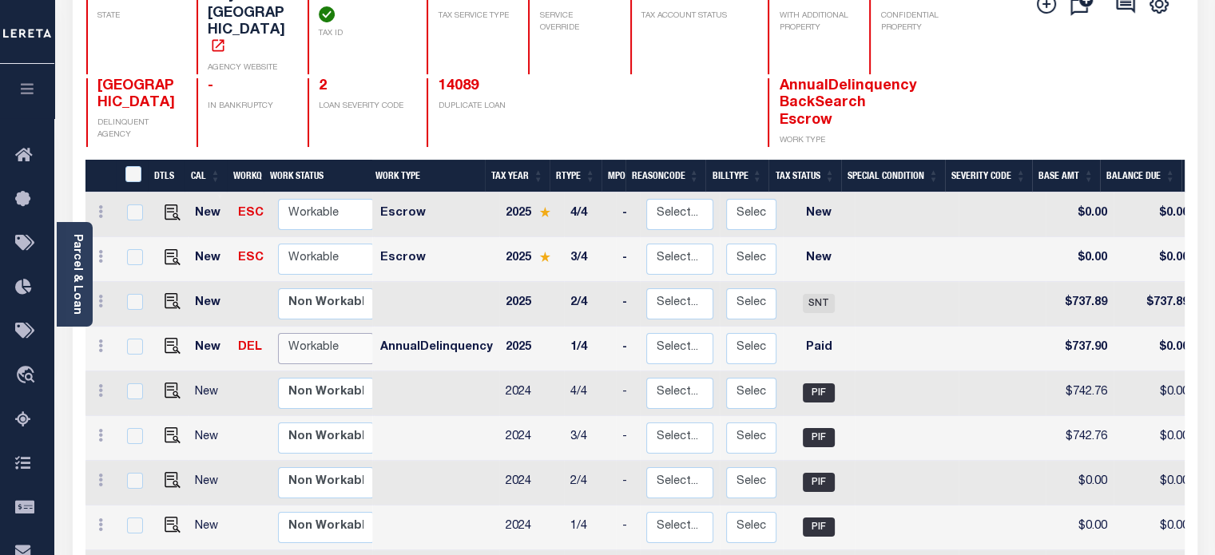
click at [332, 333] on select "Non Workable Workable" at bounding box center [326, 348] width 96 height 31
checkbox input "true"
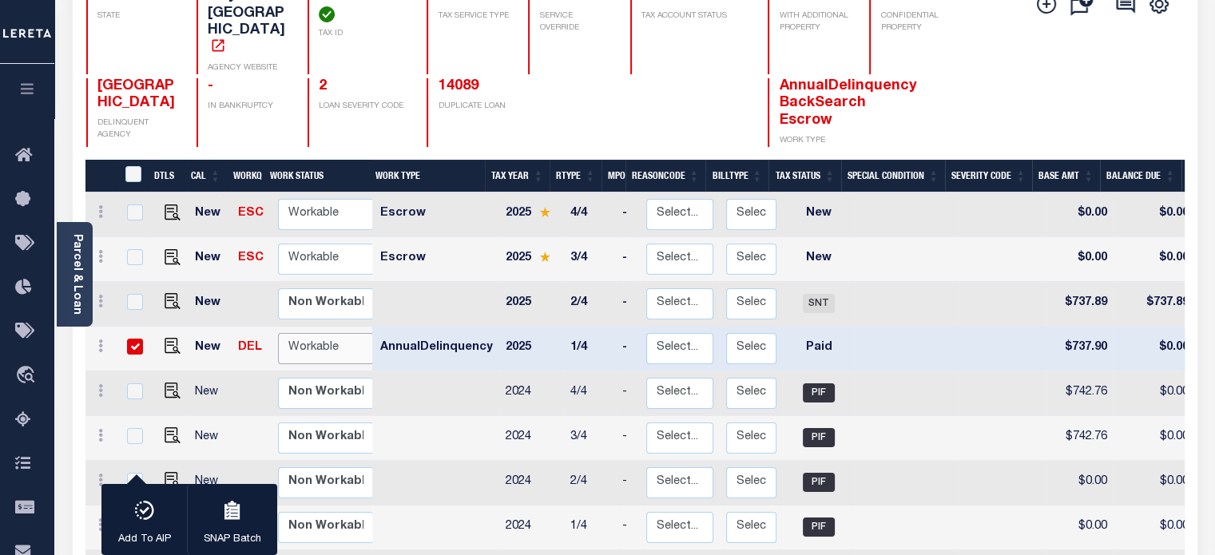
click at [332, 333] on select "Non Workable Workable" at bounding box center [326, 348] width 96 height 31
checkbox input "false"
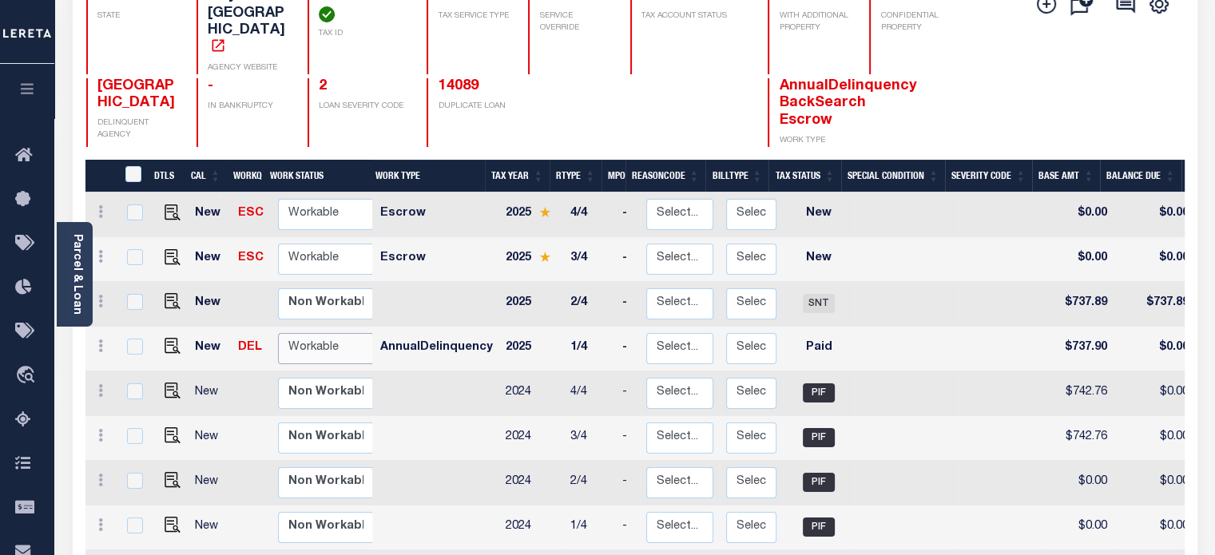
click at [332, 333] on select "Non Workable Workable" at bounding box center [326, 348] width 96 height 31
checkbox input "true"
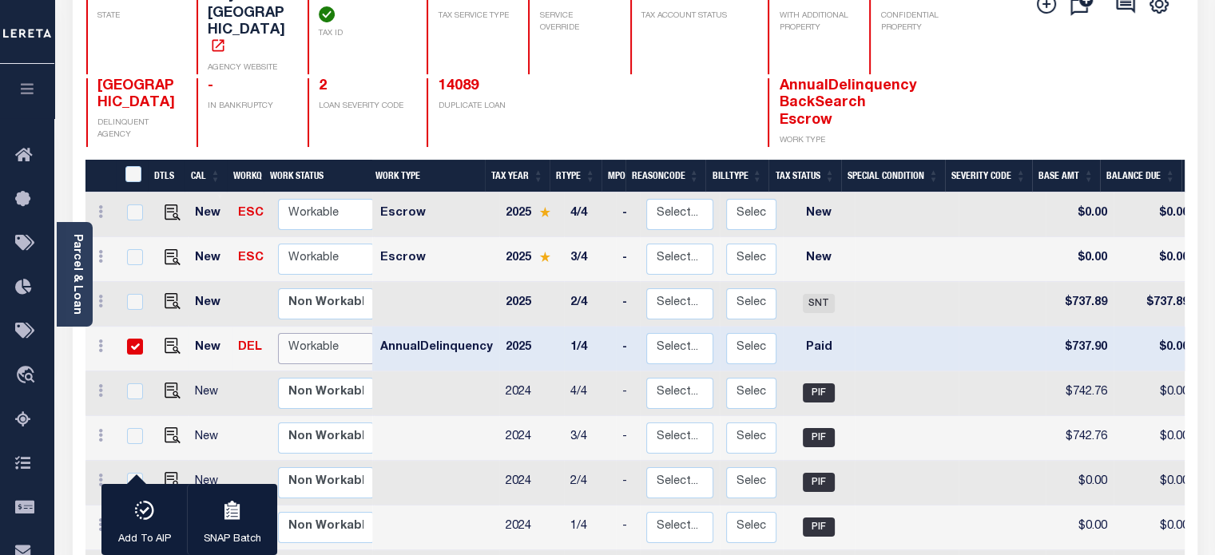
click at [345, 333] on select "Non Workable Workable" at bounding box center [326, 348] width 96 height 31
checkbox input "false"
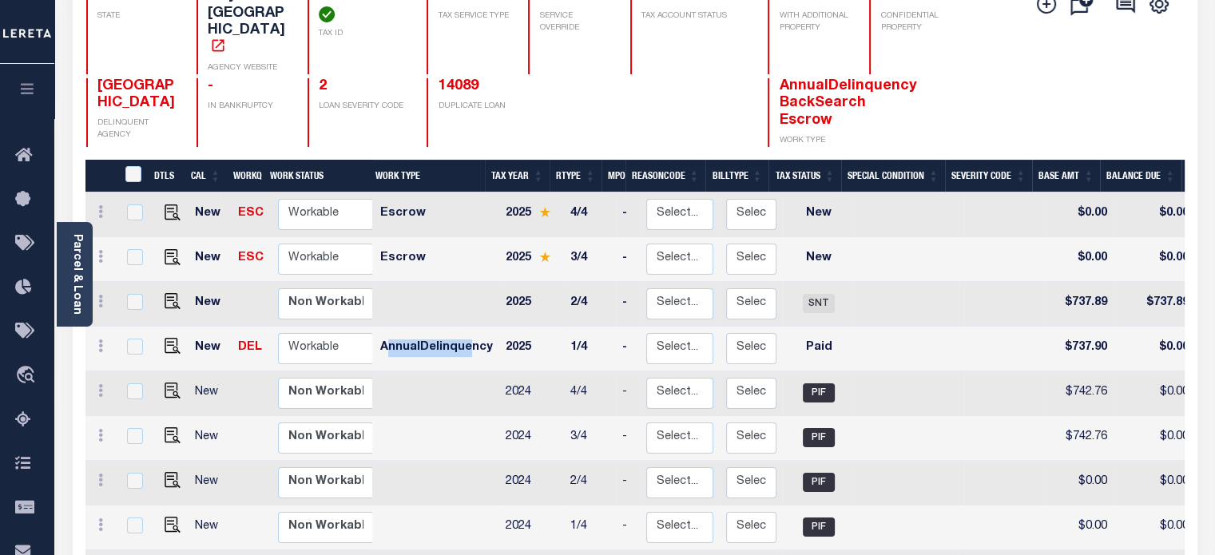
drag, startPoint x: 386, startPoint y: 313, endPoint x: 465, endPoint y: 323, distance: 78.8
click at [465, 327] on td "AnnualDelinquency" at bounding box center [436, 349] width 125 height 45
checkbox input "true"
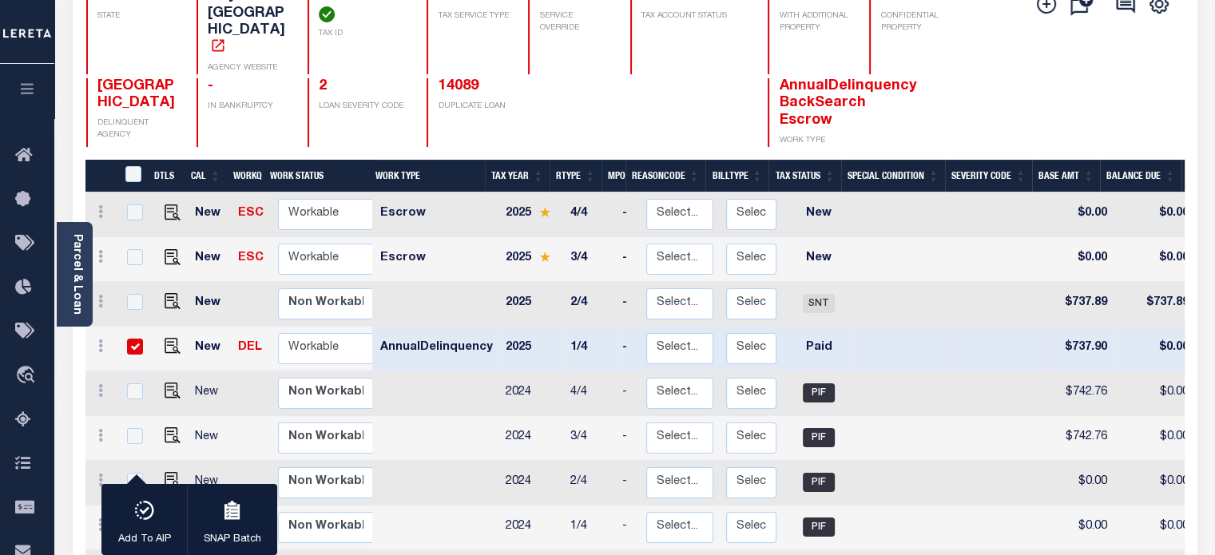
click at [477, 327] on td "AnnualDelinquency" at bounding box center [436, 349] width 125 height 45
checkbox input "false"
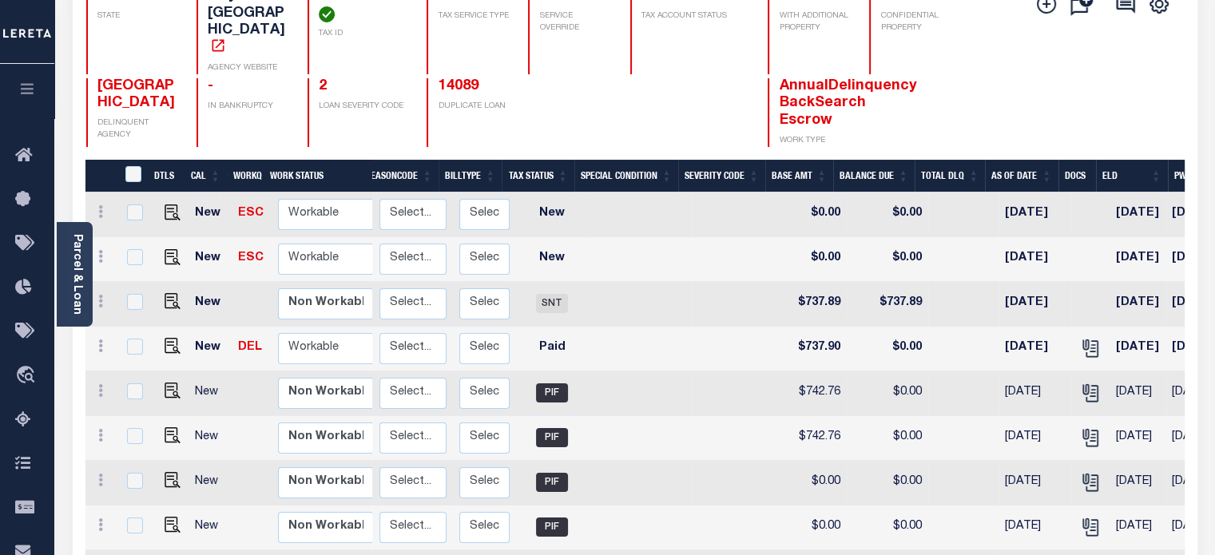
scroll to position [0, 0]
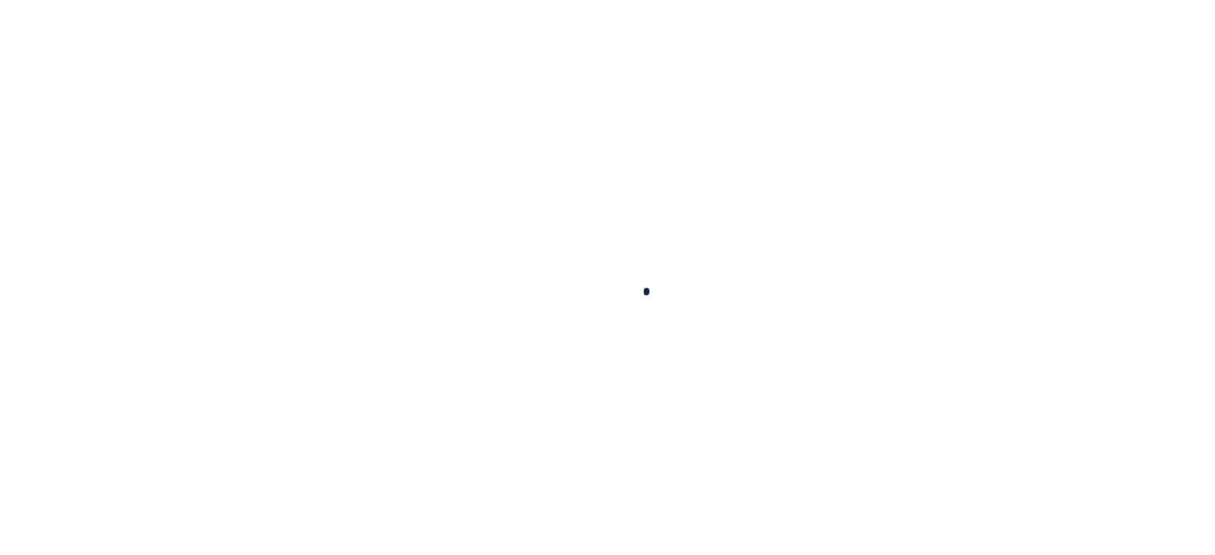
scroll to position [137, 0]
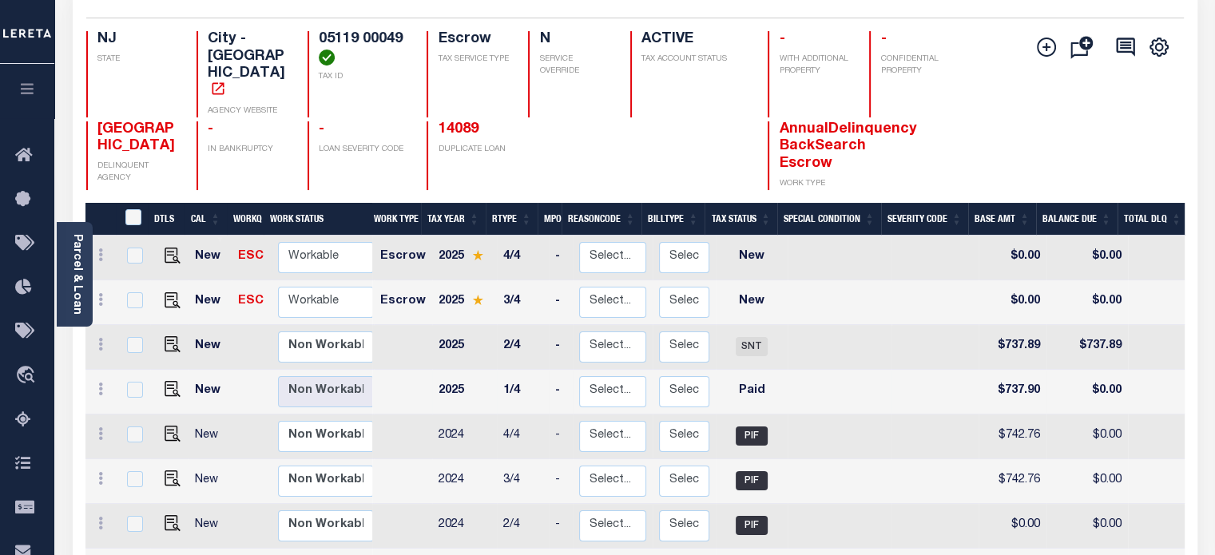
click at [403, 370] on td at bounding box center [403, 392] width 58 height 45
checkbox input "true"
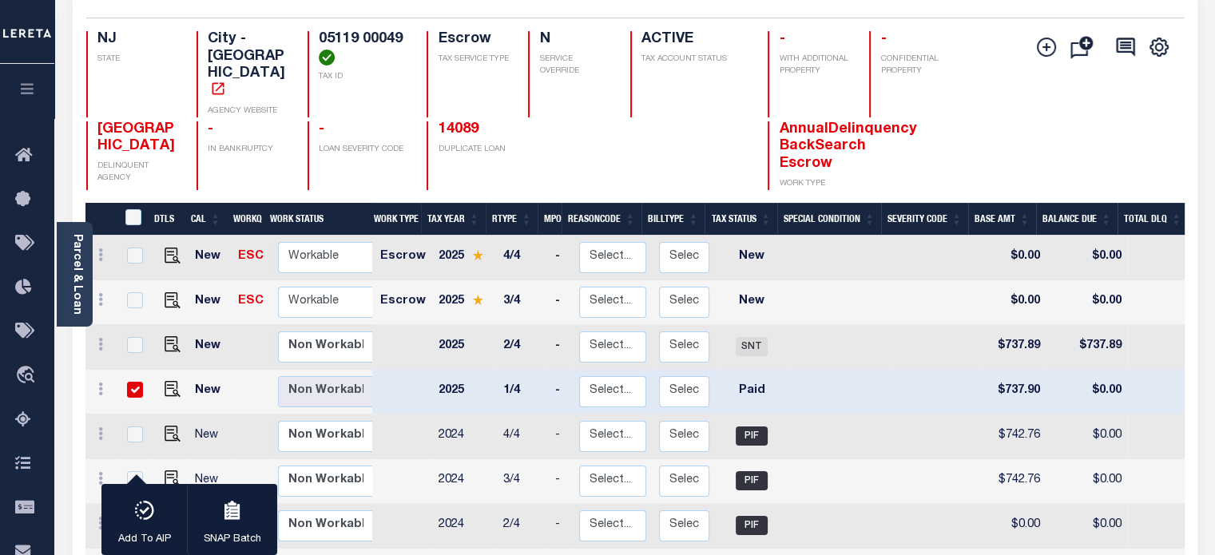
scroll to position [0, 0]
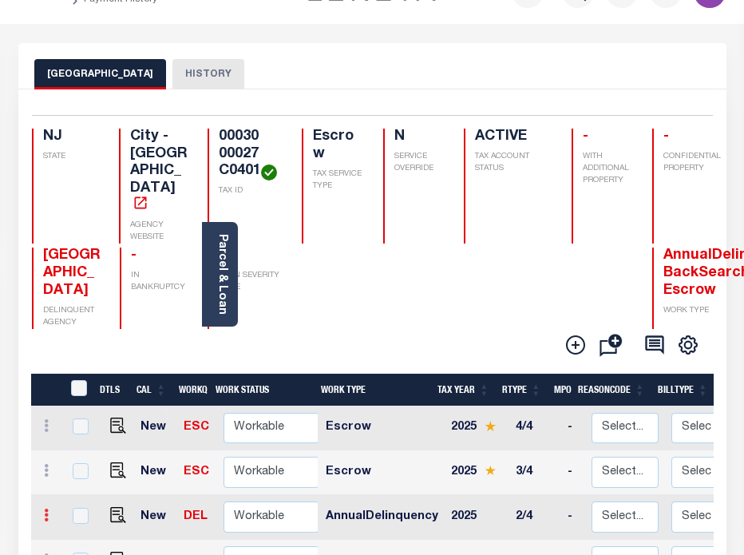
click at [42, 511] on link at bounding box center [47, 517] width 18 height 13
select select "NTX"
type input "$0.00"
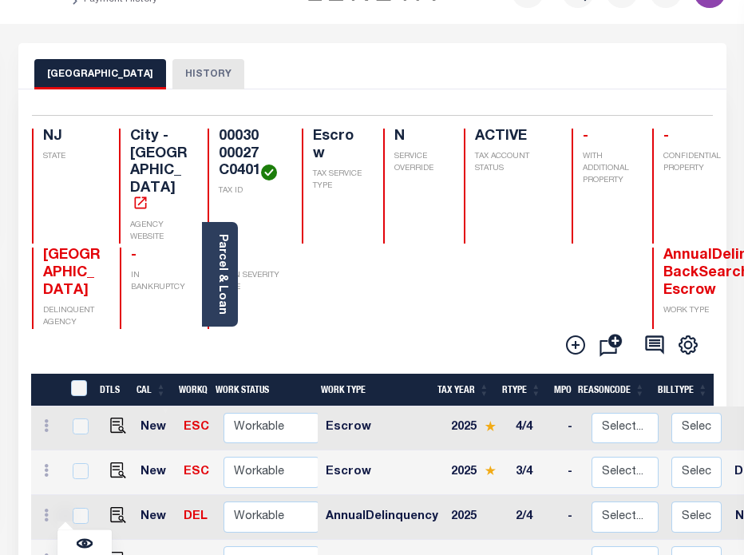
type input "[DATE]"
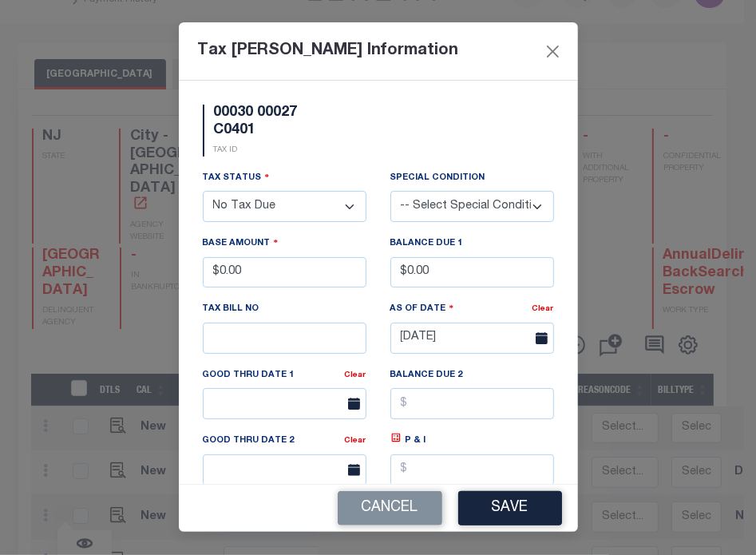
click at [264, 216] on select "- Select Status - Open Due/Unpaid Paid Incomplete No Tax Due Internal Refund Pr…" at bounding box center [285, 206] width 164 height 31
click at [275, 200] on select "- Select Status - Open Due/Unpaid Paid Incomplete No Tax Due Internal Refund Pr…" at bounding box center [285, 206] width 164 height 31
select select "PYD"
click at [203, 192] on select "- Select Status - Open Due/Unpaid Paid Incomplete No Tax Due Internal Refund Pr…" at bounding box center [285, 206] width 164 height 31
click at [405, 275] on input "$0.00" at bounding box center [472, 272] width 164 height 31
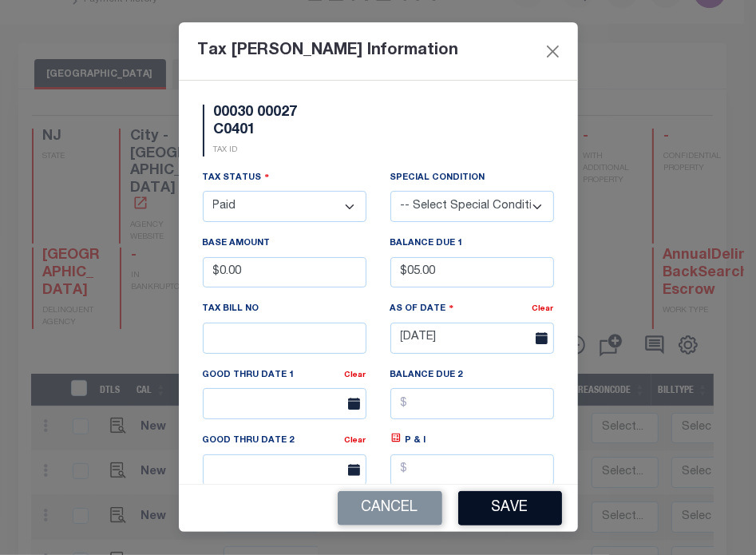
click at [528, 513] on button "Save" at bounding box center [510, 508] width 104 height 34
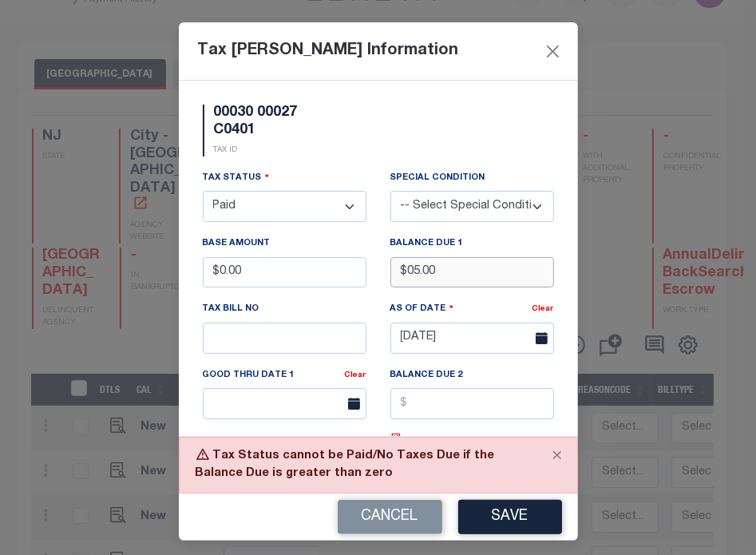
click at [407, 273] on input "$05.00" at bounding box center [472, 272] width 164 height 31
type input "$00.00"
click at [514, 517] on button "Save" at bounding box center [510, 517] width 104 height 34
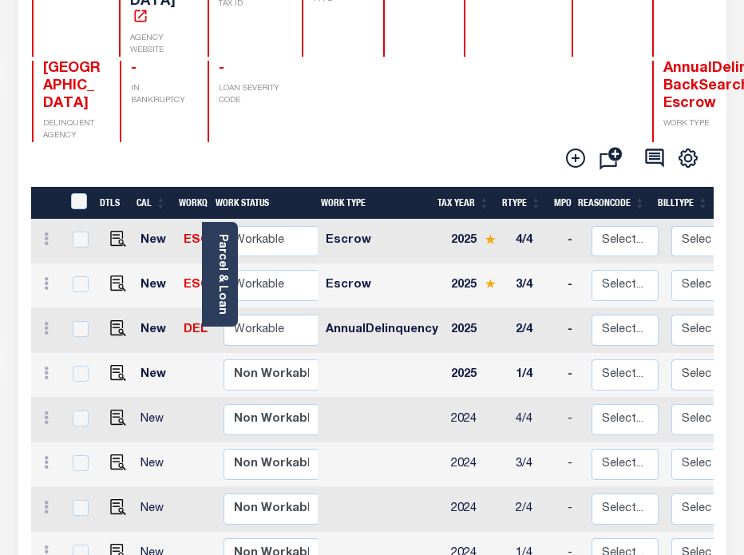
scroll to position [232, 0]
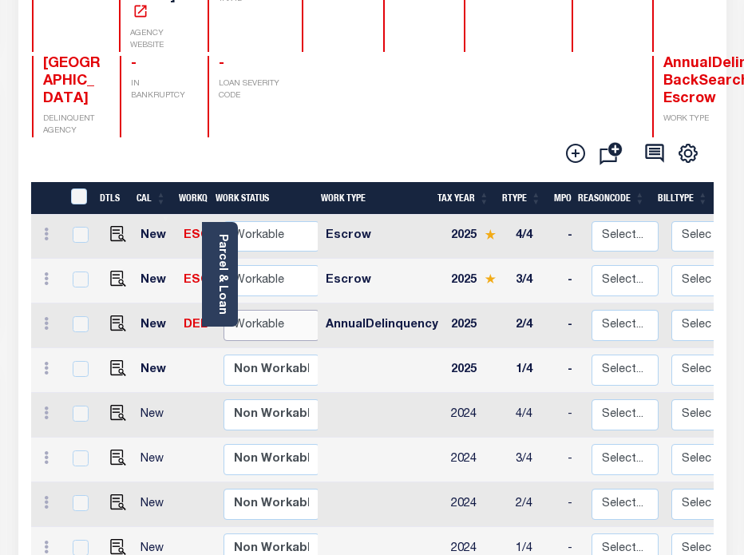
click at [283, 310] on select "Non Workable Workable" at bounding box center [272, 325] width 96 height 31
checkbox input "true"
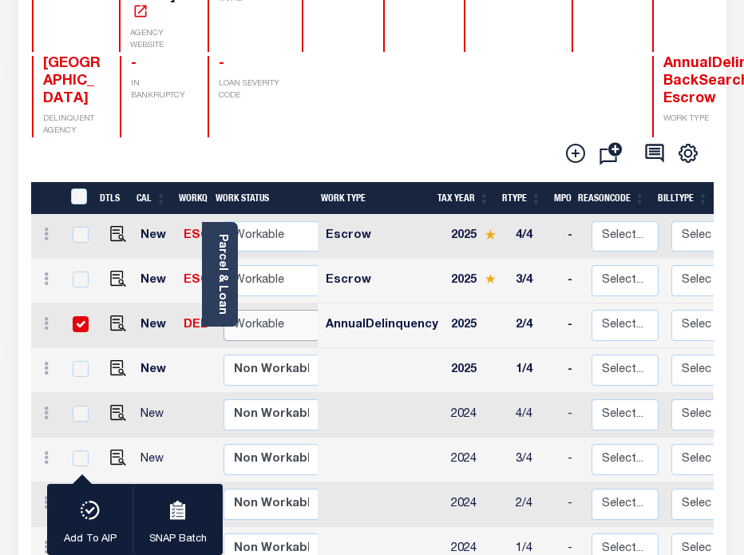
click at [283, 310] on select "Non Workable Workable" at bounding box center [272, 325] width 96 height 31
checkbox input "false"
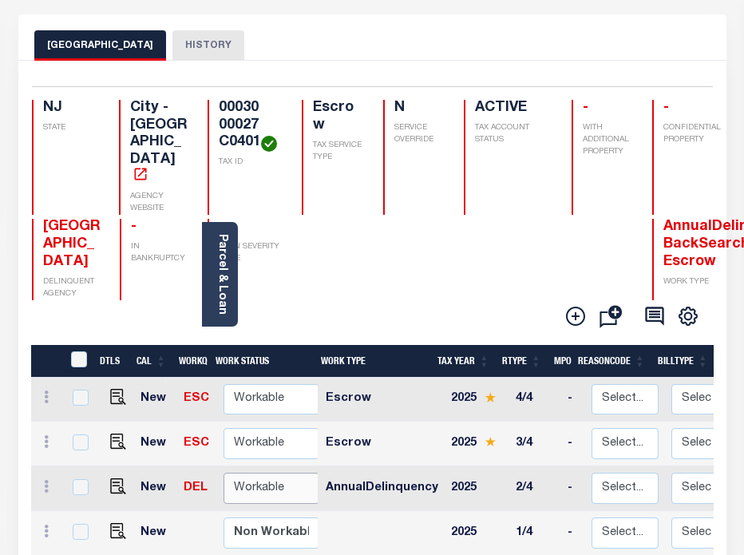
scroll to position [60, 0]
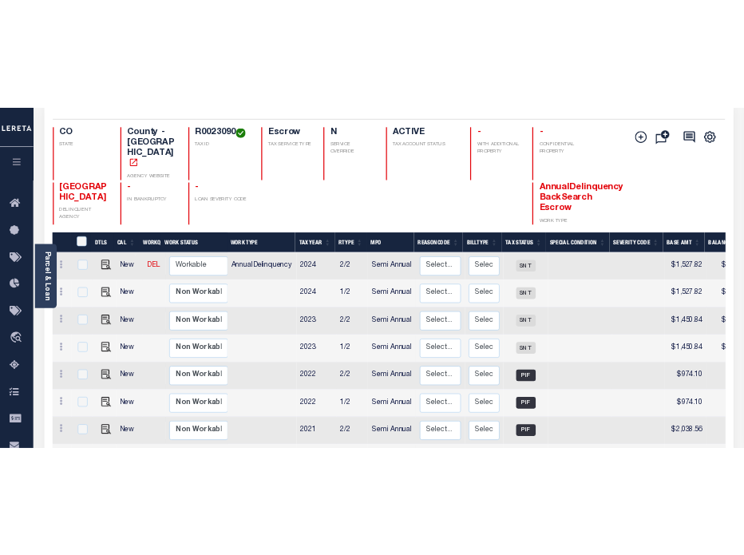
scroll to position [137, 0]
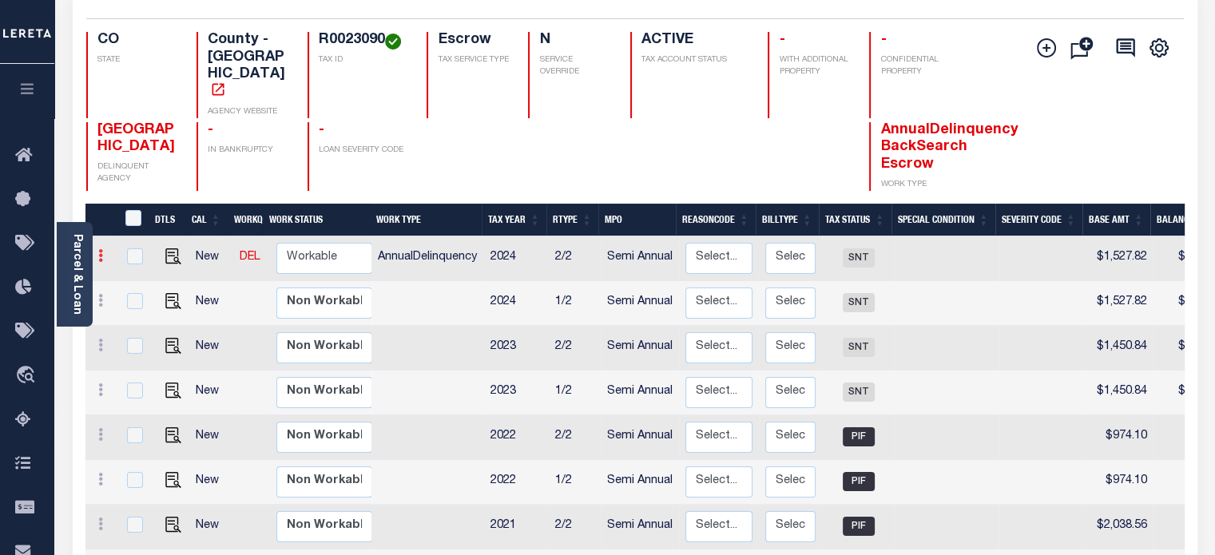
click at [92, 252] on link at bounding box center [101, 258] width 18 height 13
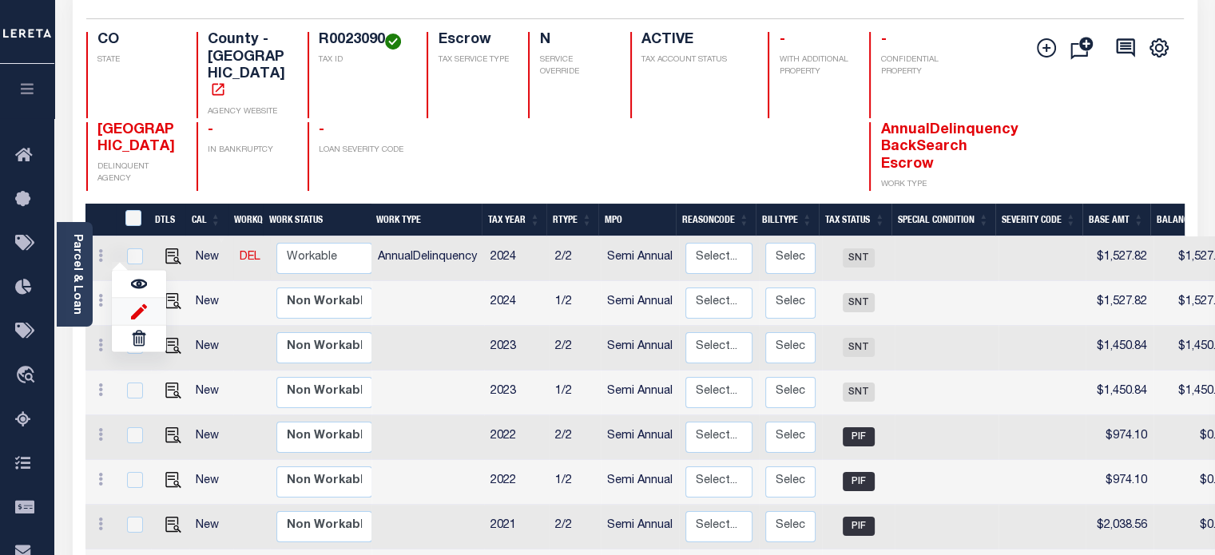
click at [132, 303] on img at bounding box center [139, 311] width 16 height 17
type input "$1,527.82"
type input "[DATE]"
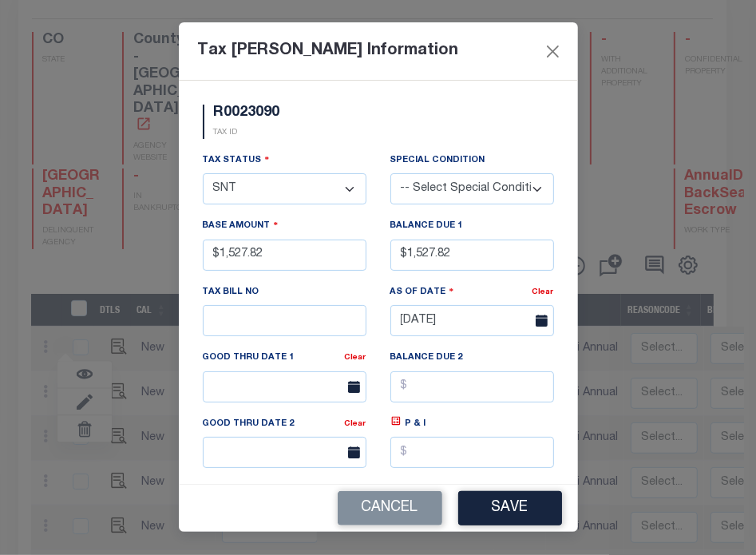
click at [264, 194] on select "- Select Status - Open Due/Unpaid Paid Incomplete No Tax Due Internal Refund Pr…" at bounding box center [285, 188] width 164 height 31
click at [272, 200] on select "- Select Status - Open Due/Unpaid Paid Incomplete No Tax Due Internal Refund Pr…" at bounding box center [285, 188] width 164 height 31
select select "PYD"
click at [203, 175] on select "- Select Status - Open Due/Unpaid Paid Incomplete No Tax Due Internal Refund Pr…" at bounding box center [285, 188] width 164 height 31
click at [521, 516] on button "Save" at bounding box center [510, 508] width 104 height 34
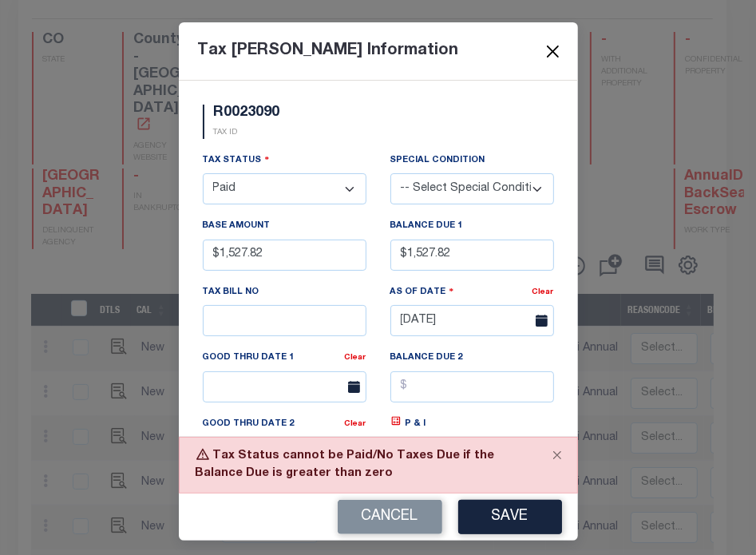
click at [542, 57] on button "Close" at bounding box center [552, 51] width 21 height 21
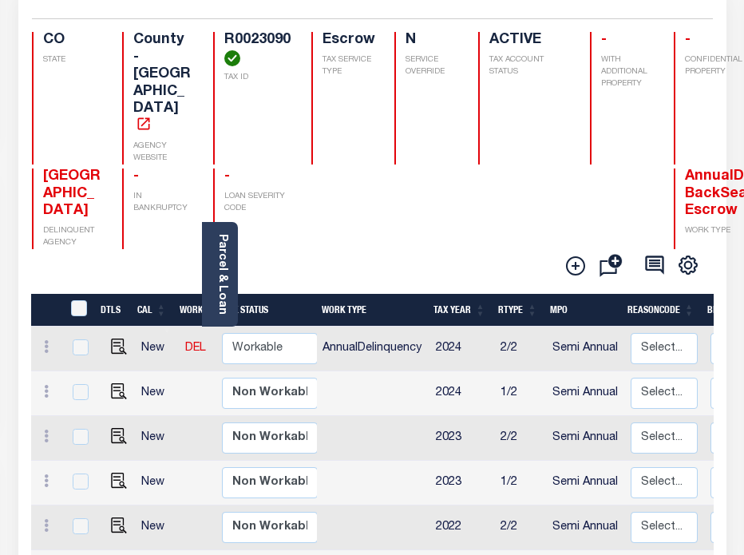
click at [371, 327] on td "AnnualDelinquency" at bounding box center [372, 349] width 113 height 45
checkbox input "true"
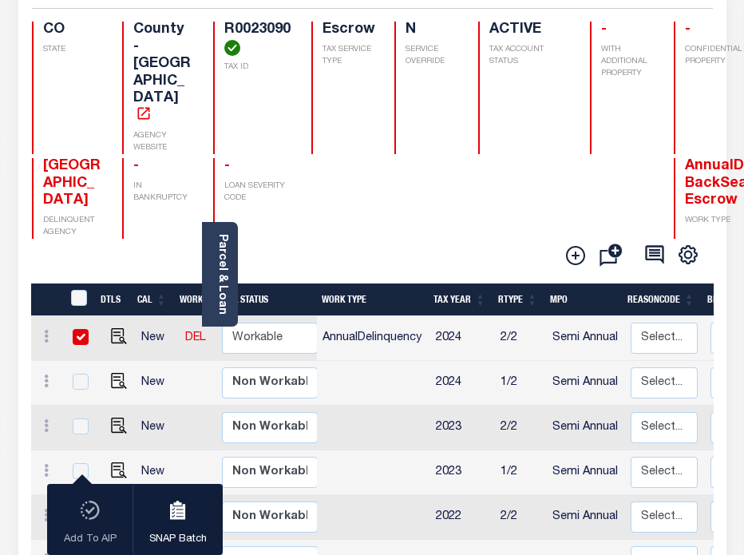
scroll to position [146, 0]
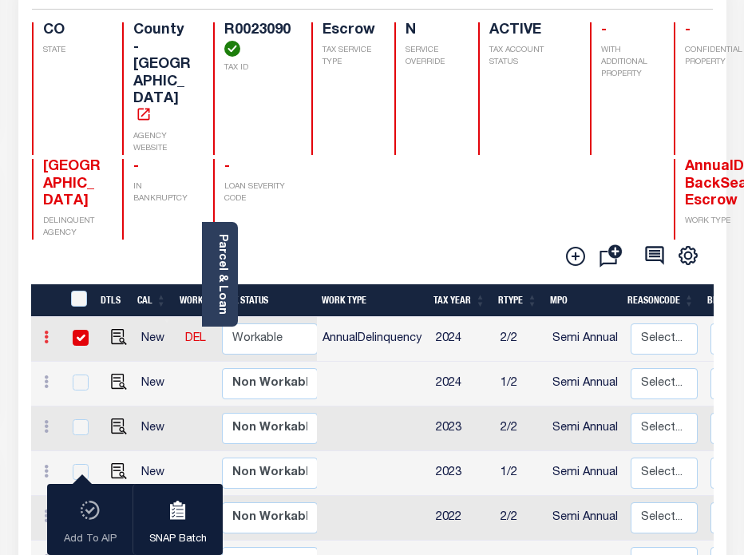
click at [48, 333] on link at bounding box center [47, 339] width 18 height 13
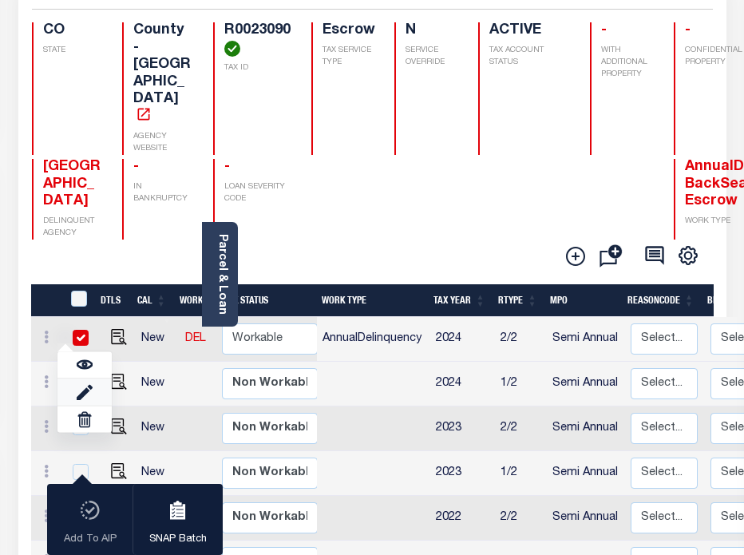
click at [85, 379] on link at bounding box center [84, 392] width 54 height 26
type input "$1,527.82"
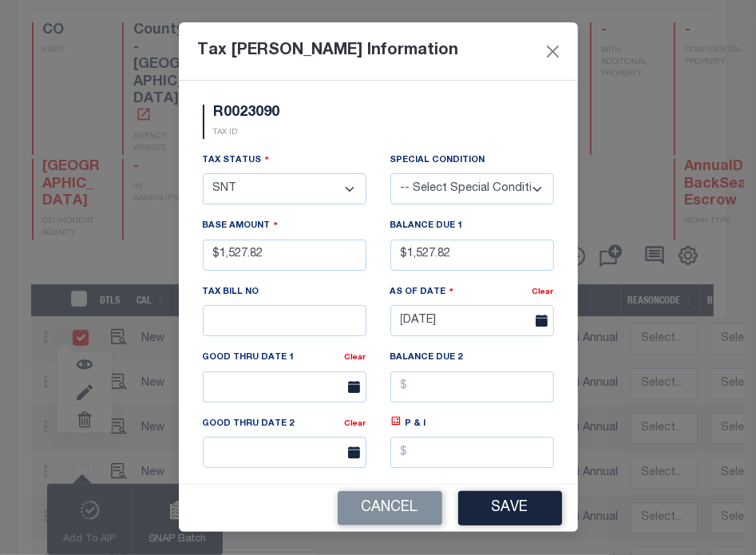
click at [311, 187] on select "- Select Status - Open Due/Unpaid Paid Incomplete No Tax Due Internal Refund Pr…" at bounding box center [285, 188] width 164 height 31
click at [294, 196] on select "- Select Status - Open Due/Unpaid Paid Incomplete No Tax Due Internal Refund Pr…" at bounding box center [285, 188] width 164 height 31
select select "PYD"
click at [203, 175] on select "- Select Status - Open Due/Unpaid Paid Incomplete No Tax Due Internal Refund Pr…" at bounding box center [285, 188] width 164 height 31
drag, startPoint x: 480, startPoint y: 271, endPoint x: 355, endPoint y: 254, distance: 126.6
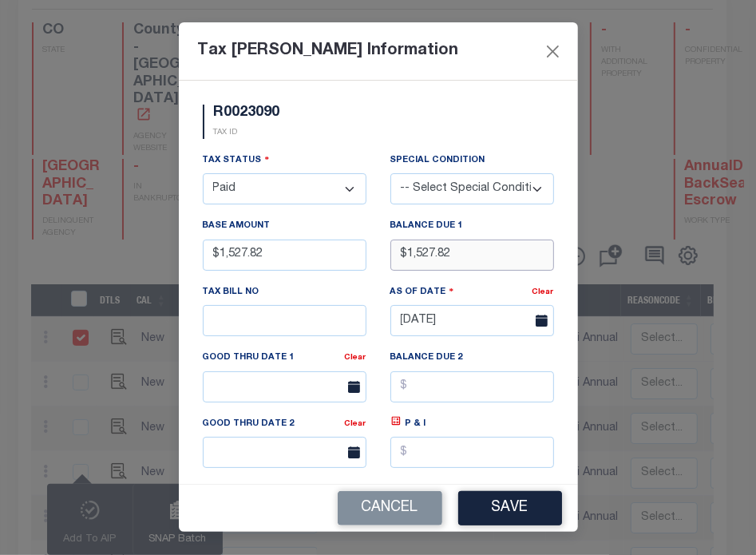
click at [355, 254] on div "Tax Status - Select Status - Open Due/Unpaid Paid Incomplete No Tax Due Interna…" at bounding box center [378, 343] width 375 height 383
type input "$0.00"
click at [516, 501] on button "Save" at bounding box center [510, 508] width 104 height 34
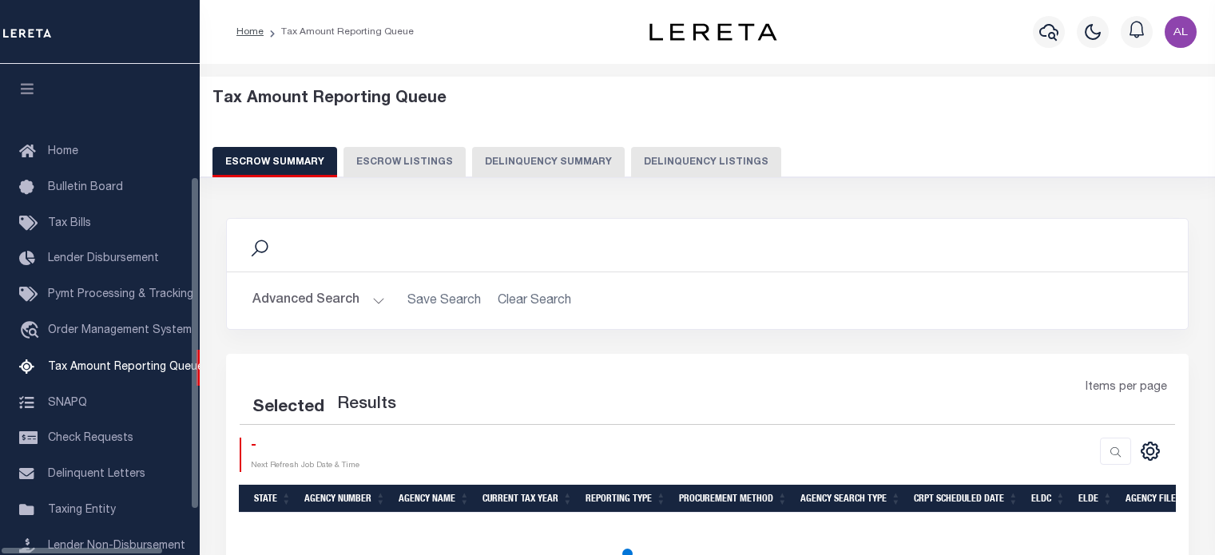
select select
select select "100"
click at [360, 292] on button "Advanced Search" at bounding box center [318, 300] width 133 height 31
click at [364, 295] on button "Advanced Search" at bounding box center [318, 300] width 133 height 31
select select "100"
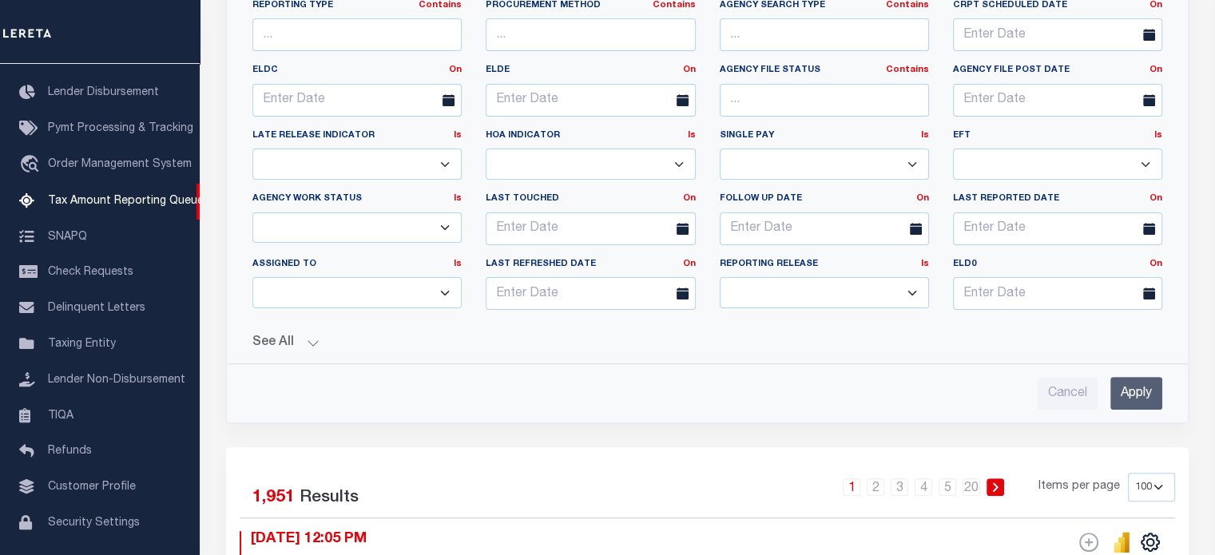
scroll to position [358, 0]
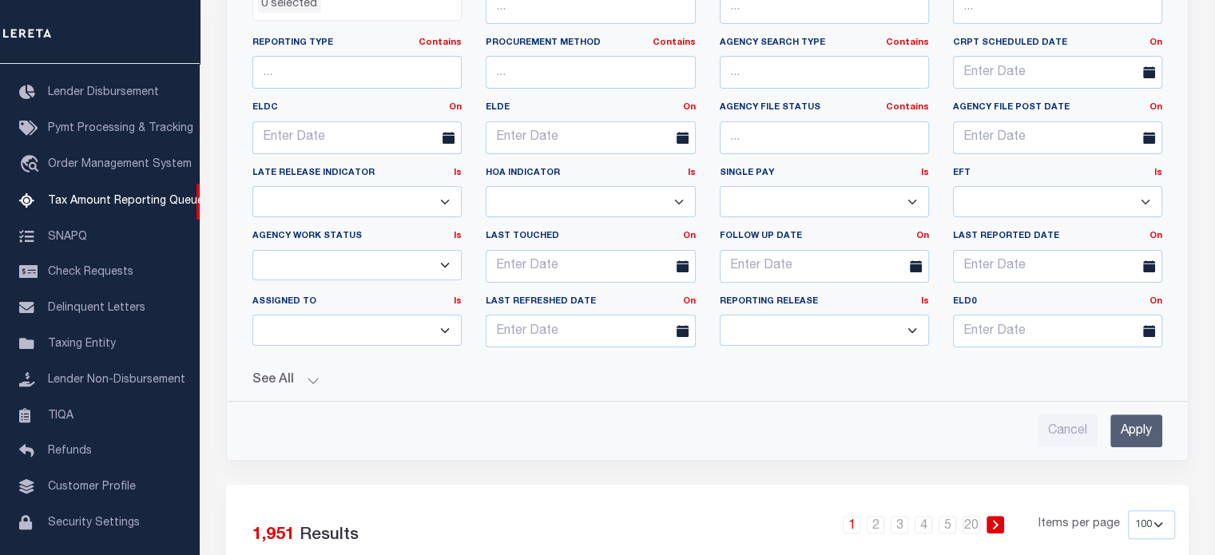
click at [311, 379] on button "See All" at bounding box center [707, 380] width 910 height 15
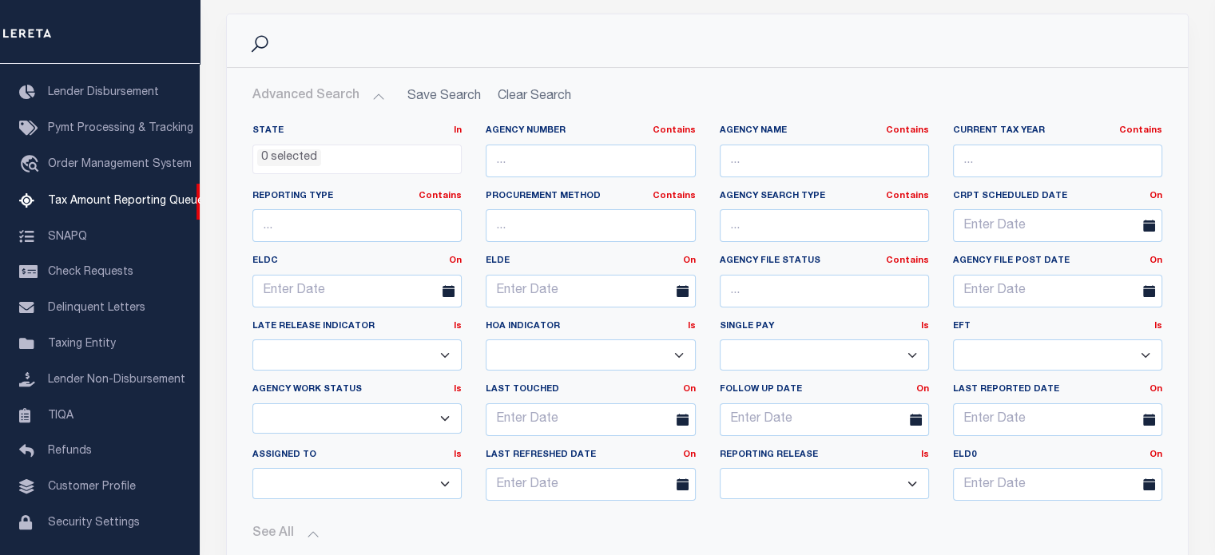
scroll to position [204, 0]
click at [1086, 164] on input "text" at bounding box center [1057, 161] width 209 height 33
paste input "6853-61-2020.000"
type input "6853-61-2020.000"
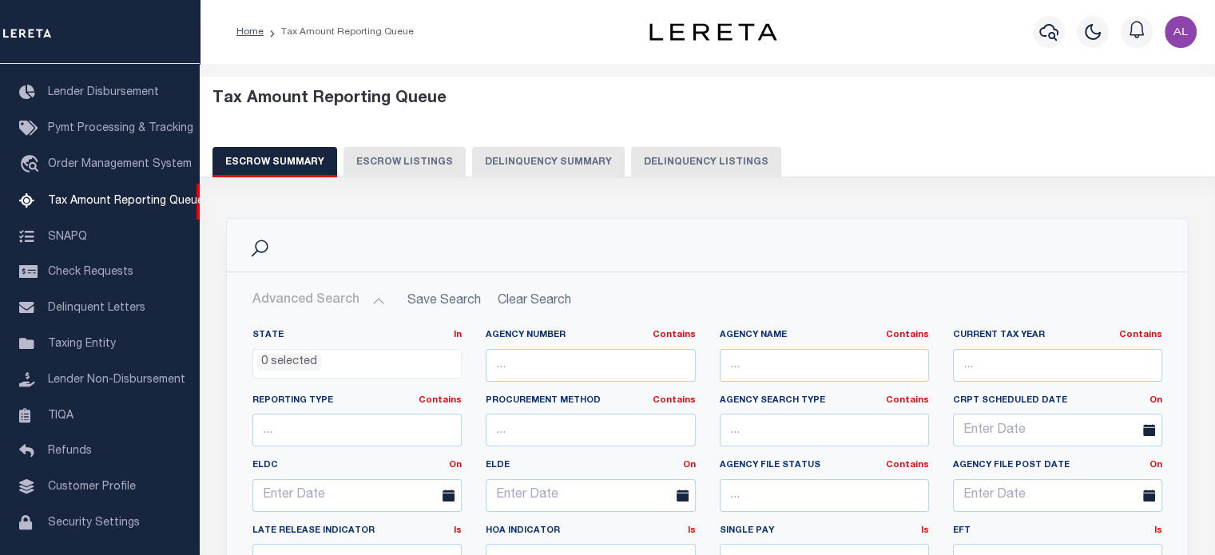
click at [652, 169] on button "Delinquency Listings" at bounding box center [706, 162] width 150 height 30
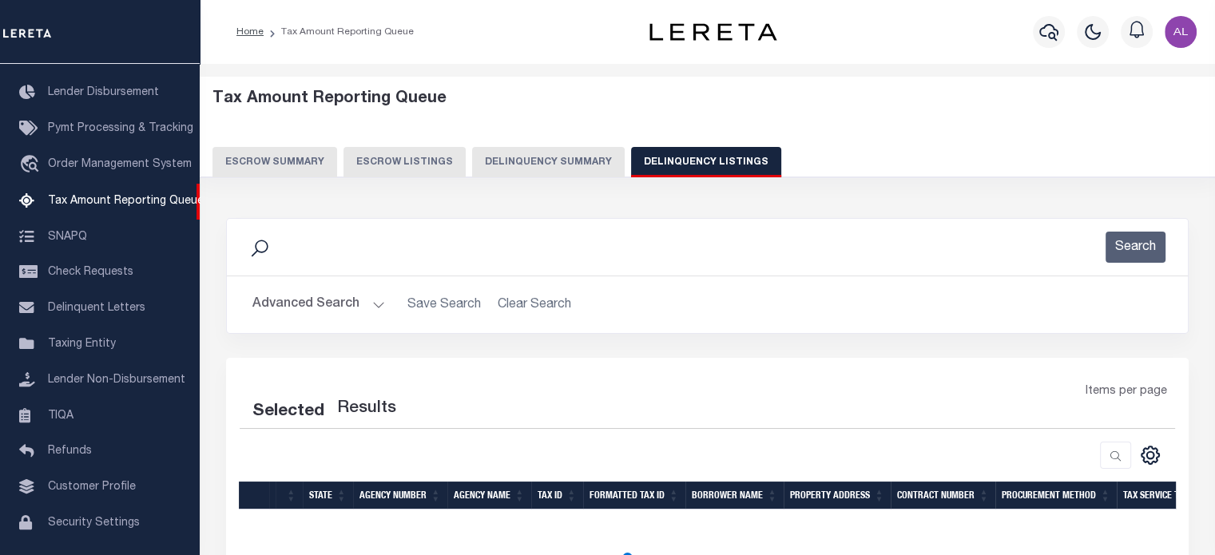
click at [371, 303] on button "Advanced Search" at bounding box center [318, 304] width 133 height 31
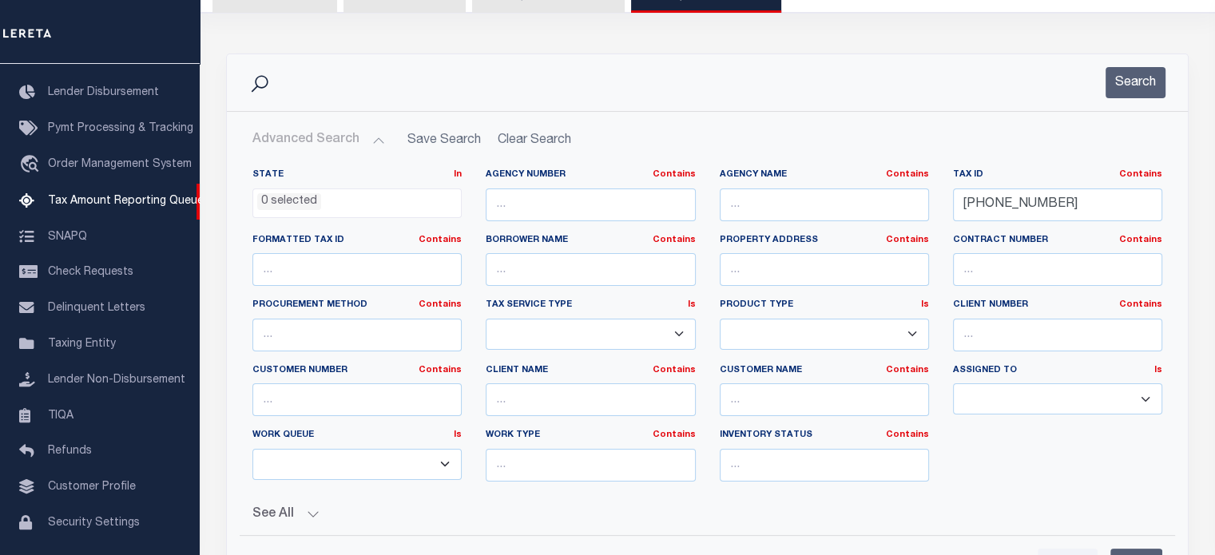
scroll to position [166, 0]
select select "100"
drag, startPoint x: 1088, startPoint y: 196, endPoint x: 875, endPoint y: 210, distance: 213.6
click at [875, 210] on div "State In In AK AL AR AZ CA CO CT DC DE FL GA GU HI IA ID IL IN KS [GEOGRAPHIC_D…" at bounding box center [706, 330] width 933 height 326
click at [529, 139] on h2 "Advanced Search Save Search Clear Search tblassign_wrapper_dynamictable_____Def…" at bounding box center [707, 138] width 935 height 31
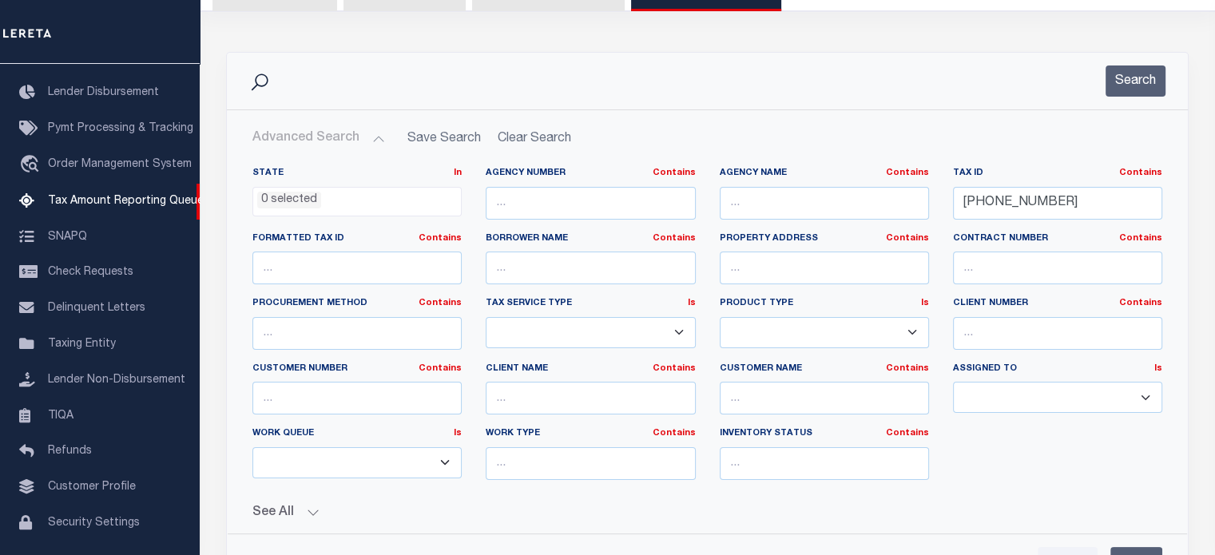
click at [516, 135] on h2 "Advanced Search Save Search Clear Search tblassign_wrapper_dynamictable_____Def…" at bounding box center [707, 138] width 935 height 31
click at [529, 130] on h2 "Advanced Search Save Search Clear Search tblassign_wrapper_dynamictable_____Def…" at bounding box center [707, 138] width 935 height 31
click at [537, 135] on h2 "Advanced Search Save Search Clear Search tblassign_wrapper_dynamictable_____Def…" at bounding box center [707, 138] width 935 height 31
click at [370, 135] on button "Advanced Search" at bounding box center [318, 138] width 133 height 31
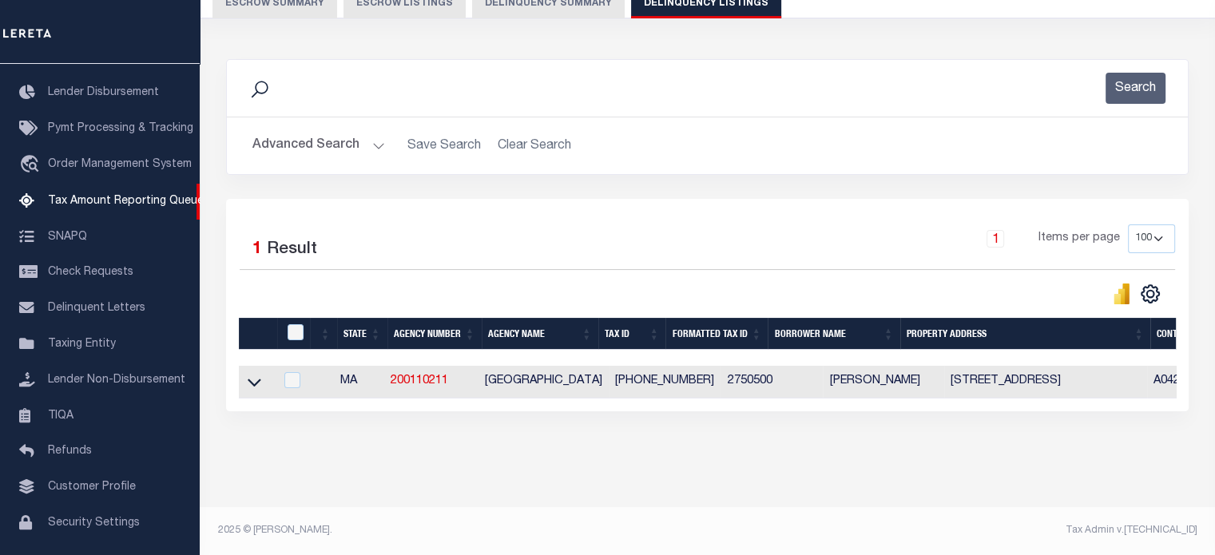
click at [509, 136] on h2 "Advanced Search Save Search Clear Search tblassign_wrapper_dynamictable_____Def…" at bounding box center [707, 145] width 935 height 31
click at [536, 137] on h2 "Advanced Search Save Search Clear Search tblassign_wrapper_dynamictable_____Def…" at bounding box center [707, 145] width 935 height 31
click at [539, 137] on h2 "Advanced Search Save Search Clear Search tblassign_wrapper_dynamictable_____Def…" at bounding box center [707, 145] width 935 height 31
click at [368, 139] on button "Advanced Search" at bounding box center [318, 145] width 133 height 31
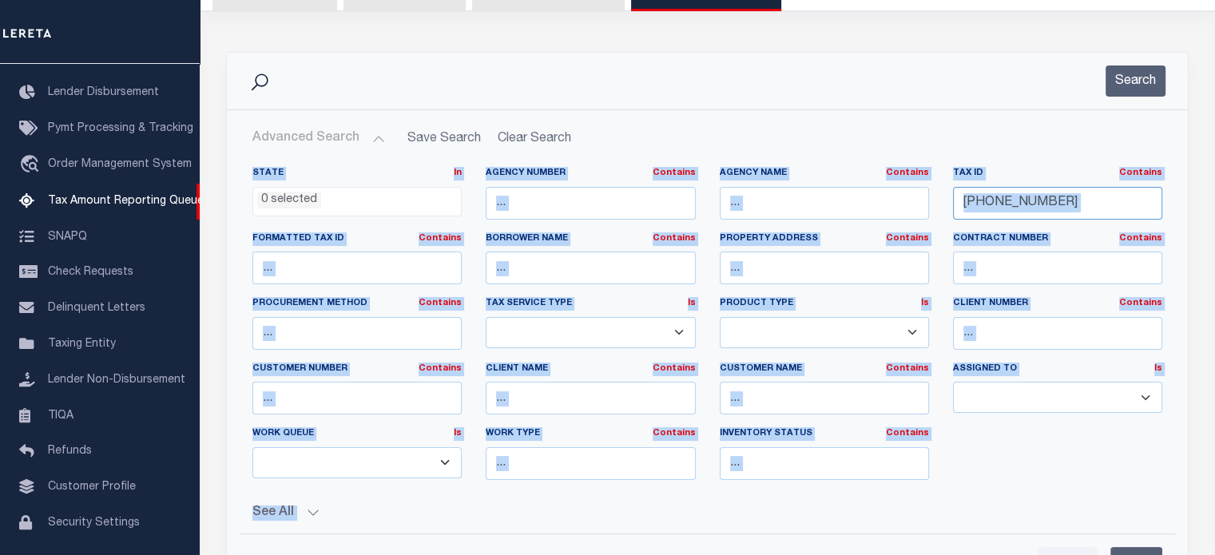
click at [1054, 188] on input "[PHONE_NUMBER]" at bounding box center [1057, 203] width 209 height 33
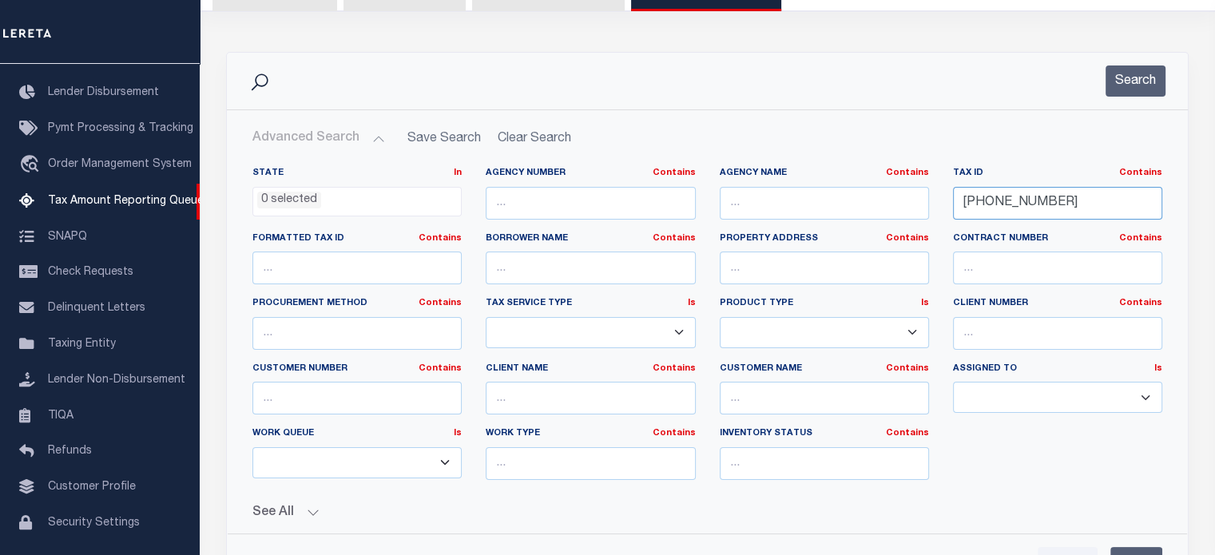
drag, startPoint x: 1051, startPoint y: 195, endPoint x: 895, endPoint y: 211, distance: 156.5
click at [895, 211] on div "State In In AK AL AR AZ CA CO CT DC DE FL GA GU HI IA ID IL IN KS [GEOGRAPHIC_D…" at bounding box center [706, 330] width 933 height 326
paste input "6853-61-2020.0"
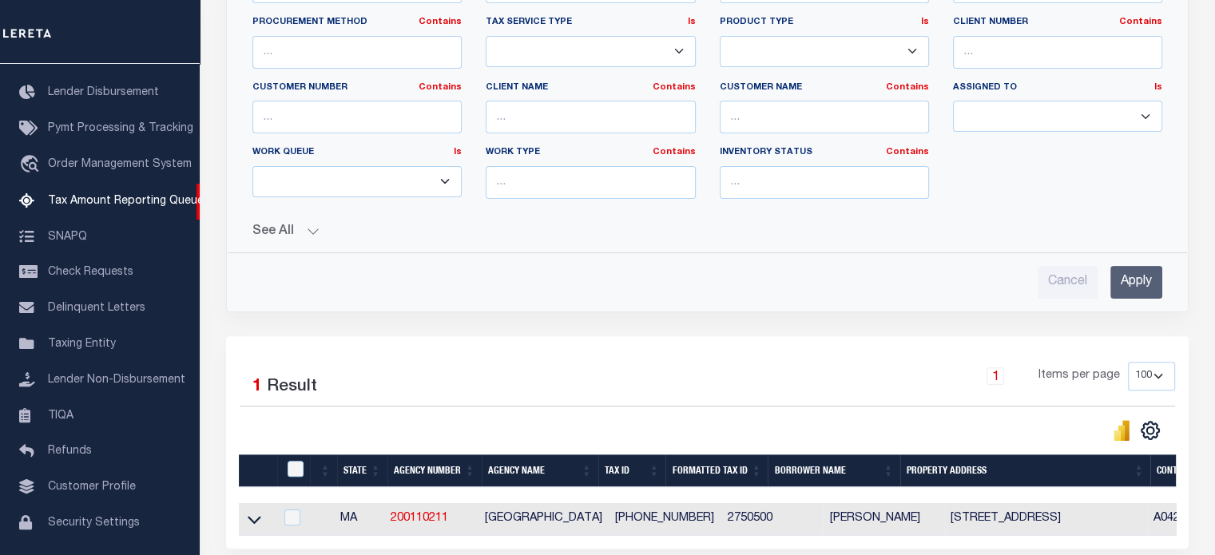
scroll to position [449, 0]
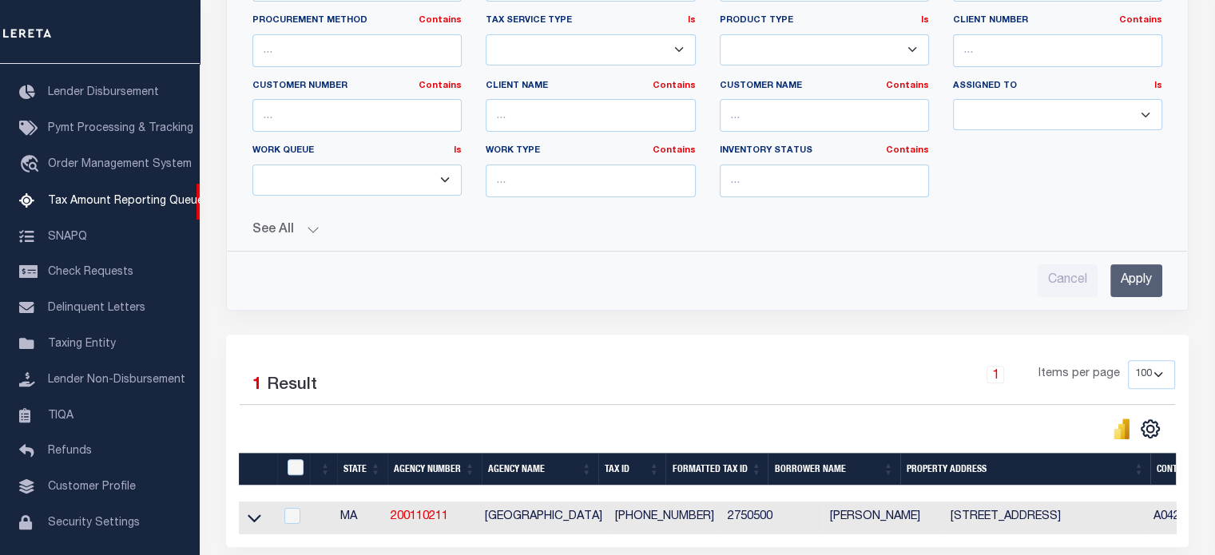
type input "6853-61-2020.000"
click at [303, 226] on button "See All" at bounding box center [707, 230] width 910 height 15
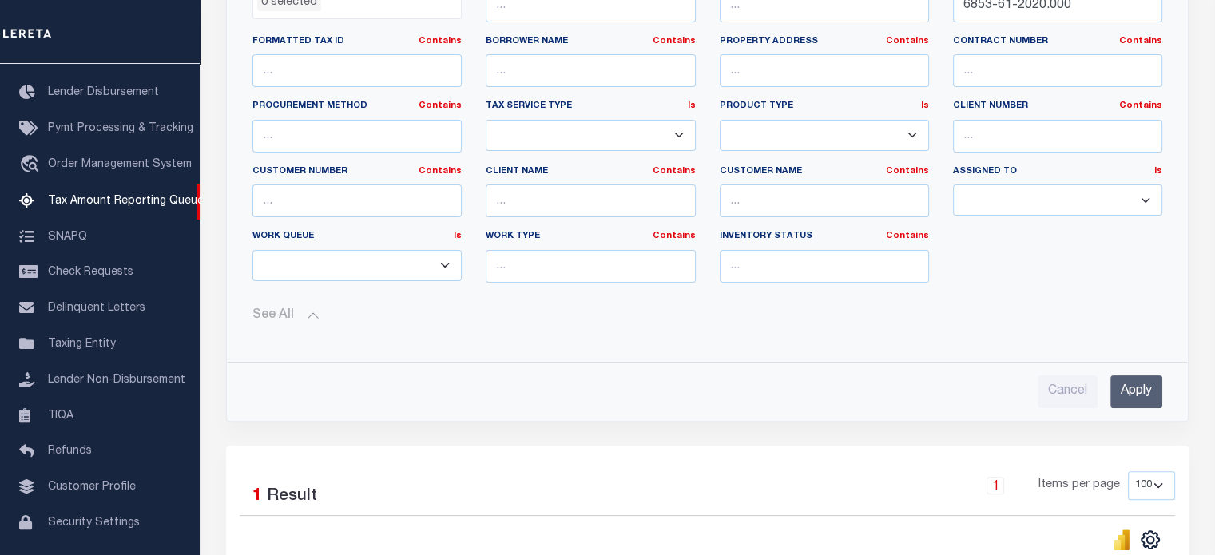
scroll to position [363, 0]
click at [1134, 392] on input "Apply" at bounding box center [1136, 392] width 52 height 33
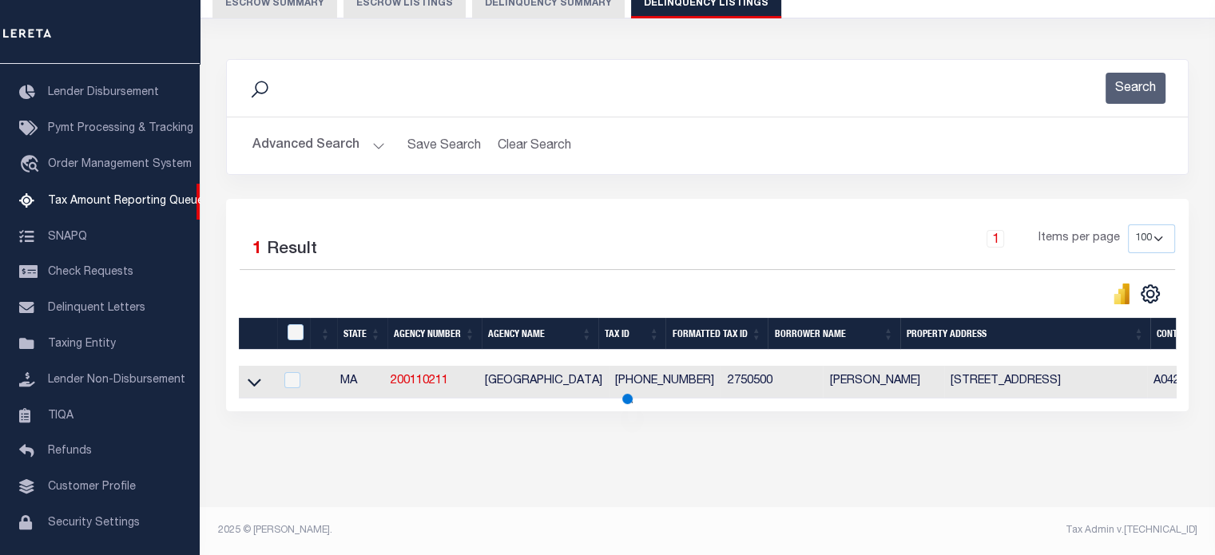
scroll to position [170, 0]
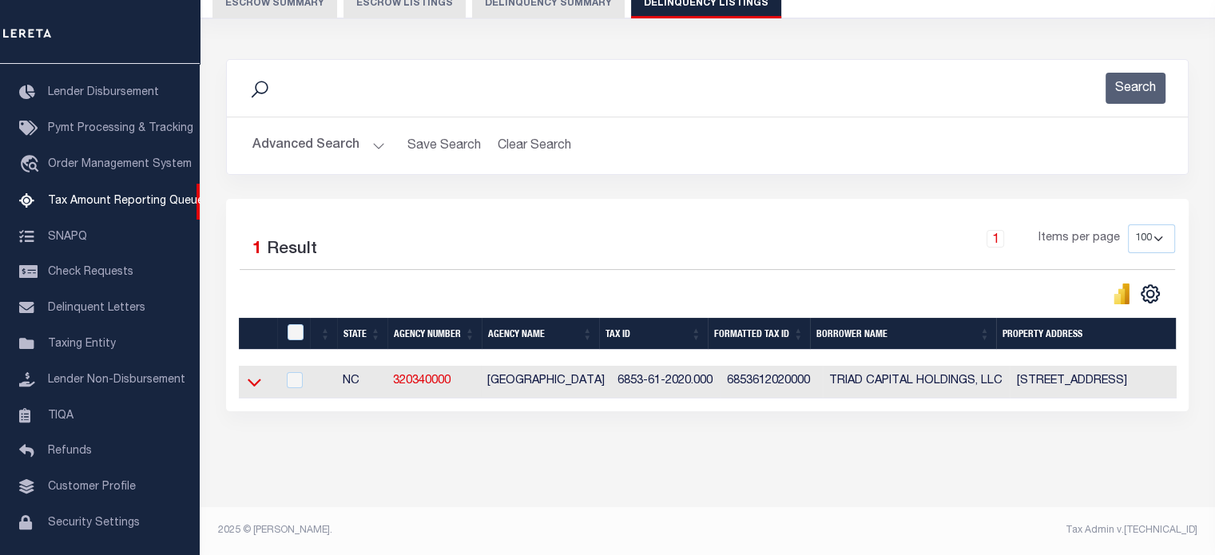
click at [255, 374] on icon at bounding box center [255, 382] width 14 height 17
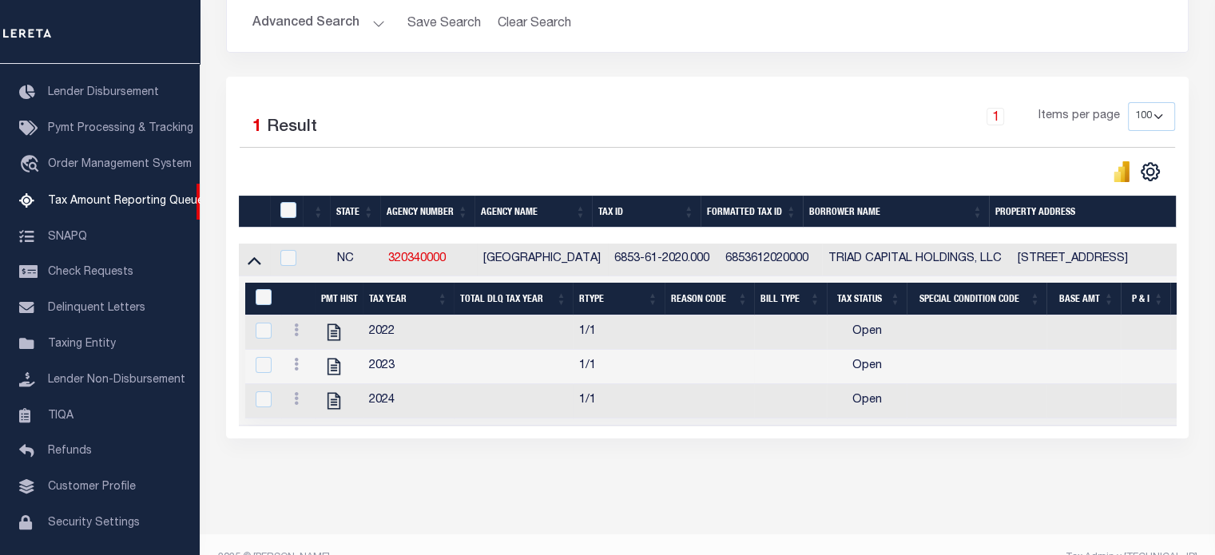
scroll to position [282, 0]
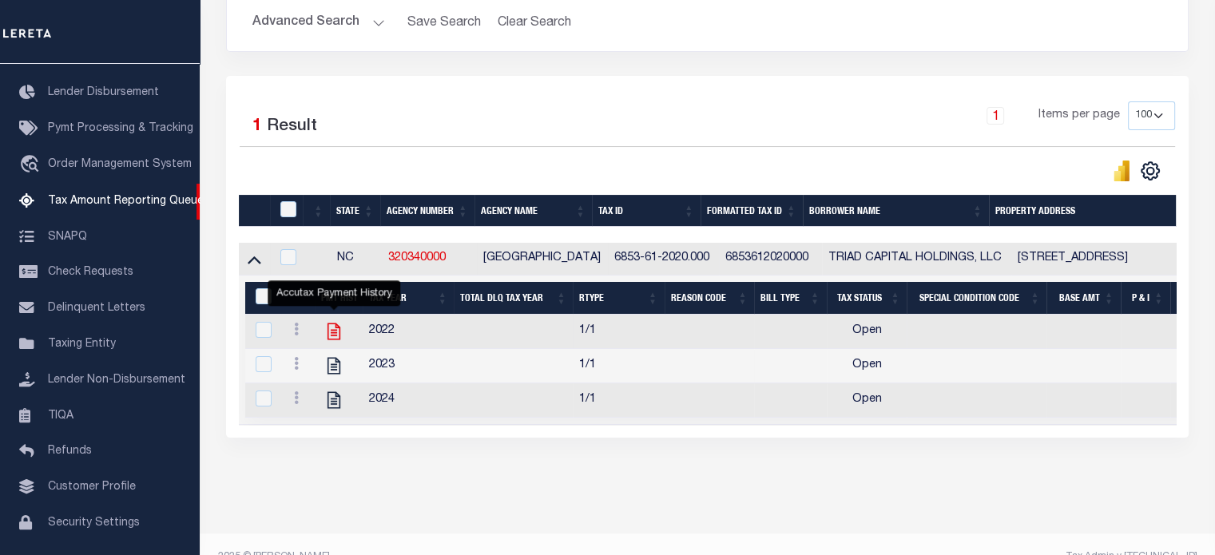
click at [331, 331] on icon "" at bounding box center [333, 331] width 21 height 21
checkbox input "true"
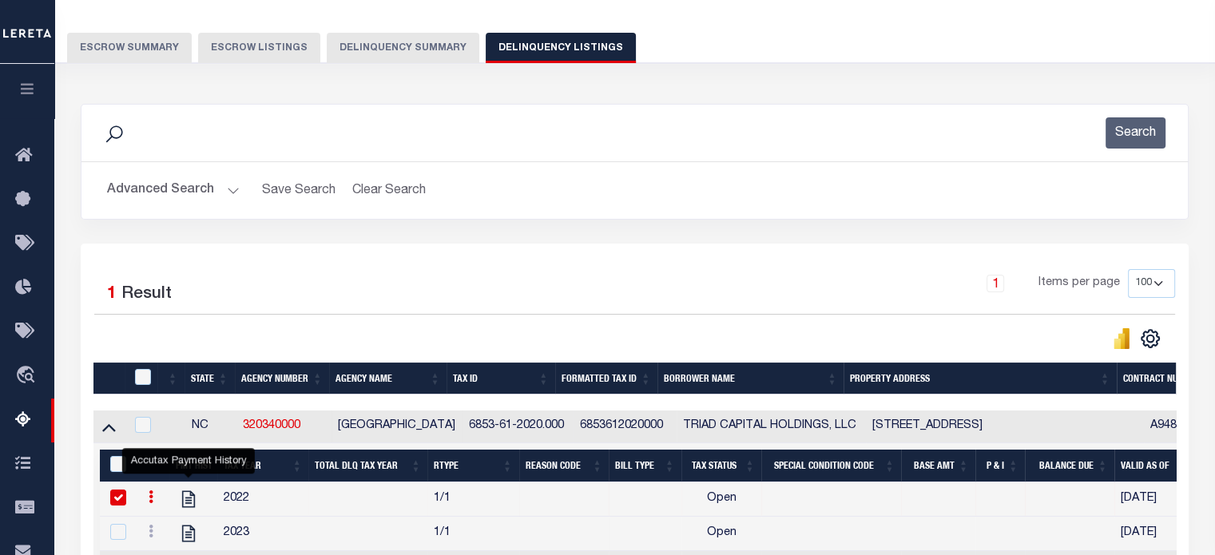
scroll to position [115, 0]
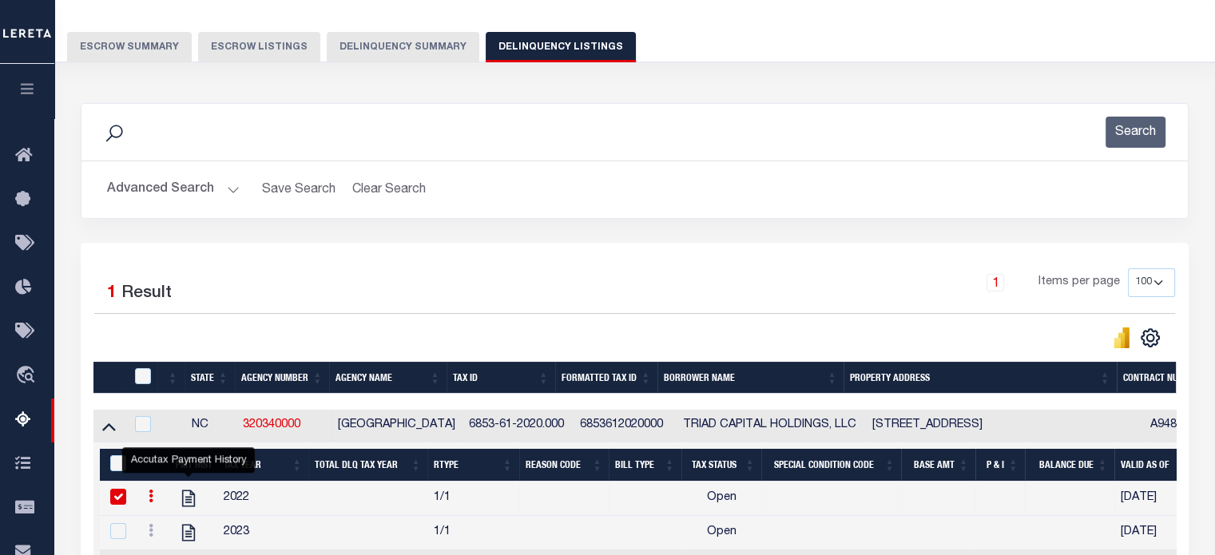
click at [410, 53] on button "Delinquency Summary" at bounding box center [403, 47] width 153 height 30
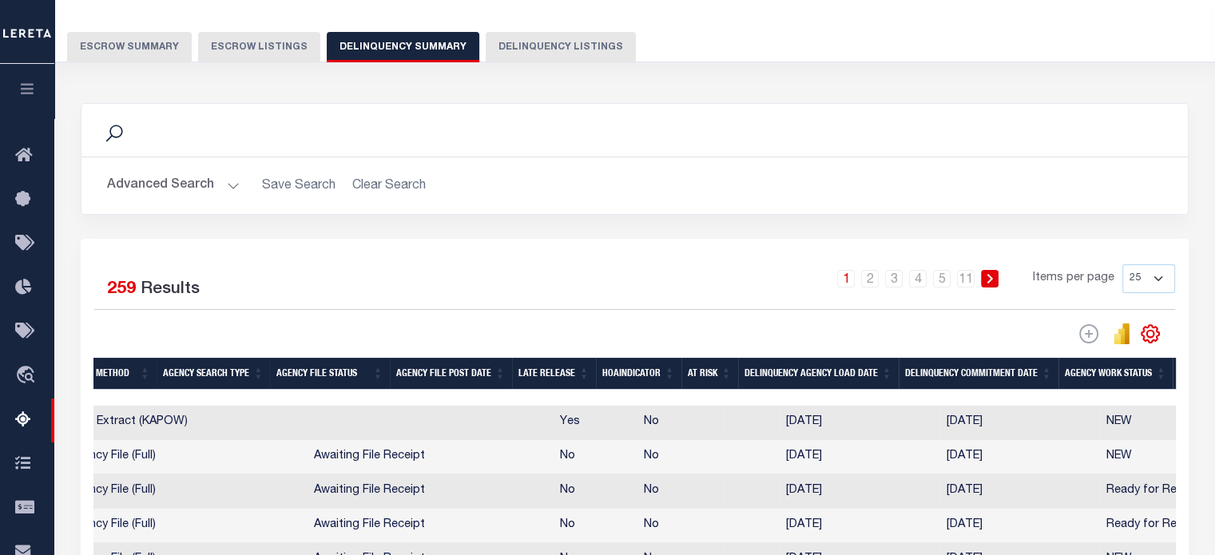
scroll to position [0, 1070]
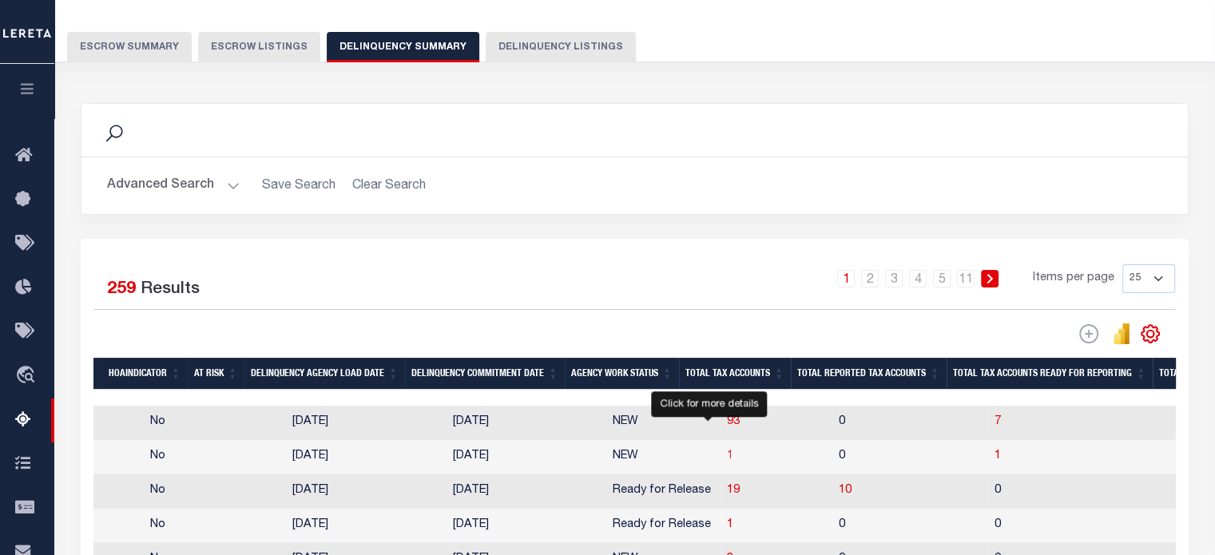
click at [727, 456] on span "1" at bounding box center [730, 455] width 6 height 11
select select "100"
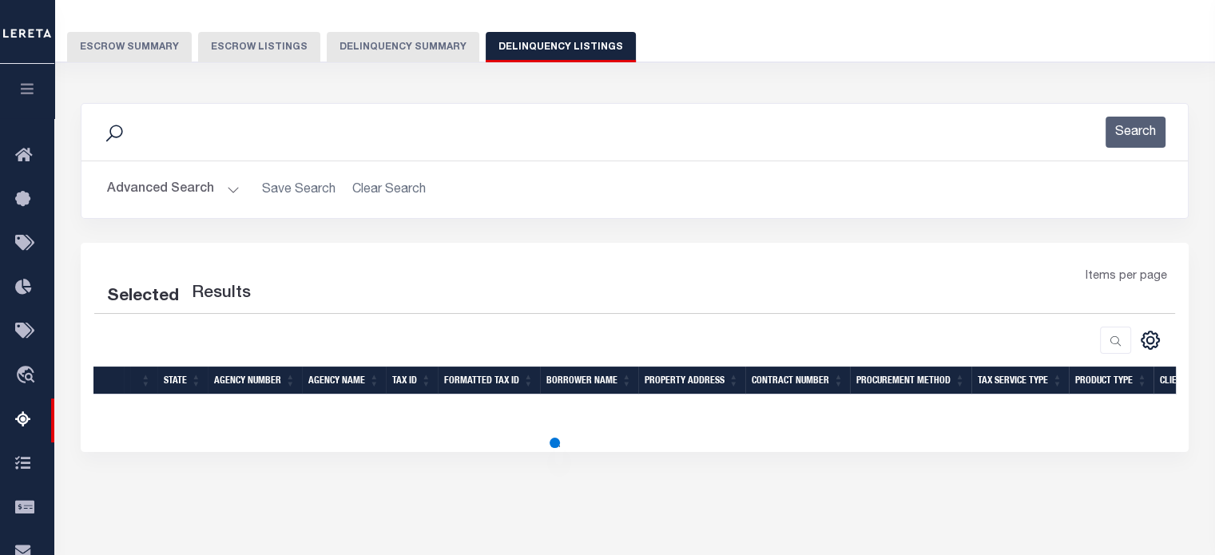
select select "100"
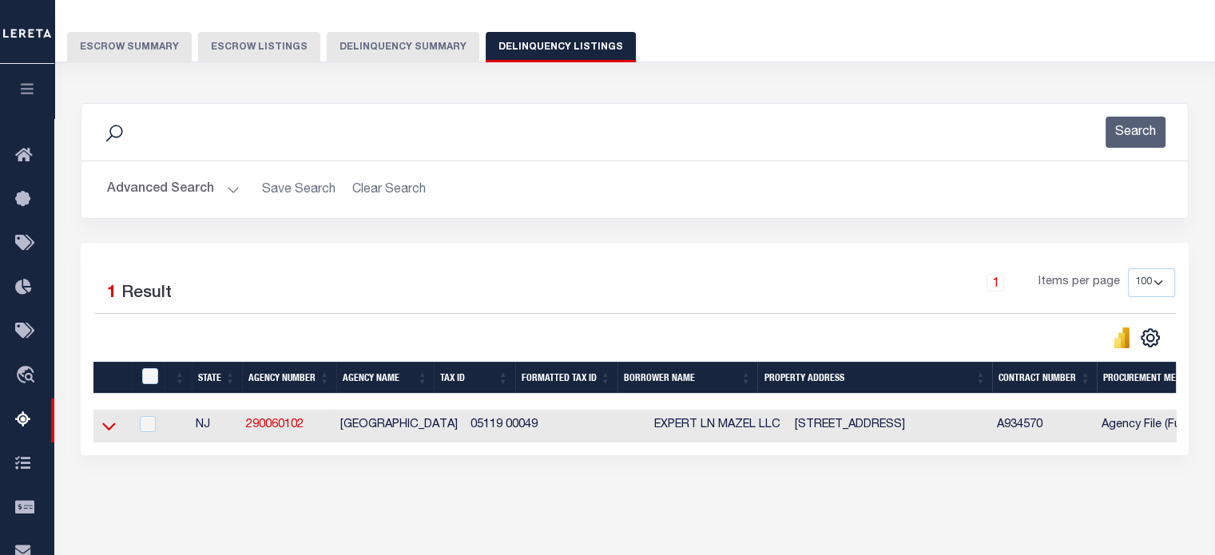
click at [107, 421] on icon at bounding box center [109, 426] width 14 height 17
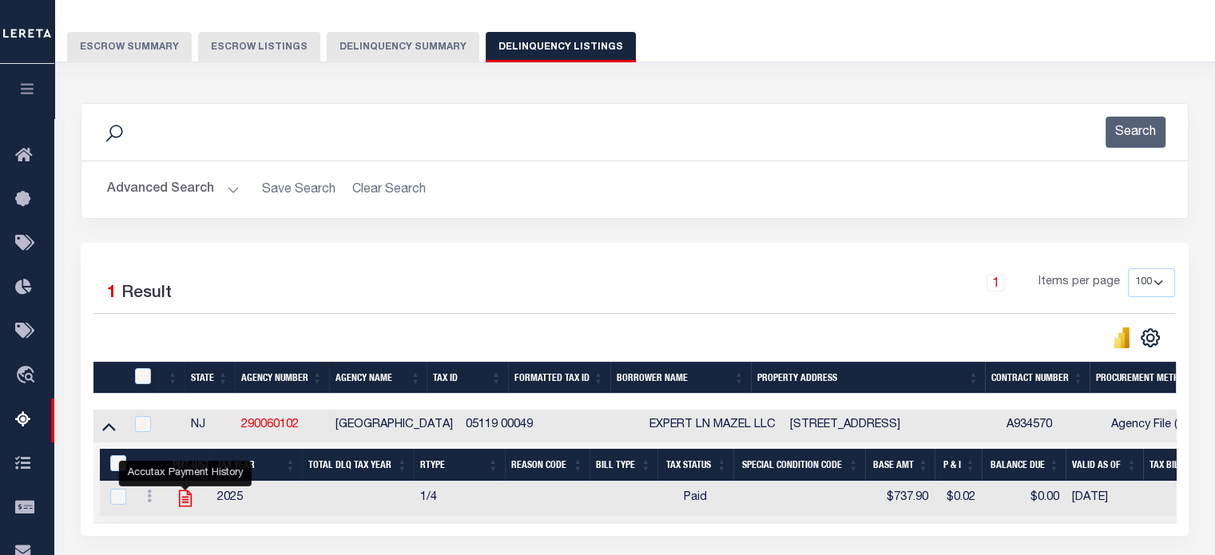
click at [190, 501] on icon "" at bounding box center [185, 498] width 21 height 21
checkbox input "true"
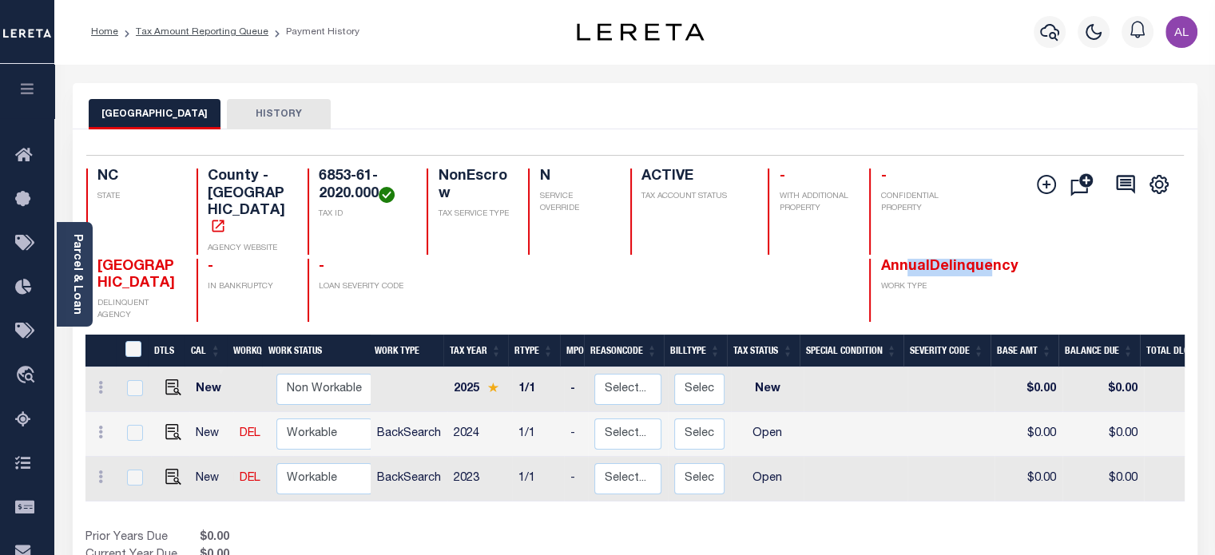
drag, startPoint x: 989, startPoint y: 252, endPoint x: 909, endPoint y: 248, distance: 80.7
click at [909, 260] on span "AnnualDelinquency" at bounding box center [948, 267] width 137 height 14
click at [902, 260] on span "AnnualDelinquency" at bounding box center [948, 267] width 137 height 14
click at [101, 426] on icon at bounding box center [100, 432] width 5 height 13
click at [144, 463] on img at bounding box center [139, 471] width 16 height 17
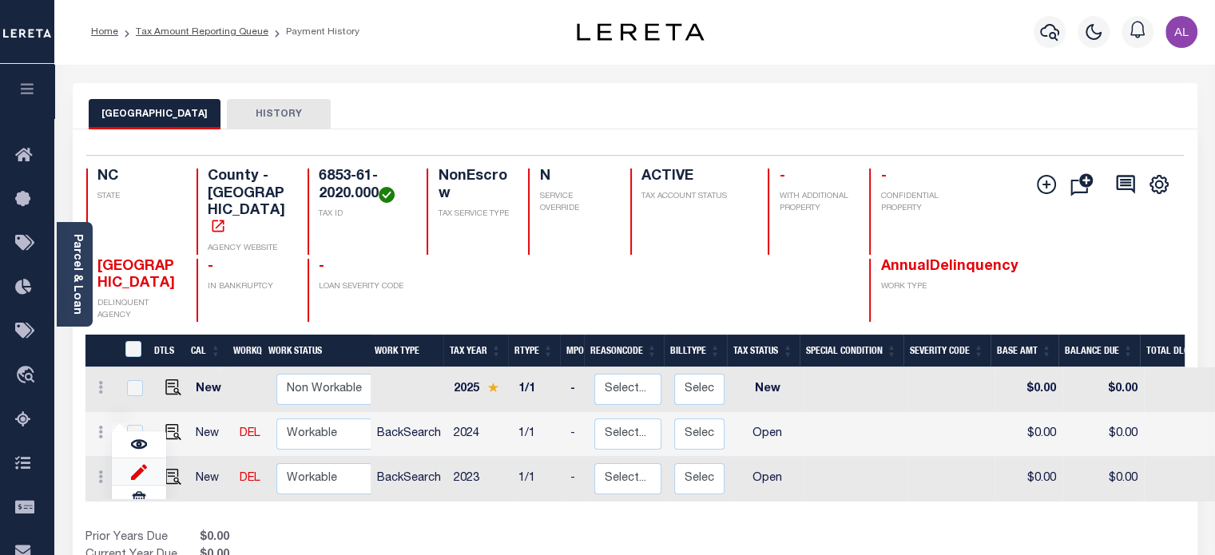
select select "OP2"
type input "$0.00"
type input "[DATE]"
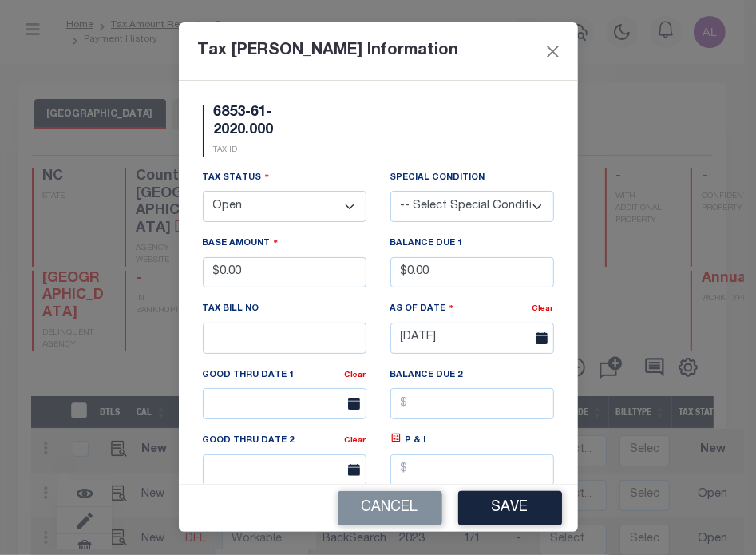
click at [307, 207] on select "- Select Status - Open Due/Unpaid Paid Incomplete No Tax Due Internal Refund Pr…" at bounding box center [285, 206] width 164 height 31
click at [307, 210] on select "- Select Status - Open Due/Unpaid Paid Incomplete No Tax Due Internal Refund Pr…" at bounding box center [285, 206] width 164 height 31
select select "PYD"
click at [203, 192] on select "- Select Status - Open Due/Unpaid Paid Incomplete No Tax Due Internal Refund Pr…" at bounding box center [285, 206] width 164 height 31
click at [405, 278] on input "$0.00" at bounding box center [472, 272] width 164 height 31
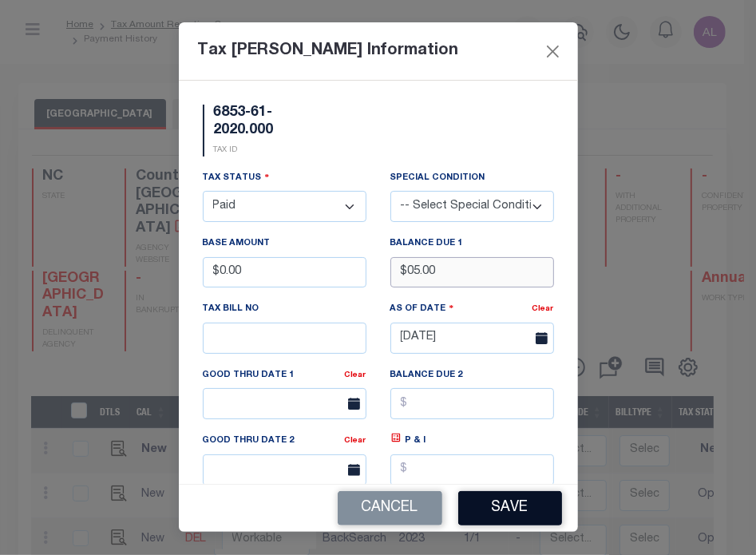
type input "$05.00"
click at [524, 504] on button "Save" at bounding box center [510, 508] width 104 height 34
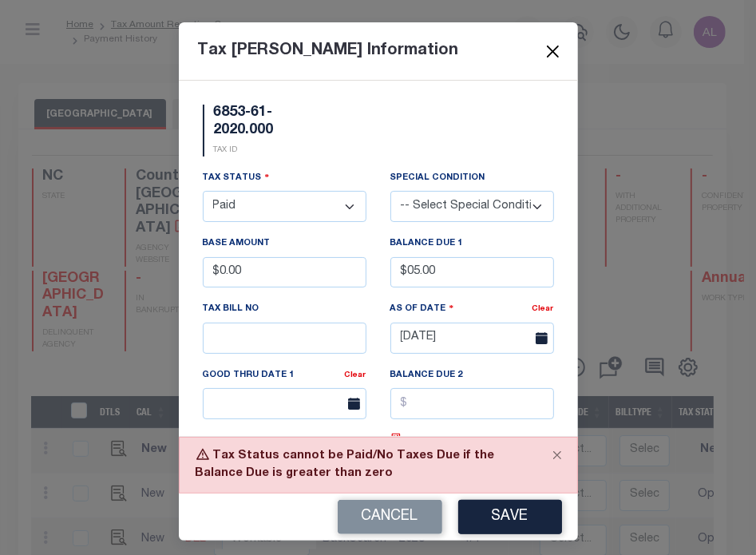
click at [543, 49] on button "Close" at bounding box center [552, 51] width 21 height 21
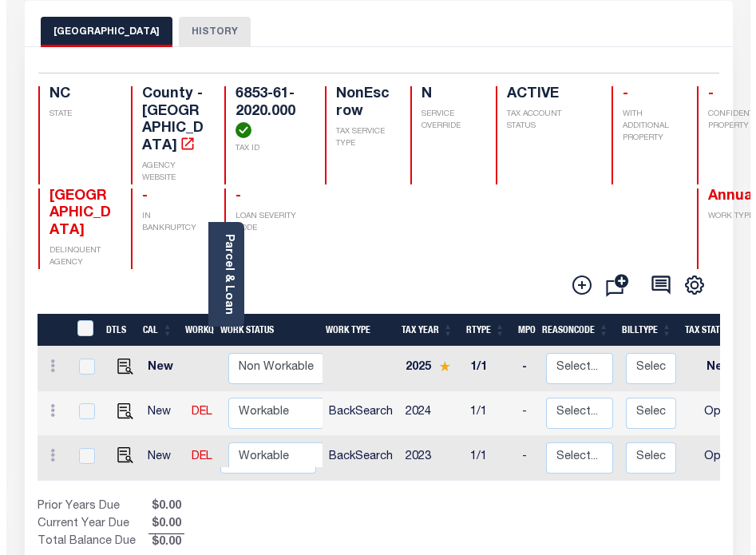
scroll to position [83, 0]
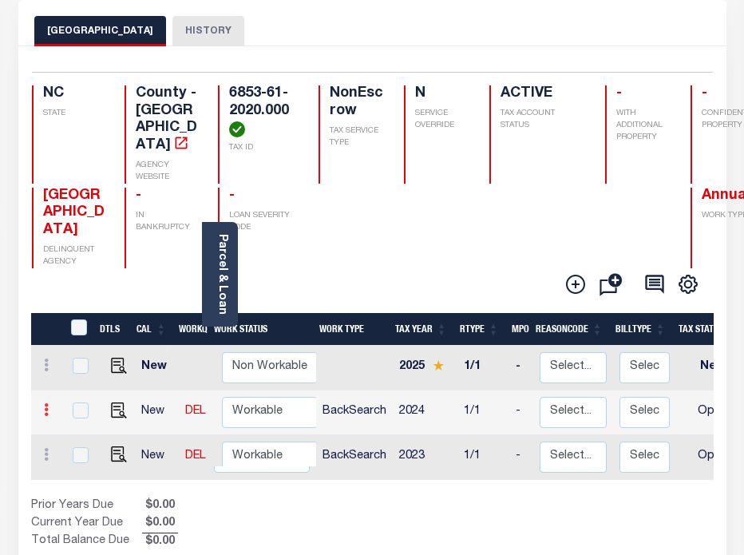
click at [48, 406] on link at bounding box center [47, 412] width 18 height 13
click at [85, 431] on img at bounding box center [85, 439] width 16 height 17
type input "$0.00"
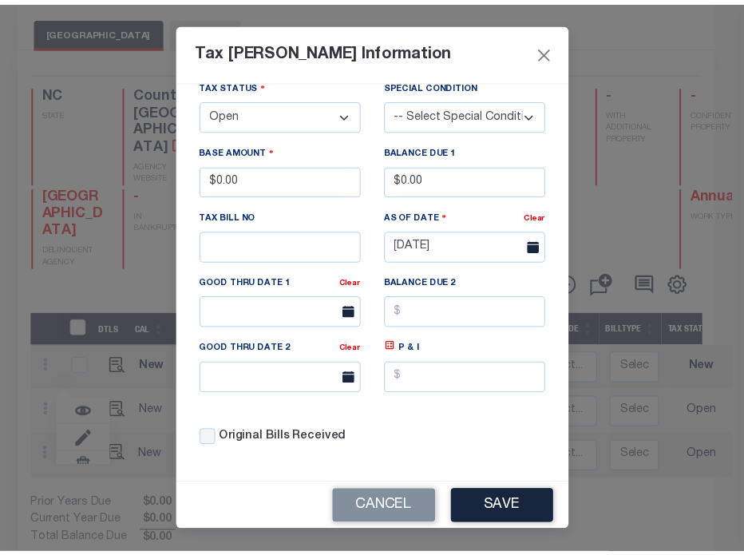
scroll to position [0, 0]
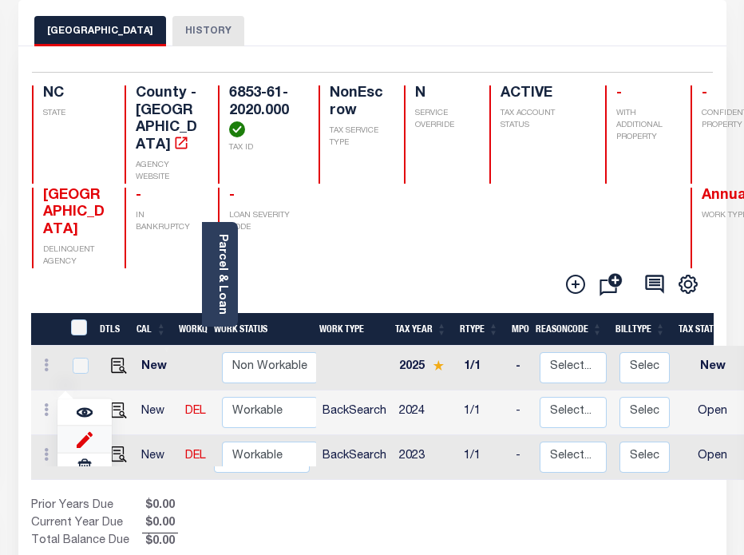
click at [81, 432] on img at bounding box center [85, 439] width 16 height 17
type input "$0.00"
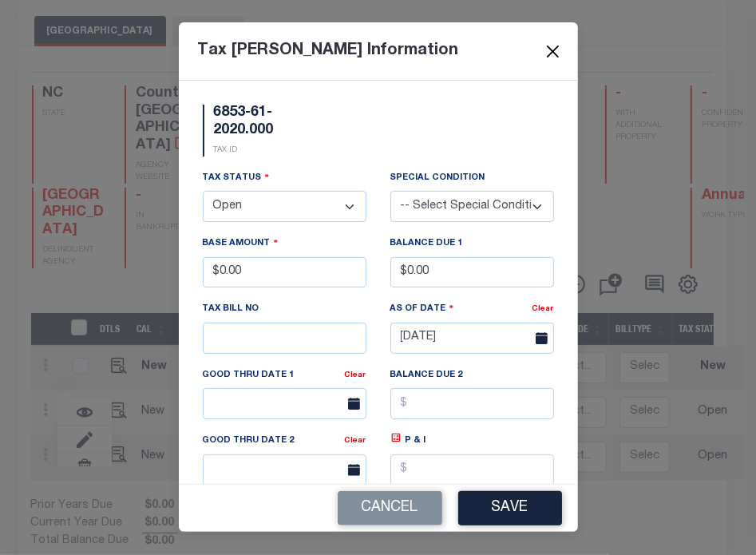
click at [557, 50] on button "Close" at bounding box center [552, 51] width 21 height 21
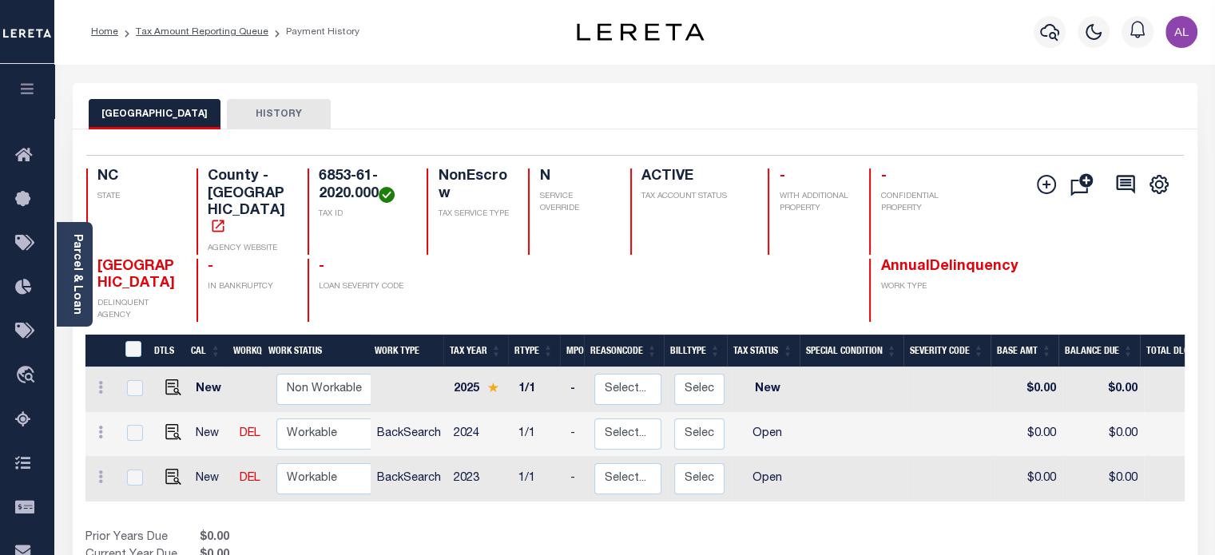
scroll to position [1, 0]
click at [99, 425] on icon at bounding box center [100, 431] width 5 height 13
click at [139, 464] on img at bounding box center [139, 472] width 16 height 17
select select "OP2"
type input "$0.00"
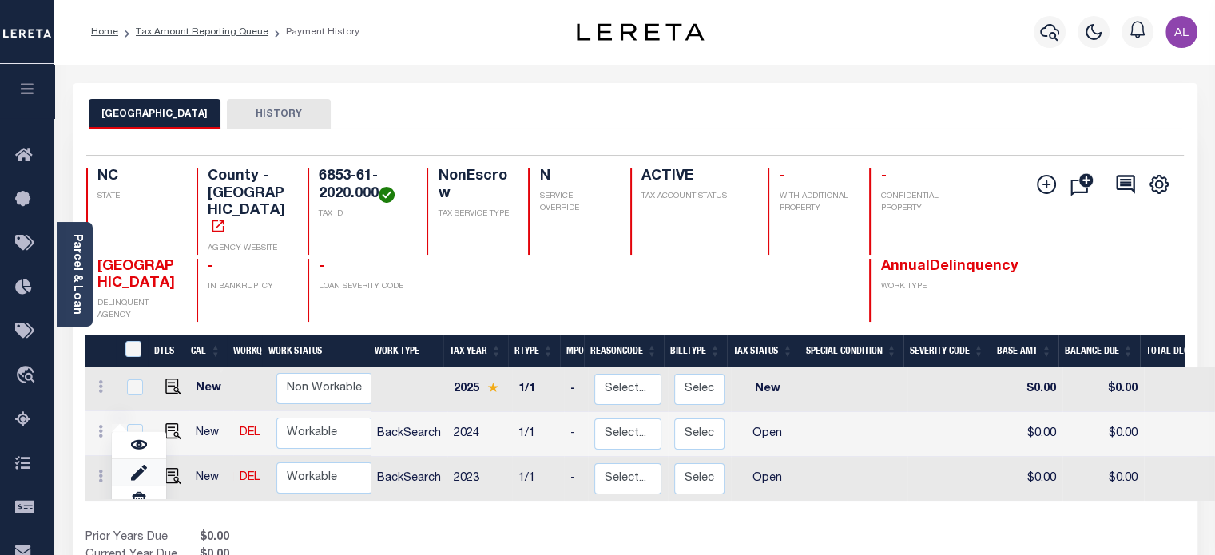
type input "$0.00"
type input "[DATE]"
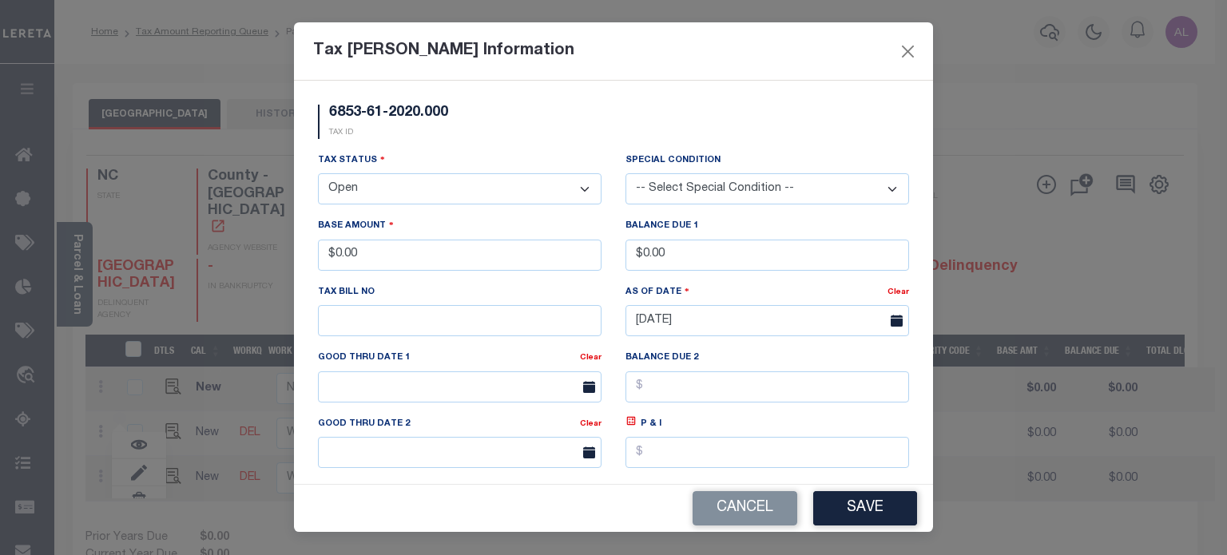
click at [401, 181] on select "- Select Status - Open Due/Unpaid Paid Incomplete No Tax Due Internal Refund Pr…" at bounding box center [459, 188] width 283 height 31
click at [402, 196] on select "- Select Status - Open Due/Unpaid Paid Incomplete No Tax Due Internal Refund Pr…" at bounding box center [459, 188] width 283 height 31
select select "PYD"
click at [318, 175] on select "- Select Status - Open Due/Unpaid Paid Incomplete No Tax Due Internal Refund Pr…" at bounding box center [459, 188] width 283 height 31
click at [743, 520] on button "Save" at bounding box center [865, 508] width 104 height 34
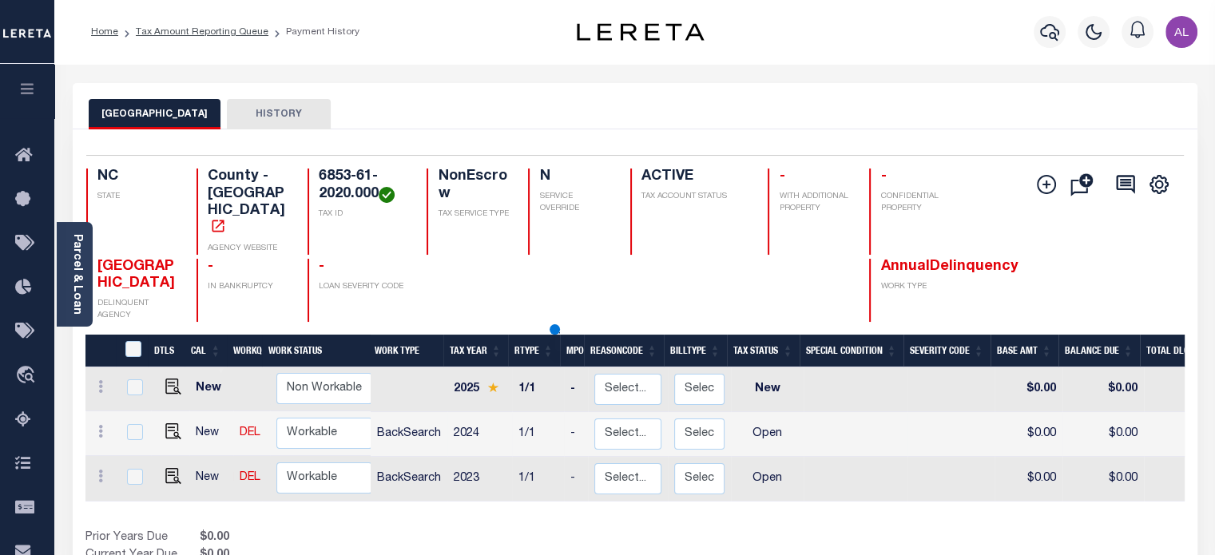
scroll to position [0, 0]
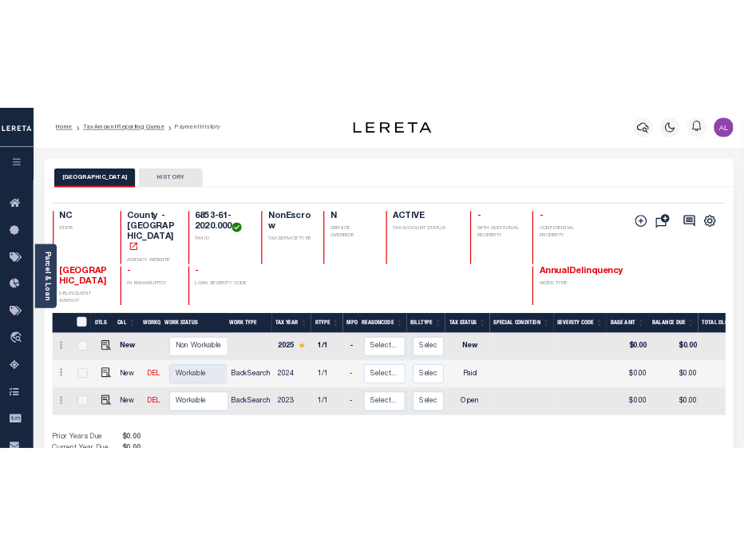
scroll to position [61, 0]
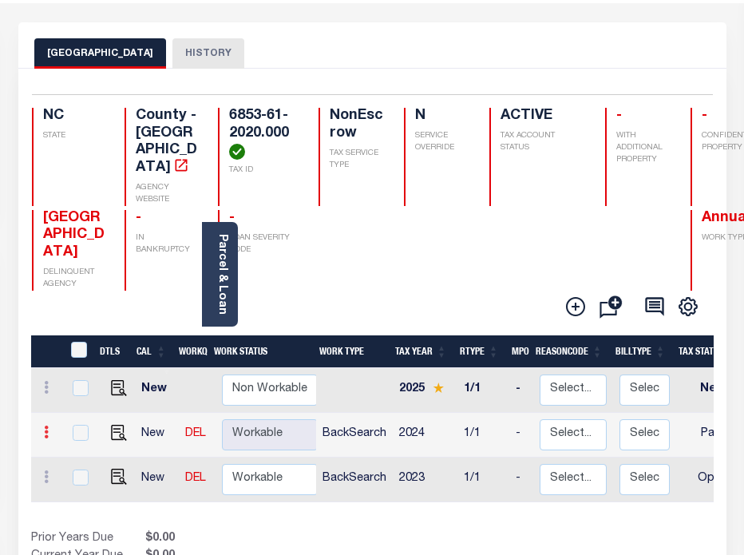
click at [46, 426] on icon at bounding box center [46, 432] width 5 height 13
click at [93, 461] on link at bounding box center [84, 472] width 54 height 26
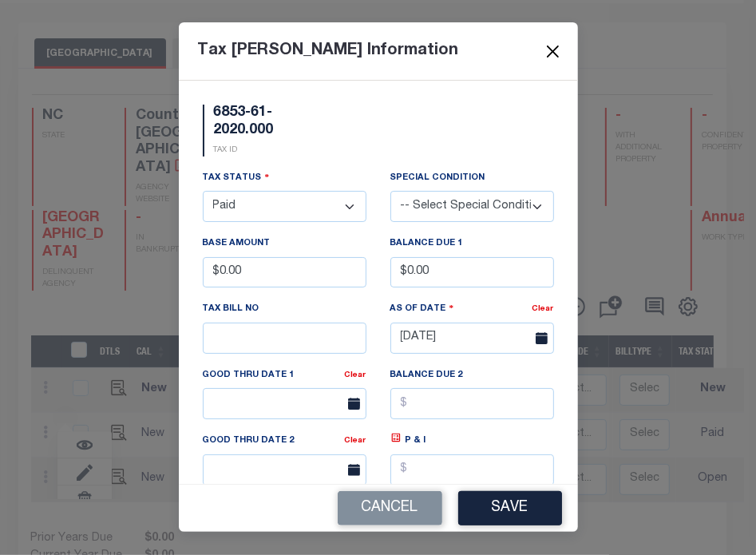
click at [553, 51] on button "Close" at bounding box center [552, 51] width 21 height 21
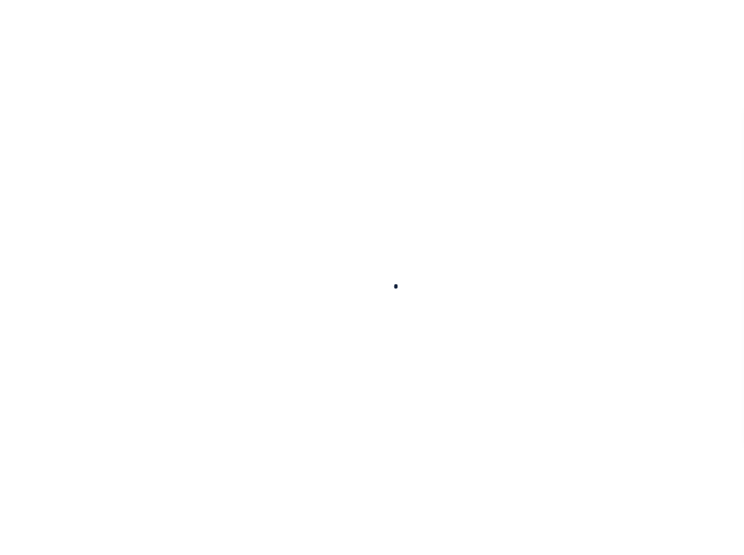
scroll to position [61, 0]
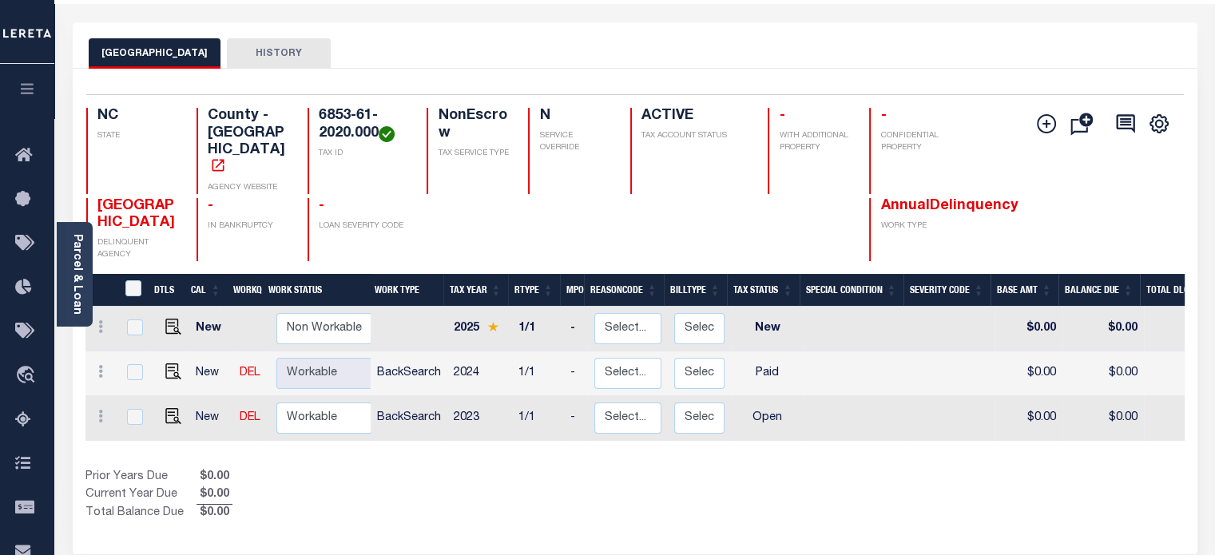
click at [406, 351] on td "BackSearch" at bounding box center [409, 373] width 77 height 45
checkbox input "true"
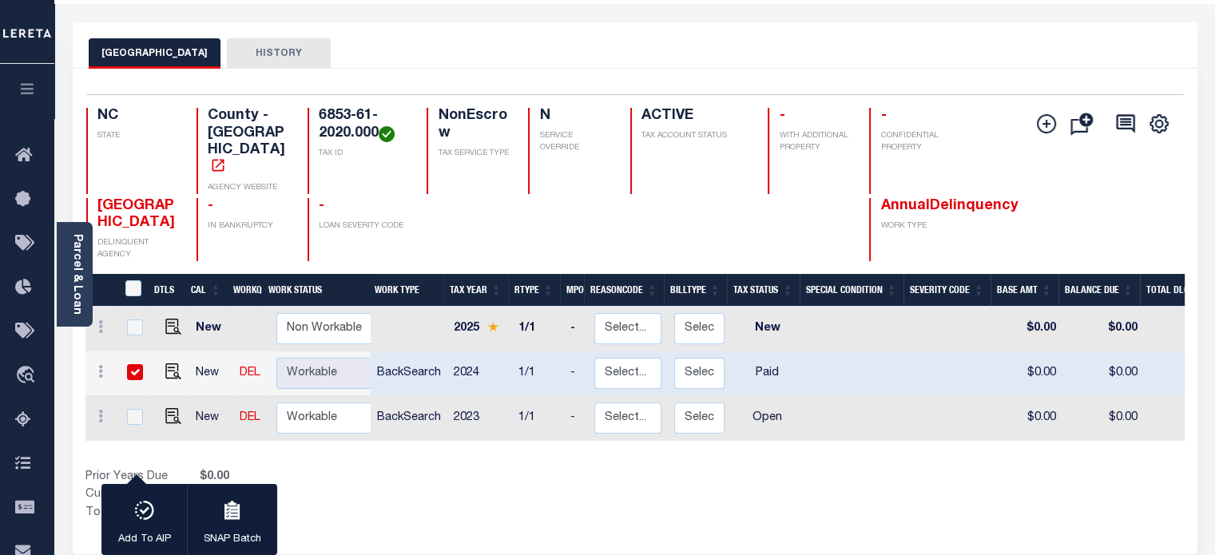
click at [399, 354] on td "BackSearch" at bounding box center [409, 373] width 77 height 45
checkbox input "false"
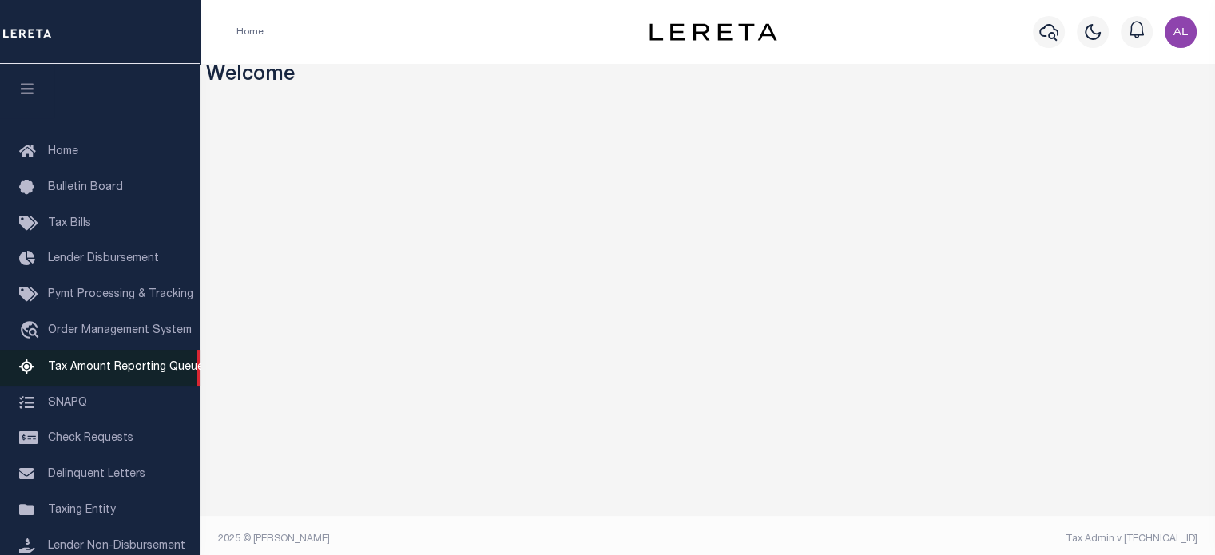
click at [125, 373] on span "Tax Amount Reporting Queue" at bounding box center [126, 367] width 156 height 11
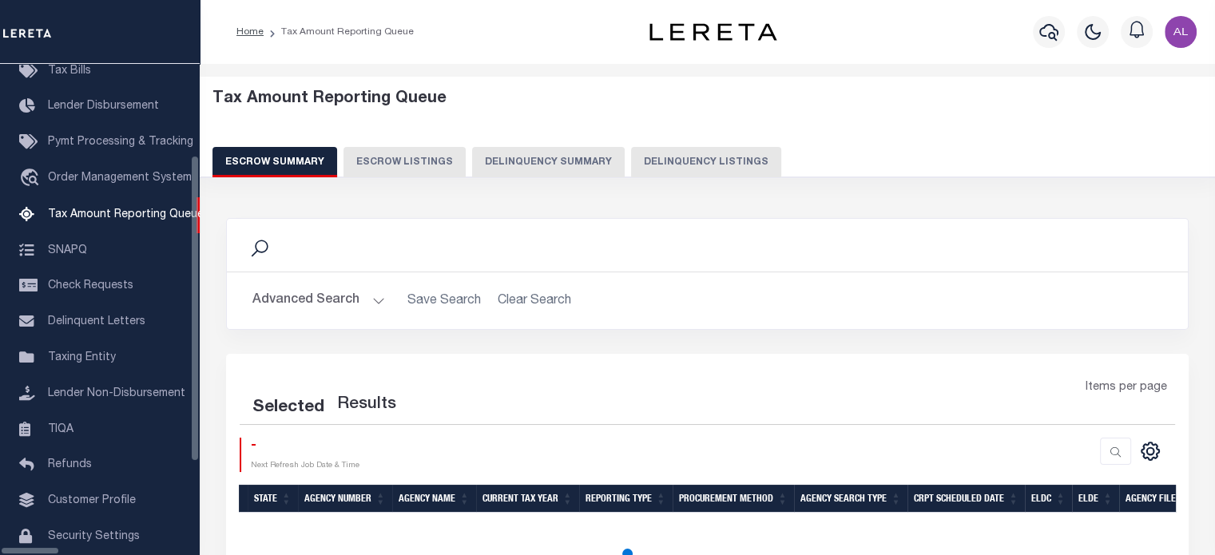
select select "100"
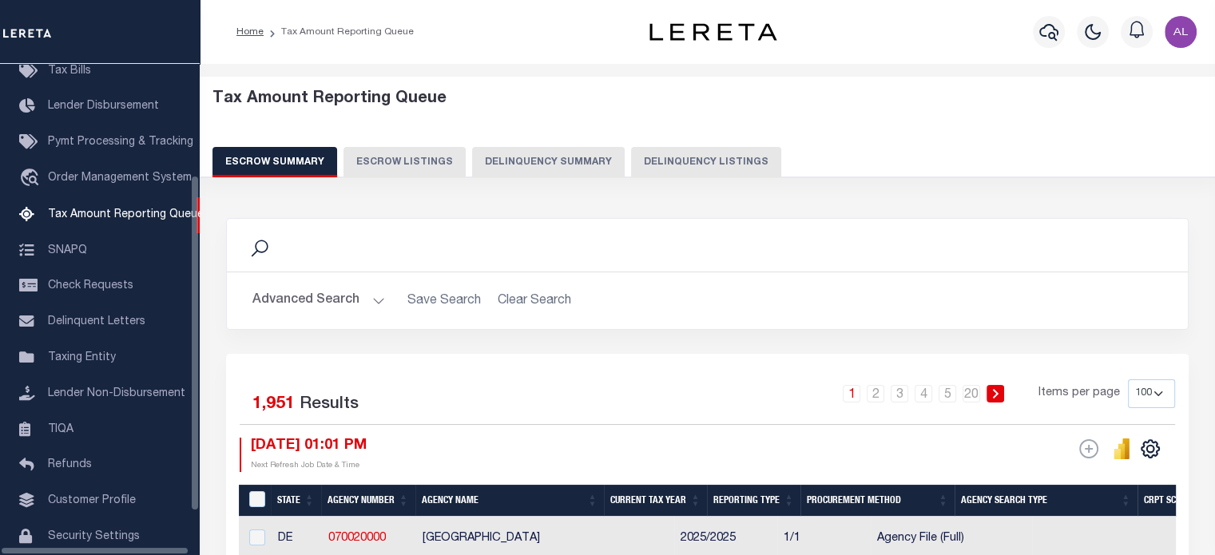
scroll to position [163, 0]
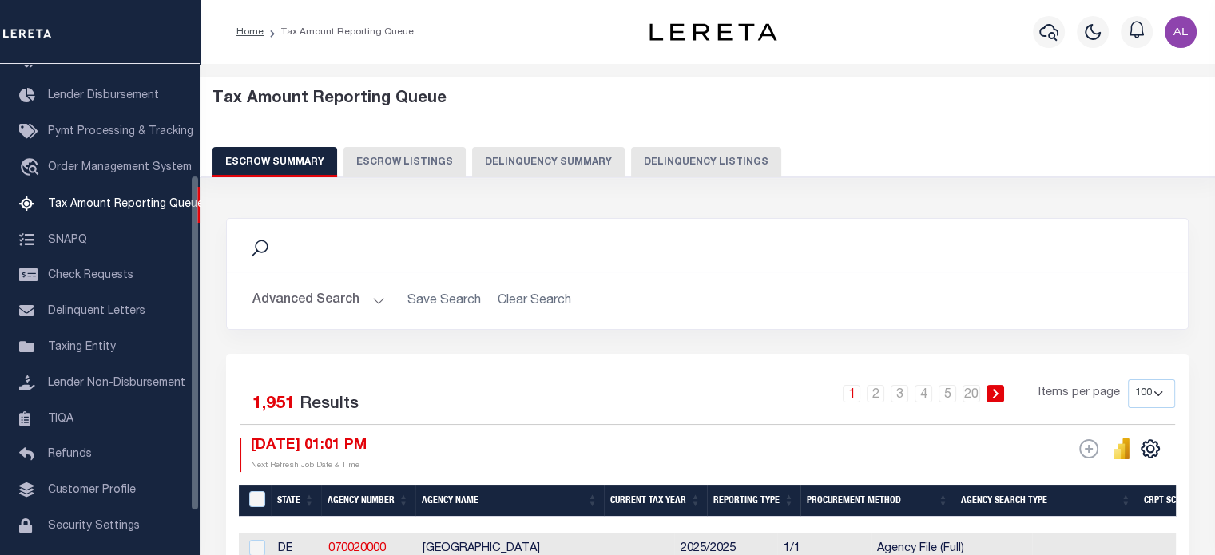
click at [579, 142] on div "Tax Amount Reporting Queue Escrow Summary Escrow Listings Delinquency Summary" at bounding box center [707, 133] width 990 height 88
click at [571, 161] on button "Delinquency Summary" at bounding box center [548, 162] width 153 height 30
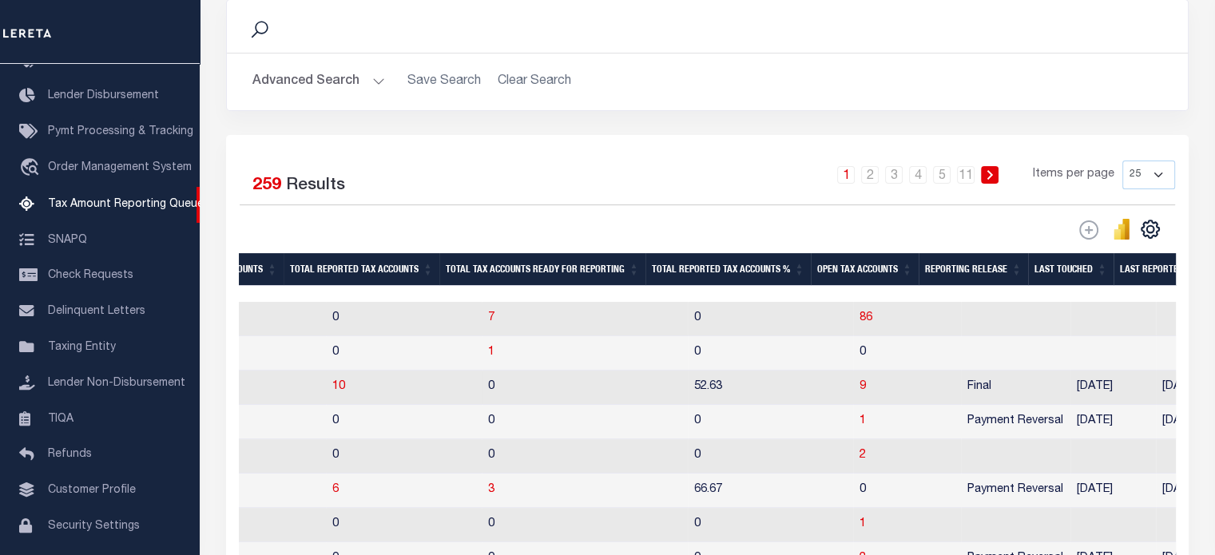
scroll to position [0, 1996]
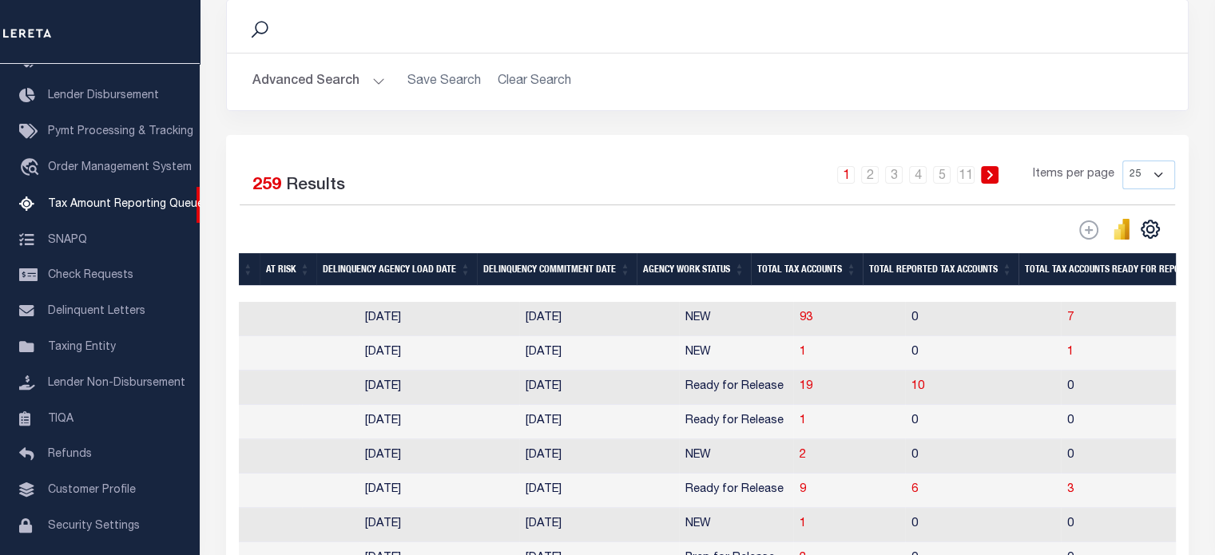
click at [364, 81] on button "Advanced Search" at bounding box center [318, 81] width 133 height 31
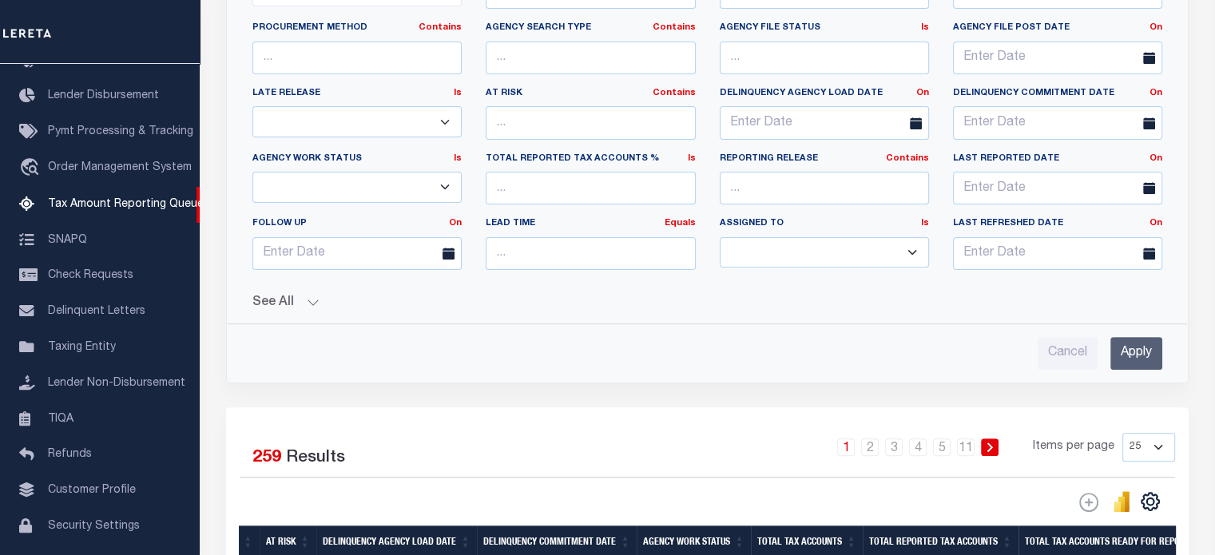
click at [284, 301] on button "See All" at bounding box center [707, 302] width 910 height 15
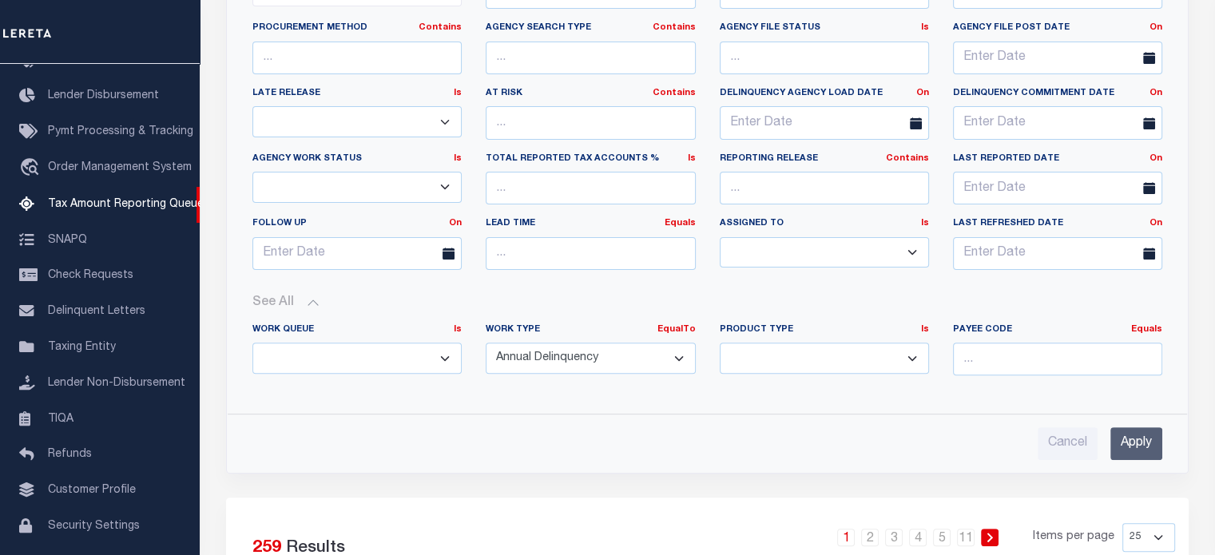
click at [587, 343] on select "Annual Delinquency Back Search Payment Status Check DTRACK" at bounding box center [590, 358] width 209 height 31
click at [486, 343] on select "Annual Delinquency Back Search Payment Status Check DTRACK" at bounding box center [590, 358] width 209 height 31
click at [1140, 442] on input "Apply" at bounding box center [1136, 443] width 52 height 33
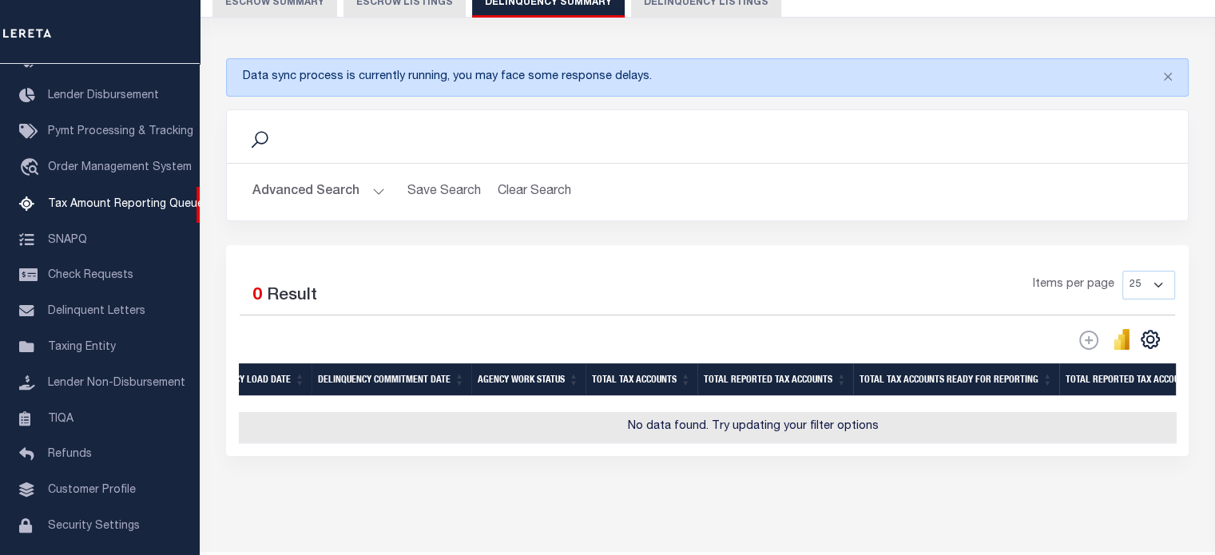
click at [355, 191] on button "Advanced Search" at bounding box center [318, 191] width 133 height 31
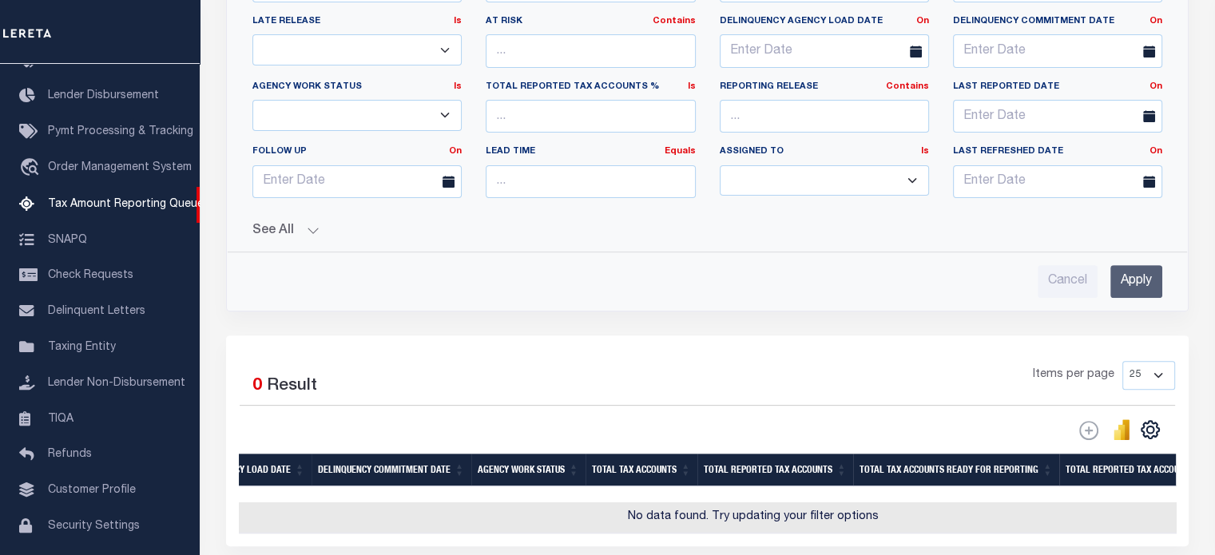
click at [305, 239] on div "State In In AK AL AR AZ CA CO CT DC DE FL GA GU HI IA ID IL IN KS KY LA MA MD M…" at bounding box center [707, 85] width 935 height 426
click at [303, 231] on button "See All" at bounding box center [707, 231] width 910 height 15
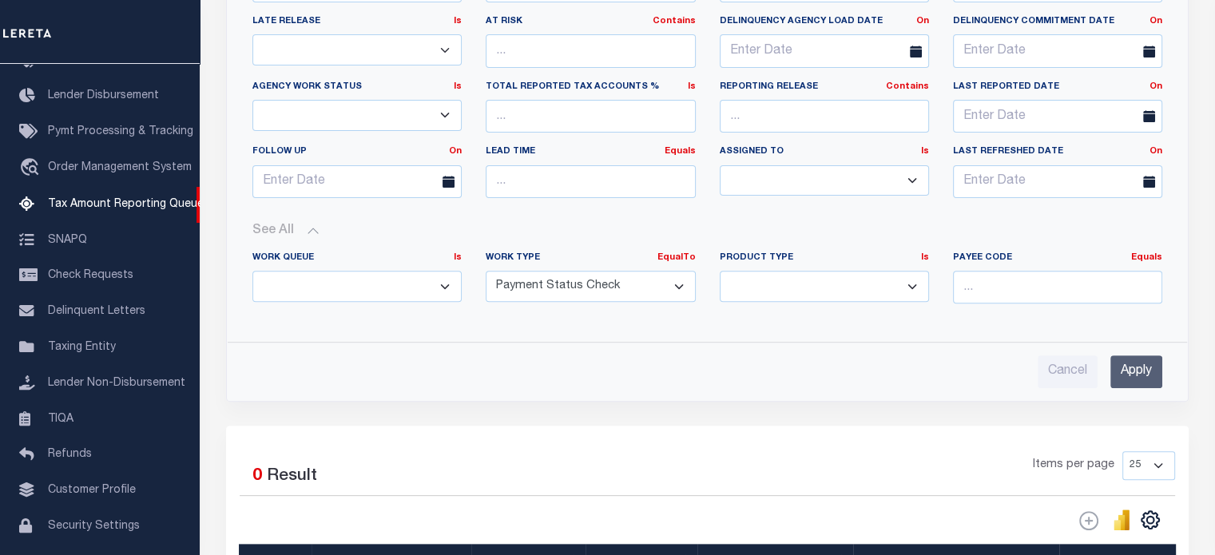
click at [556, 274] on select "Annual Delinquency Back Search Payment Status Check DTRACK" at bounding box center [590, 286] width 209 height 31
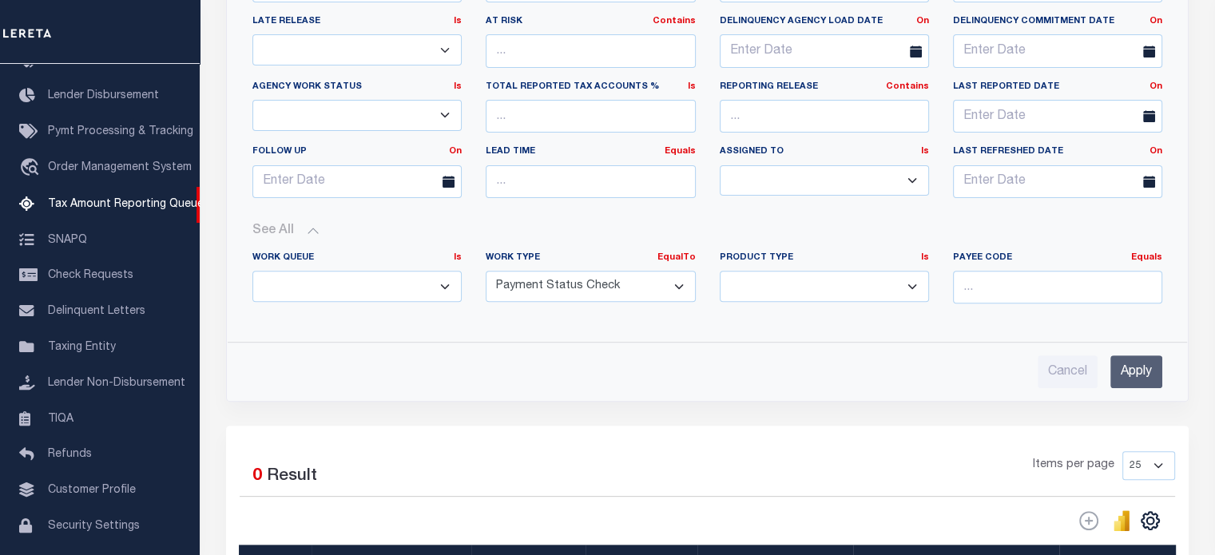
select select "DTRACK"
click at [486, 271] on select "Annual Delinquency Back Search Payment Status Check DTRACK" at bounding box center [590, 286] width 209 height 31
click at [1132, 372] on input "Apply" at bounding box center [1136, 371] width 52 height 33
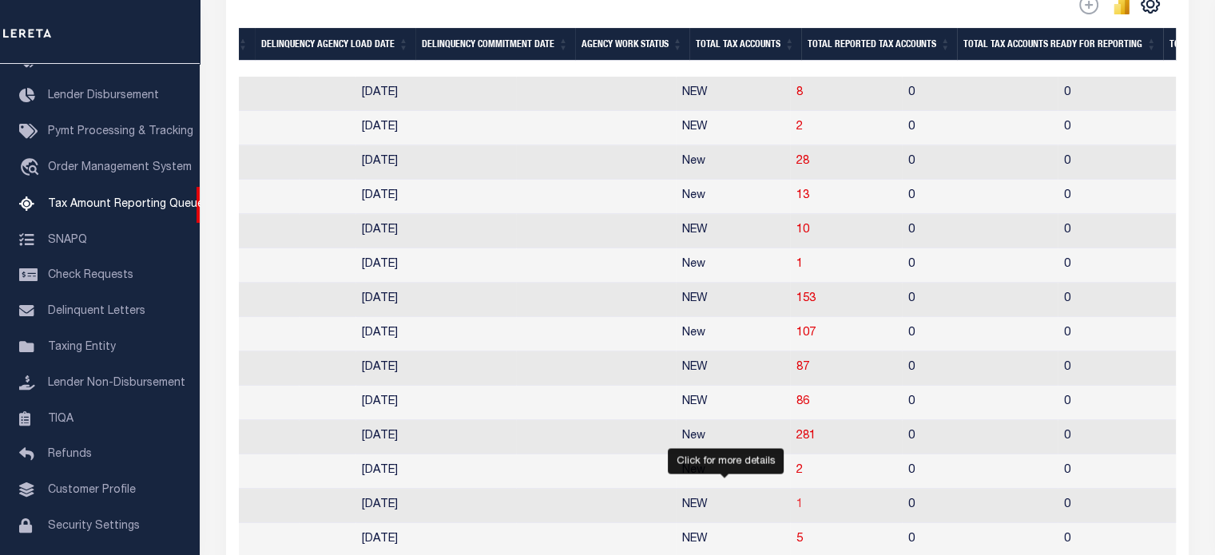
click at [796, 510] on span "1" at bounding box center [799, 504] width 6 height 11
select select "100"
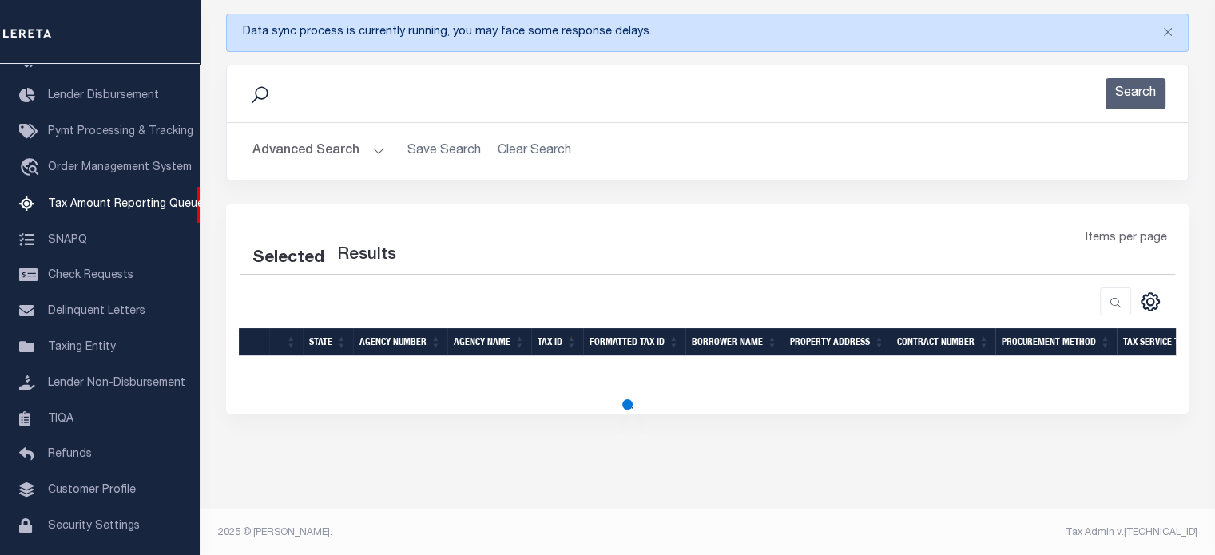
select select "100"
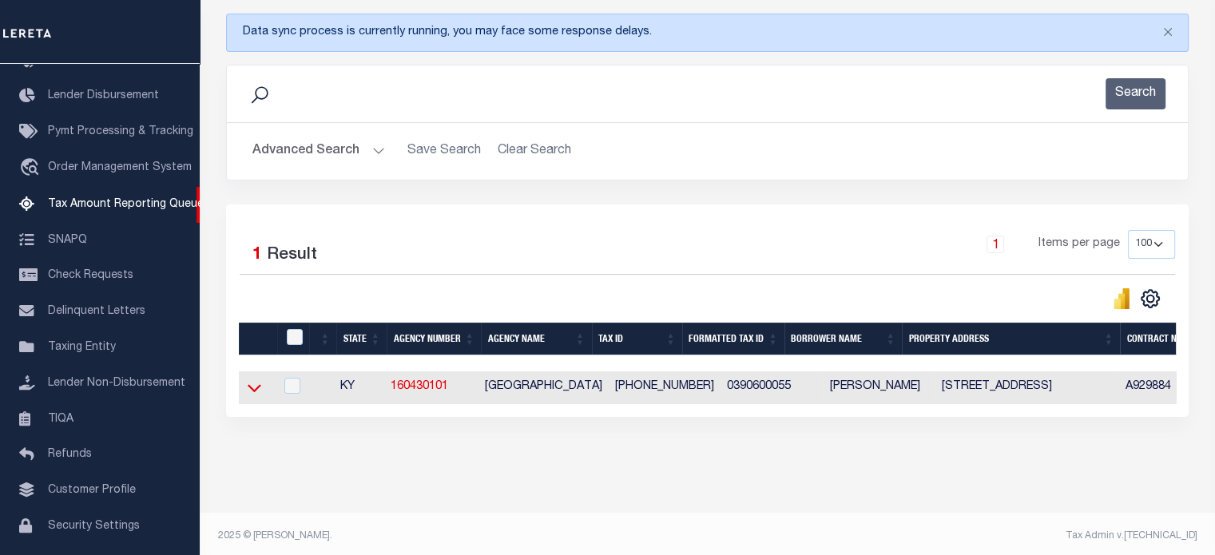
click at [252, 390] on icon at bounding box center [255, 388] width 14 height 8
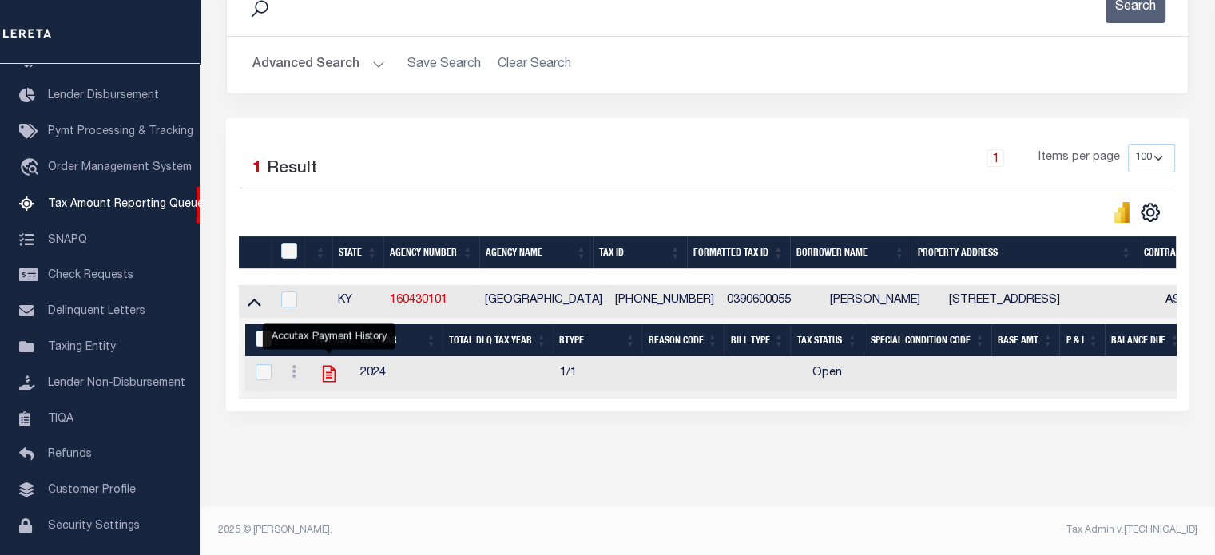
click at [332, 370] on icon "" at bounding box center [329, 373] width 21 height 21
checkbox input "true"
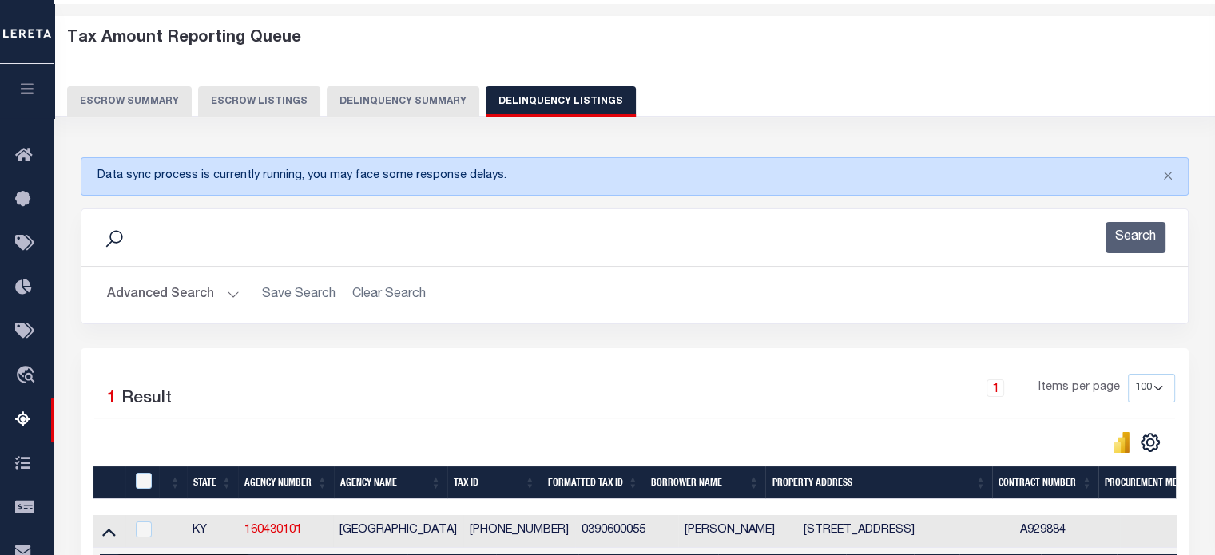
scroll to position [47, 0]
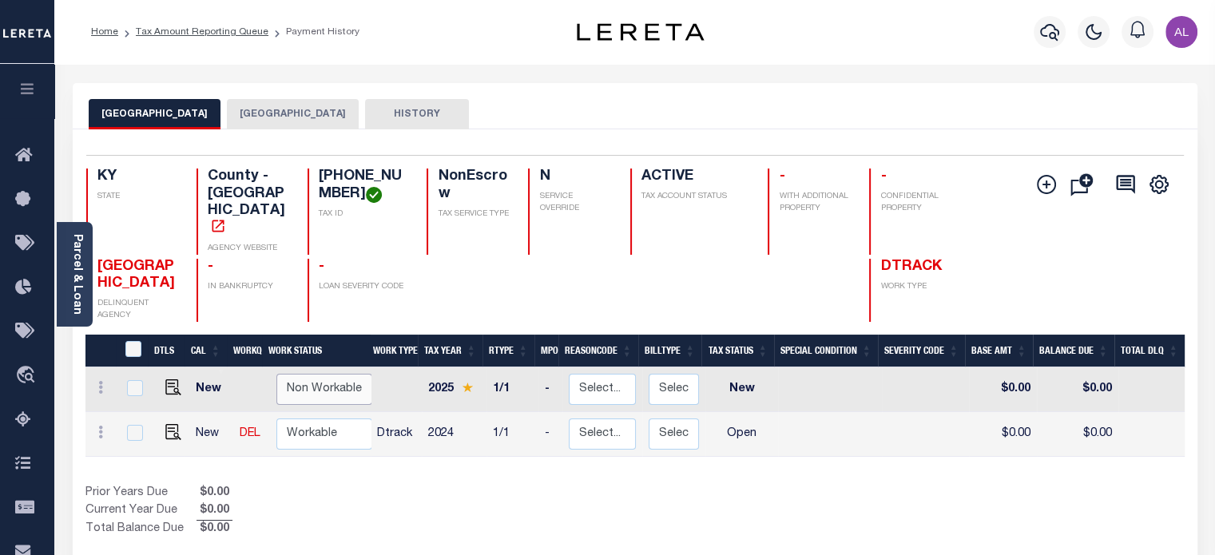
click at [330, 374] on select "Non Workable Workable" at bounding box center [324, 389] width 96 height 31
checkbox input "true"
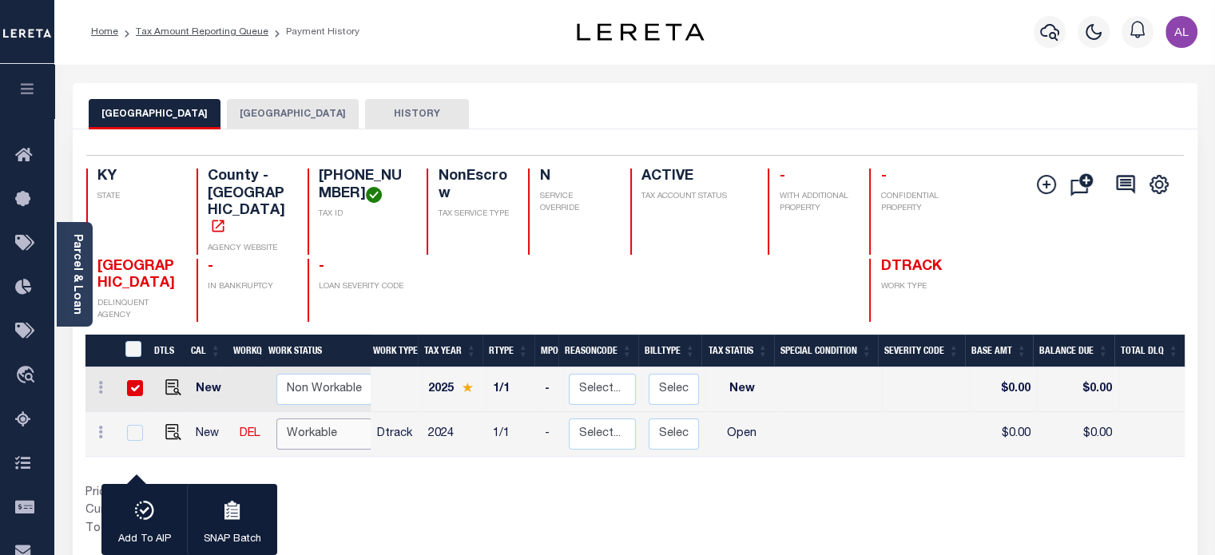
click at [311, 418] on select "Non Workable Workable" at bounding box center [324, 433] width 96 height 31
checkbox input "true"
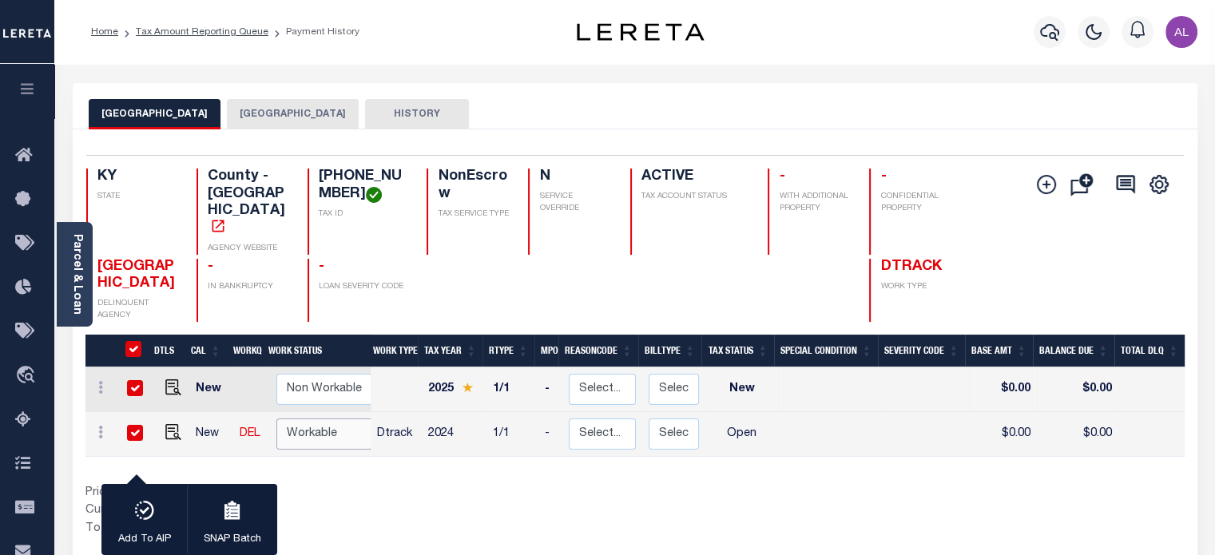
checkbox input "true"
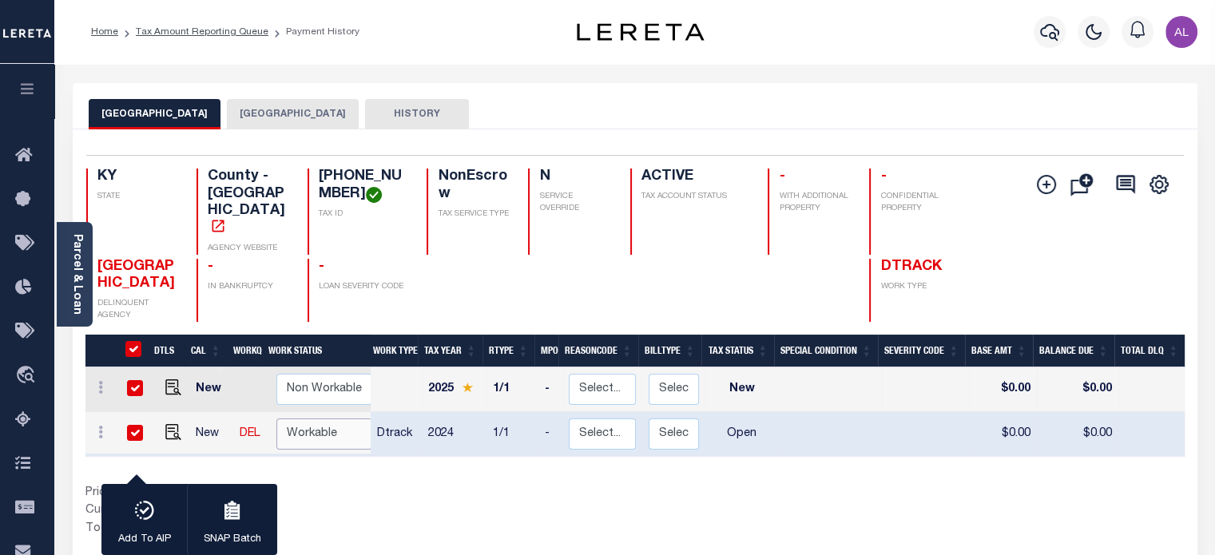
click at [311, 418] on select "Non Workable Workable" at bounding box center [324, 433] width 96 height 31
checkbox input "false"
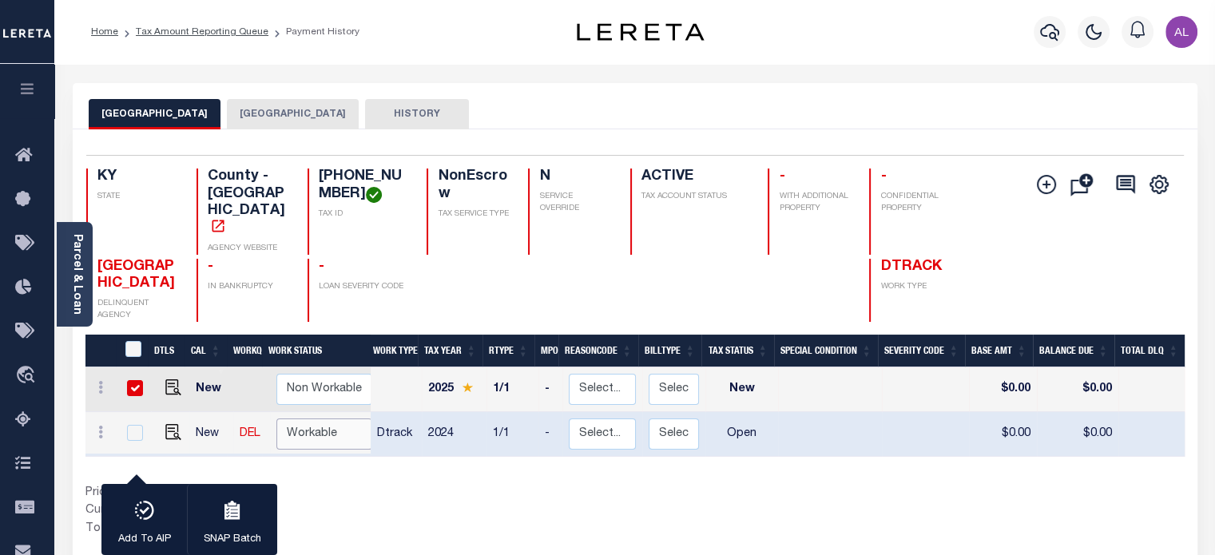
checkbox input "false"
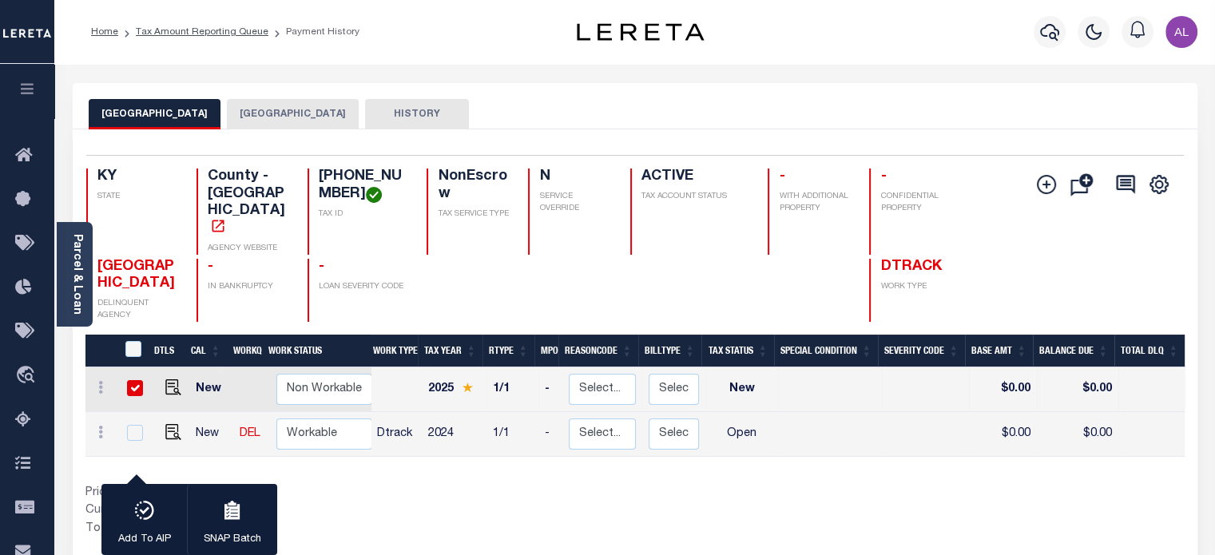
click at [137, 380] on input "checkbox" at bounding box center [135, 388] width 16 height 16
checkbox input "false"
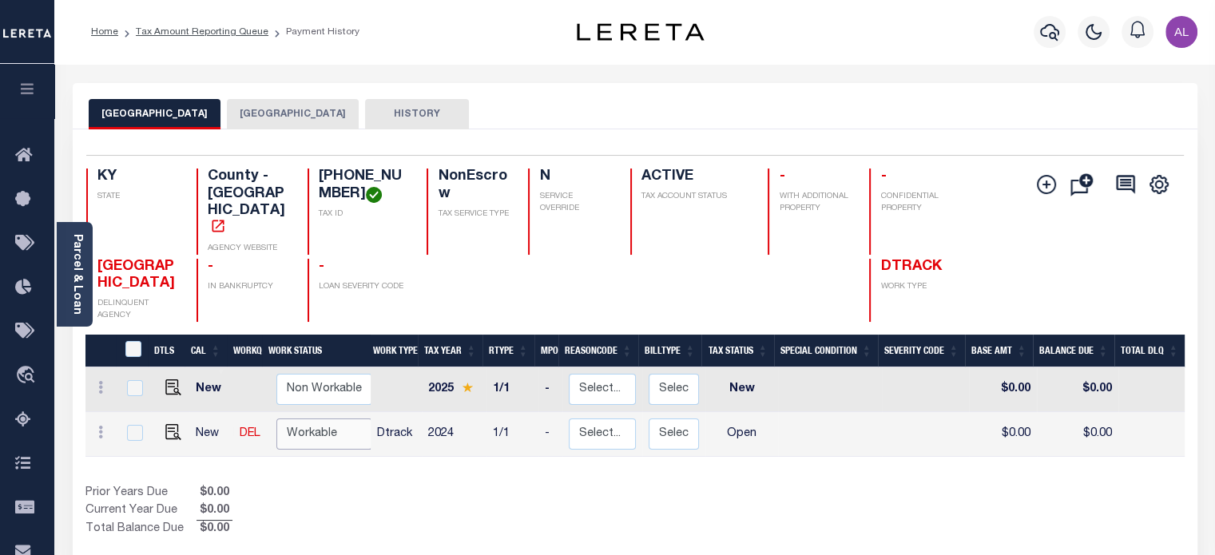
click at [332, 418] on select "Non Workable Workable" at bounding box center [324, 433] width 96 height 31
checkbox input "true"
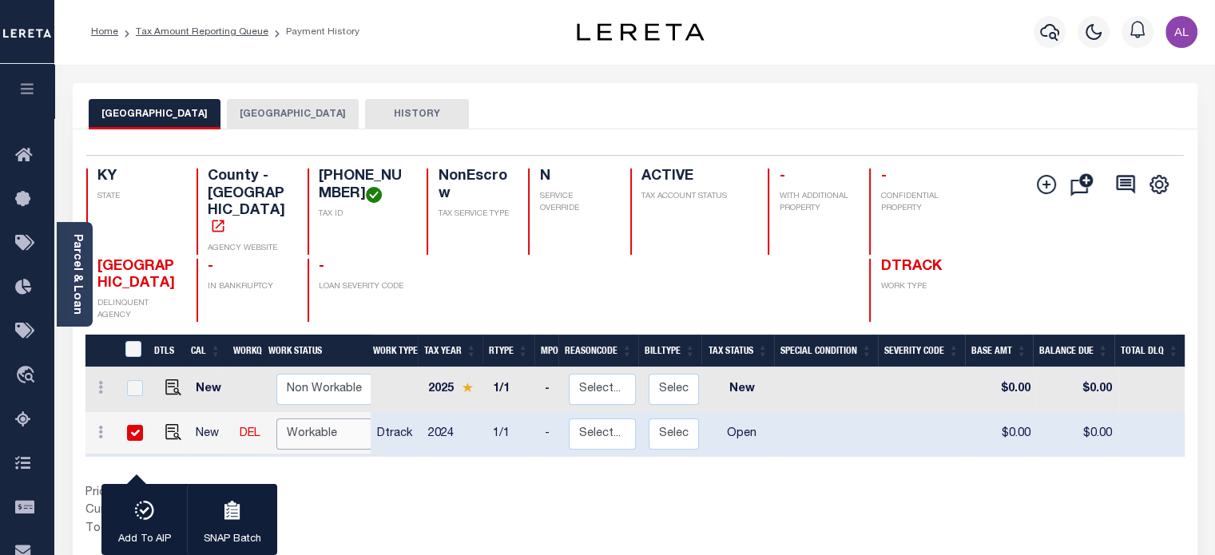
click at [332, 418] on select "Non Workable Workable" at bounding box center [324, 433] width 96 height 31
checkbox input "false"
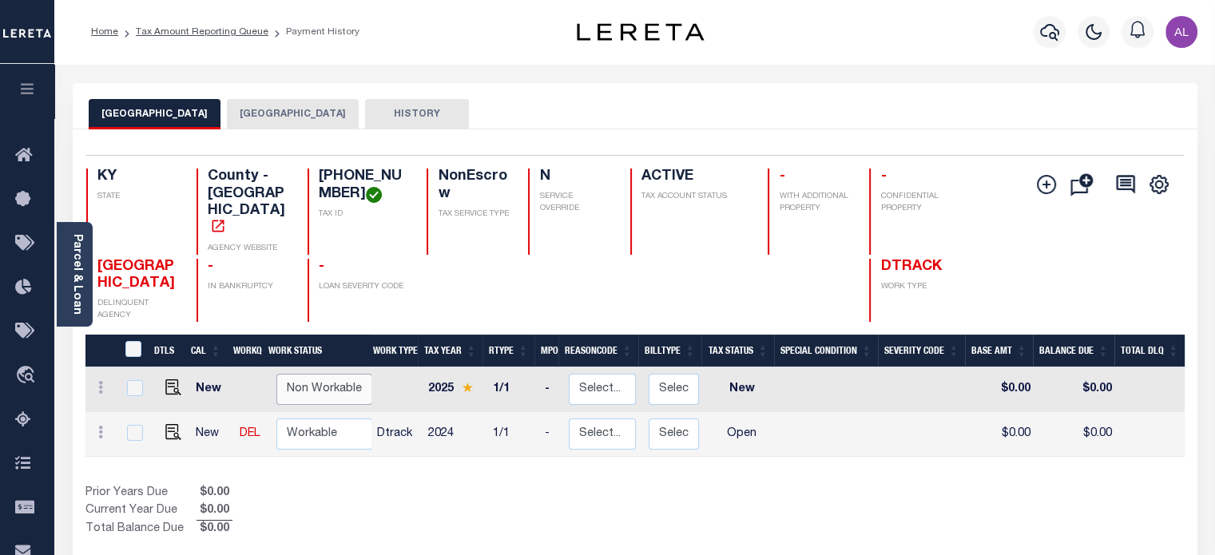
drag, startPoint x: 324, startPoint y: 352, endPoint x: 329, endPoint y: 367, distance: 15.9
click at [324, 374] on select "Non Workable Workable" at bounding box center [324, 389] width 96 height 31
checkbox input "true"
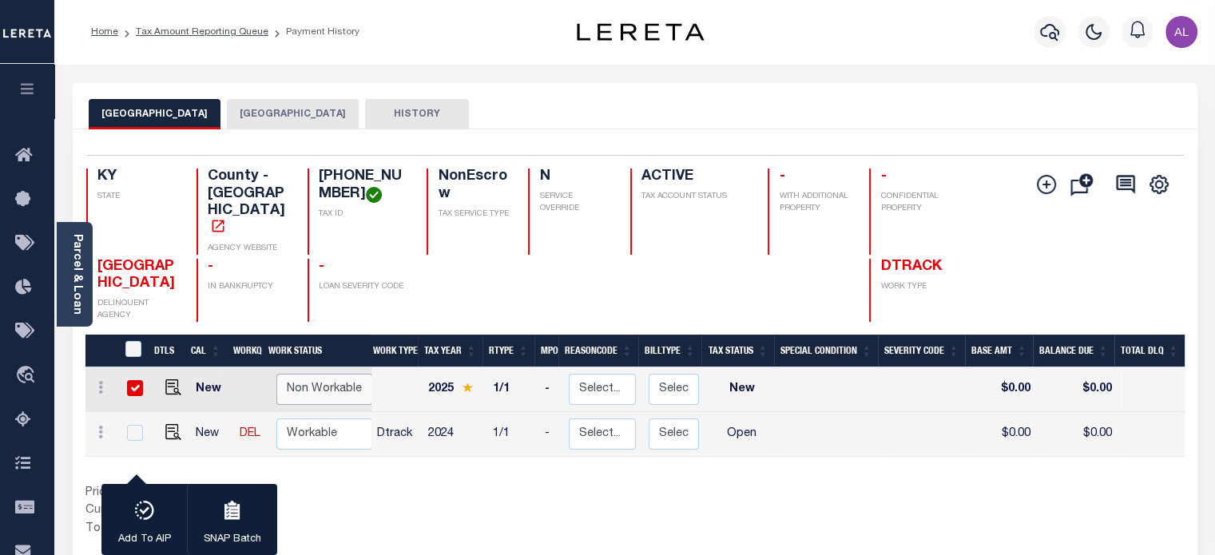
click at [331, 374] on select "Non Workable Workable" at bounding box center [324, 389] width 96 height 31
checkbox input "false"
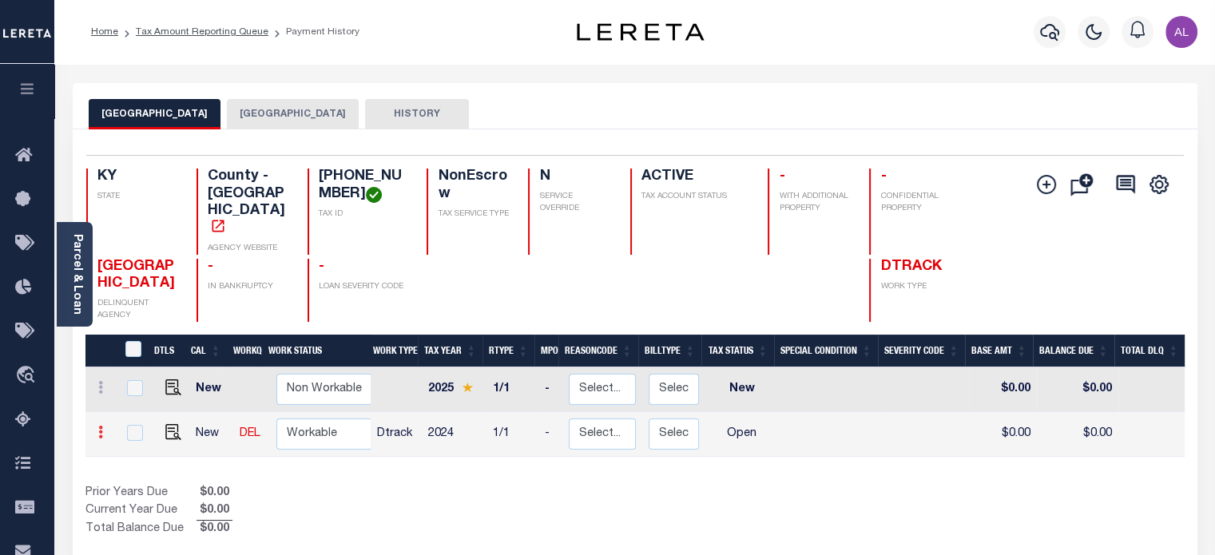
click at [100, 426] on icon at bounding box center [100, 432] width 5 height 13
click at [203, 418] on img at bounding box center [196, 426] width 16 height 17
select select "OP2"
type input "$0.00"
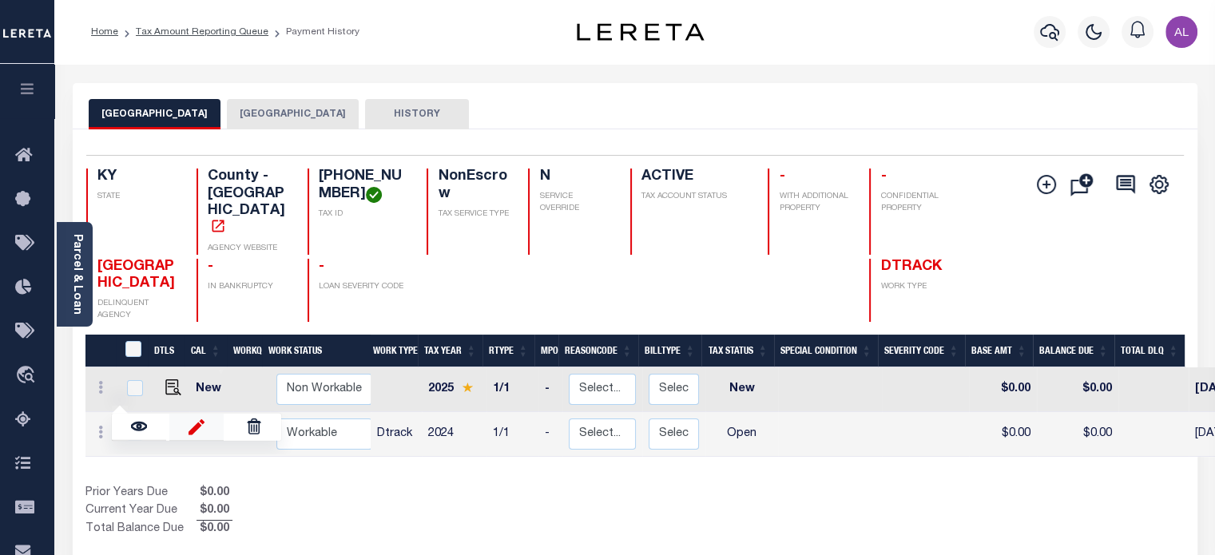
type input "[DATE]"
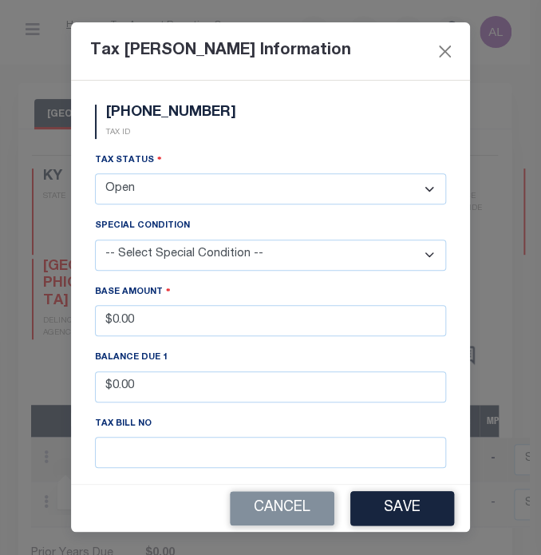
click at [224, 188] on select "- Select Status - Open Due/Unpaid Paid Incomplete No Tax Due Internal Refund Pr…" at bounding box center [270, 188] width 351 height 31
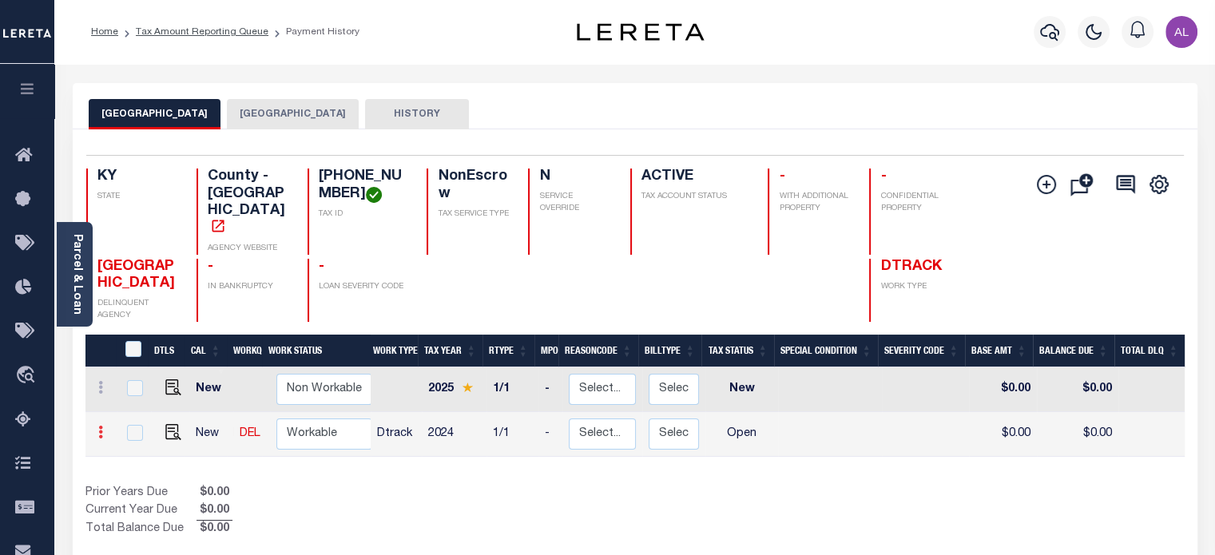
click at [99, 426] on icon at bounding box center [100, 432] width 5 height 13
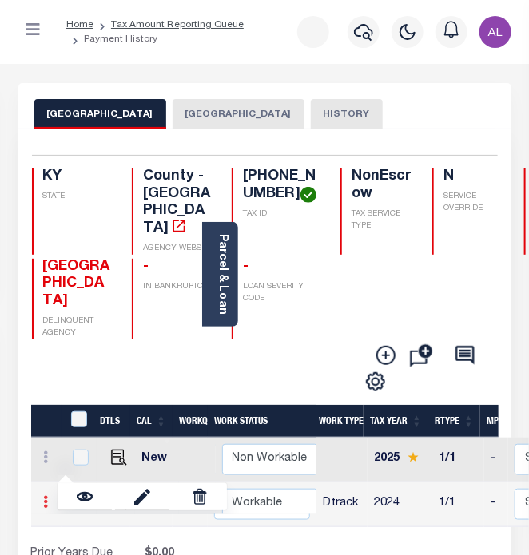
click at [45, 508] on icon at bounding box center [46, 501] width 5 height 13
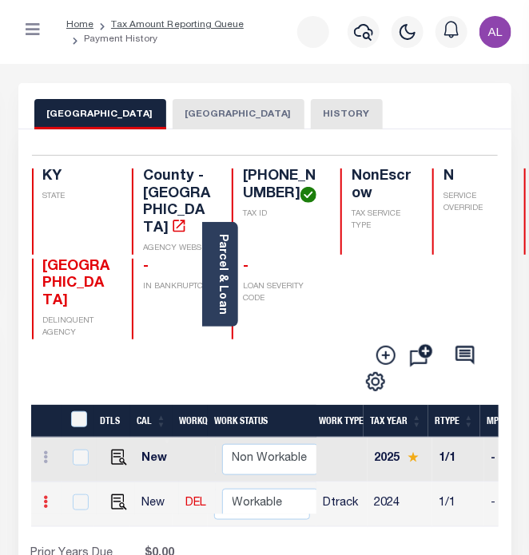
drag, startPoint x: 45, startPoint y: 515, endPoint x: 51, endPoint y: 521, distance: 9.0
click at [51, 510] on link at bounding box center [47, 503] width 18 height 13
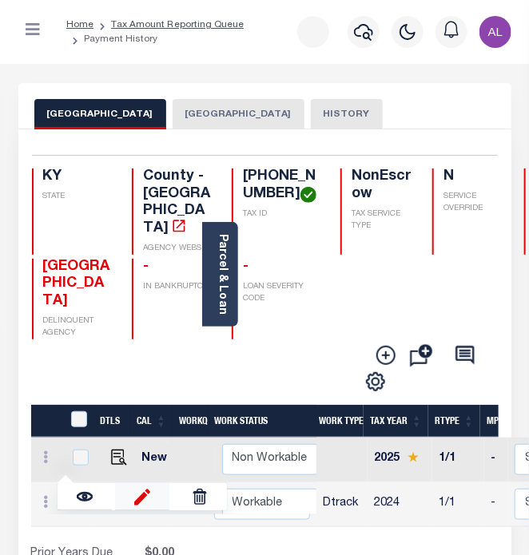
click at [137, 505] on img at bounding box center [142, 496] width 16 height 17
type input "$0.00"
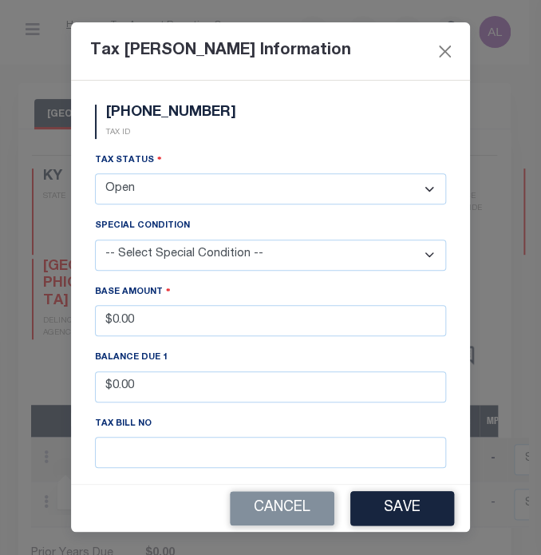
click at [202, 200] on select "- Select Status - Open Due/Unpaid Paid Incomplete No Tax Due Internal Refund Pr…" at bounding box center [270, 188] width 351 height 31
click at [167, 184] on select "- Select Status - Open Due/Unpaid Paid Incomplete No Tax Due Internal Refund Pr…" at bounding box center [270, 188] width 351 height 31
select select "PYD"
click at [95, 175] on select "- Select Status - Open Due/Unpaid Paid Incomplete No Tax Due Internal Refund Pr…" at bounding box center [270, 188] width 351 height 31
click at [400, 505] on button "Save" at bounding box center [403, 508] width 104 height 34
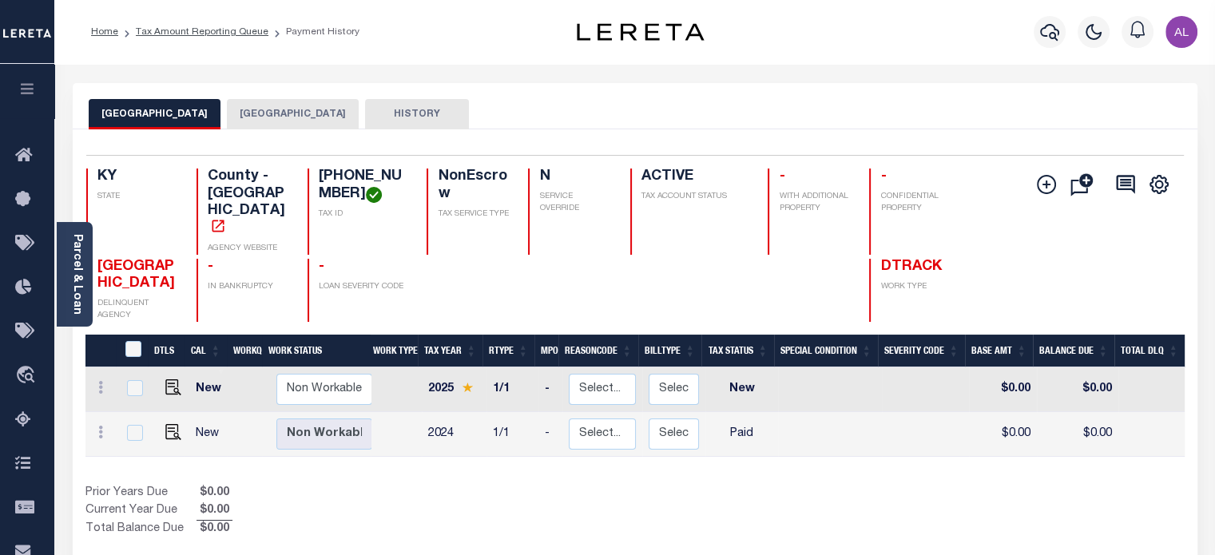
click at [633, 506] on div "Prior Years Due $0.00 Current Year Due $0.00 Total Balance Due $0.00" at bounding box center [359, 512] width 549 height 54
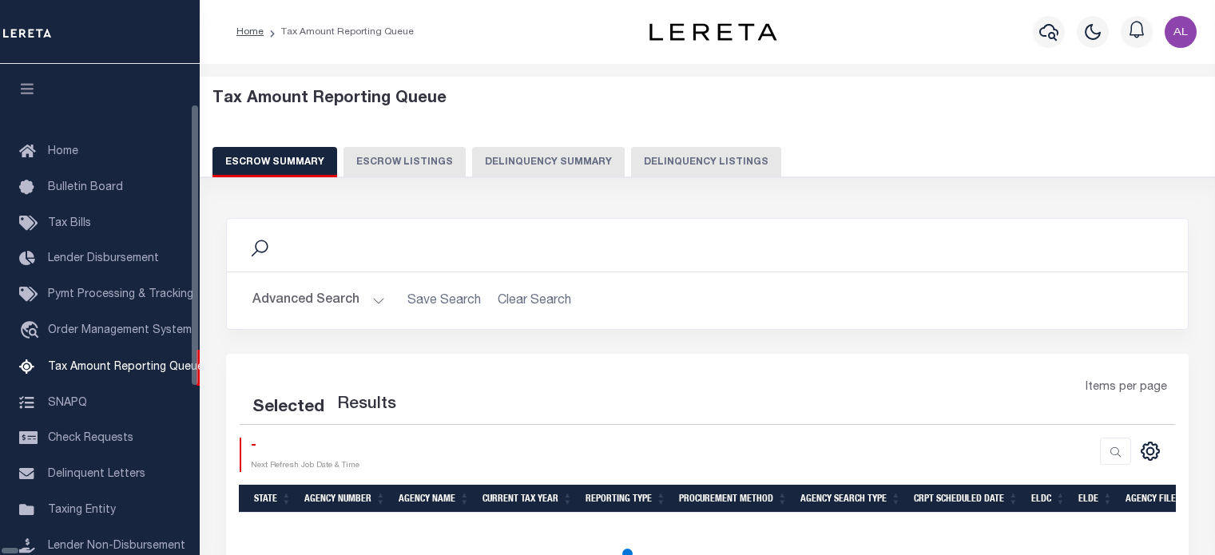
scroll to position [47, 0]
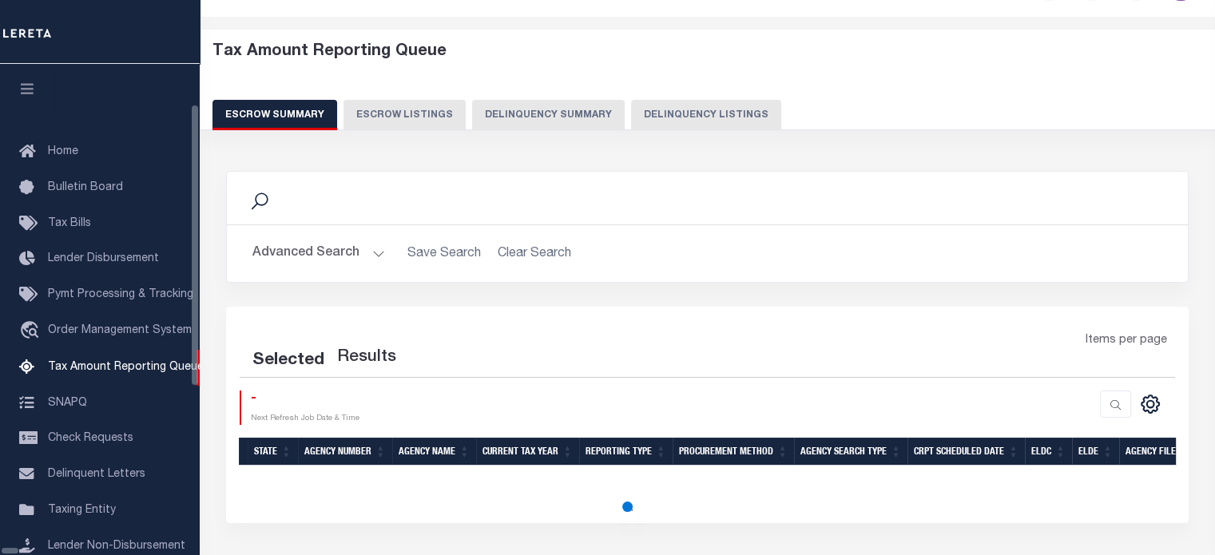
click at [631, 115] on button "Delinquency Listings" at bounding box center [706, 115] width 150 height 30
select select "100"
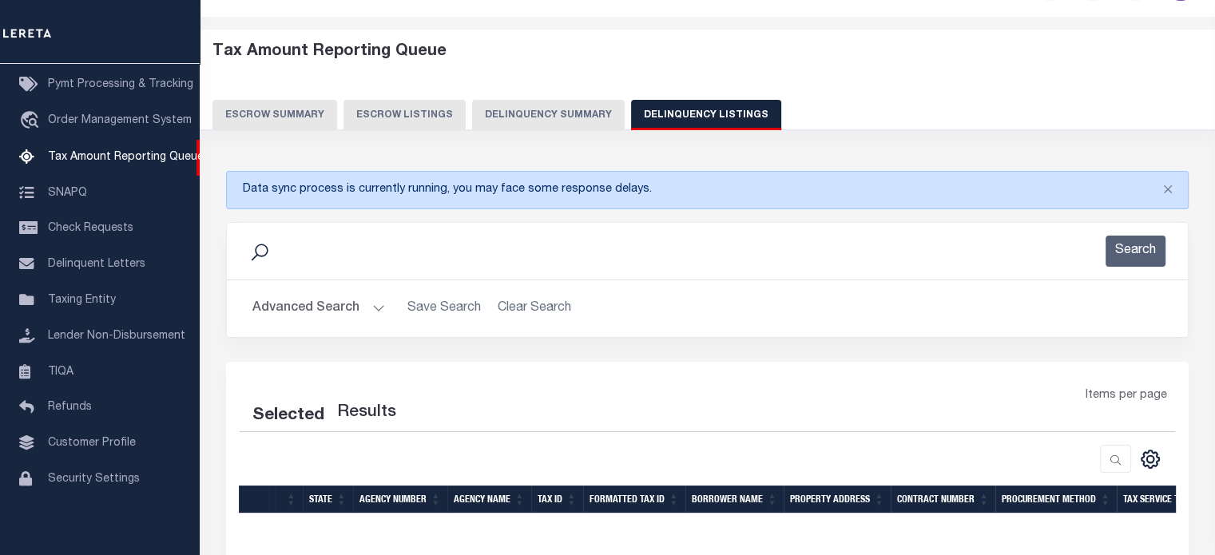
click at [364, 309] on button "Advanced Search" at bounding box center [318, 308] width 133 height 31
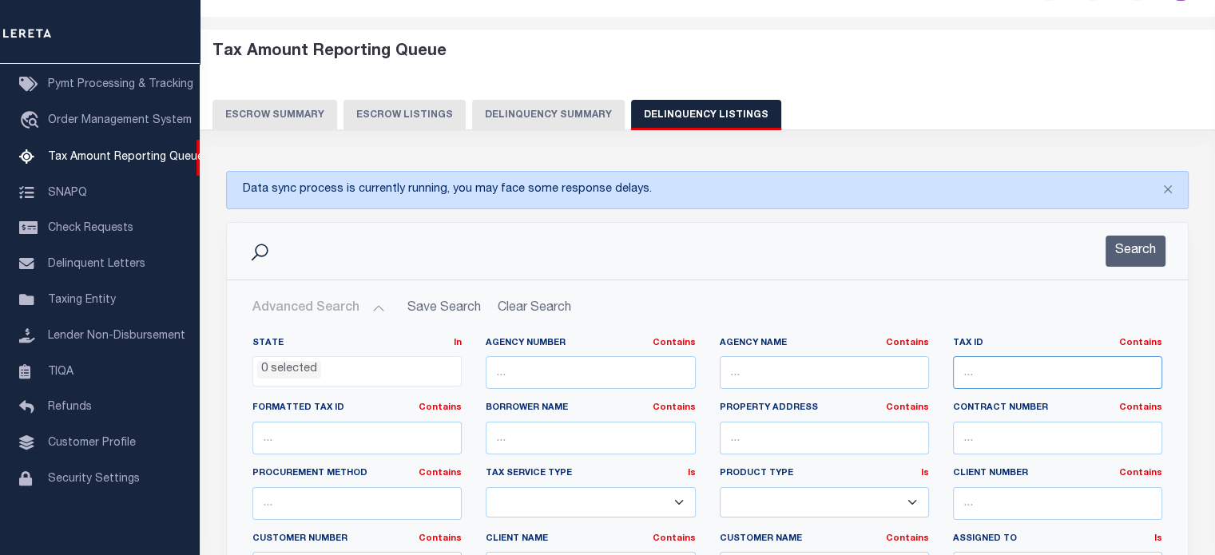
paste input "[PHONE_NUMBER]"
click at [987, 370] on input "[PHONE_NUMBER]" at bounding box center [1057, 372] width 209 height 33
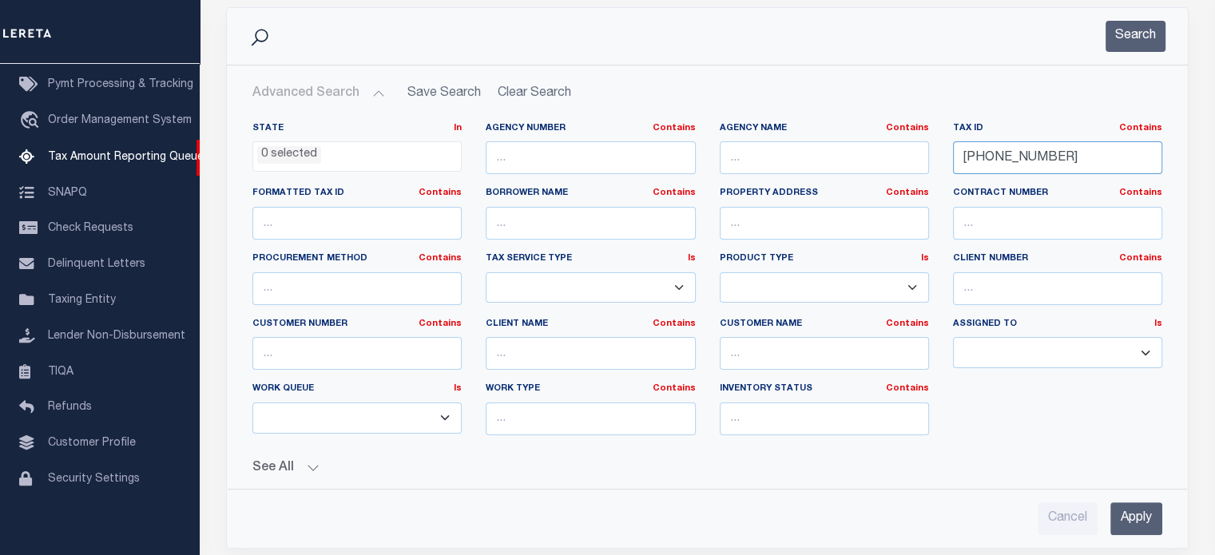
scroll to position [336, 0]
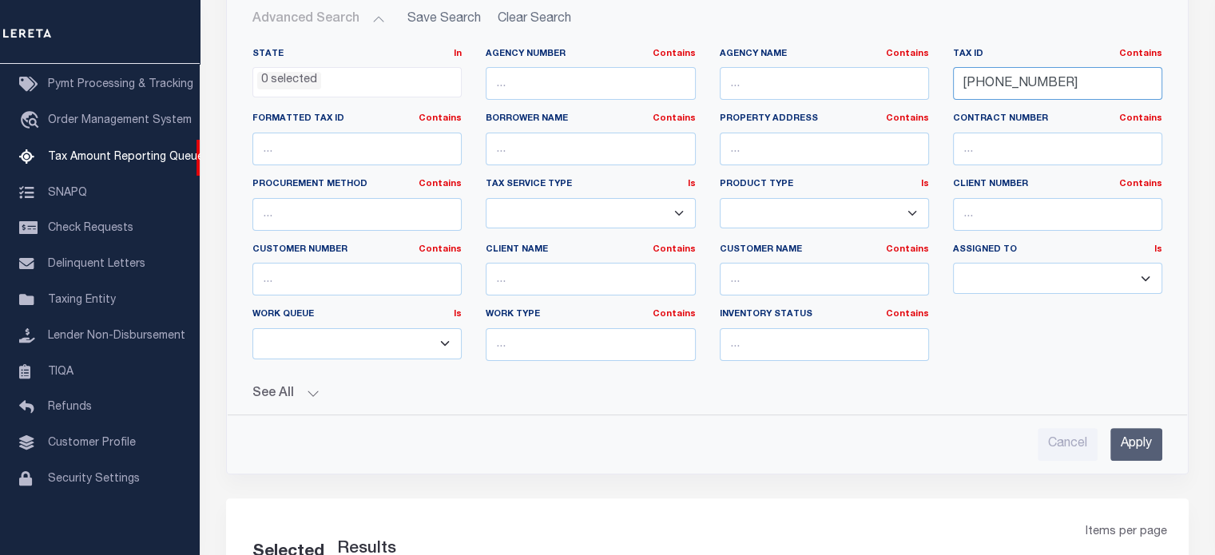
type input "[PHONE_NUMBER]"
click at [1143, 442] on input "Apply" at bounding box center [1136, 444] width 52 height 33
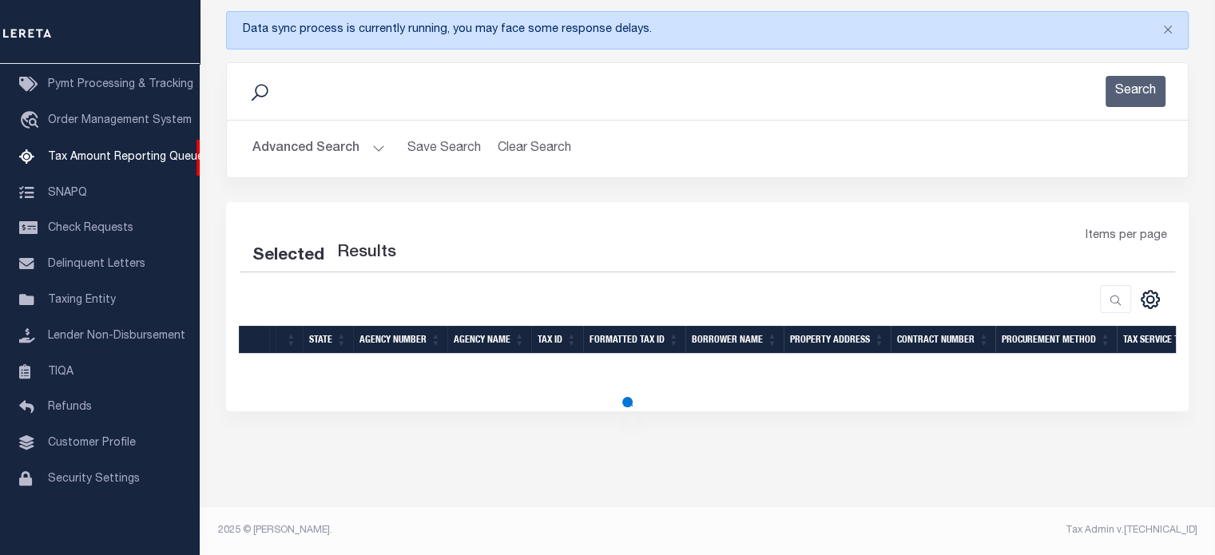
select select "100"
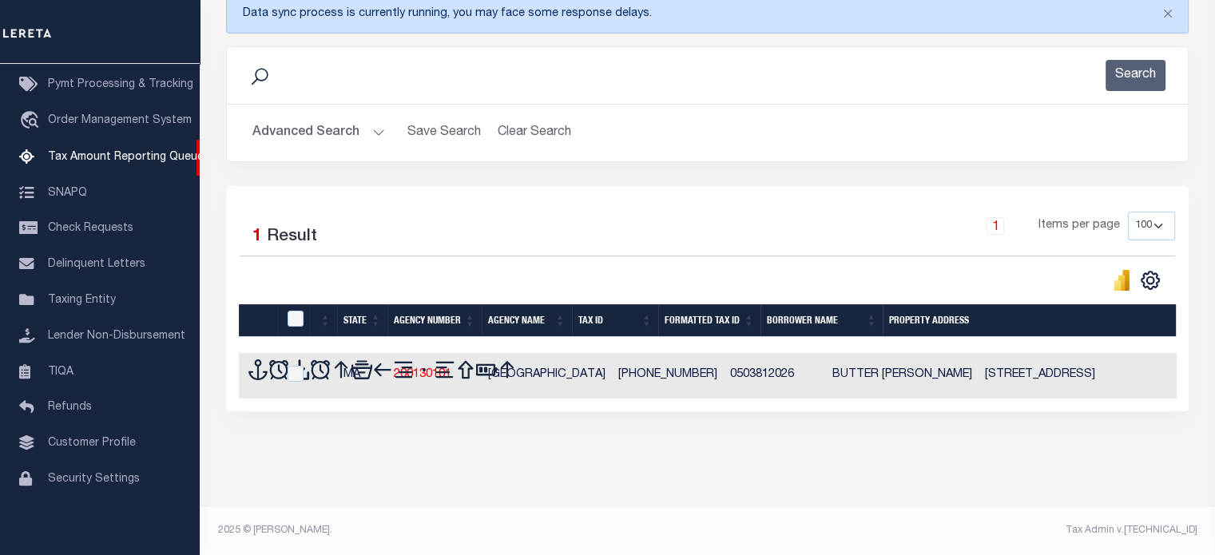
scroll to position [220, 0]
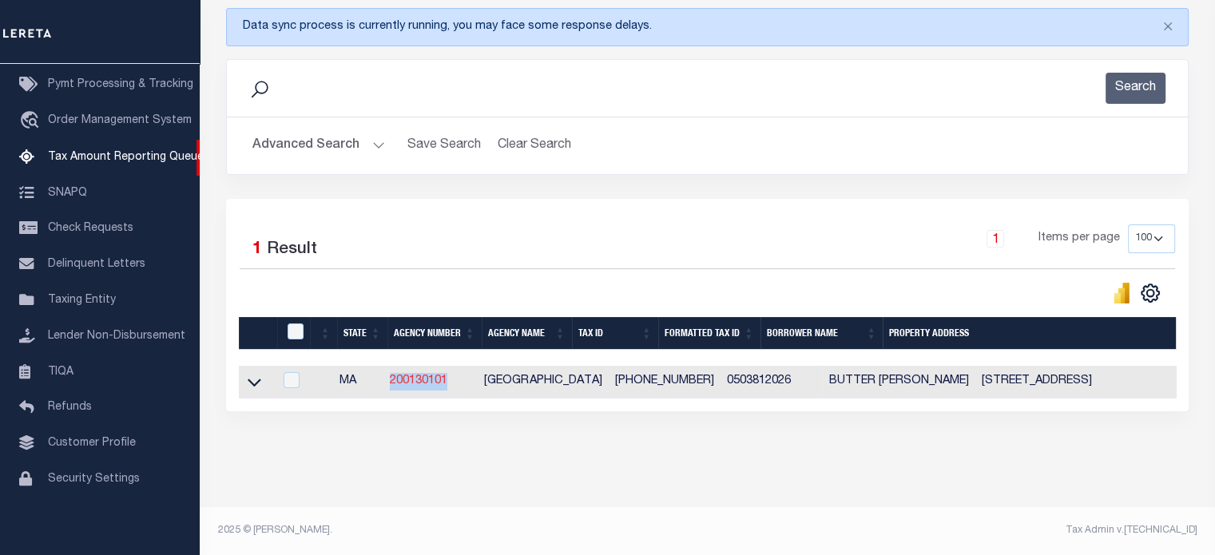
drag, startPoint x: 453, startPoint y: 372, endPoint x: 393, endPoint y: 371, distance: 59.9
click at [393, 371] on td "200130101" at bounding box center [430, 382] width 94 height 33
checkbox input "true"
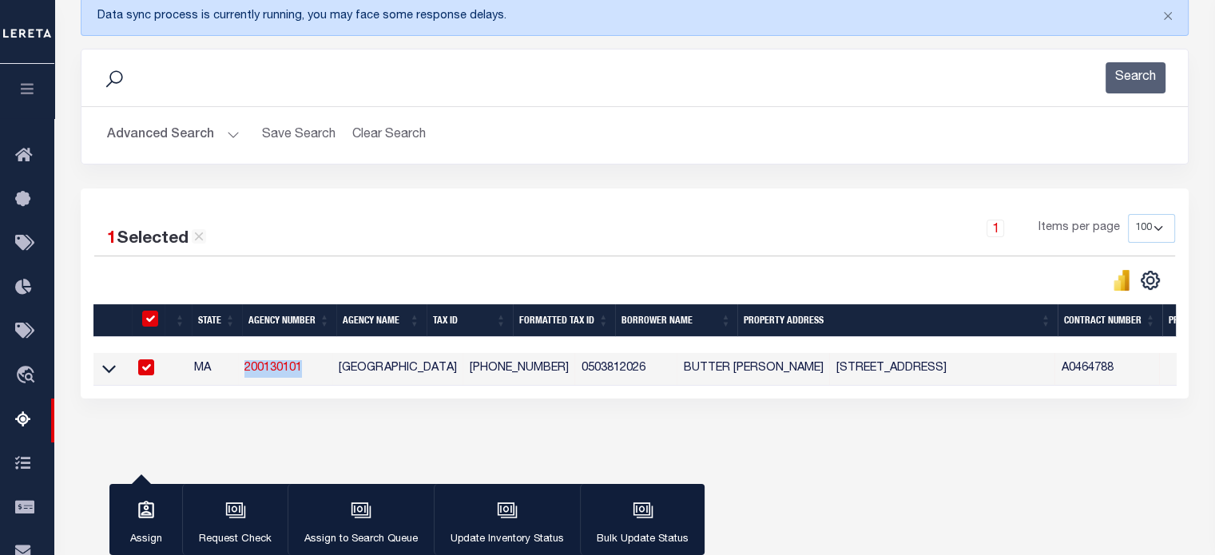
scroll to position [218, 0]
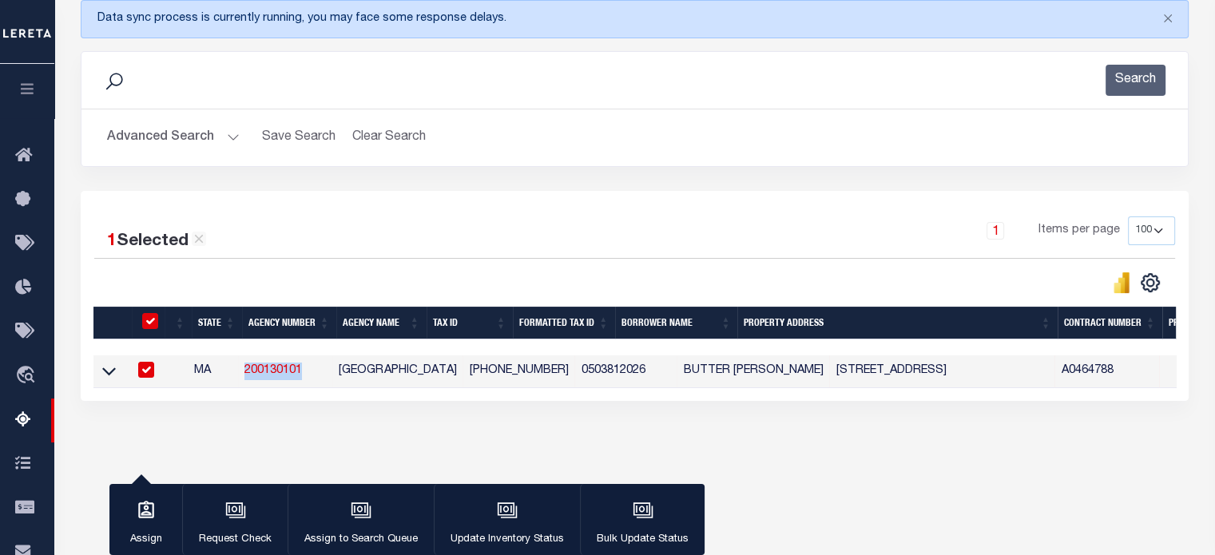
copy link "200130101"
click at [107, 376] on icon at bounding box center [109, 371] width 14 height 17
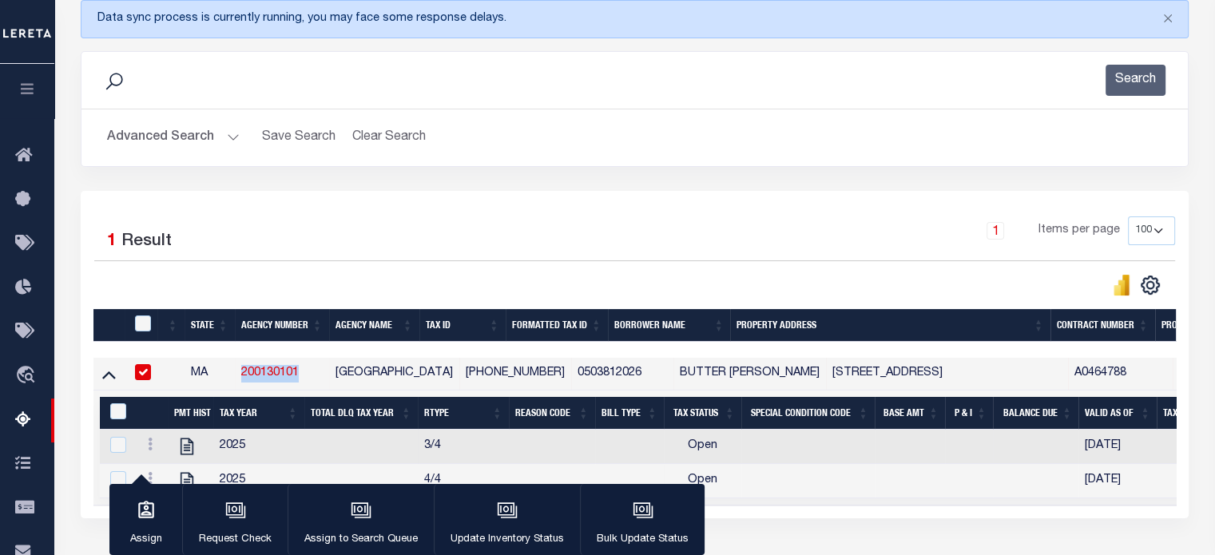
scroll to position [337, 0]
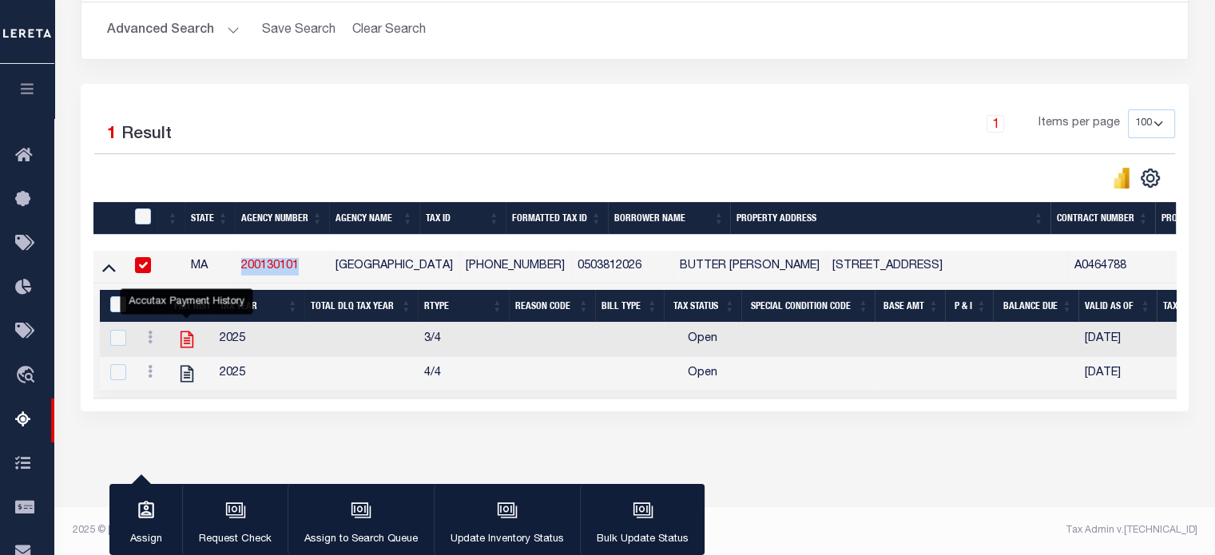
click at [182, 329] on icon "" at bounding box center [186, 339] width 21 height 21
checkbox input "true"
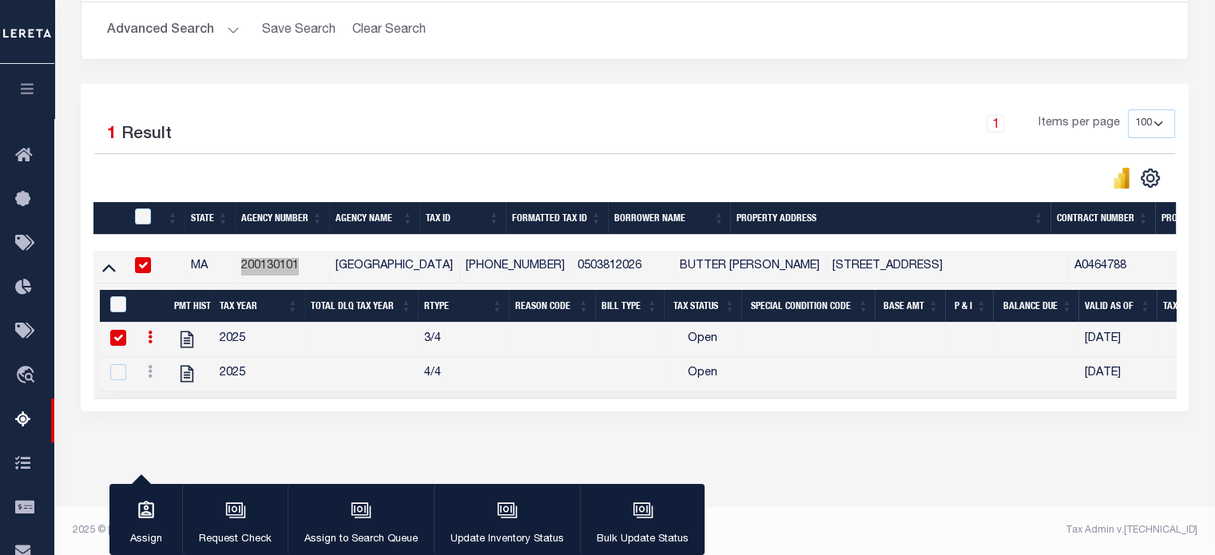
scroll to position [220, 0]
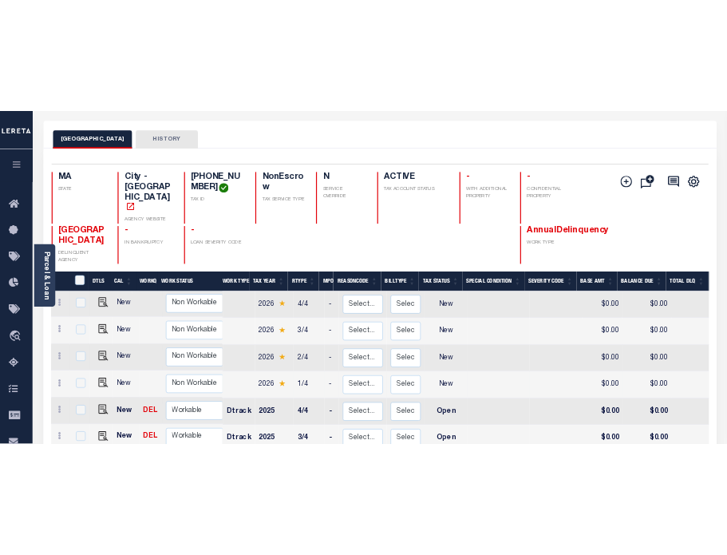
scroll to position [143, 0]
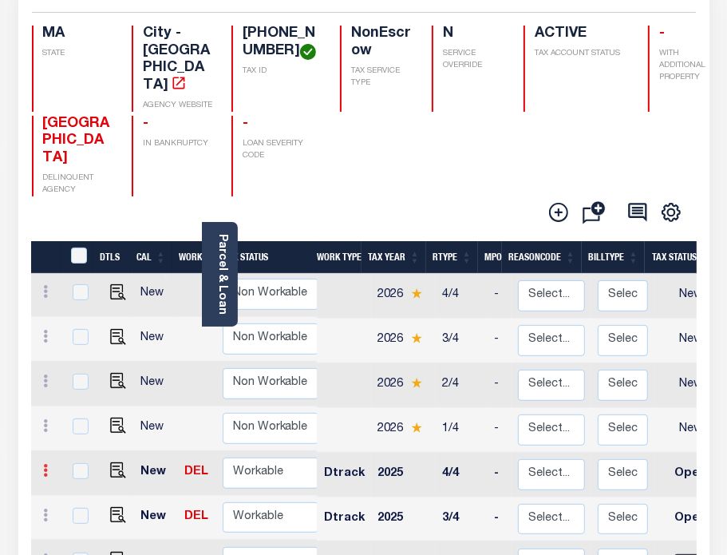
click at [47, 464] on icon at bounding box center [46, 470] width 5 height 13
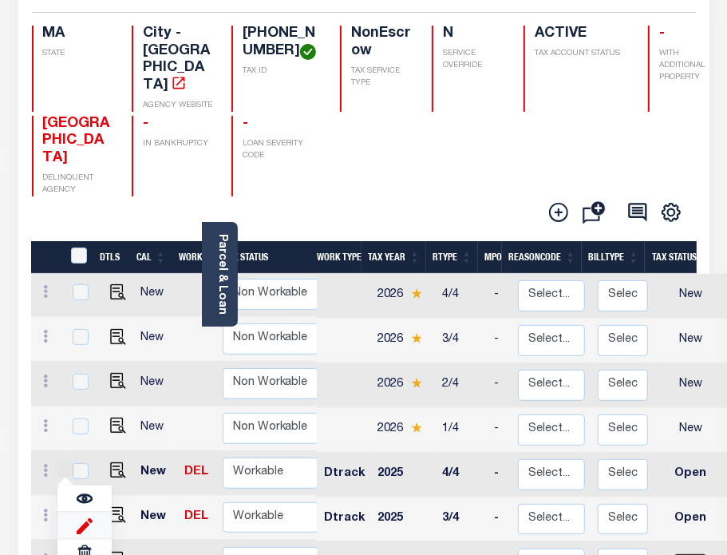
click at [89, 517] on img at bounding box center [85, 525] width 16 height 17
select select "OP2"
type input "$0.00"
type input "[DATE]"
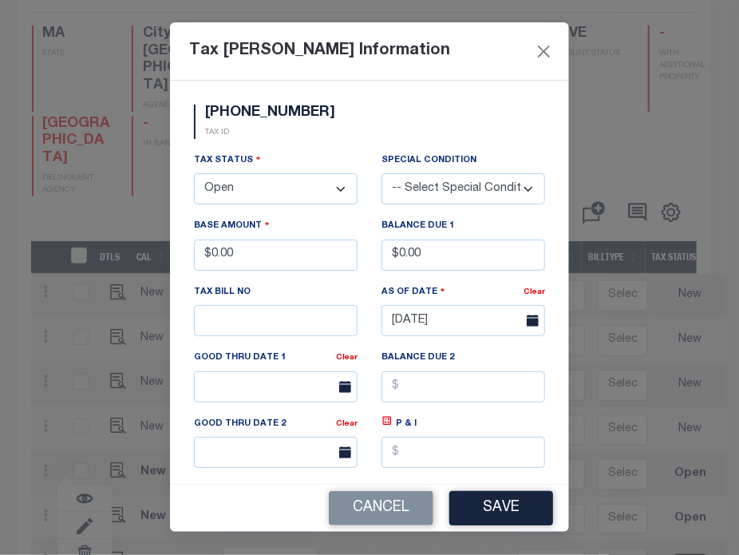
click at [307, 204] on select "- Select Status - Open Due/Unpaid Paid Incomplete No Tax Due Internal Refund Pr…" at bounding box center [276, 188] width 164 height 31
click at [250, 204] on select "- Select Status - Open Due/Unpaid Paid Incomplete No Tax Due Internal Refund Pr…" at bounding box center [276, 188] width 164 height 31
select select "PYD"
click at [194, 192] on select "- Select Status - Open Due/Unpaid Paid Incomplete No Tax Due Internal Refund Pr…" at bounding box center [276, 188] width 164 height 31
click at [505, 513] on button "Save" at bounding box center [502, 508] width 104 height 34
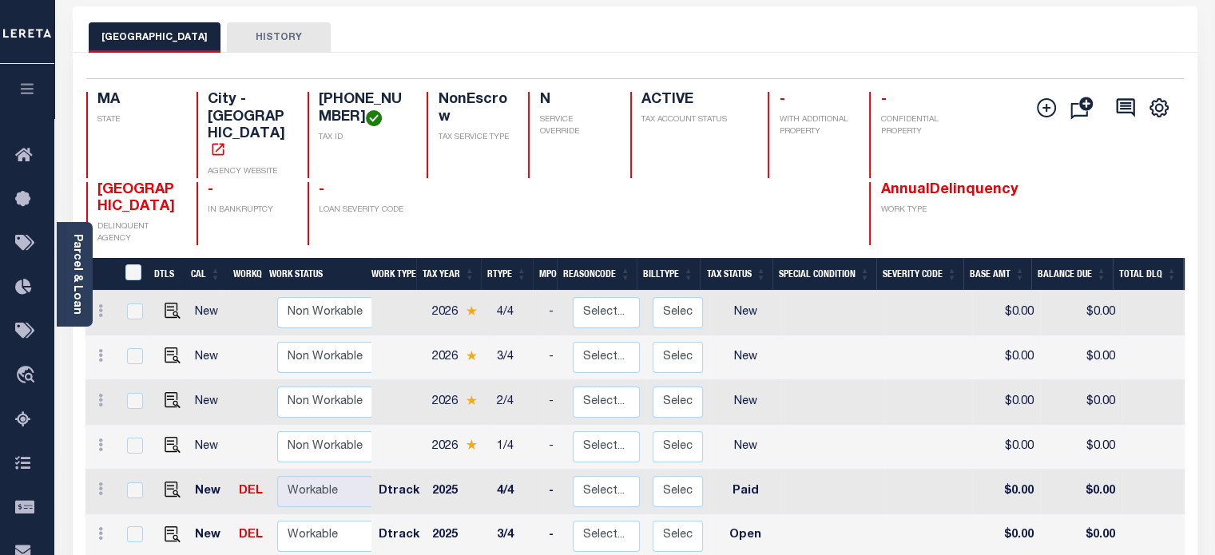
scroll to position [76, 0]
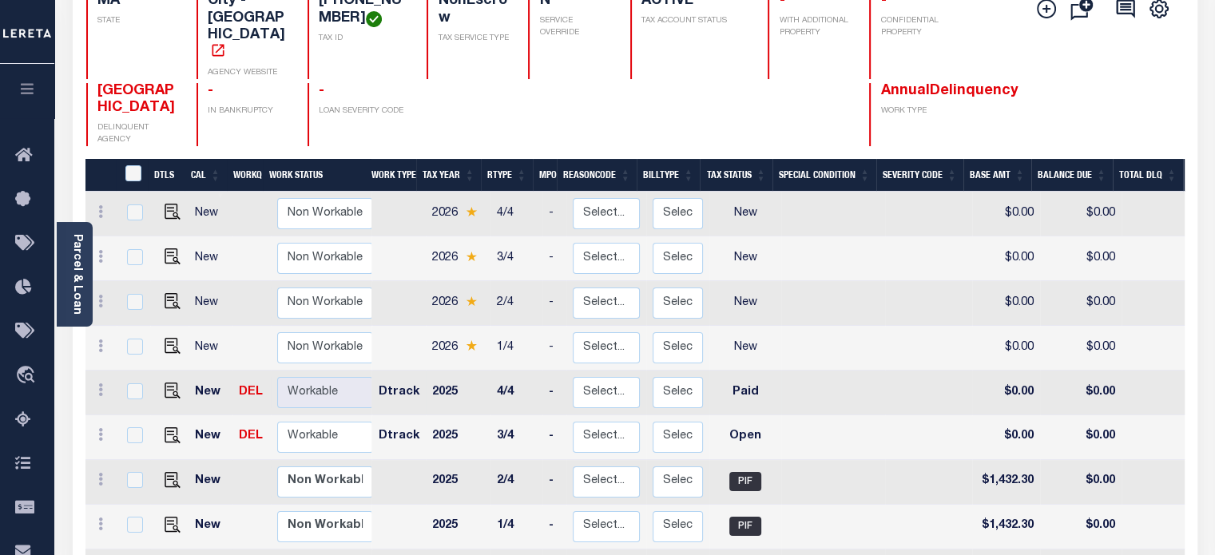
scroll to position [198, 0]
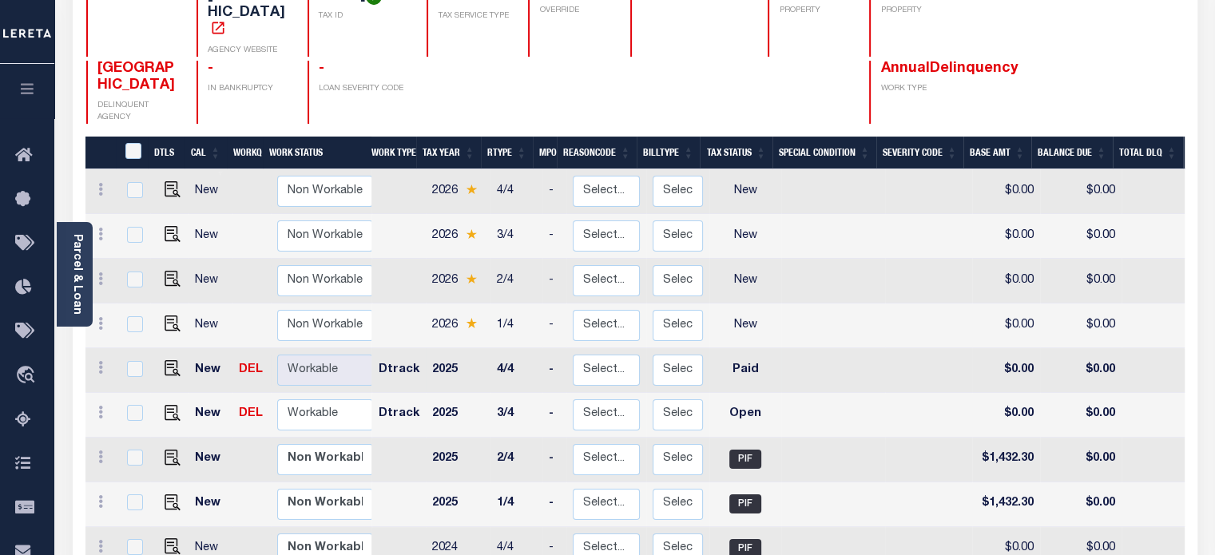
click at [389, 348] on td "Dtrack" at bounding box center [399, 370] width 54 height 45
checkbox input "true"
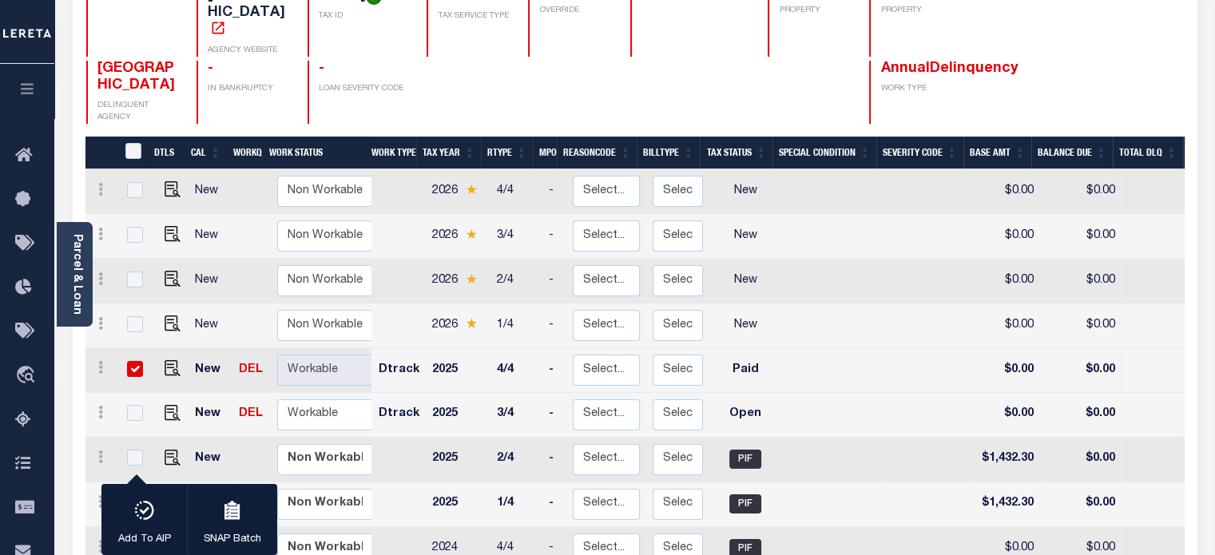
click at [406, 348] on td "Dtrack" at bounding box center [399, 370] width 54 height 45
checkbox input "false"
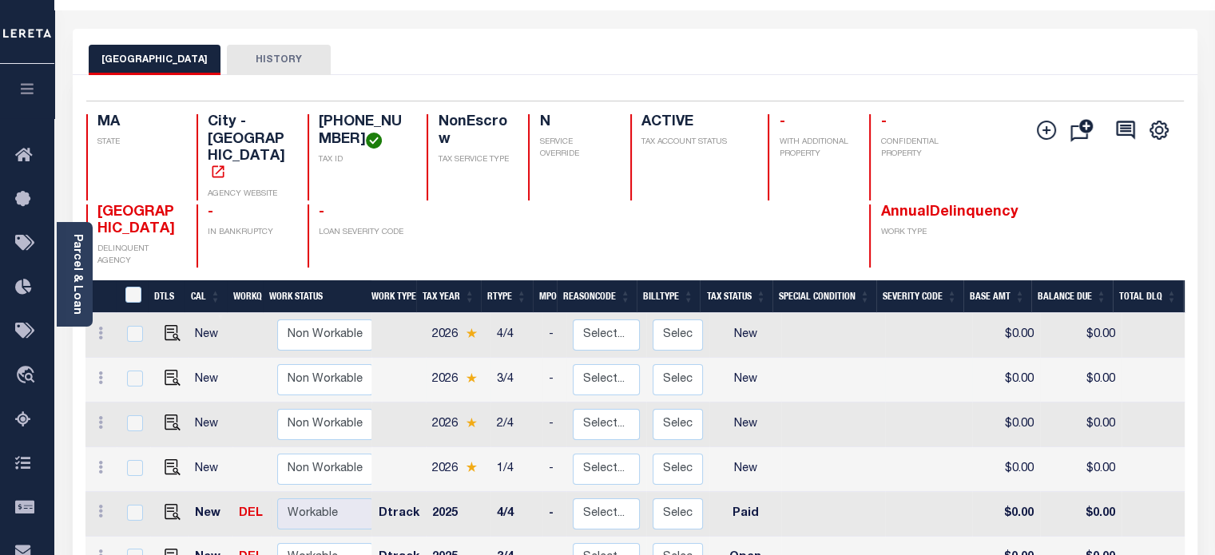
scroll to position [48, 0]
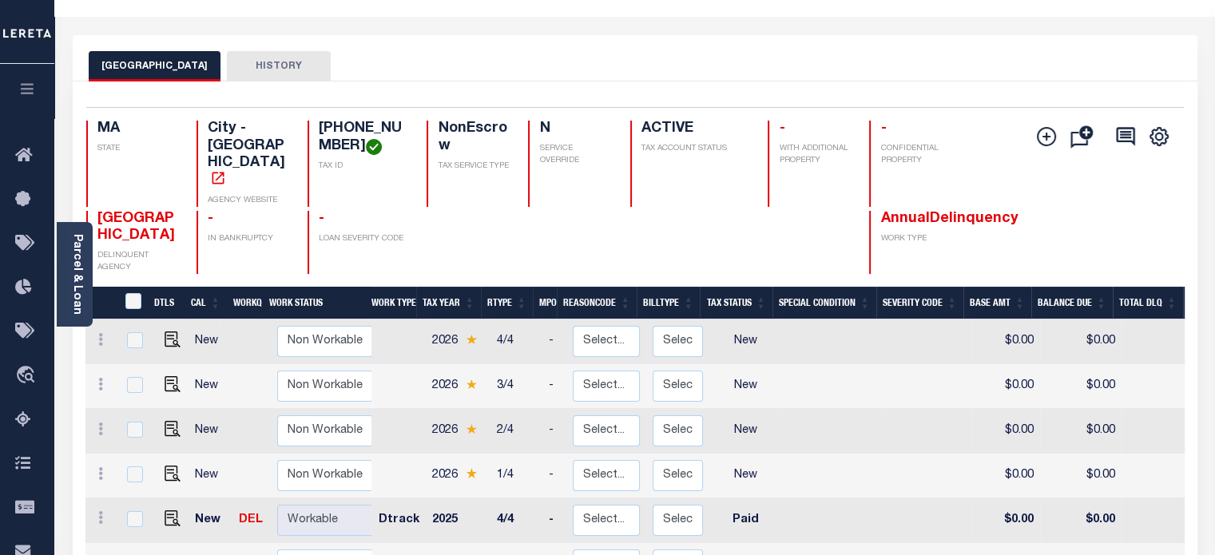
click at [562, 185] on div "MA STATE City - MA AGENCY WEBSITE 05-03812-026 TAX ID NonEscrow TAX SERVICE TYP…" at bounding box center [543, 197] width 914 height 153
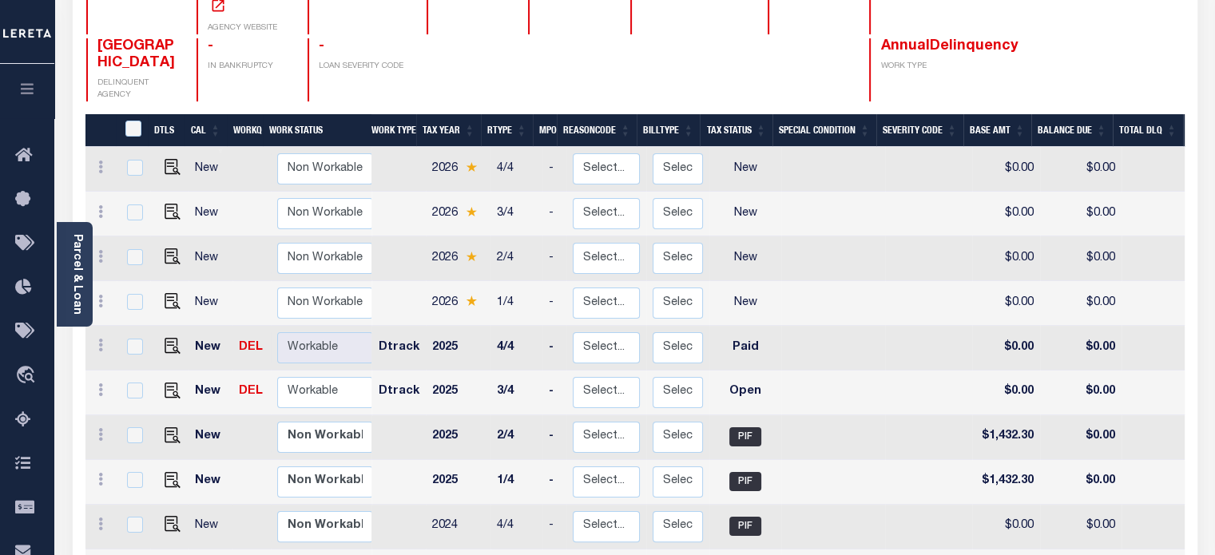
scroll to position [220, 0]
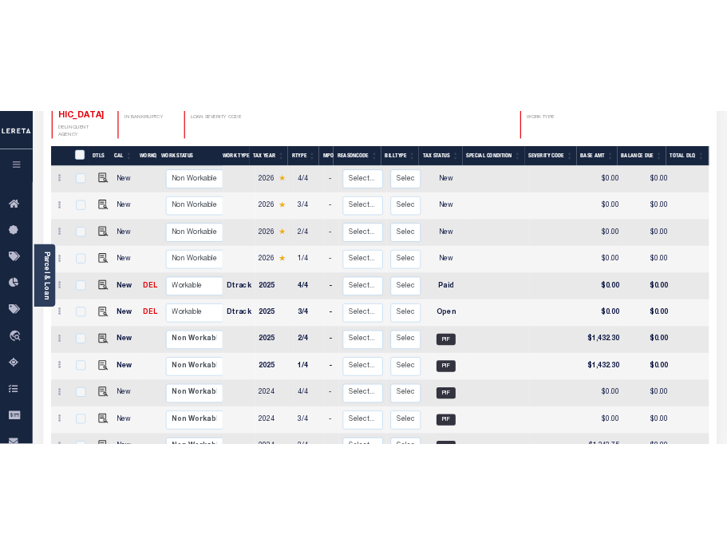
scroll to position [216, 0]
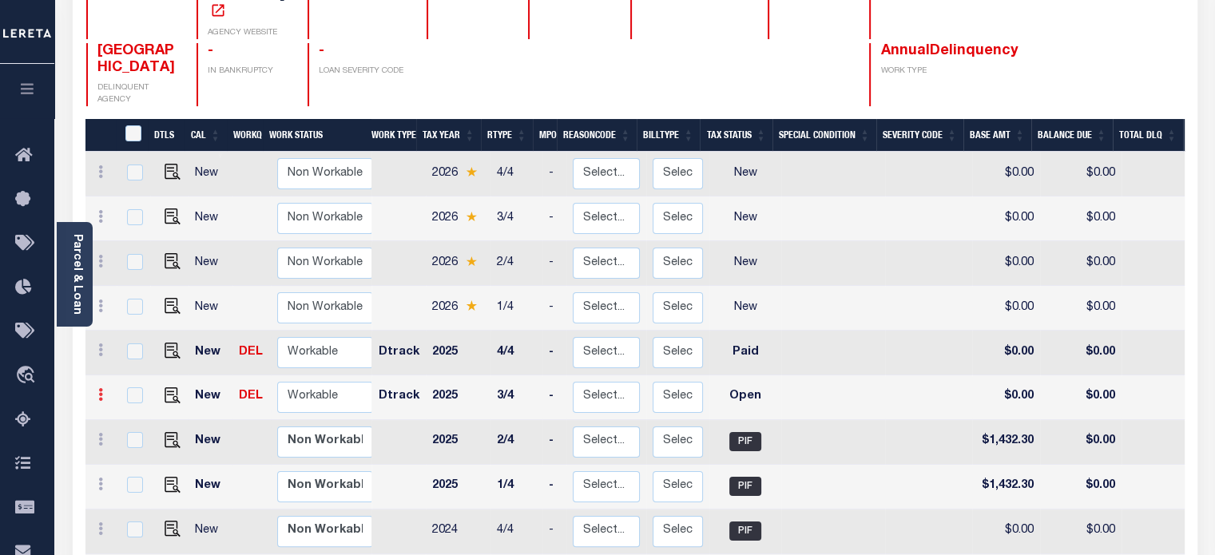
click at [102, 390] on link at bounding box center [101, 396] width 18 height 13
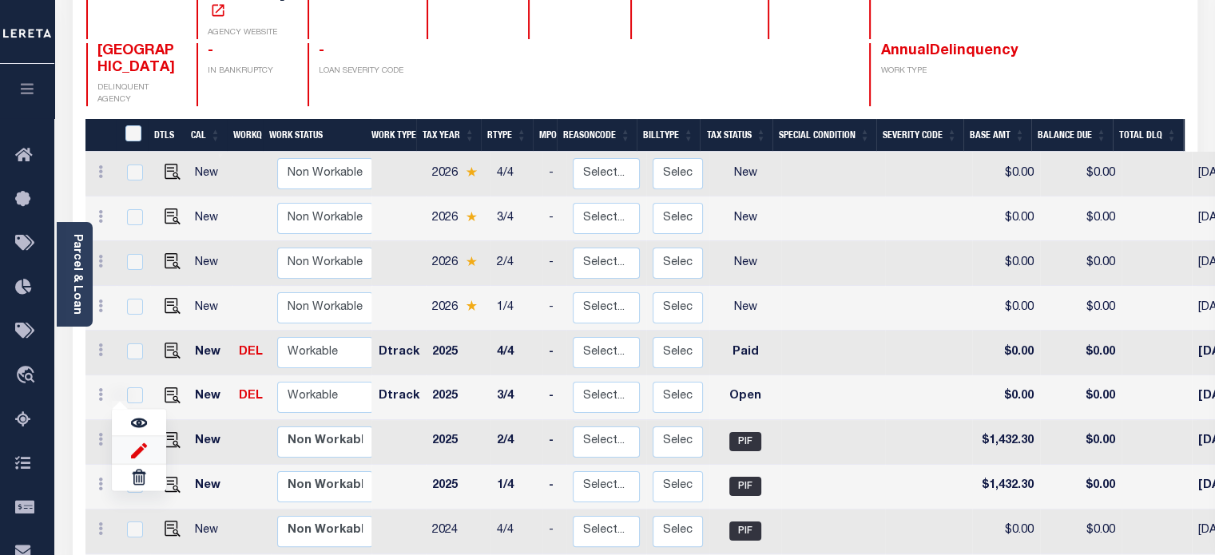
click at [138, 442] on img at bounding box center [139, 450] width 16 height 17
select select "OP2"
type input "$0.00"
type input "[DATE]"
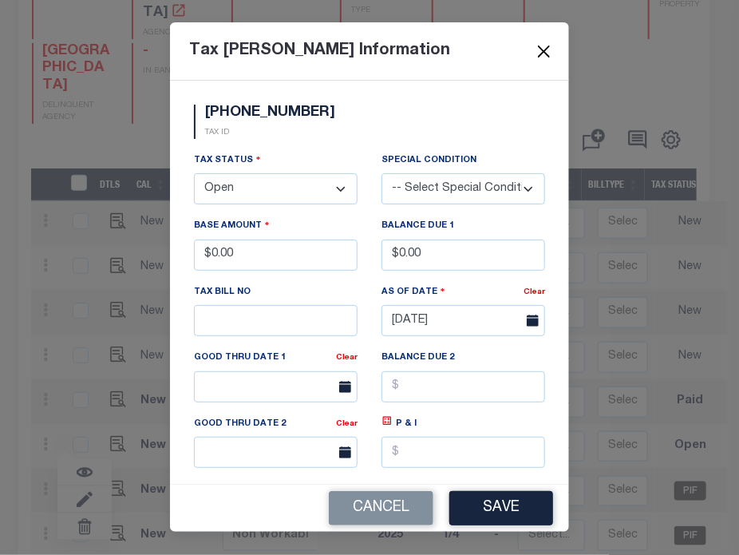
click at [545, 54] on button "Close" at bounding box center [544, 51] width 21 height 21
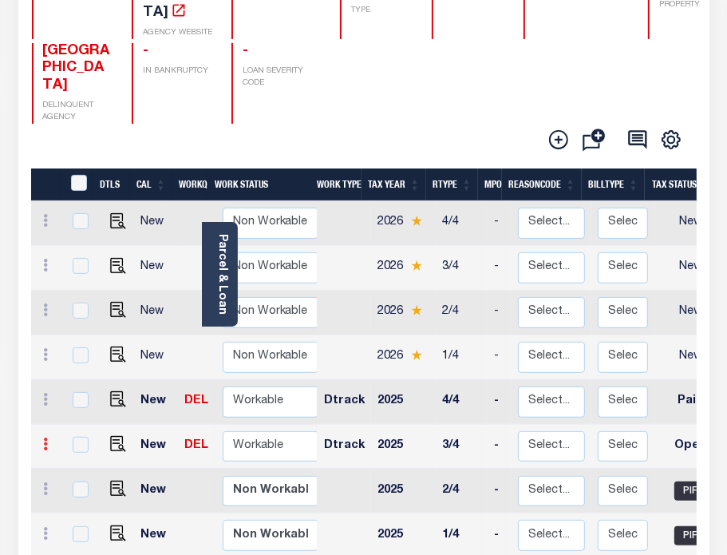
click at [42, 440] on link at bounding box center [47, 446] width 18 height 13
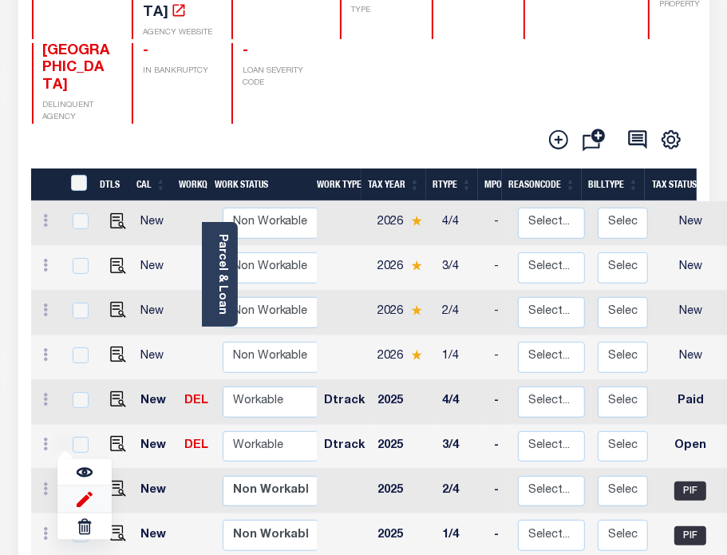
click at [90, 491] on img at bounding box center [85, 499] width 16 height 17
type input "$0.00"
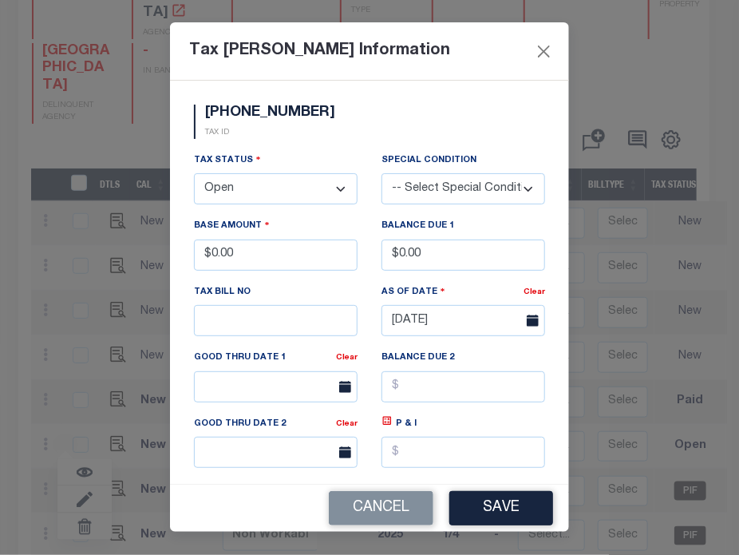
click at [281, 204] on select "- Select Status - Open Due/Unpaid Paid Incomplete No Tax Due Internal Refund Pr…" at bounding box center [276, 188] width 164 height 31
click at [252, 204] on select "- Select Status - Open Due/Unpaid Paid Incomplete No Tax Due Internal Refund Pr…" at bounding box center [276, 188] width 164 height 31
select select "PYD"
click at [194, 192] on select "- Select Status - Open Due/Unpaid Paid Incomplete No Tax Due Internal Refund Pr…" at bounding box center [276, 188] width 164 height 31
click at [525, 503] on button "Save" at bounding box center [502, 508] width 104 height 34
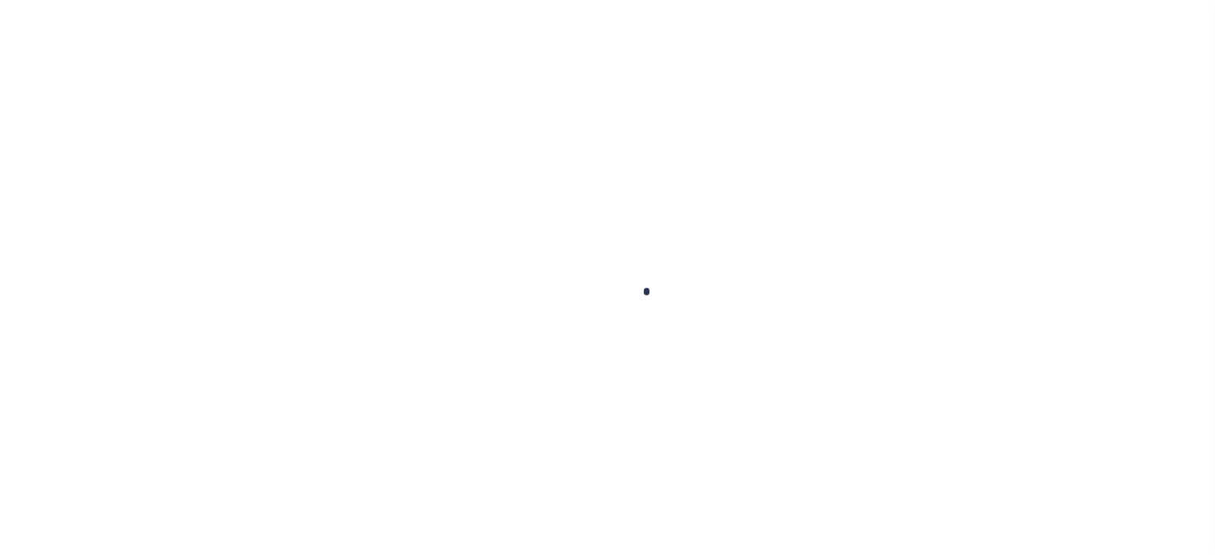
scroll to position [216, 0]
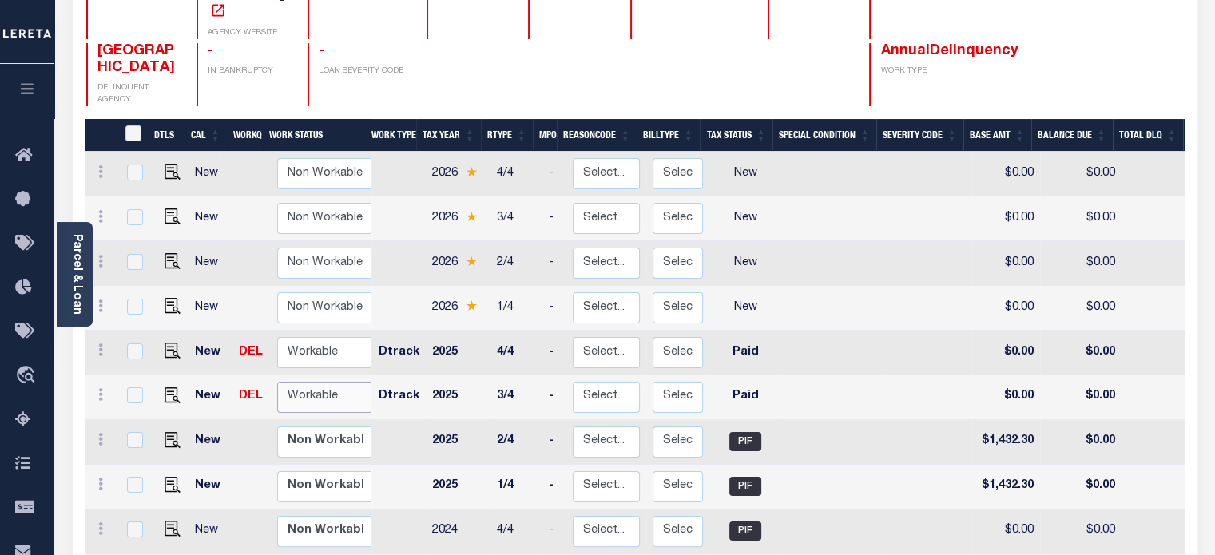
click at [319, 382] on select "Non Workable Workable" at bounding box center [325, 397] width 96 height 31
checkbox input "true"
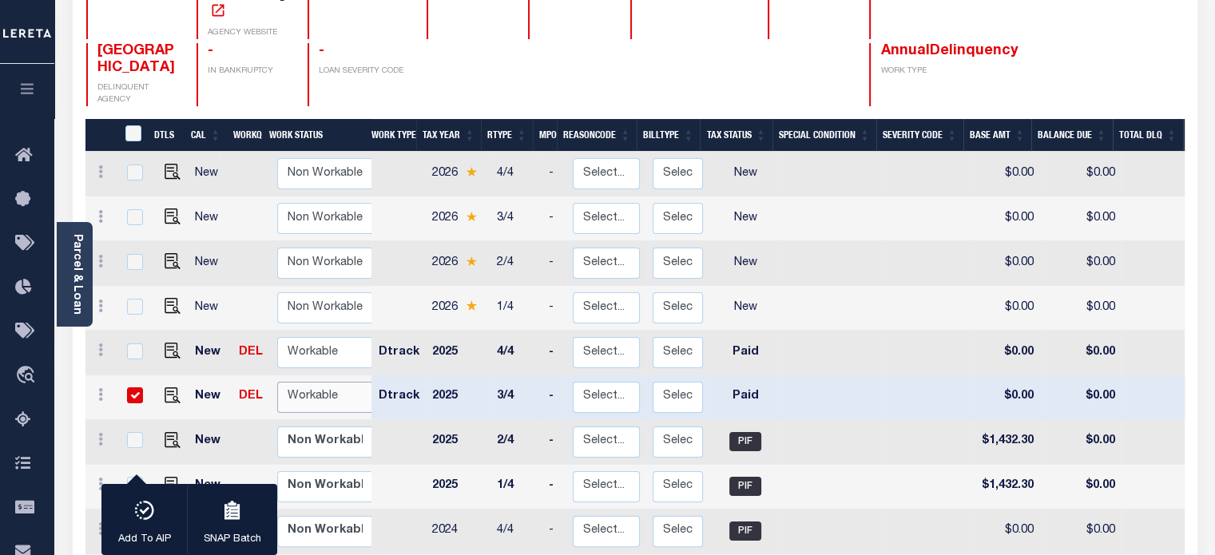
click at [321, 382] on select "Non Workable Workable" at bounding box center [325, 397] width 96 height 31
checkbox input "false"
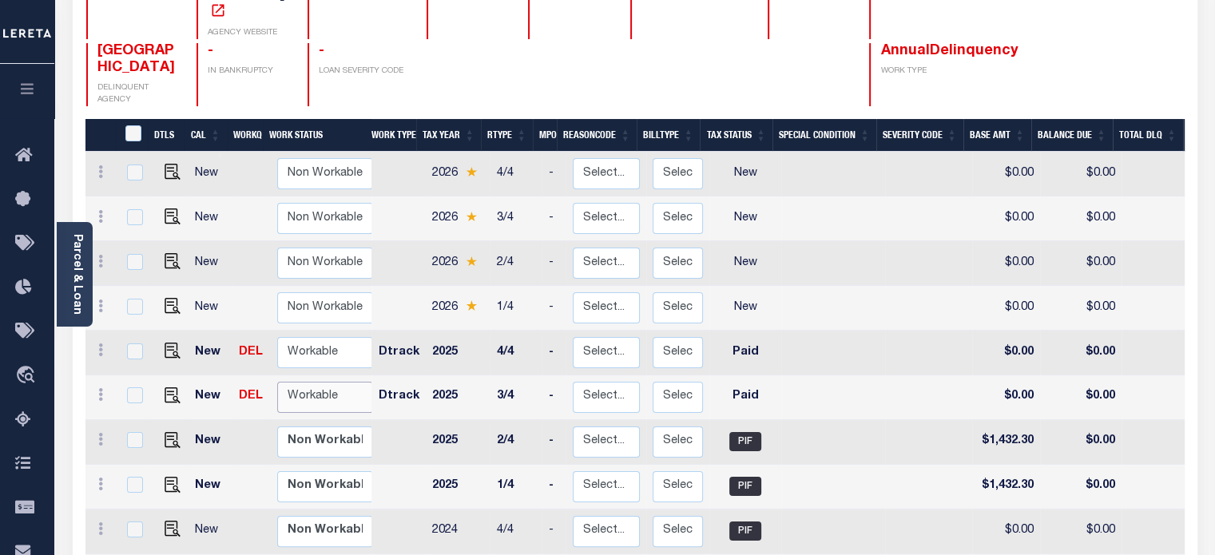
click at [321, 382] on select "Non Workable Workable" at bounding box center [325, 397] width 96 height 31
checkbox input "true"
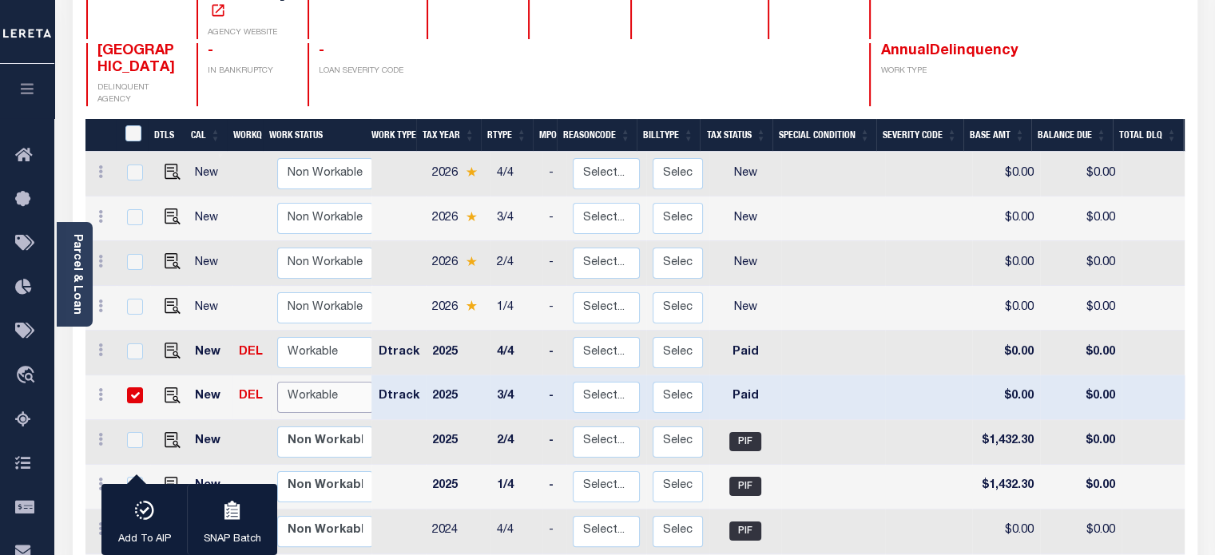
click at [321, 382] on select "Non Workable Workable" at bounding box center [325, 397] width 96 height 31
checkbox input "false"
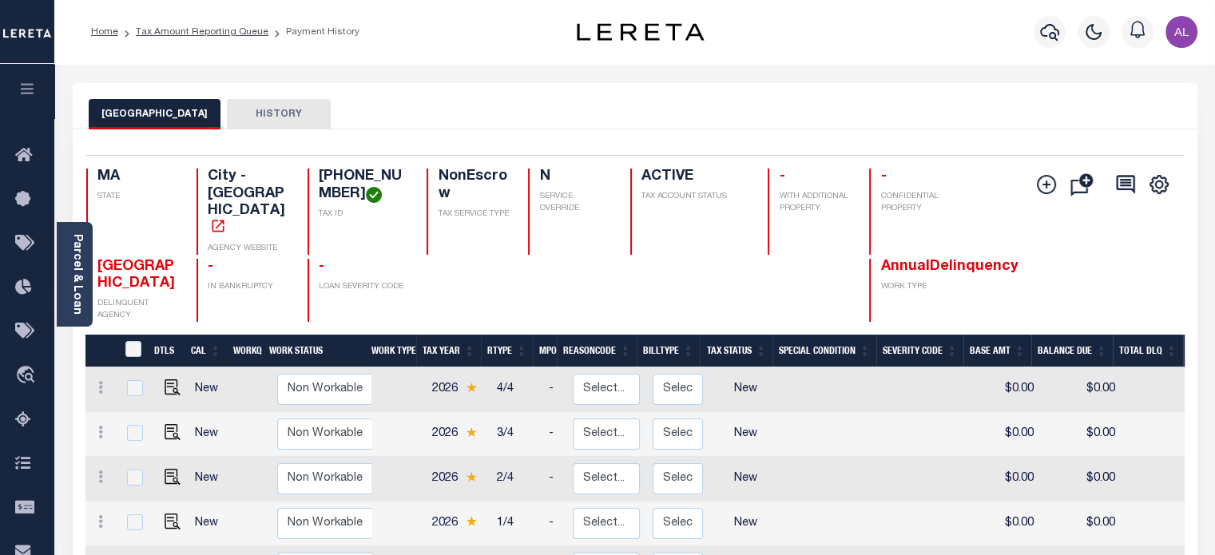
scroll to position [137, 0]
